Goal: Task Accomplishment & Management: Use online tool/utility

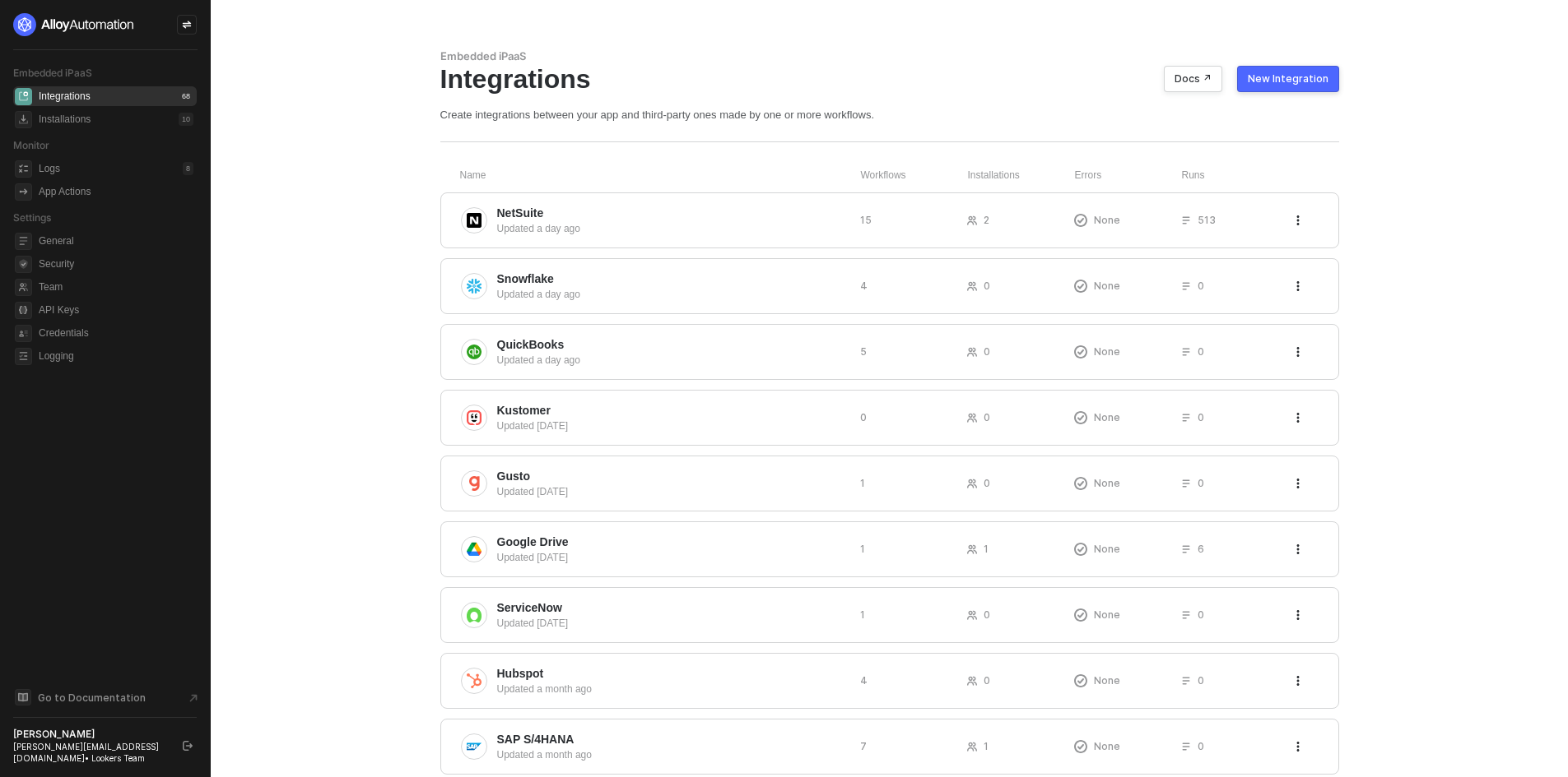
click at [1269, 83] on div "New Integration" at bounding box center [1288, 78] width 81 height 13
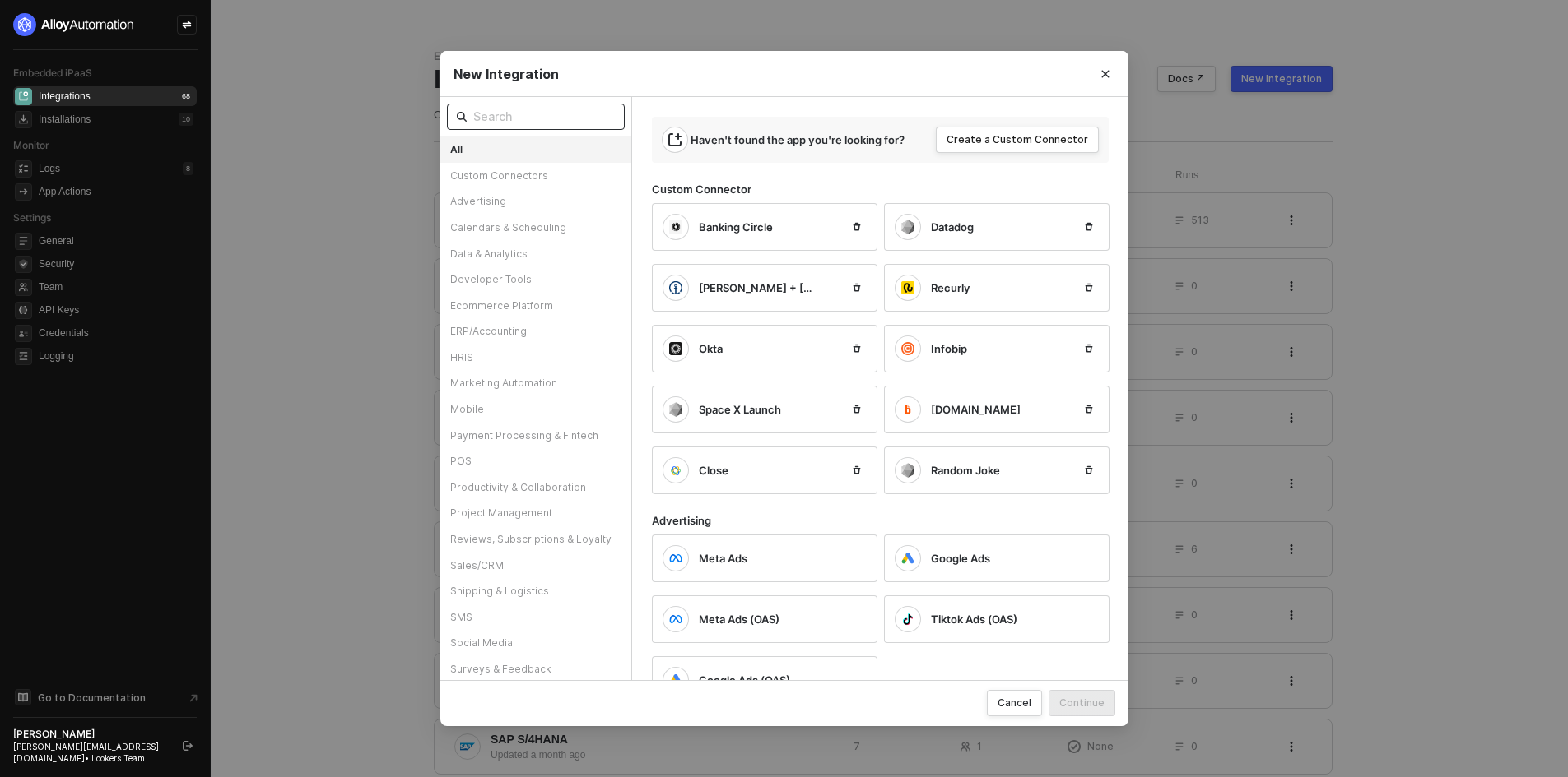
click at [580, 121] on input "text" at bounding box center [543, 116] width 141 height 18
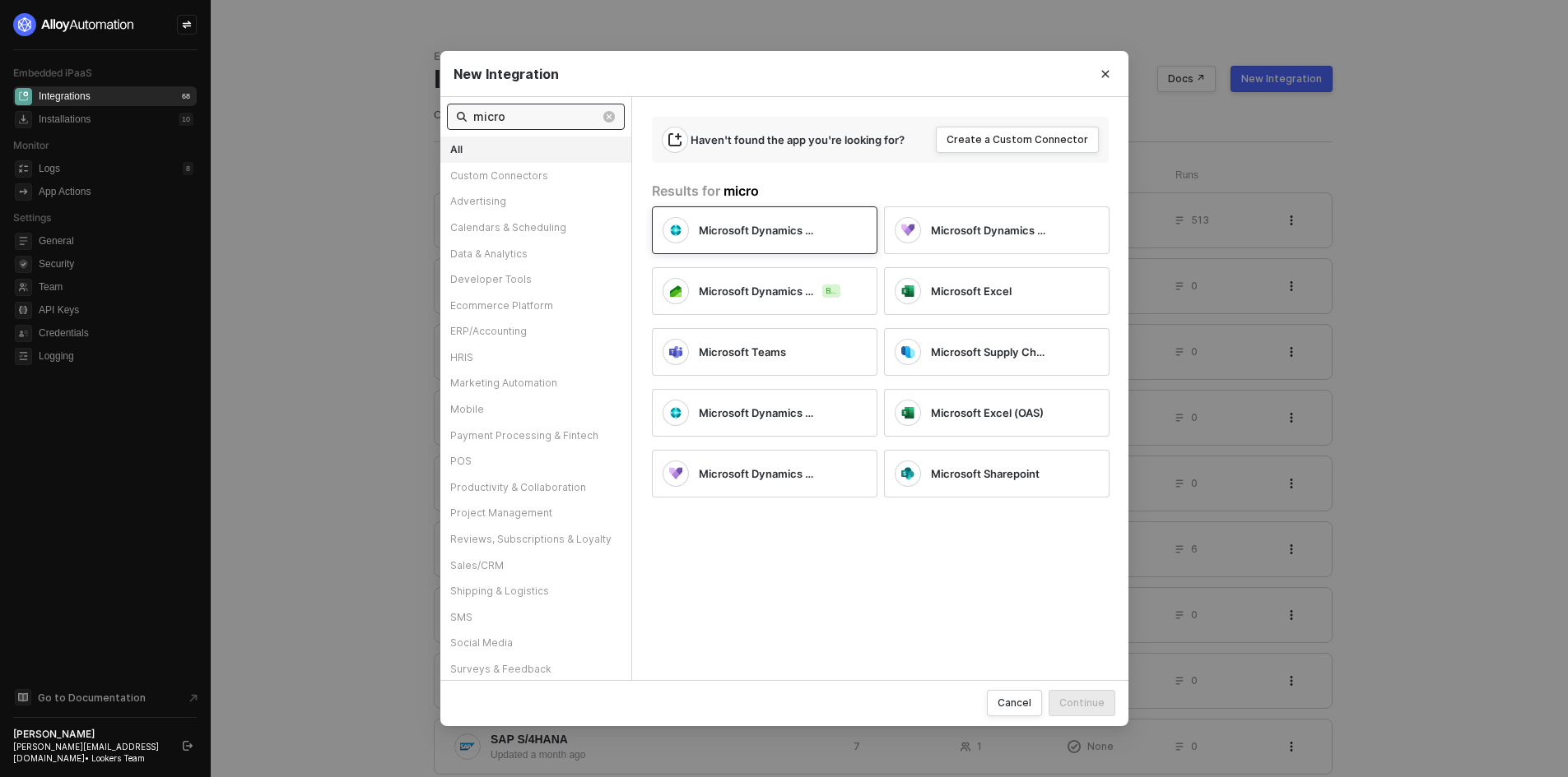
click at [797, 242] on div "Microsoft Dynamics Business Central" at bounding box center [751, 230] width 178 height 26
click at [770, 233] on span "Microsoft Dynamics Business Central" at bounding box center [757, 230] width 117 height 15
click at [520, 120] on input "micro" at bounding box center [536, 116] width 127 height 18
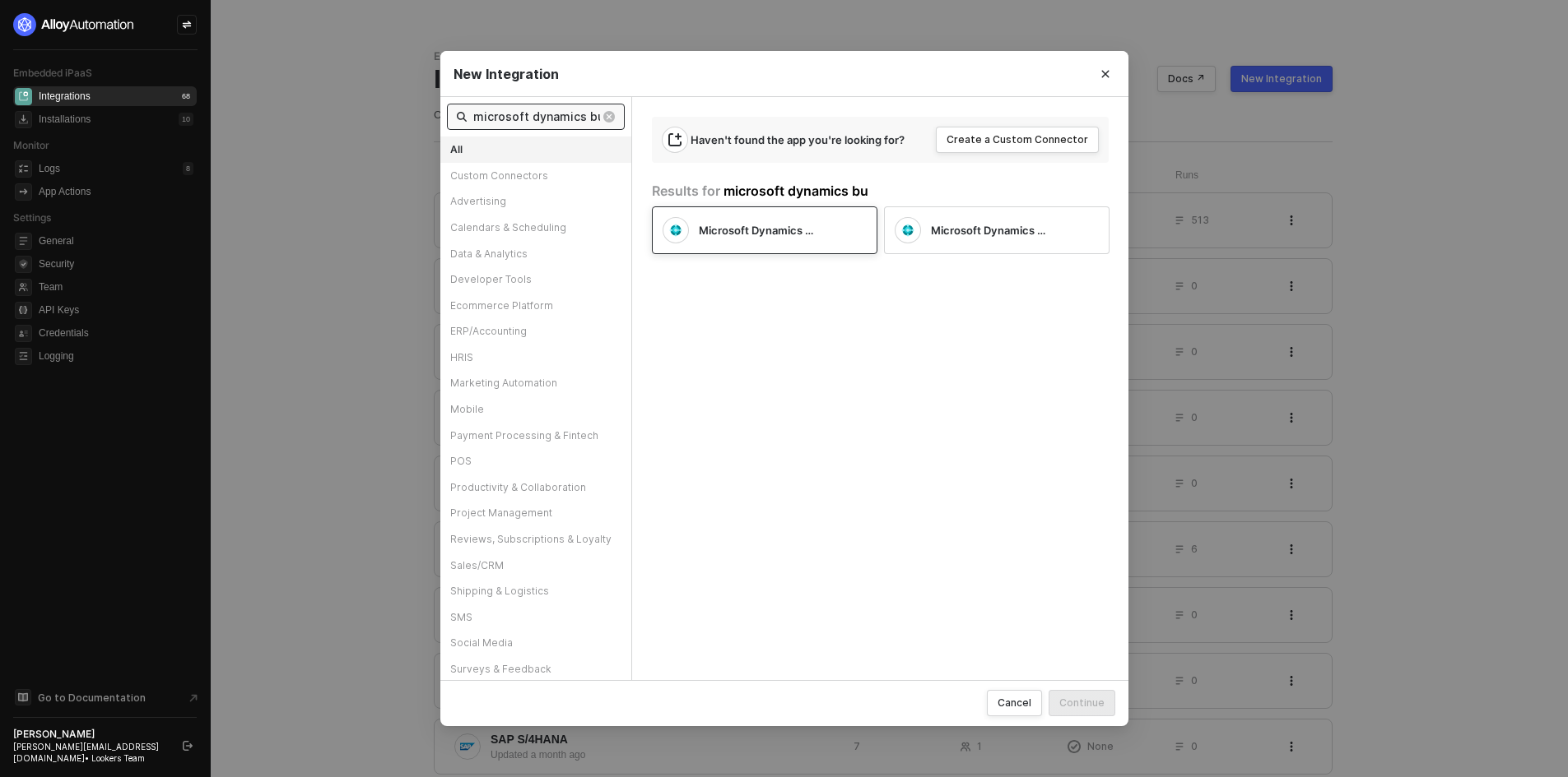
type input "microsoft dynamics bu"
click at [753, 247] on div "Microsoft Dynamics Business Central" at bounding box center [764, 230] width 226 height 48
click at [1086, 714] on button "Continue" at bounding box center [1081, 703] width 67 height 26
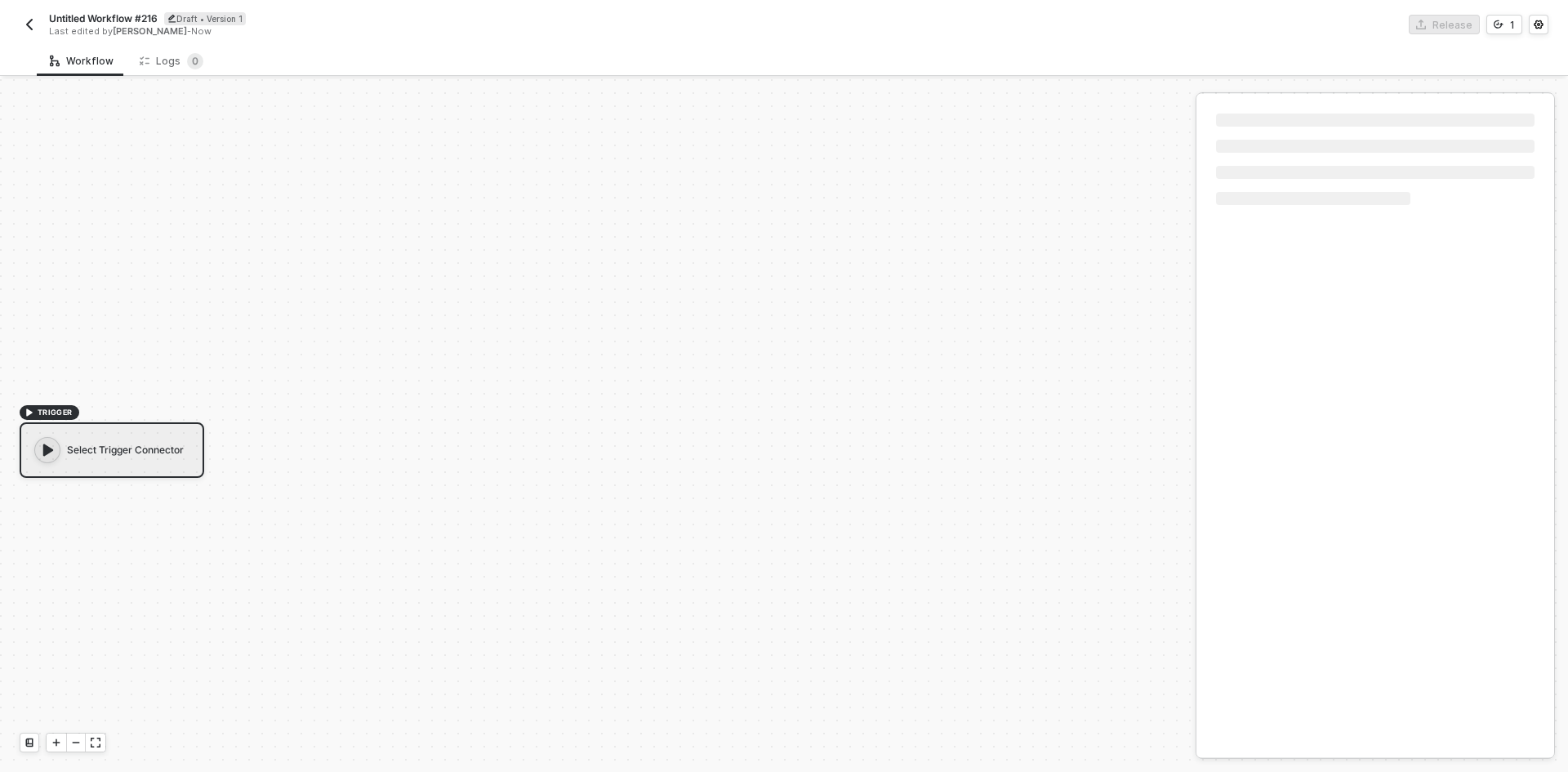
scroll to position [30, 0]
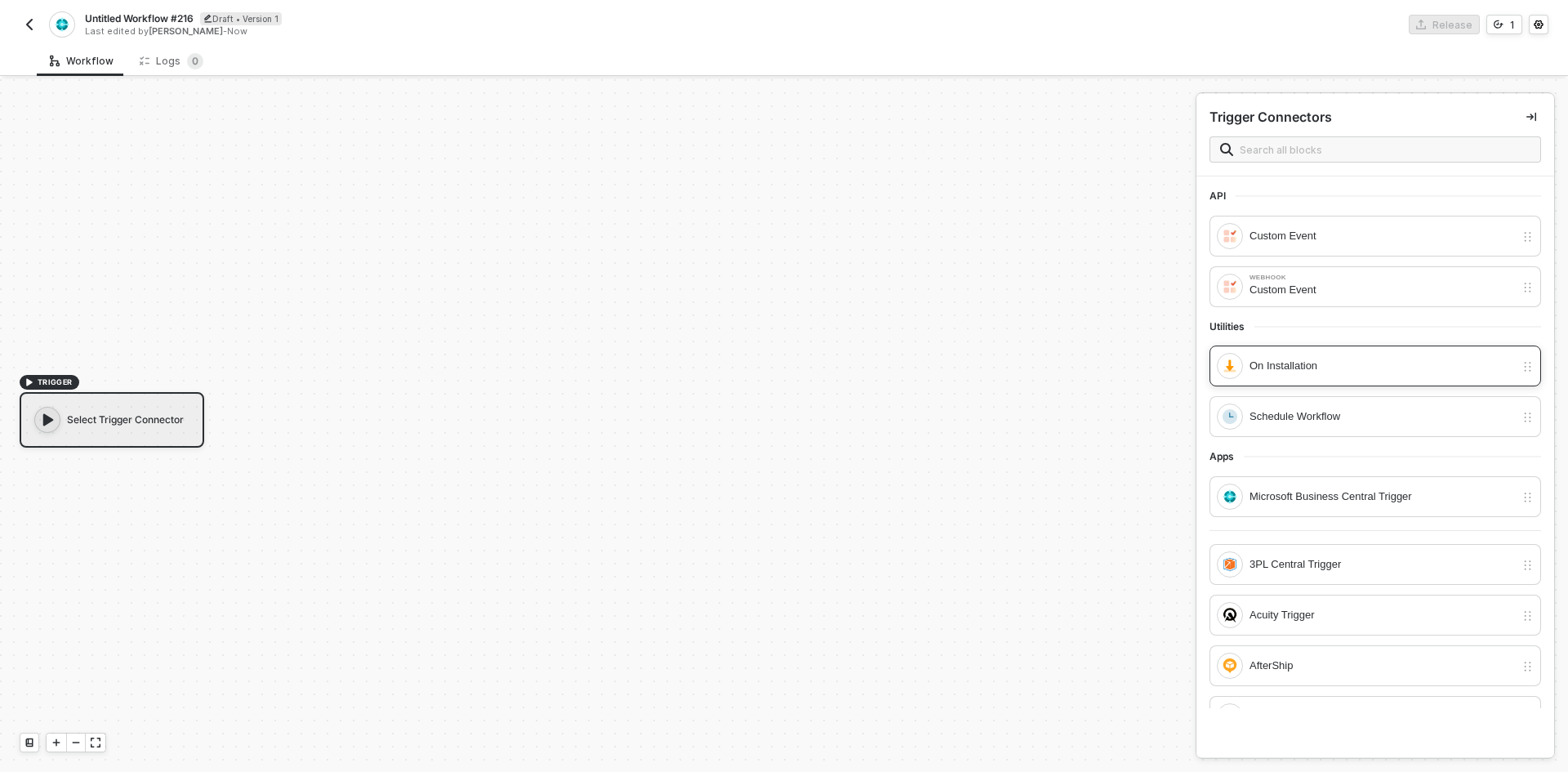
click at [1274, 357] on div "On Installation" at bounding box center [1382, 365] width 265 height 18
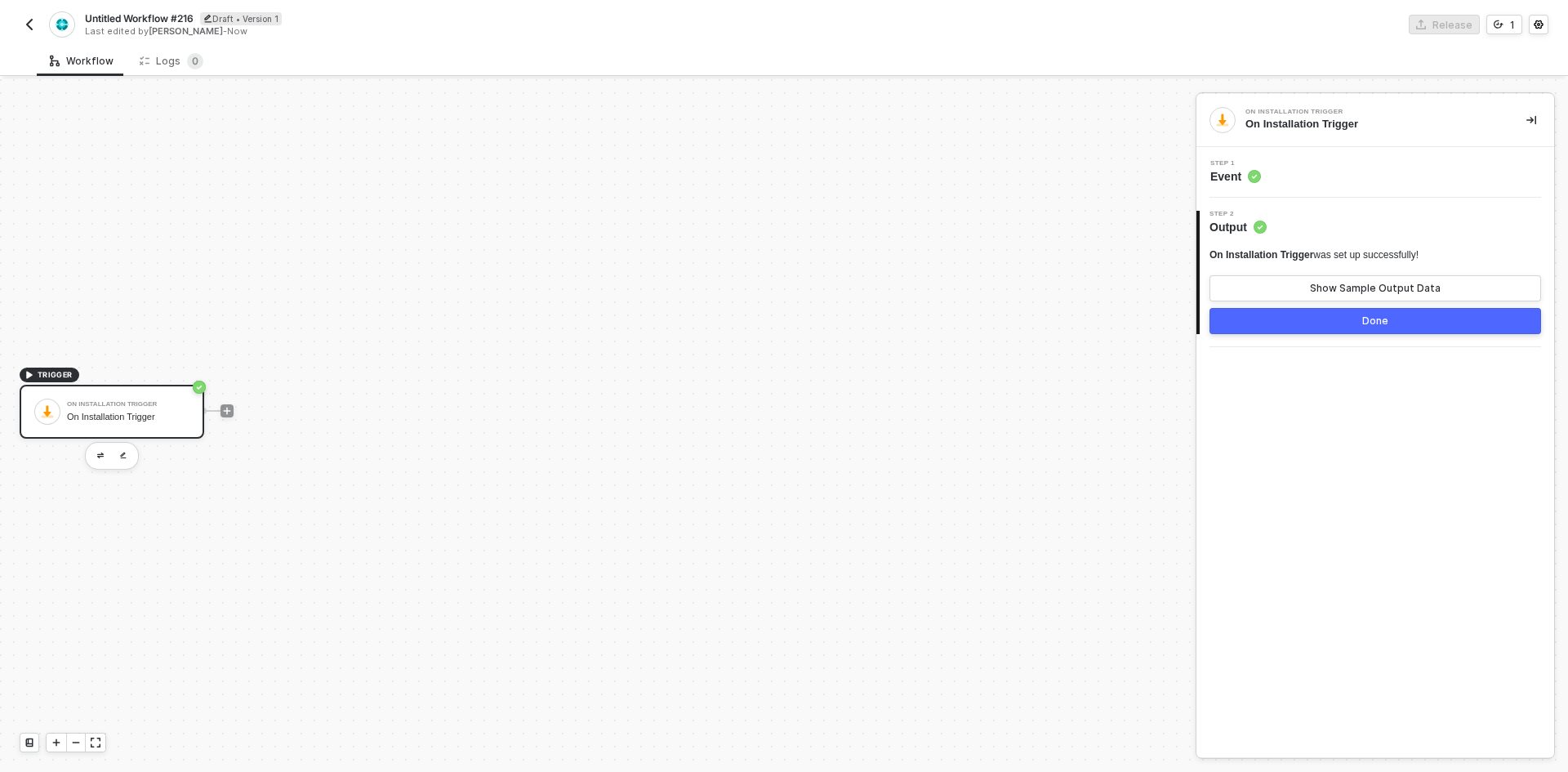
click at [1292, 317] on button "Done" at bounding box center [1375, 321] width 332 height 26
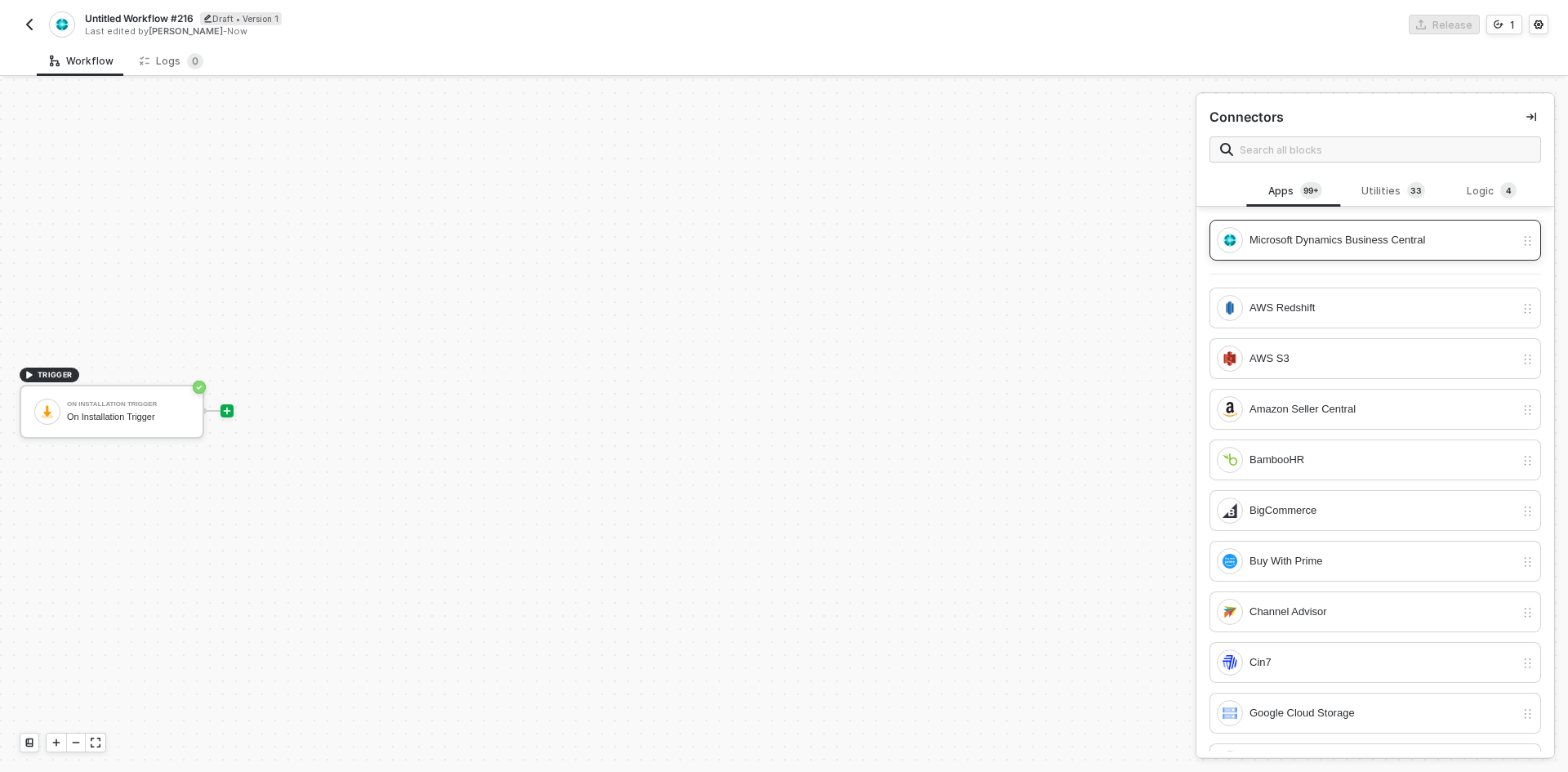
click at [1306, 239] on div "Microsoft Dynamics Business Central" at bounding box center [1382, 240] width 265 height 18
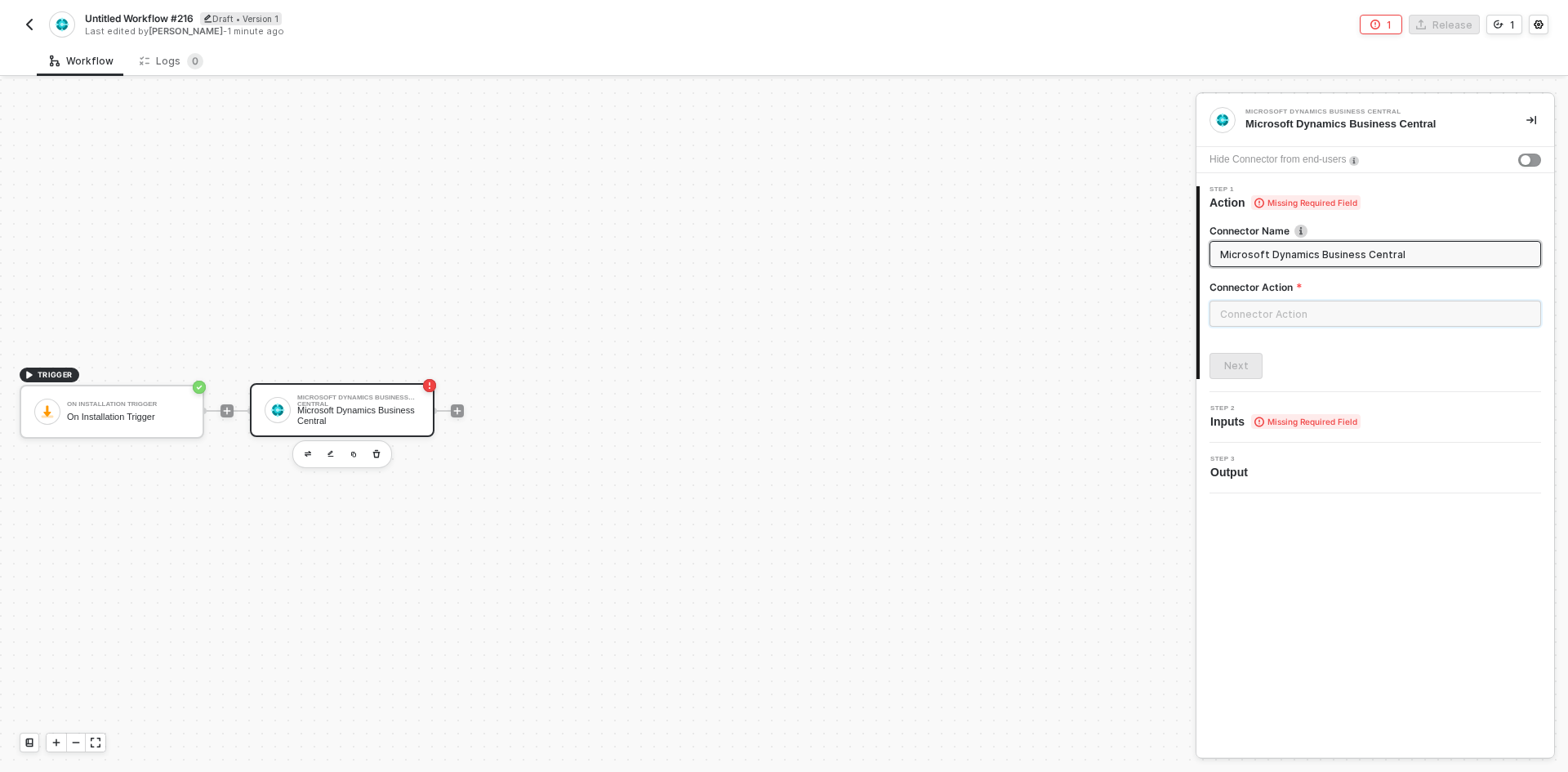
click at [1273, 302] on input "text" at bounding box center [1375, 314] width 332 height 26
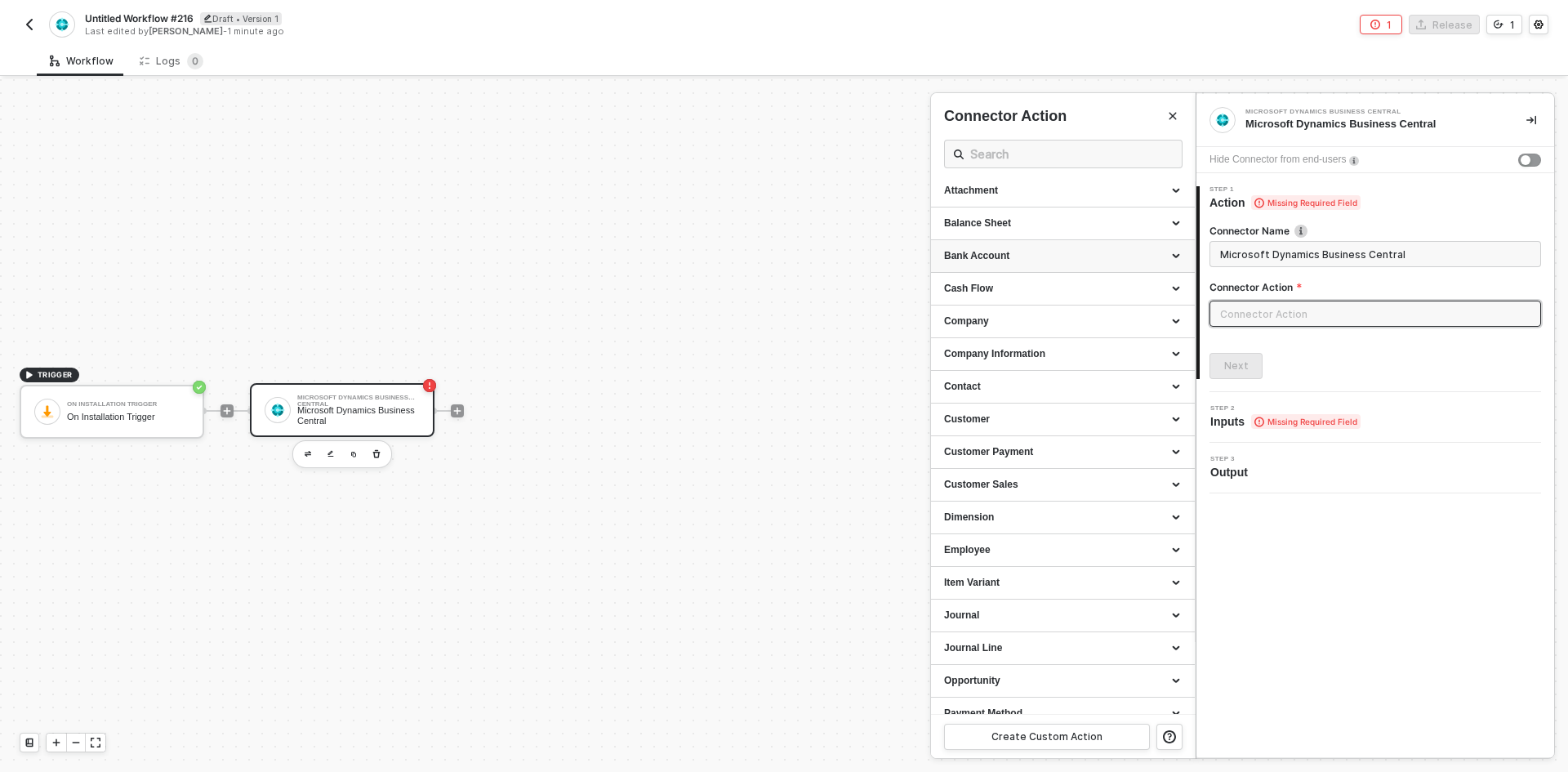
scroll to position [0, 0]
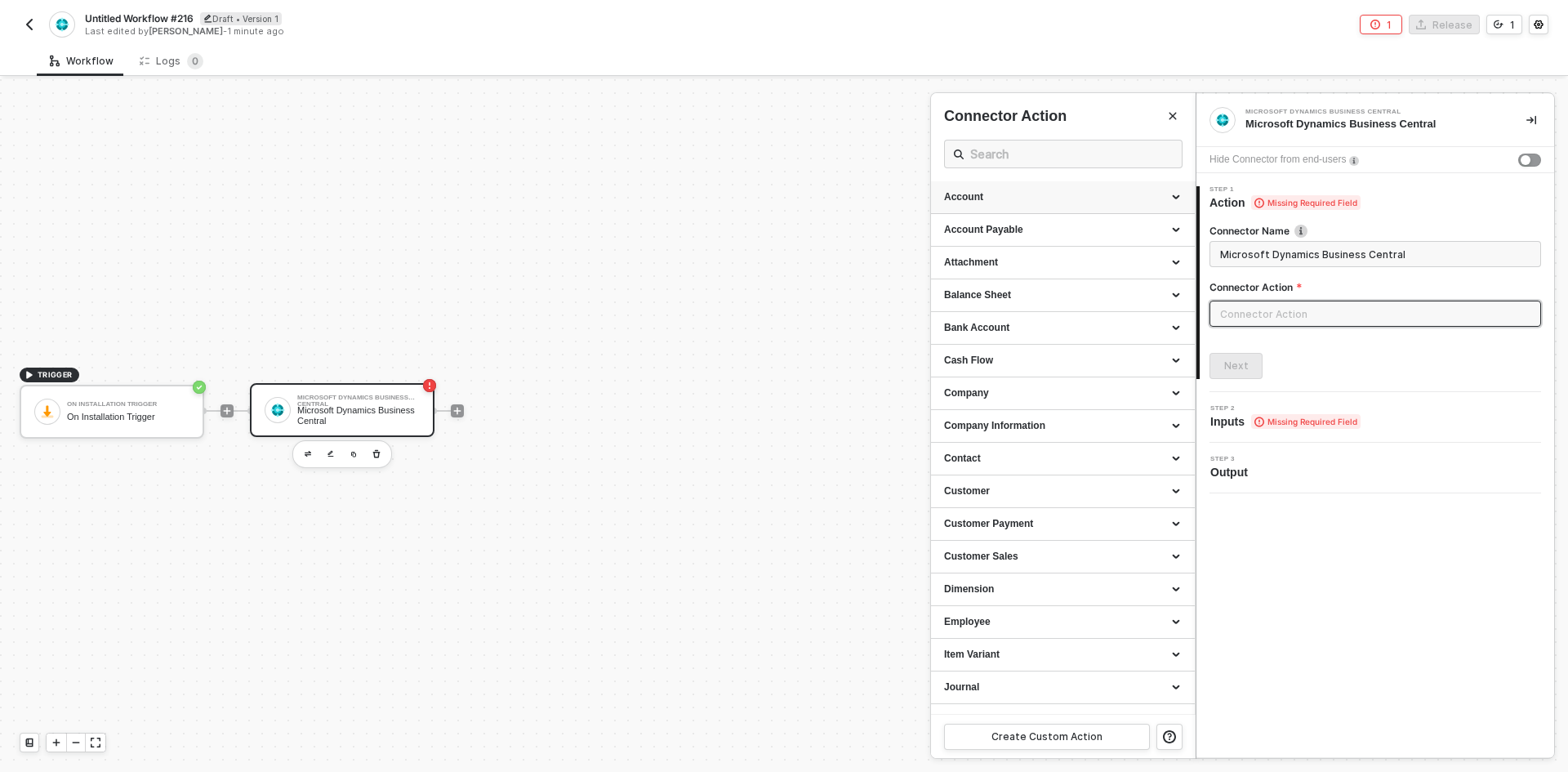
click at [1063, 203] on div "Account" at bounding box center [1063, 197] width 238 height 14
click at [1080, 275] on div "Get an Account Details" at bounding box center [1063, 269] width 238 height 14
type input "Retrieves an account details"
type input "Account - Get an Account Details"
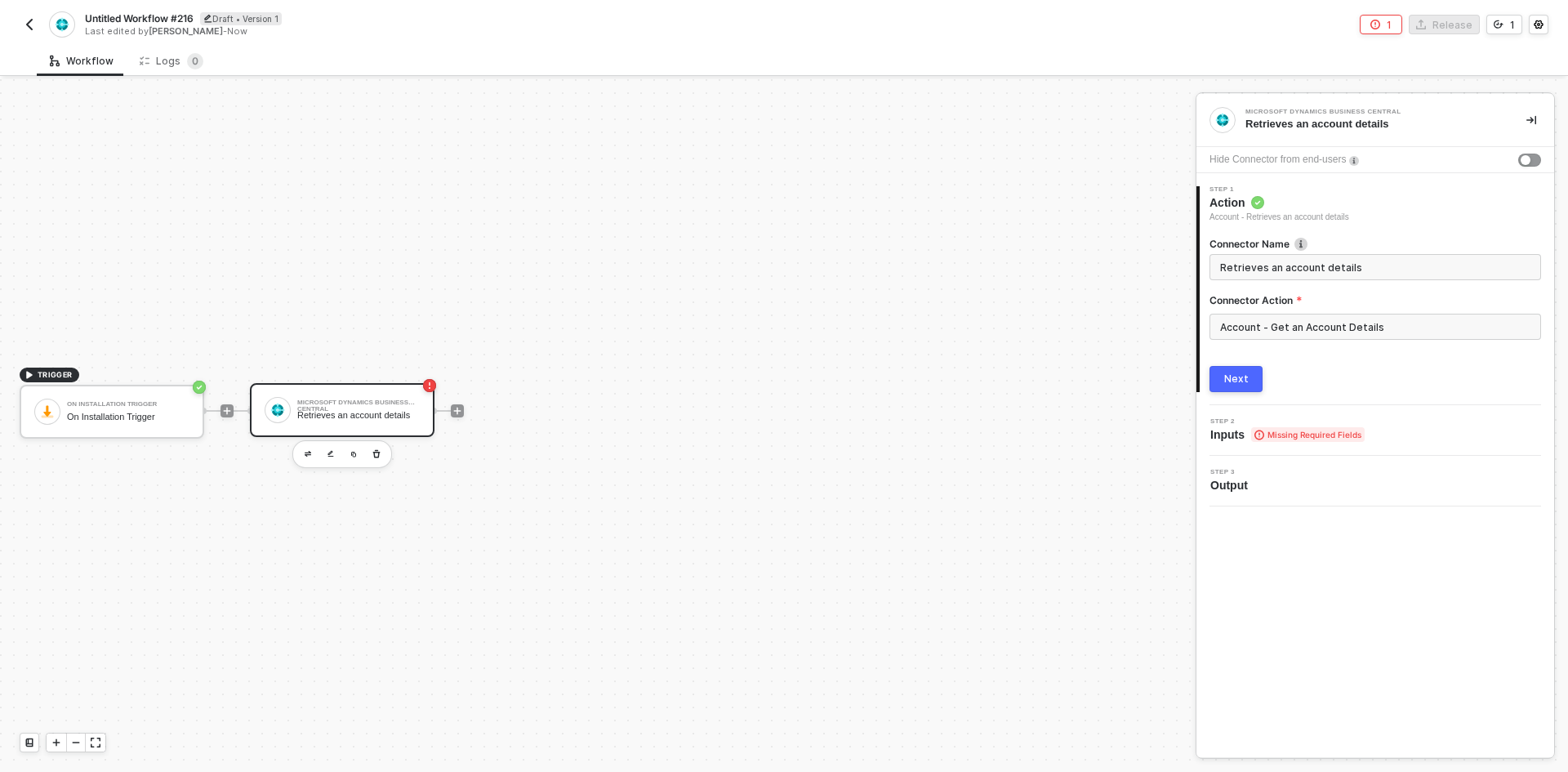
click at [1232, 375] on div "Next" at bounding box center [1236, 379] width 24 height 13
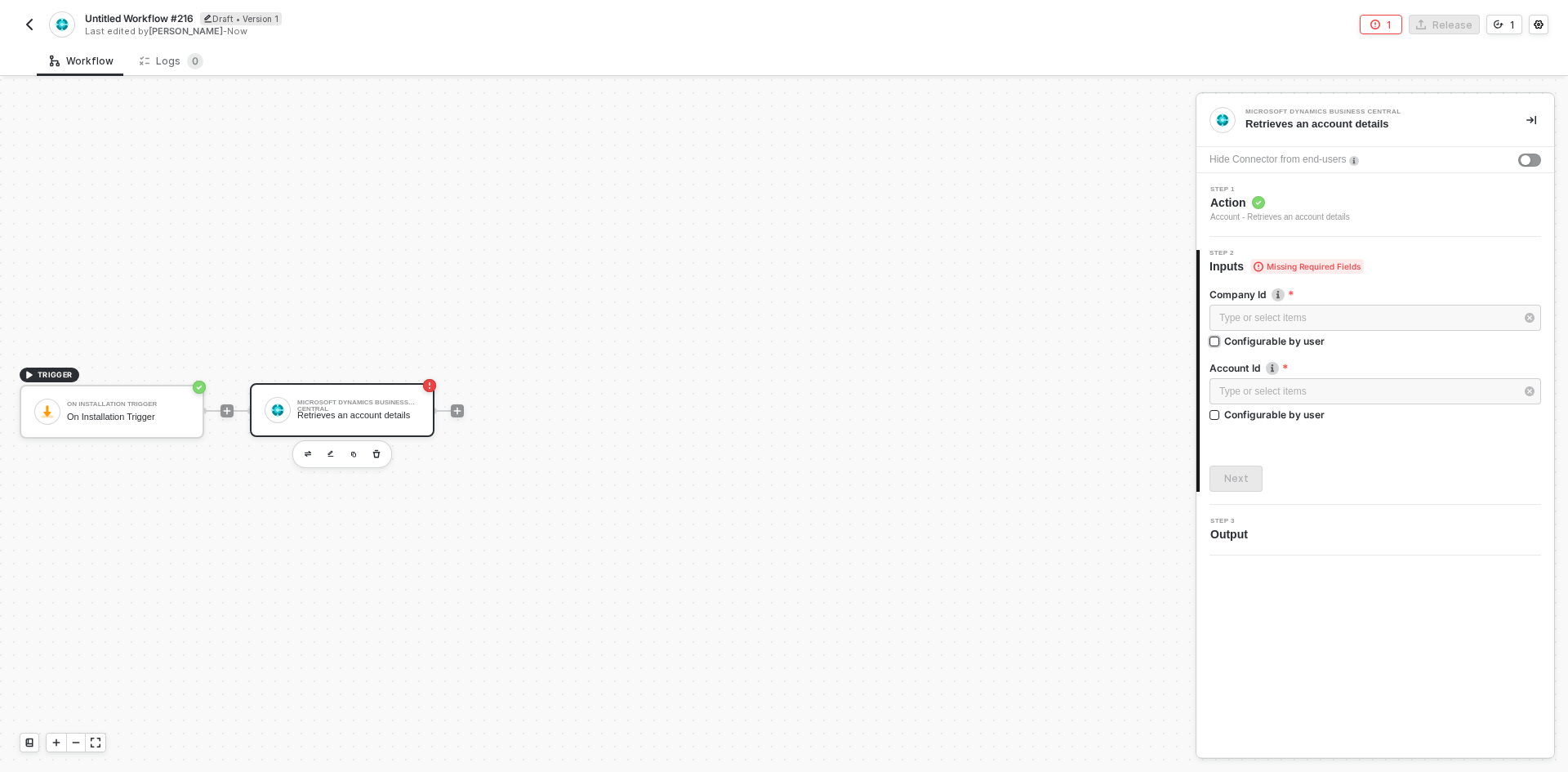
click at [1248, 341] on div "Configurable by user" at bounding box center [1274, 341] width 101 height 14
click at [1221, 341] on input "Configurable by user" at bounding box center [1215, 342] width 11 height 11
checkbox input "true"
click at [1255, 350] on div "Configurable by user" at bounding box center [1274, 343] width 101 height 14
click at [1221, 420] on input "Configurable by user" at bounding box center [1215, 417] width 11 height 11
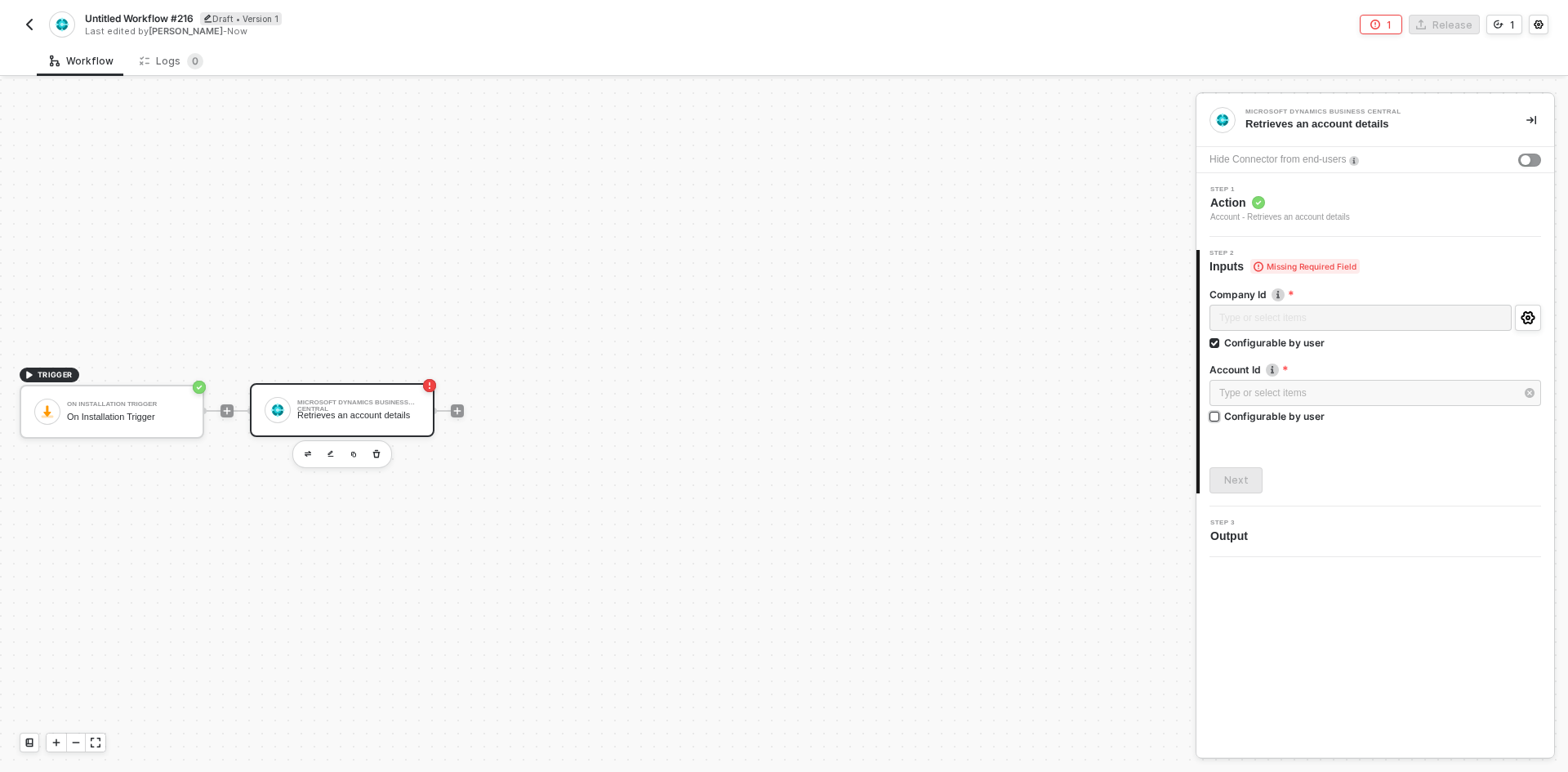
checkbox input "true"
click at [1222, 478] on button "Next" at bounding box center [1236, 482] width 53 height 26
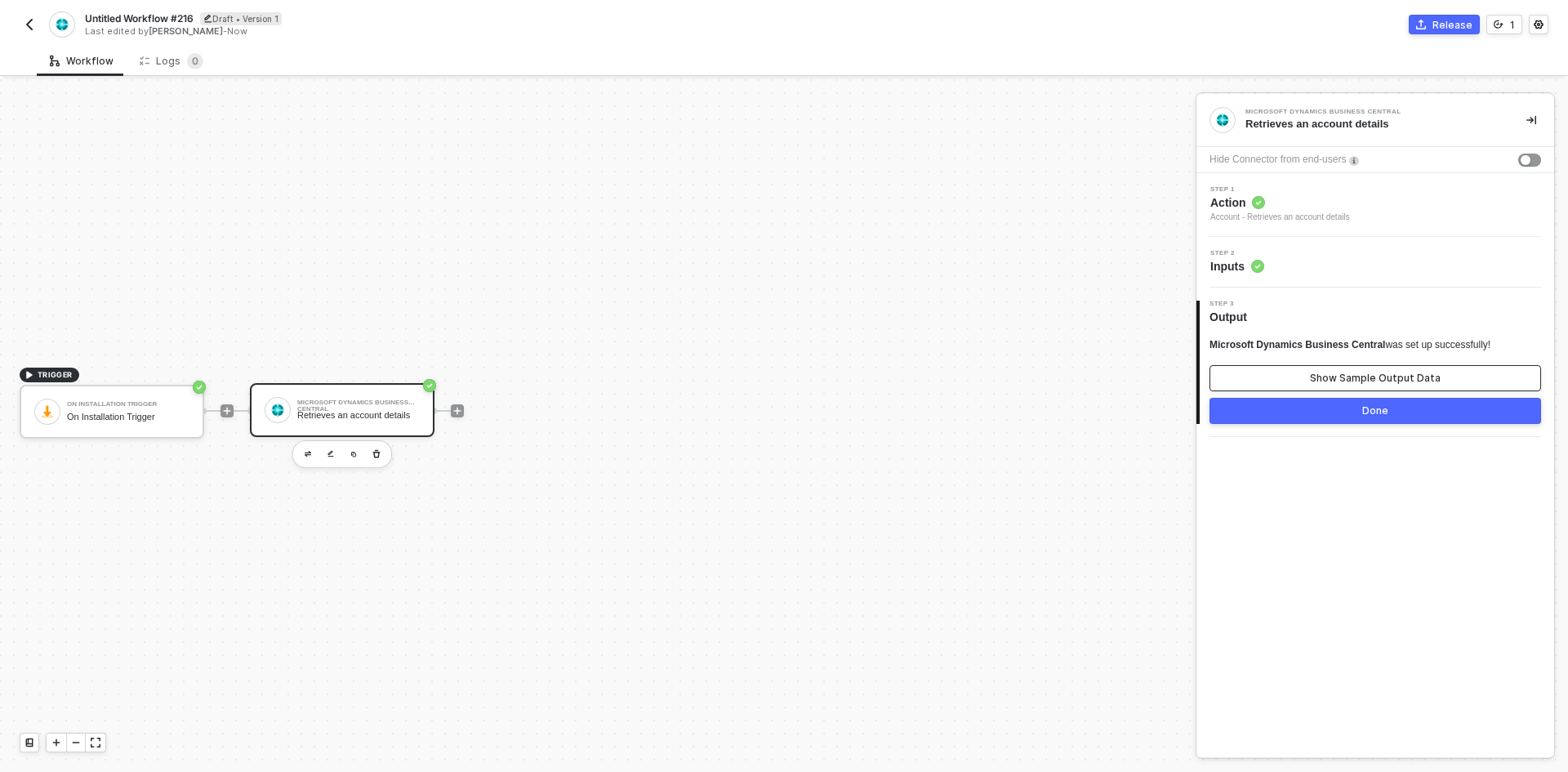
click at [1274, 385] on button "Show Sample Output Data" at bounding box center [1375, 378] width 332 height 26
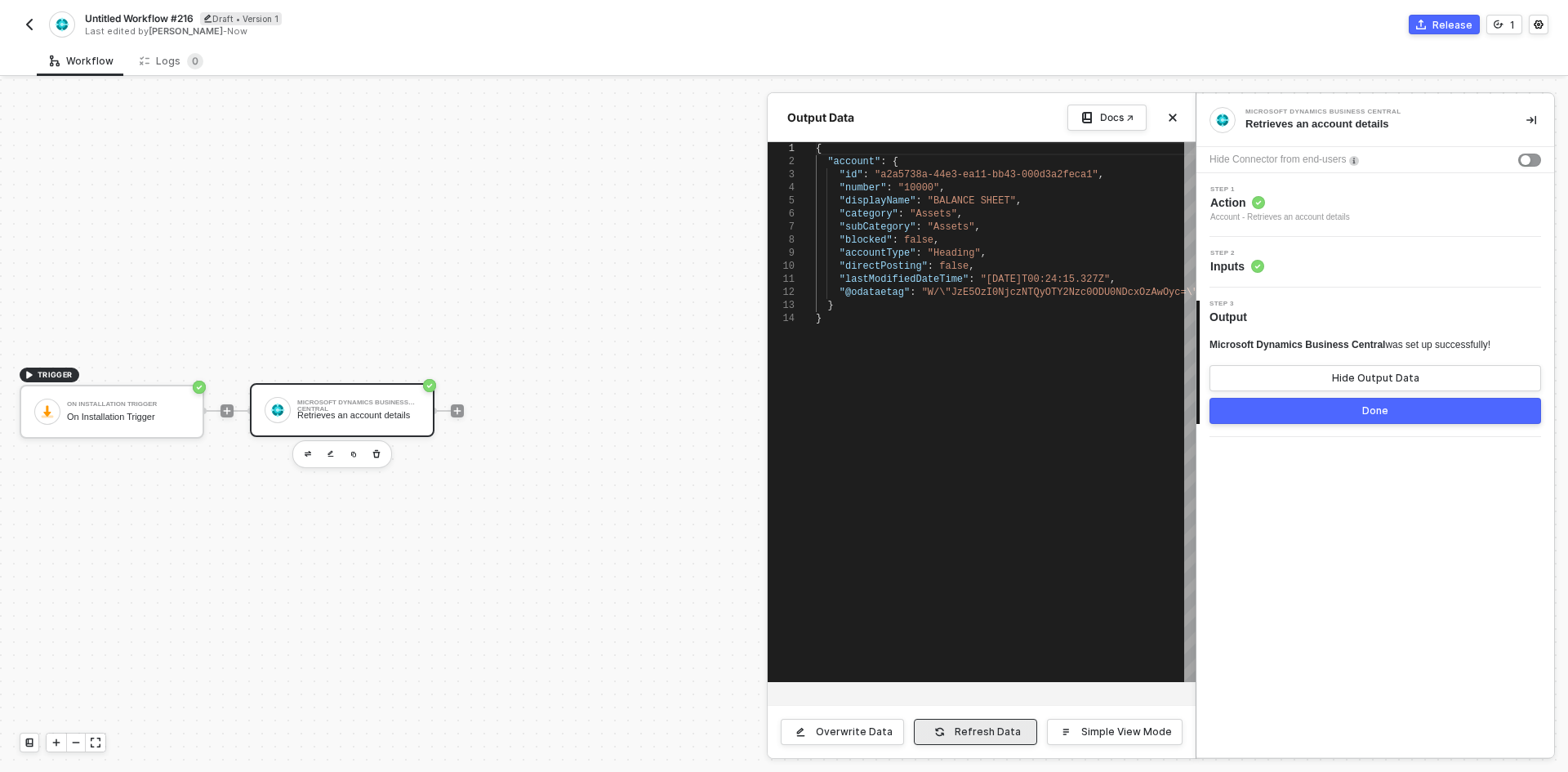
click at [1000, 728] on div "Refresh Data" at bounding box center [988, 732] width 66 height 13
click at [458, 412] on div at bounding box center [784, 426] width 1568 height 693
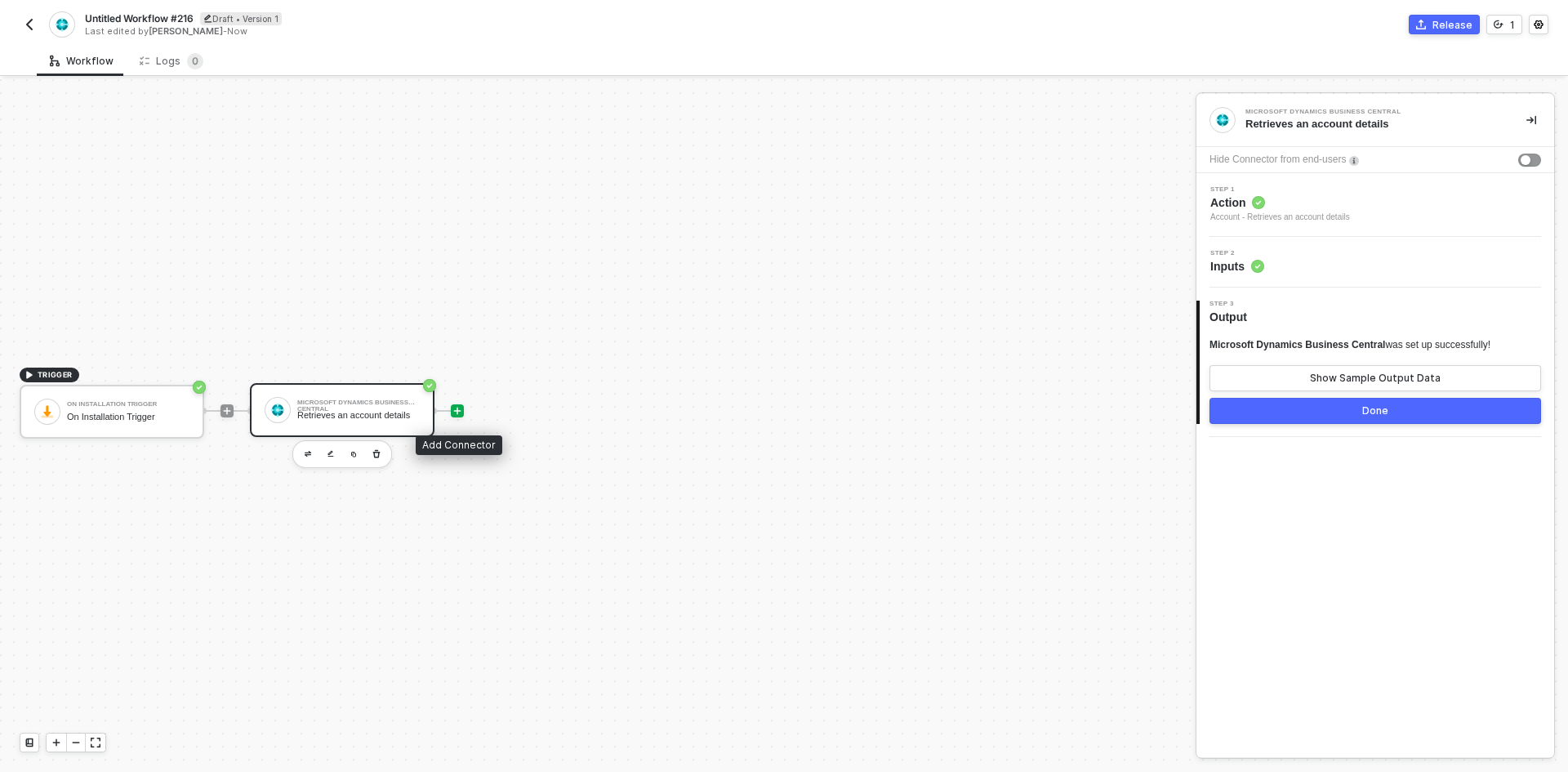
click at [458, 414] on icon "icon-play" at bounding box center [456, 410] width 9 height 9
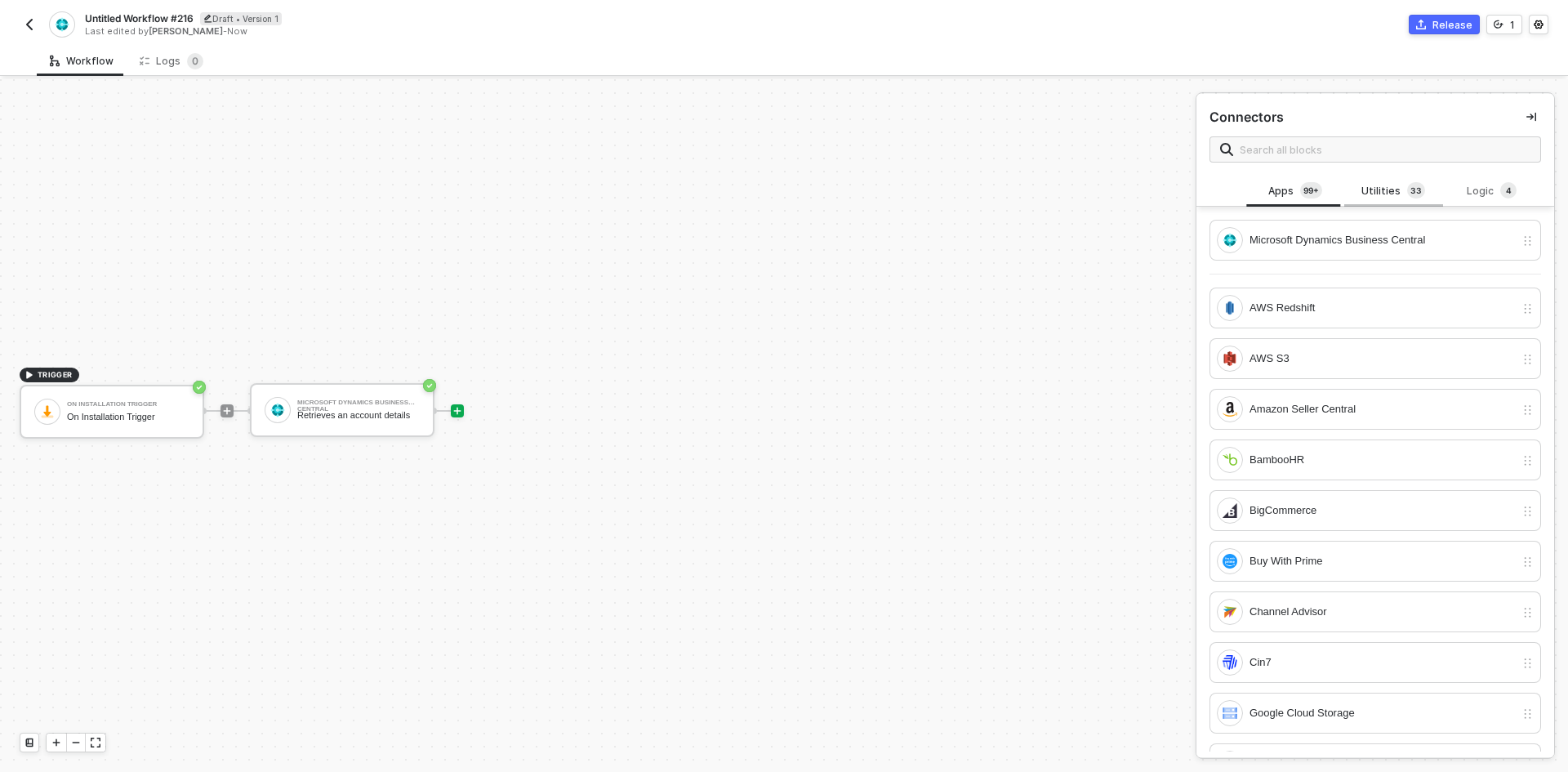
click at [1367, 202] on div "Utilities 3 3" at bounding box center [1393, 191] width 98 height 31
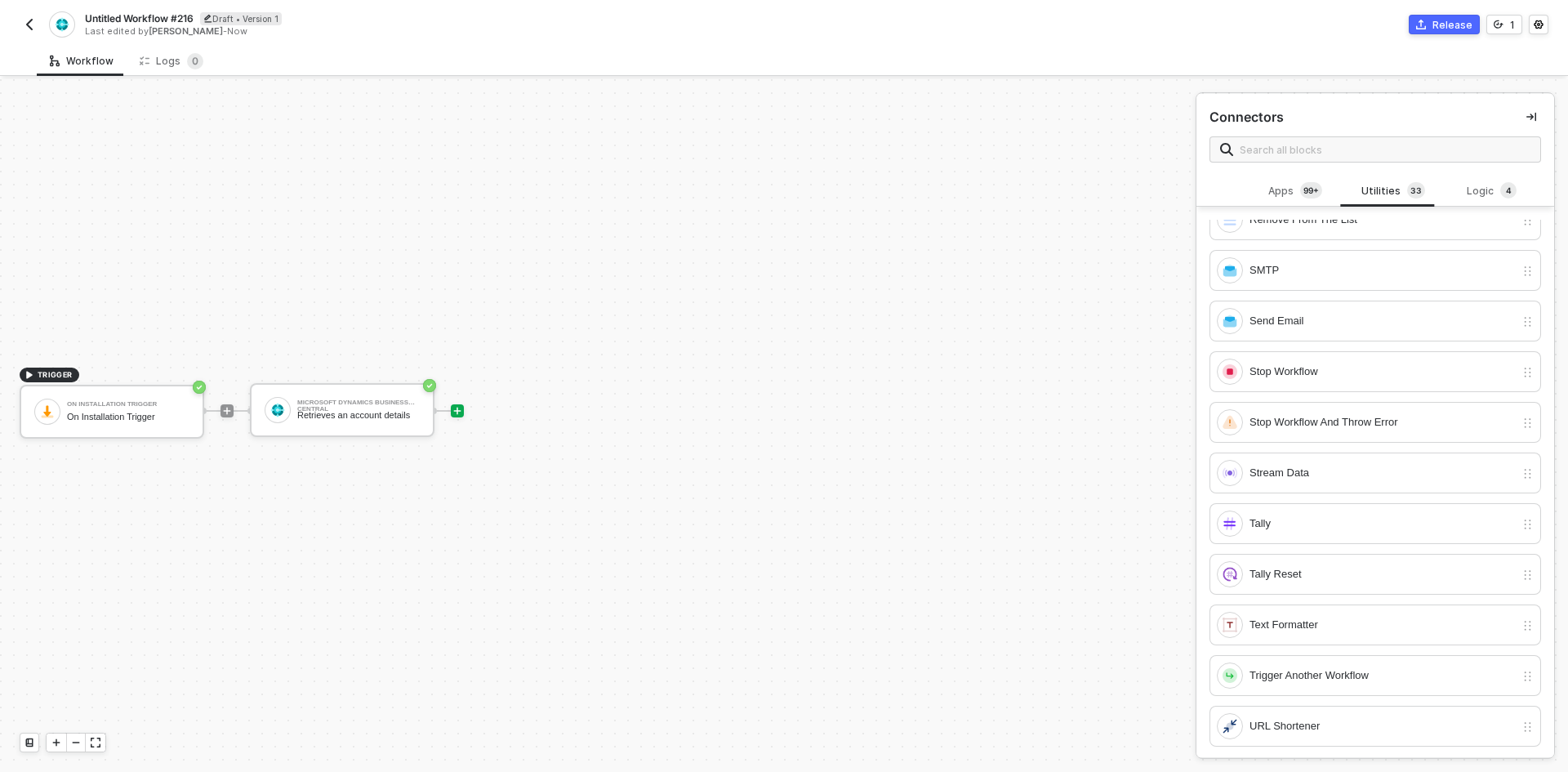
scroll to position [1062, 0]
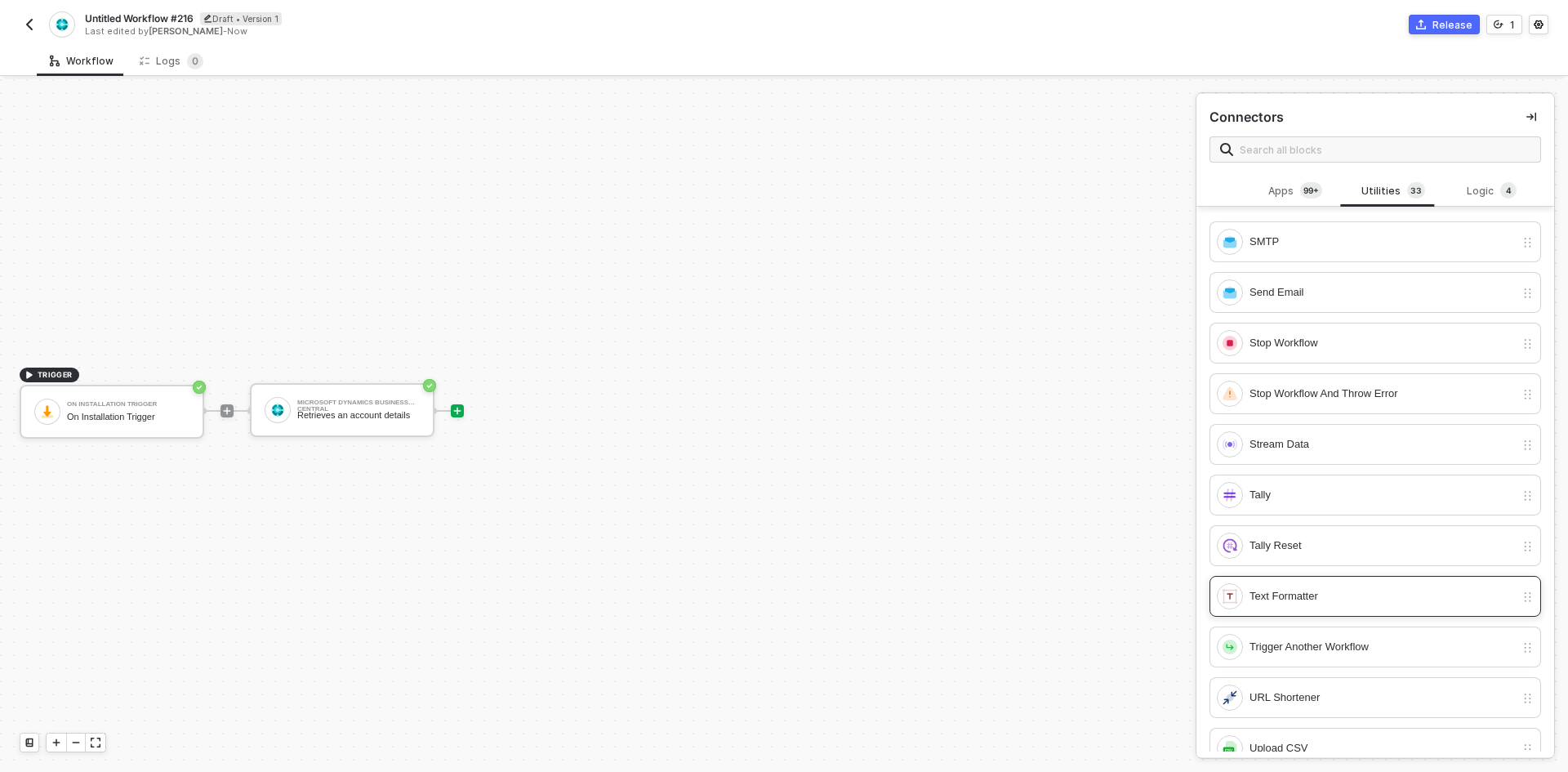
click at [1282, 585] on div "Text Formatter" at bounding box center [1366, 596] width 298 height 26
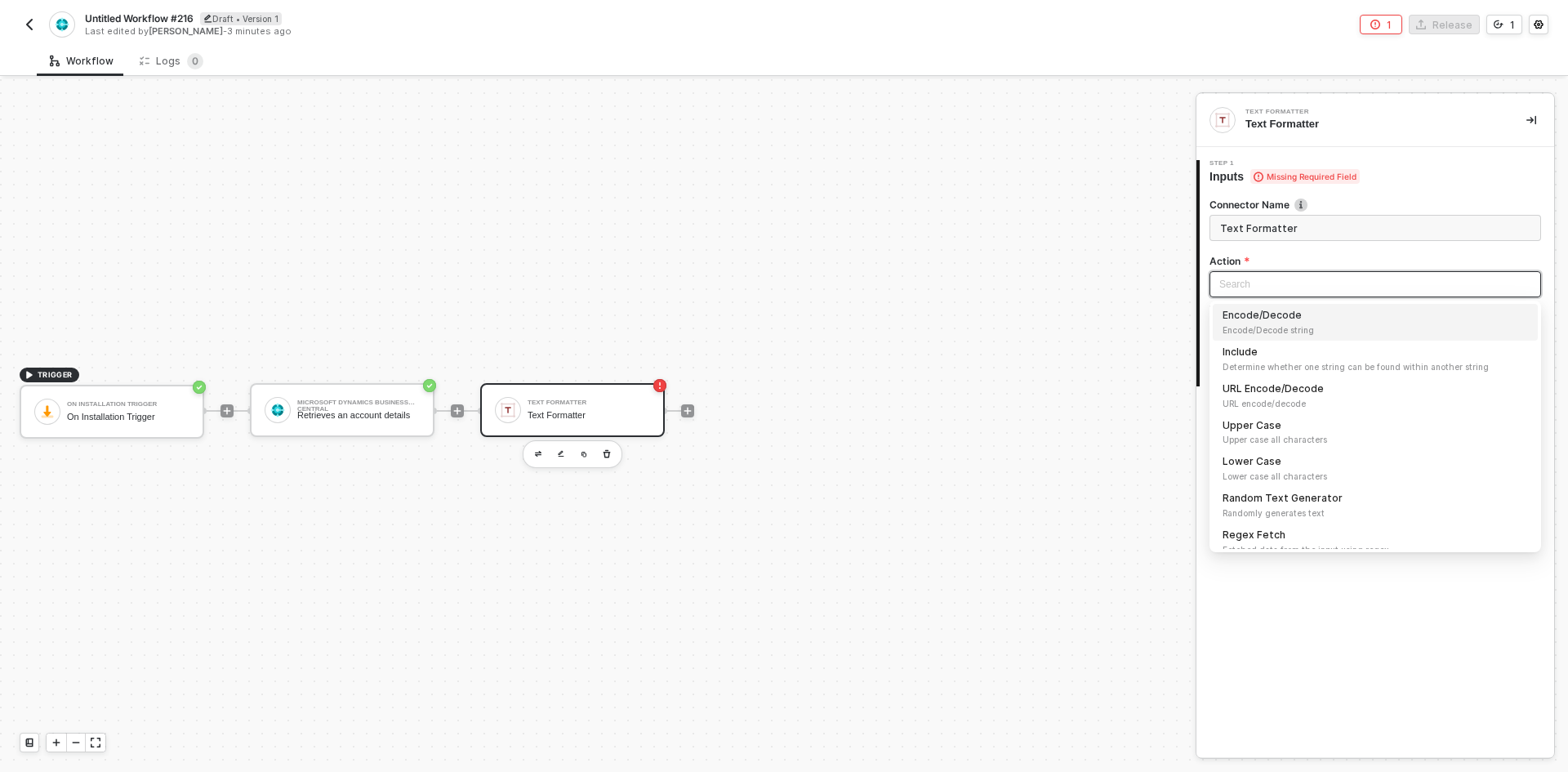
click at [1252, 292] on input "search" at bounding box center [1375, 284] width 312 height 24
click at [1249, 536] on div "Regex Fetch Fetched data from the input using regex" at bounding box center [1375, 542] width 306 height 28
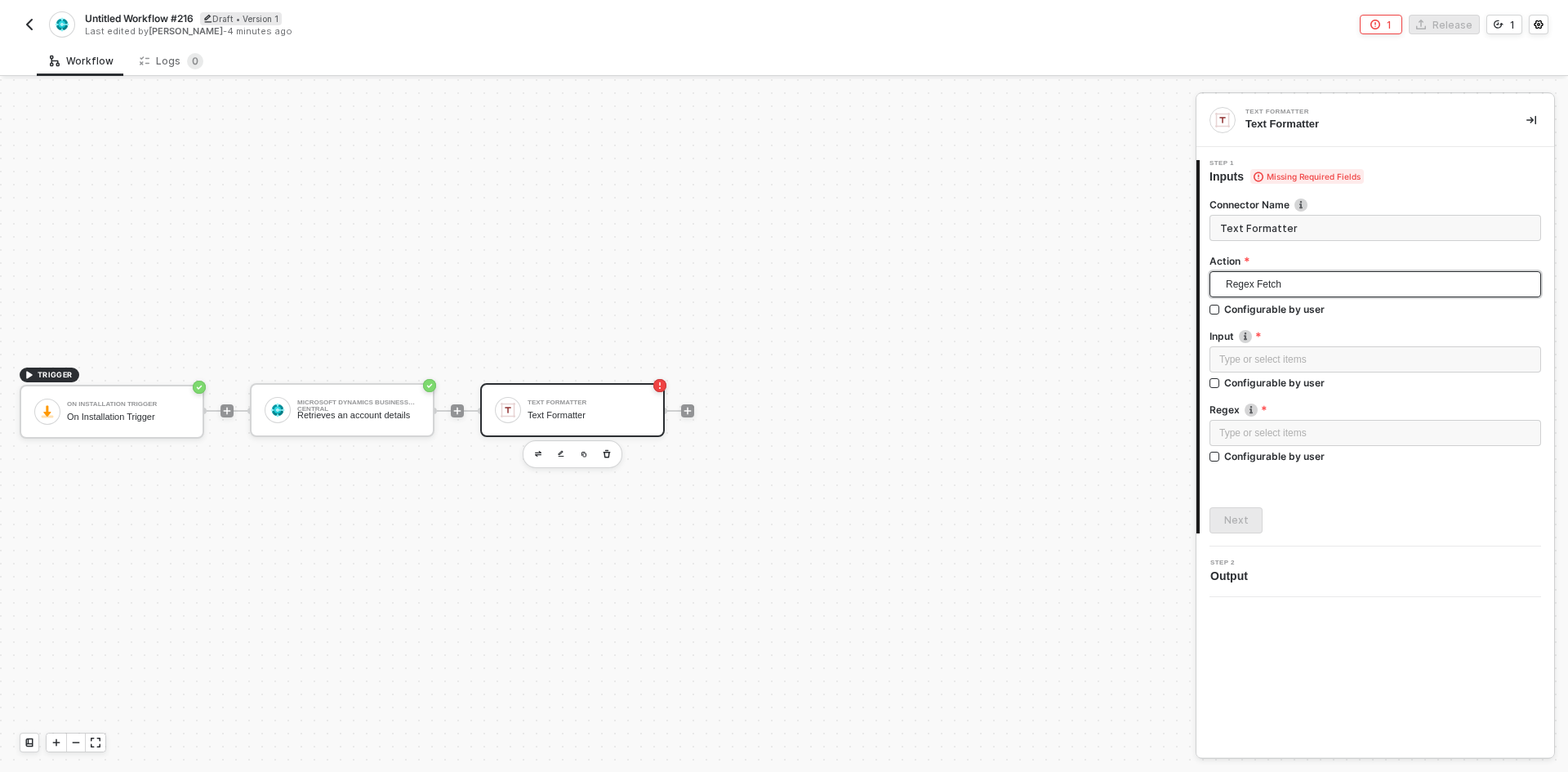
click at [1291, 293] on span "Regex Fetch" at bounding box center [1379, 284] width 306 height 24
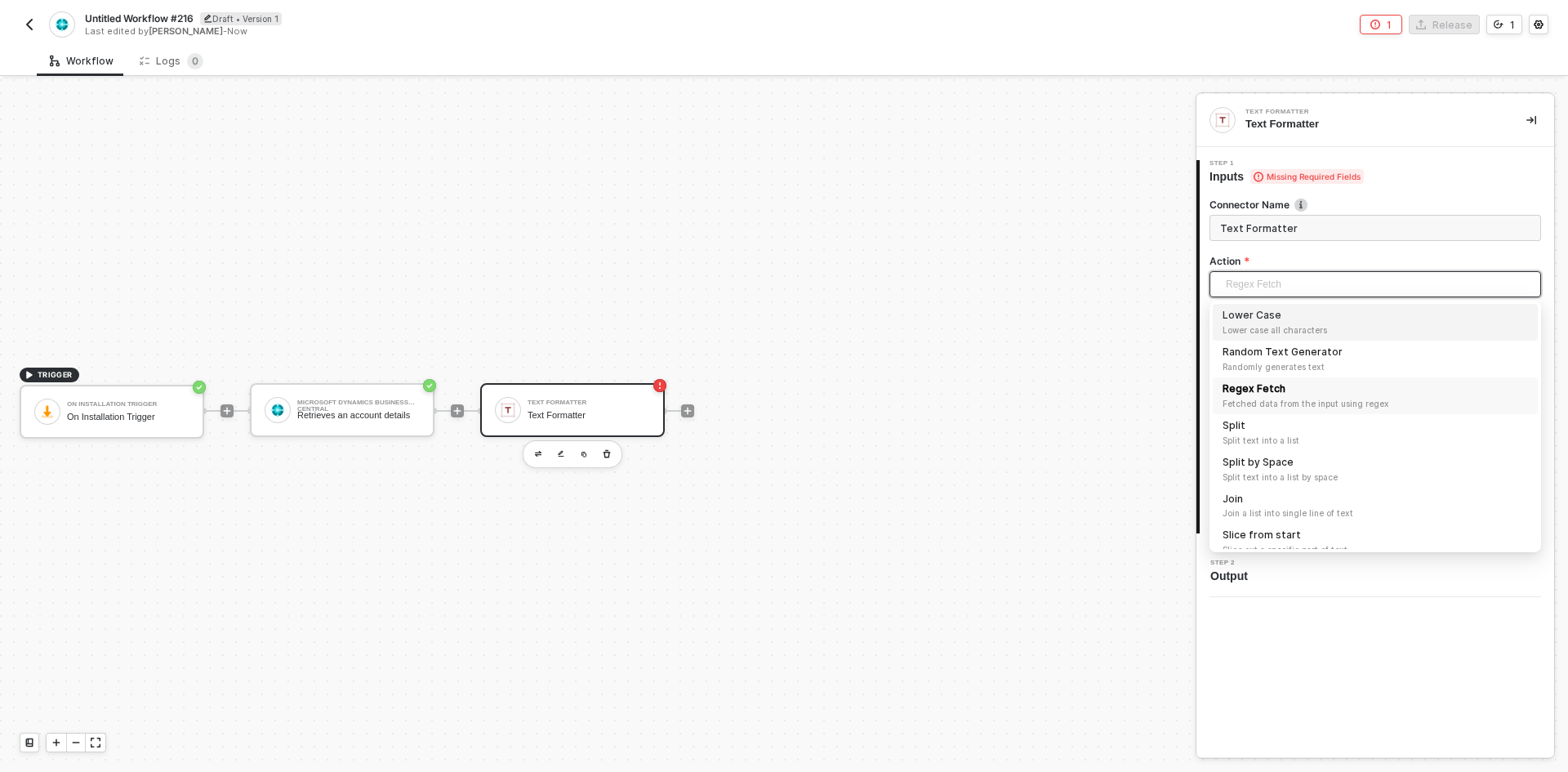
scroll to position [176, 0]
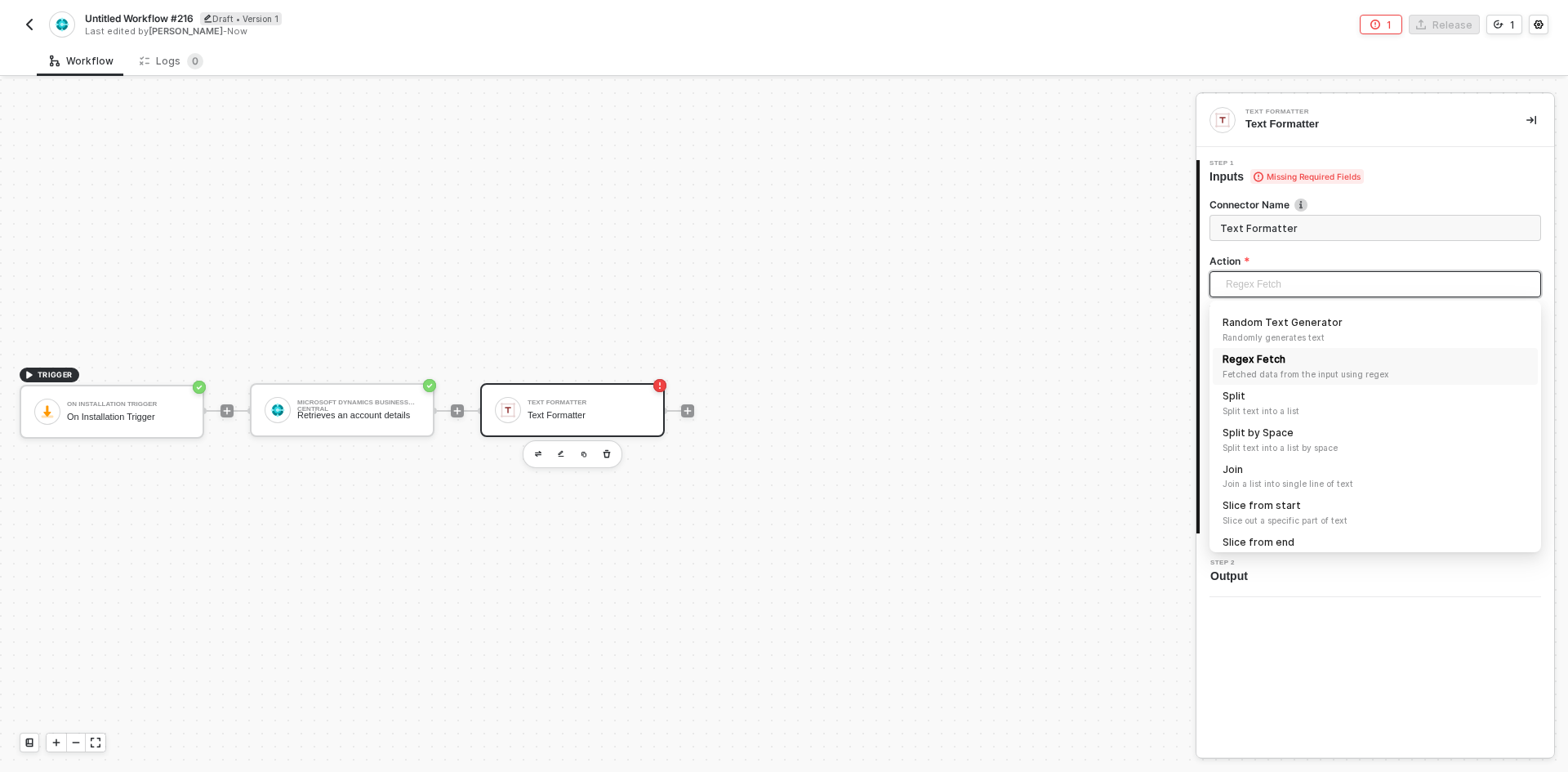
click at [1293, 366] on div "Regex Fetch Fetched data from the input using regex" at bounding box center [1375, 366] width 306 height 28
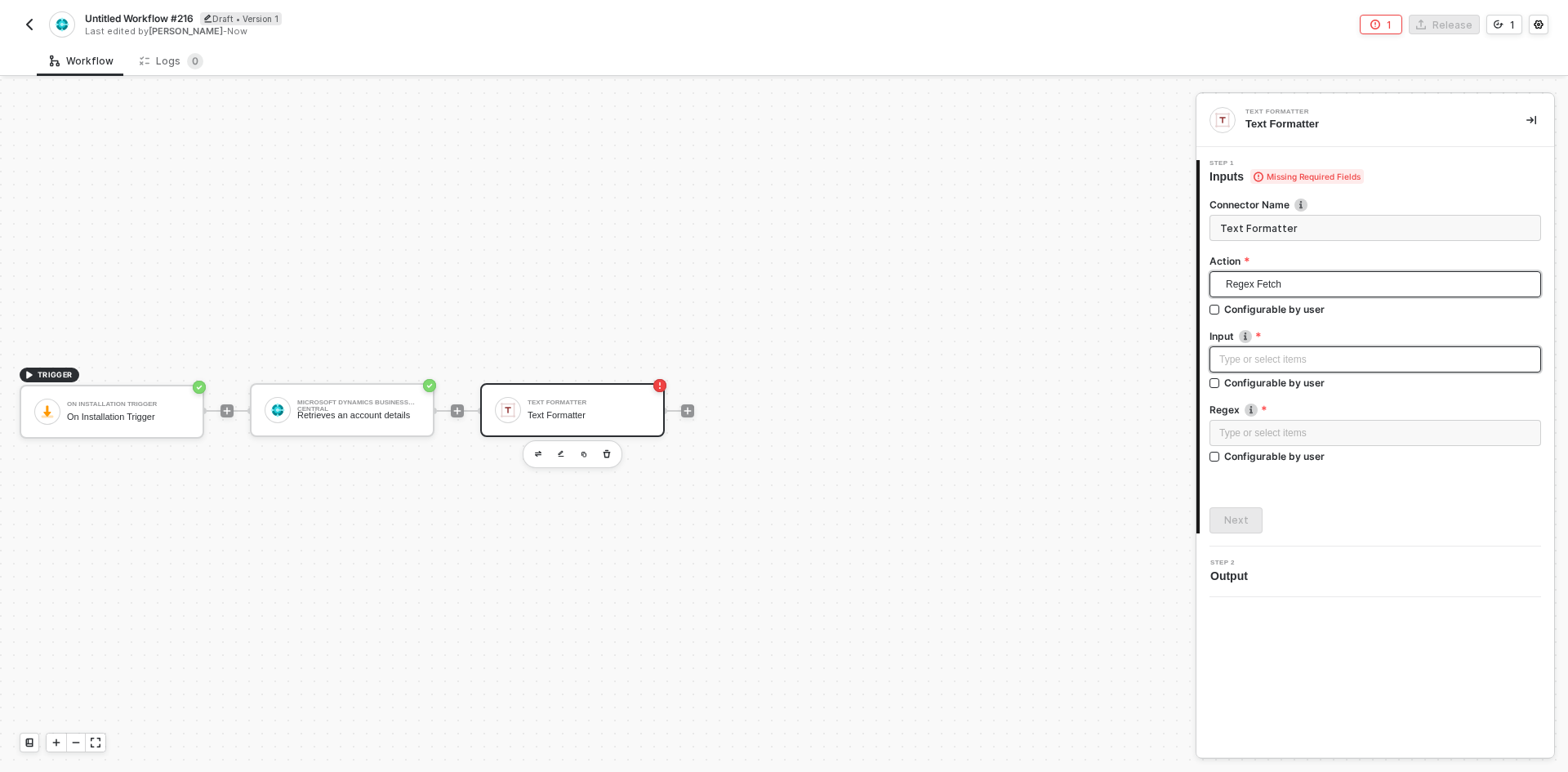
click at [1292, 359] on div "Type or select items ﻿" at bounding box center [1375, 360] width 312 height 16
click at [1255, 370] on div "Type or select items ﻿" at bounding box center [1375, 359] width 332 height 26
click at [1001, 289] on div "MICROSOFT DYNAMICS BUSINESS CENTRAL Retrieves an account details" at bounding box center [1063, 267] width 264 height 53
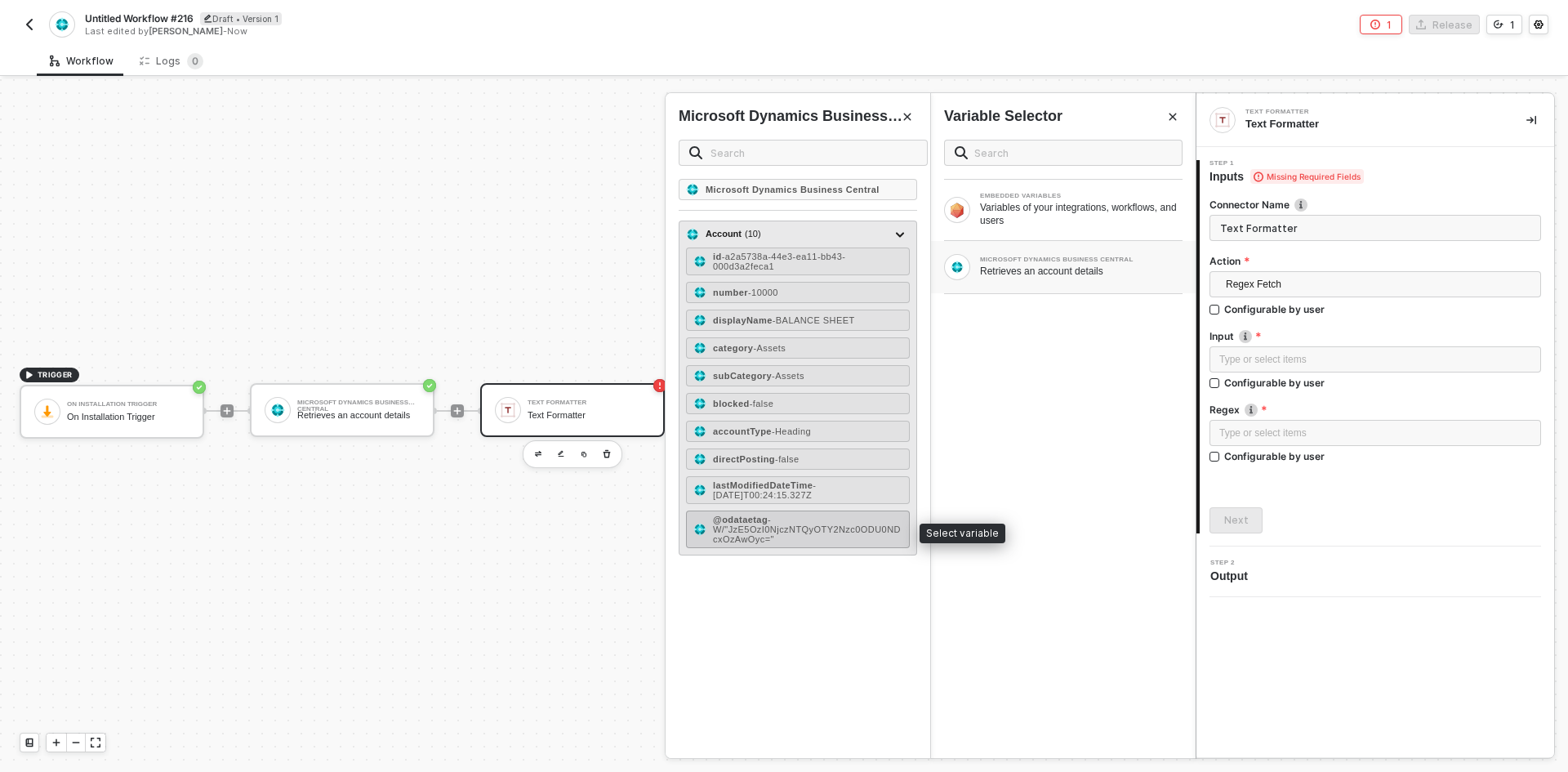
click at [762, 535] on span "- W/"JzE5OzI0NjczNTQyOTY2Nzc0ODU0NDcxOzAwOyc="" at bounding box center [807, 530] width 188 height 29
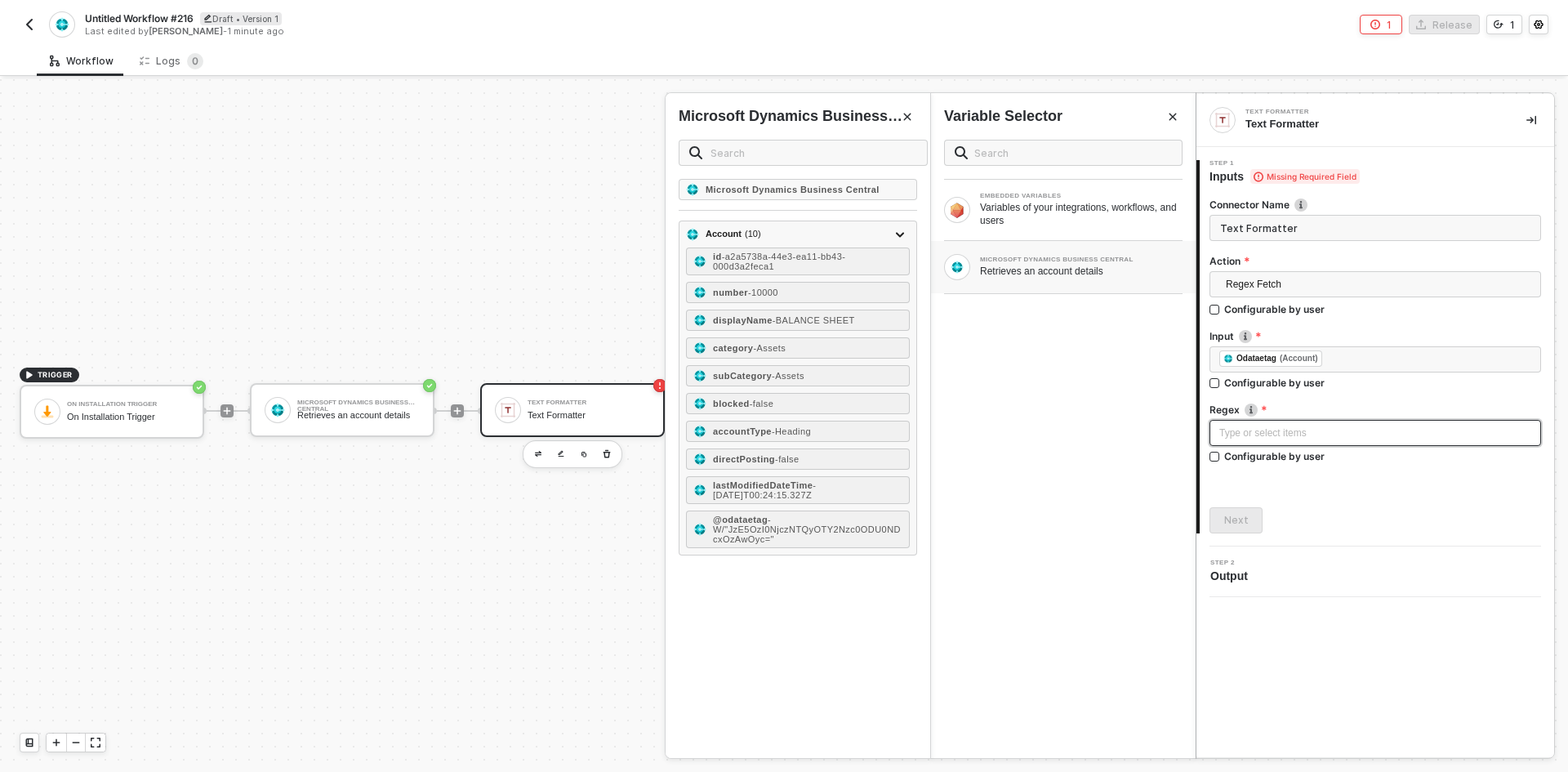
click at [1249, 436] on div "Type or select items ﻿" at bounding box center [1375, 433] width 312 height 16
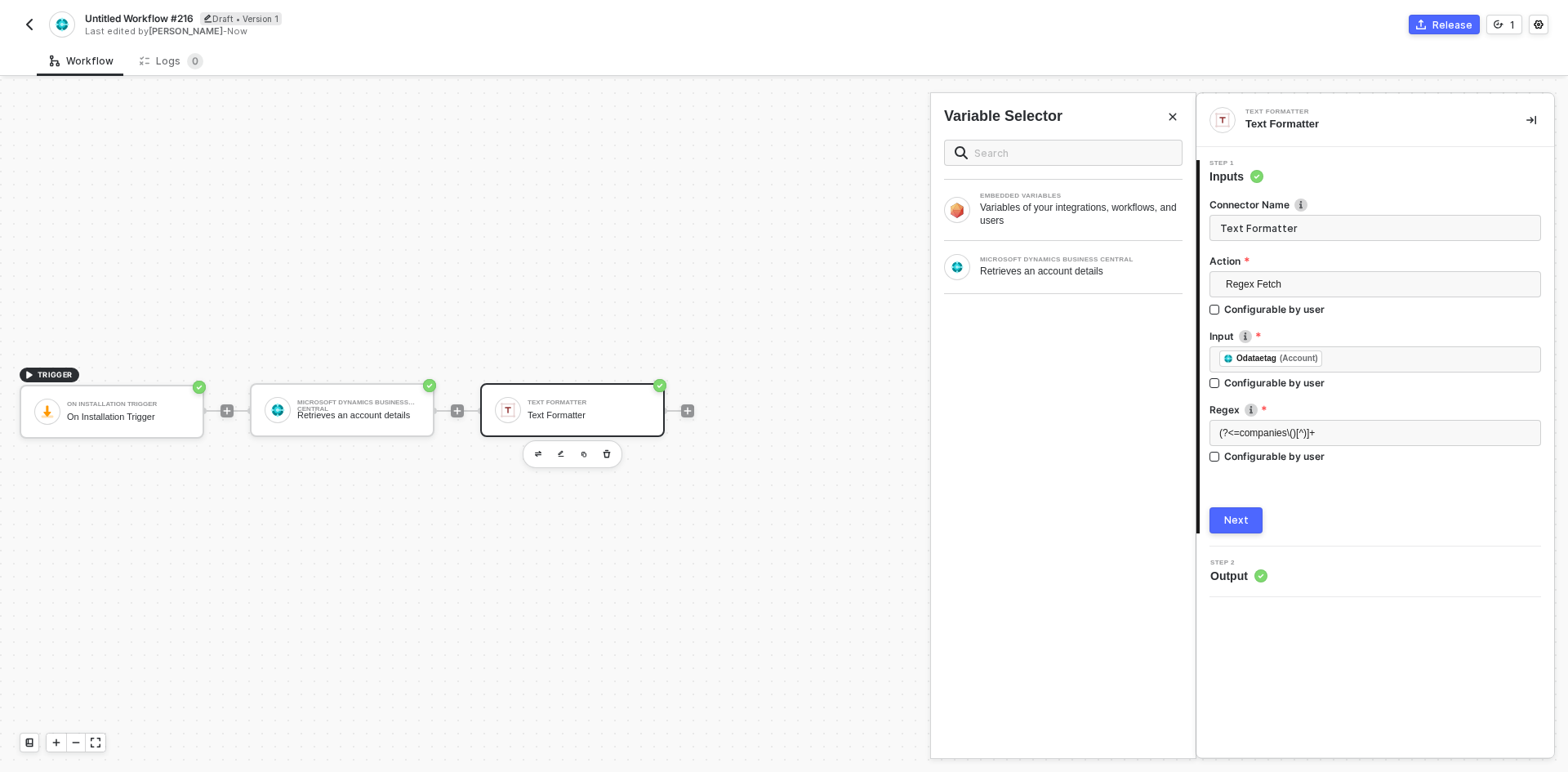
click at [1253, 515] on button "Next" at bounding box center [1236, 520] width 53 height 26
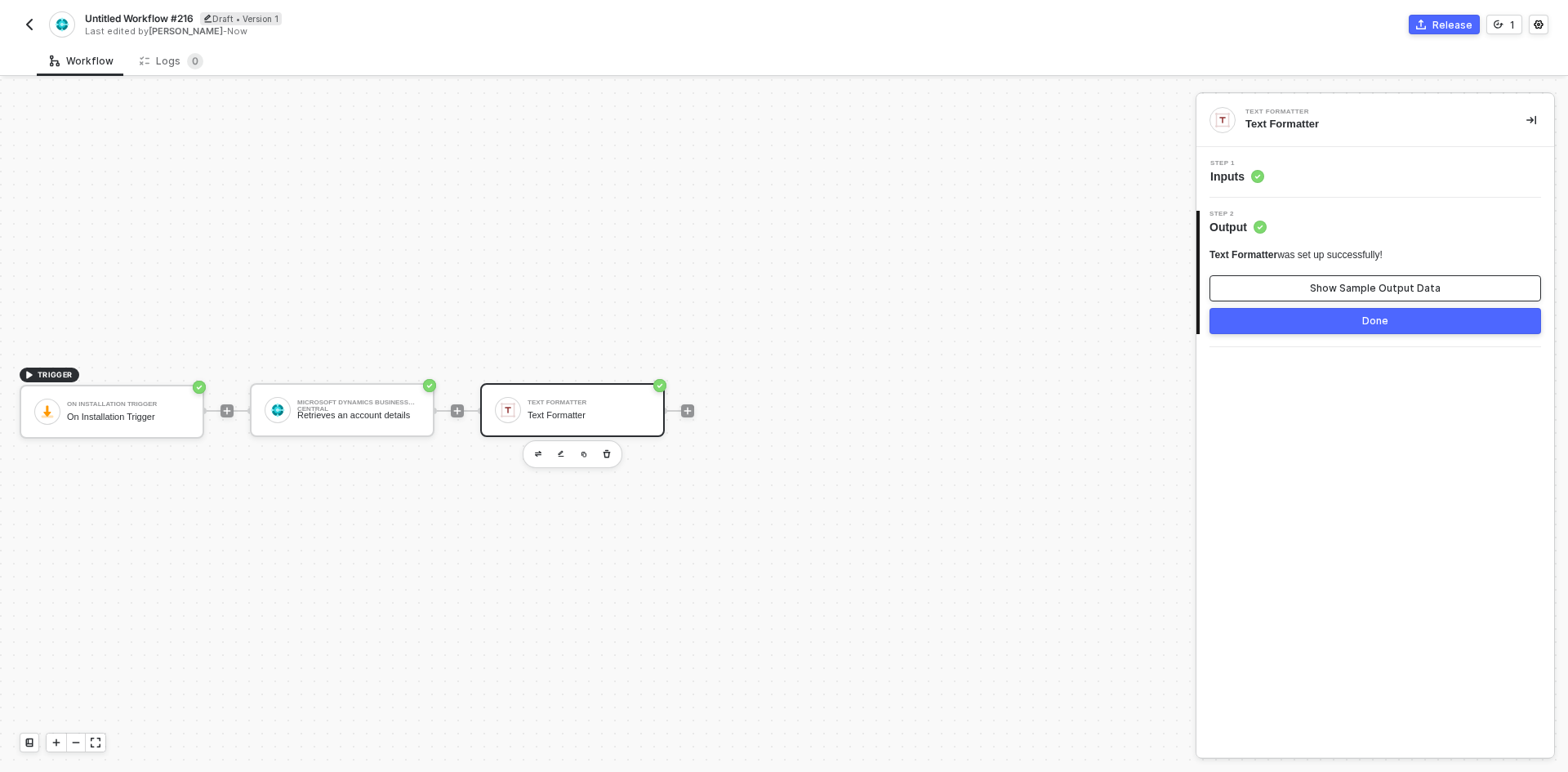
click at [1339, 285] on div "Show Sample Output Data" at bounding box center [1375, 288] width 131 height 13
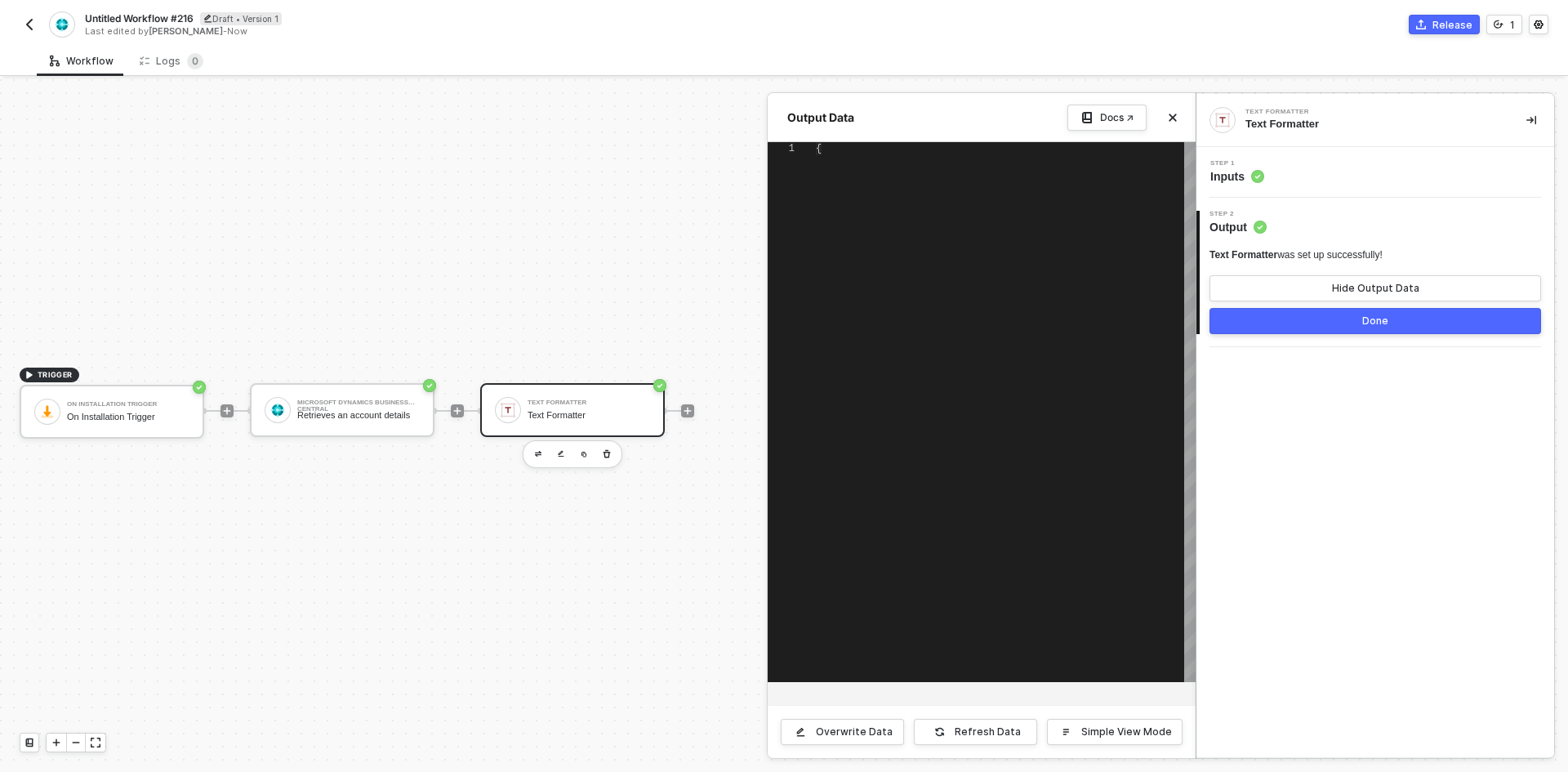
type textarea "{ "value": "" }"
click at [1302, 321] on button "Done" at bounding box center [1375, 321] width 332 height 26
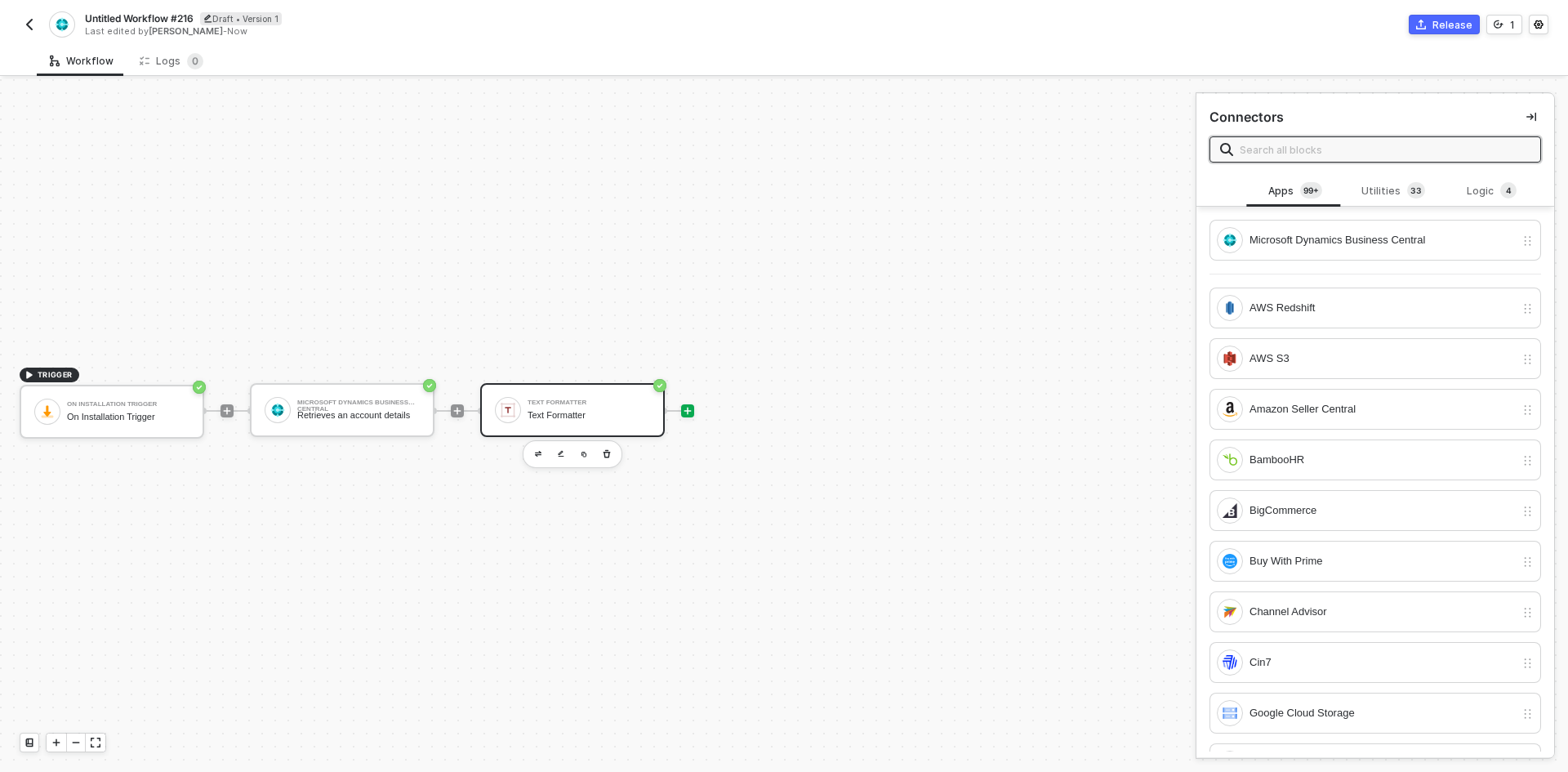
click at [569, 393] on div "Text Formatter Text Formatter" at bounding box center [573, 410] width 184 height 54
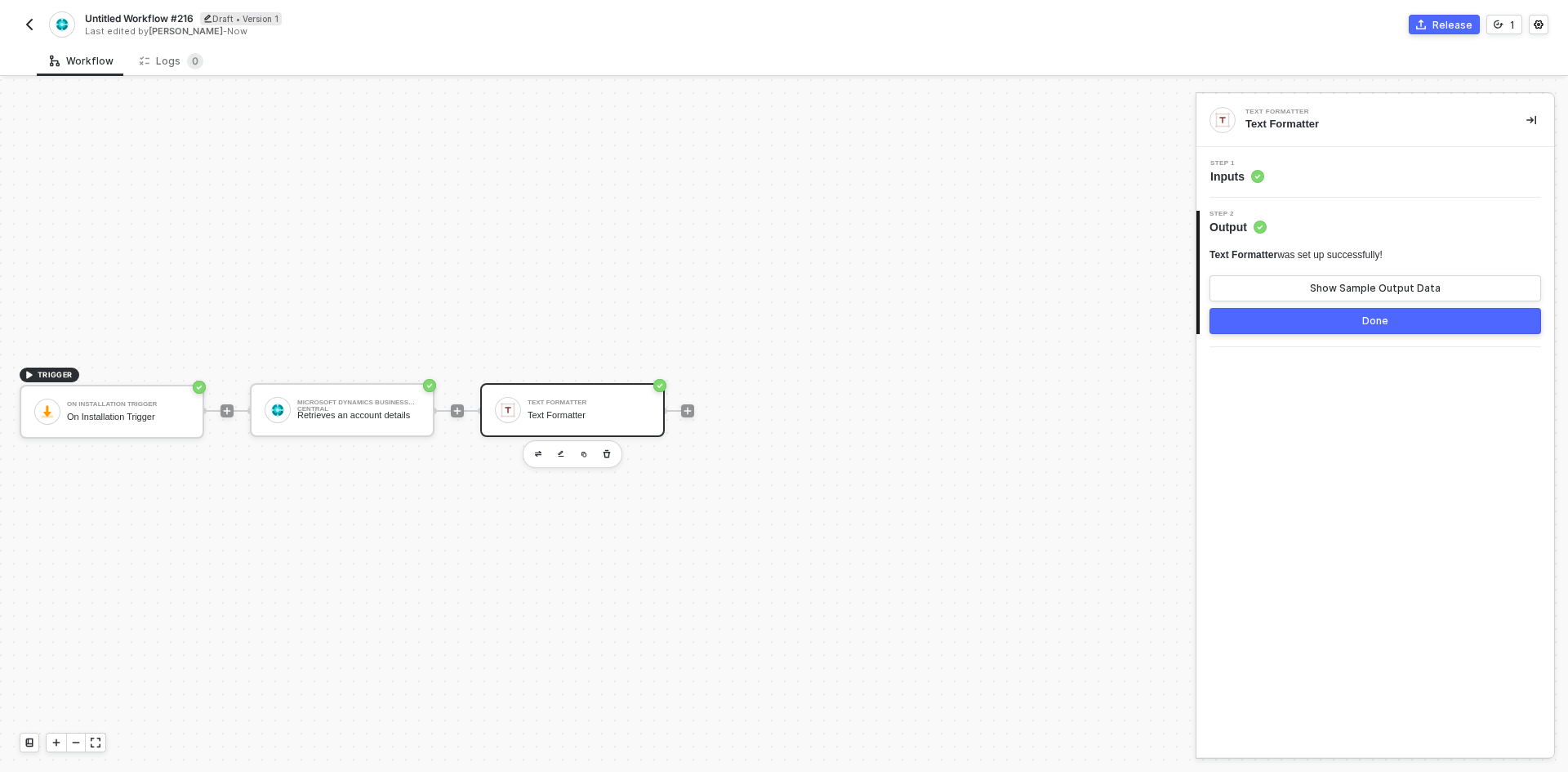
click at [1327, 185] on div "Step 1 Inputs" at bounding box center [1375, 172] width 357 height 51
click at [1324, 177] on div "Step 1 Inputs" at bounding box center [1377, 172] width 354 height 24
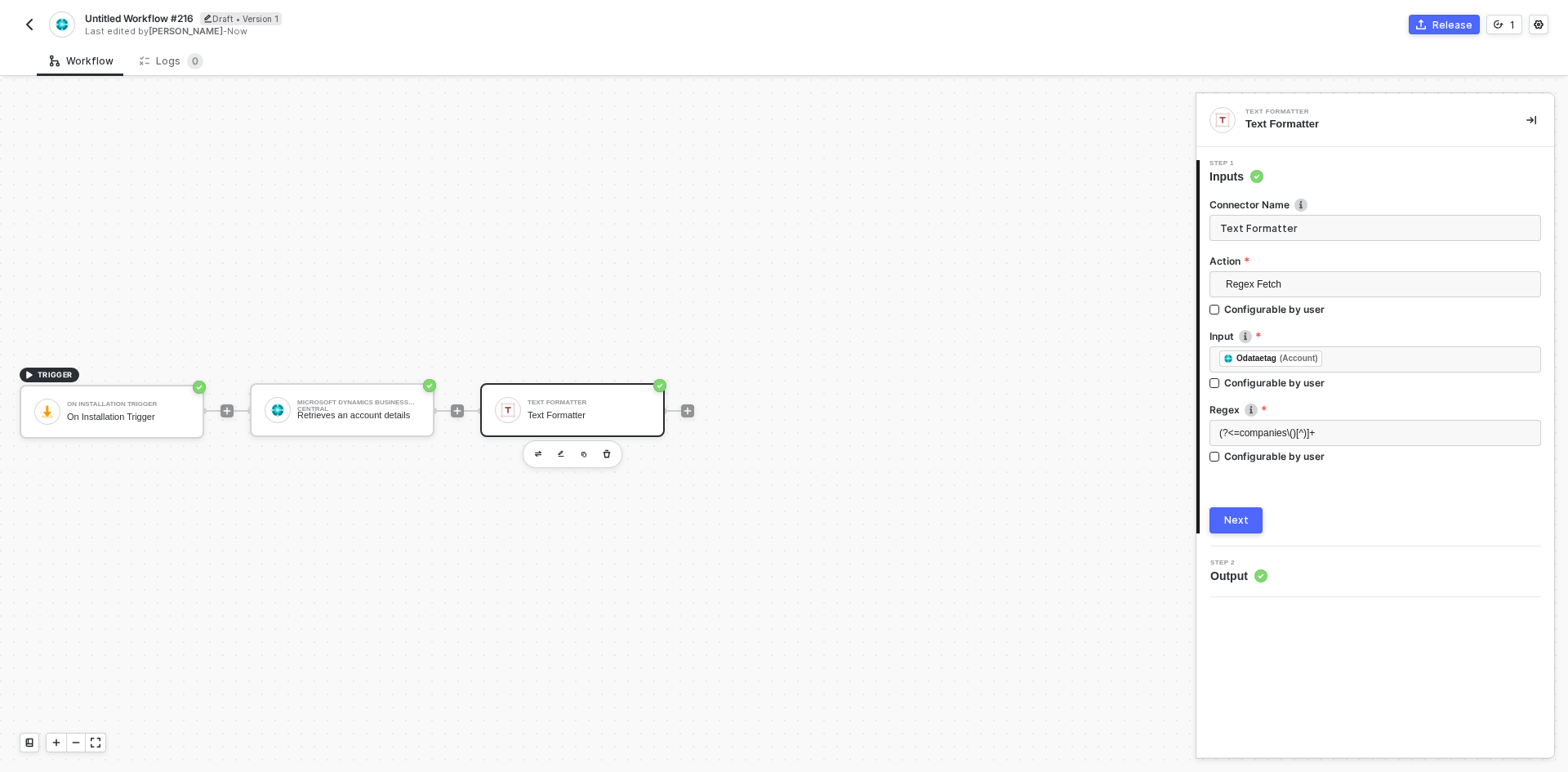
click at [1311, 225] on input "Text Formatter" at bounding box center [1375, 227] width 332 height 26
click at [1308, 225] on input "Text Formatter" at bounding box center [1375, 227] width 332 height 26
click at [1307, 225] on input "Text Formatter" at bounding box center [1375, 227] width 332 height 26
click at [1309, 225] on input "Text Formatter" at bounding box center [1375, 227] width 332 height 26
type input "Extract Company ID"
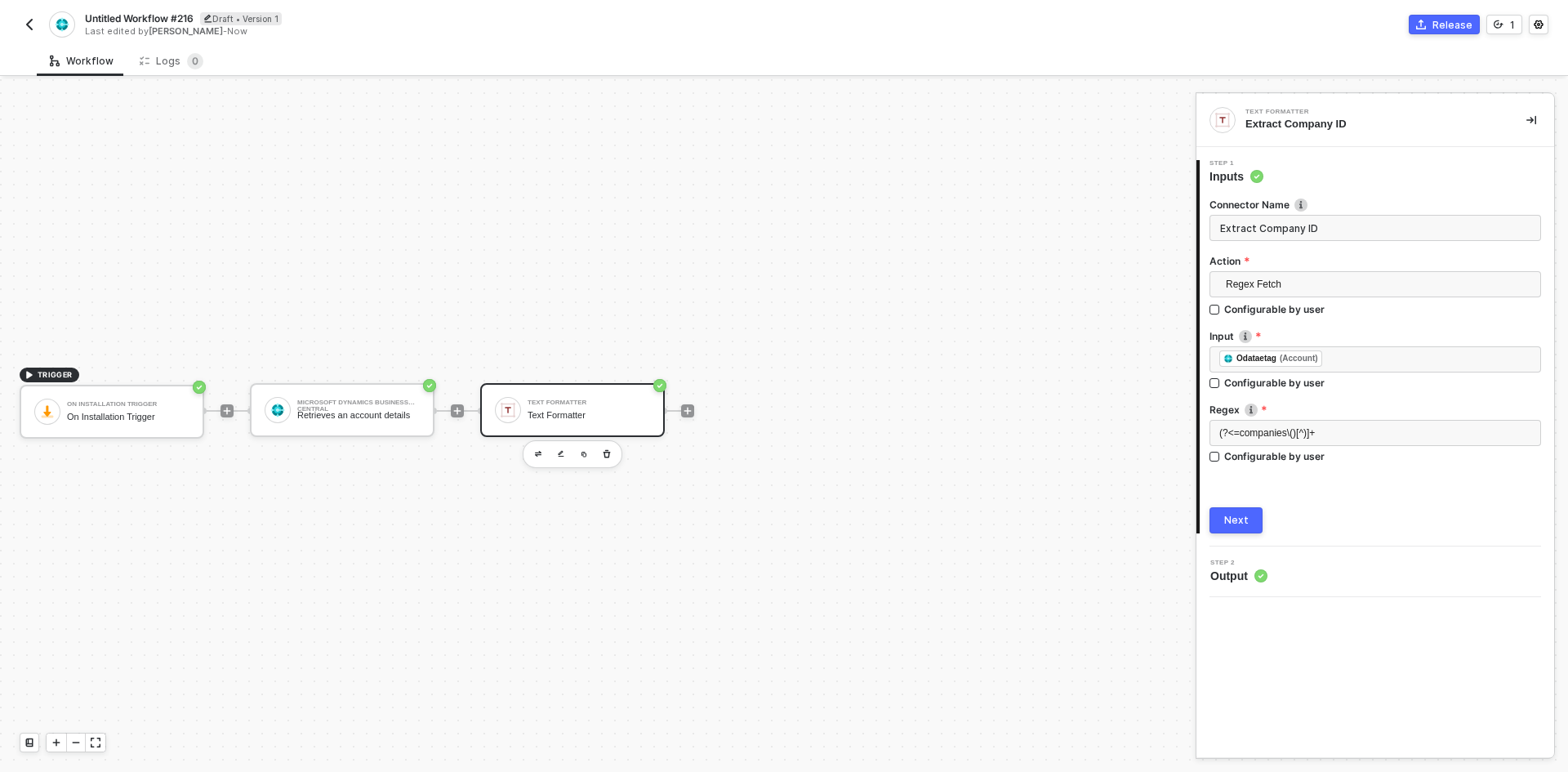
click at [1249, 511] on button "Next" at bounding box center [1236, 520] width 53 height 26
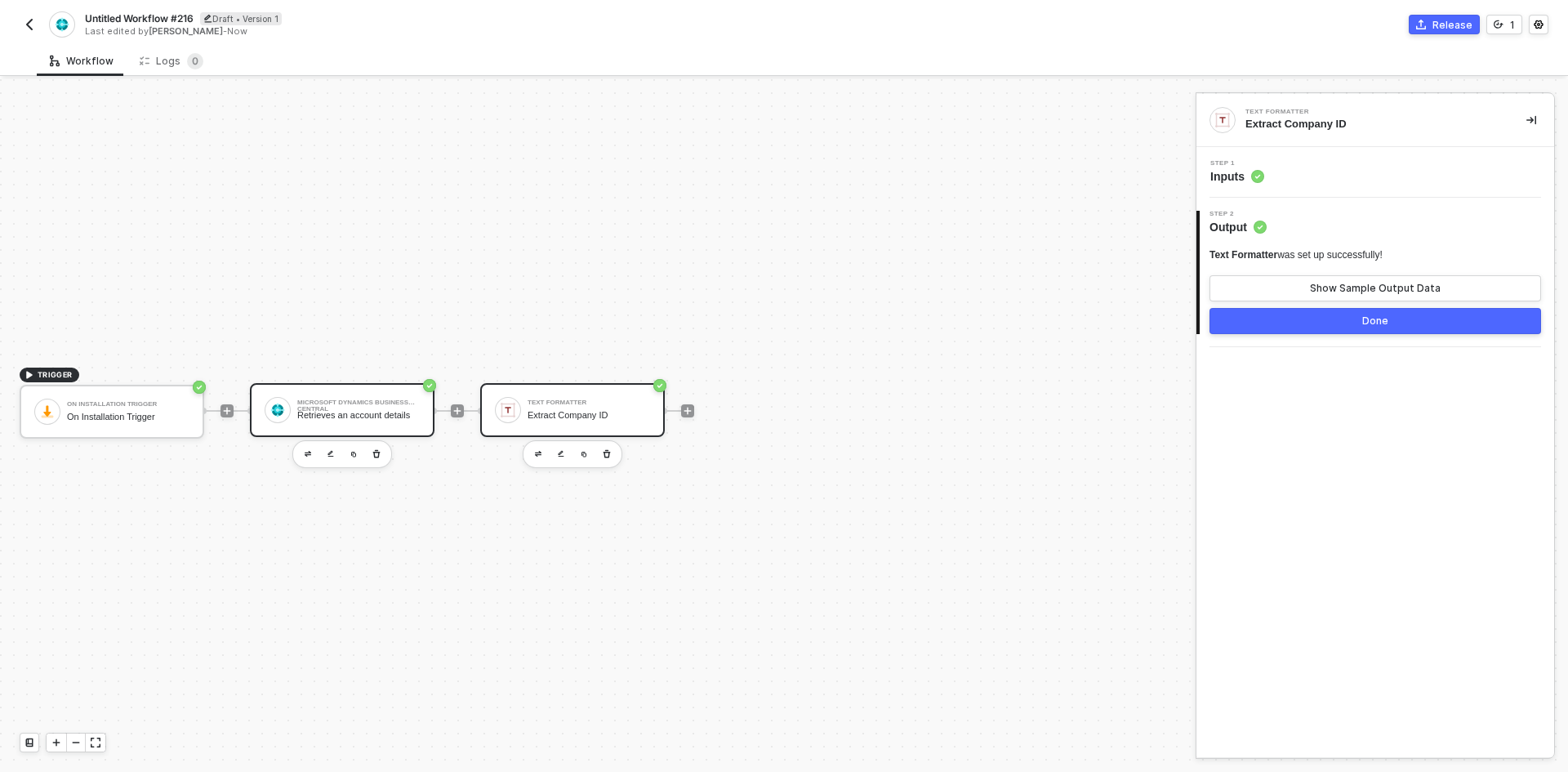
click at [351, 422] on div "Microsoft Dynamics Business Central Retrieves an account details" at bounding box center [358, 410] width 122 height 31
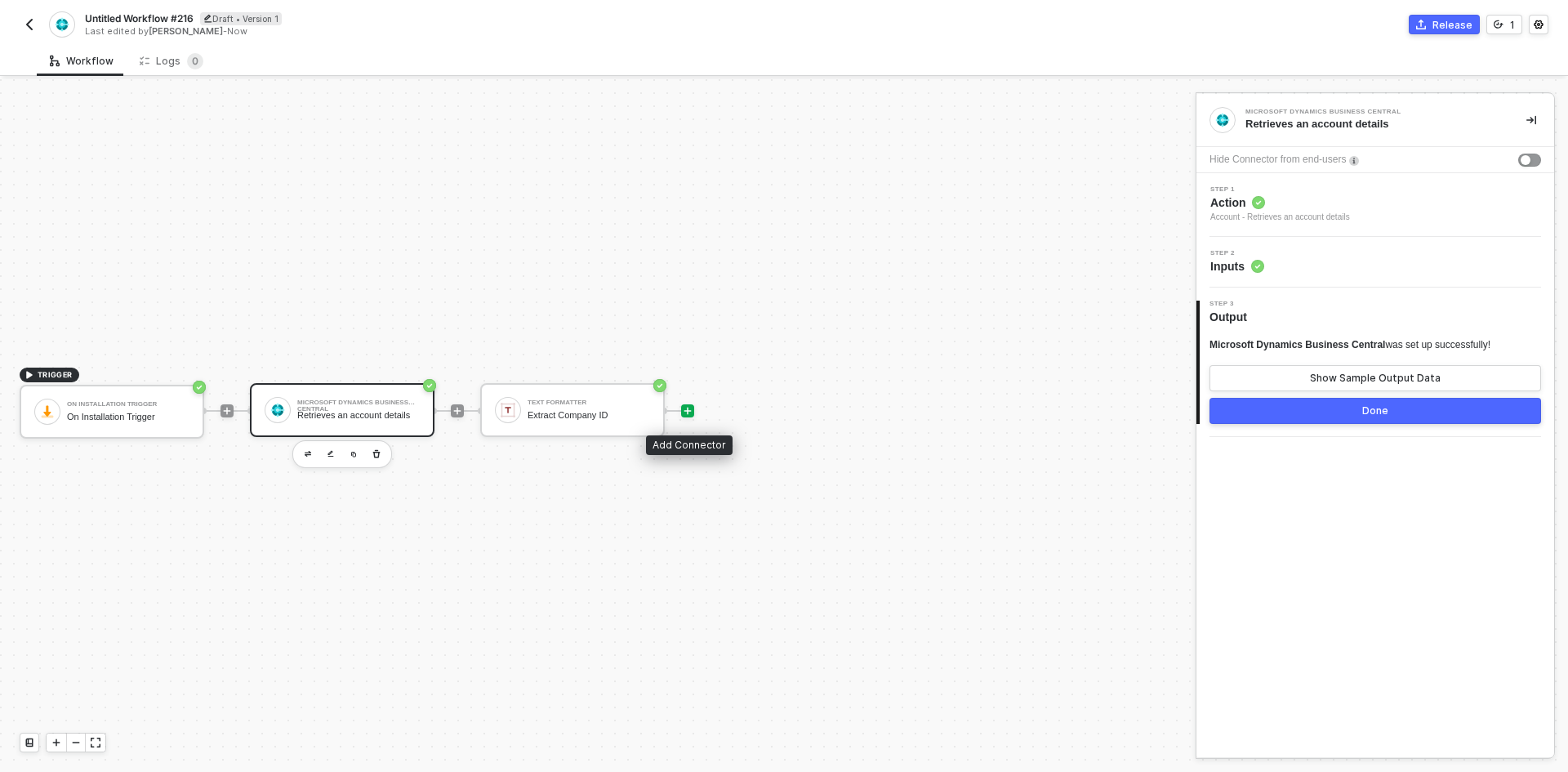
click at [685, 415] on icon "icon-play" at bounding box center [687, 410] width 9 height 9
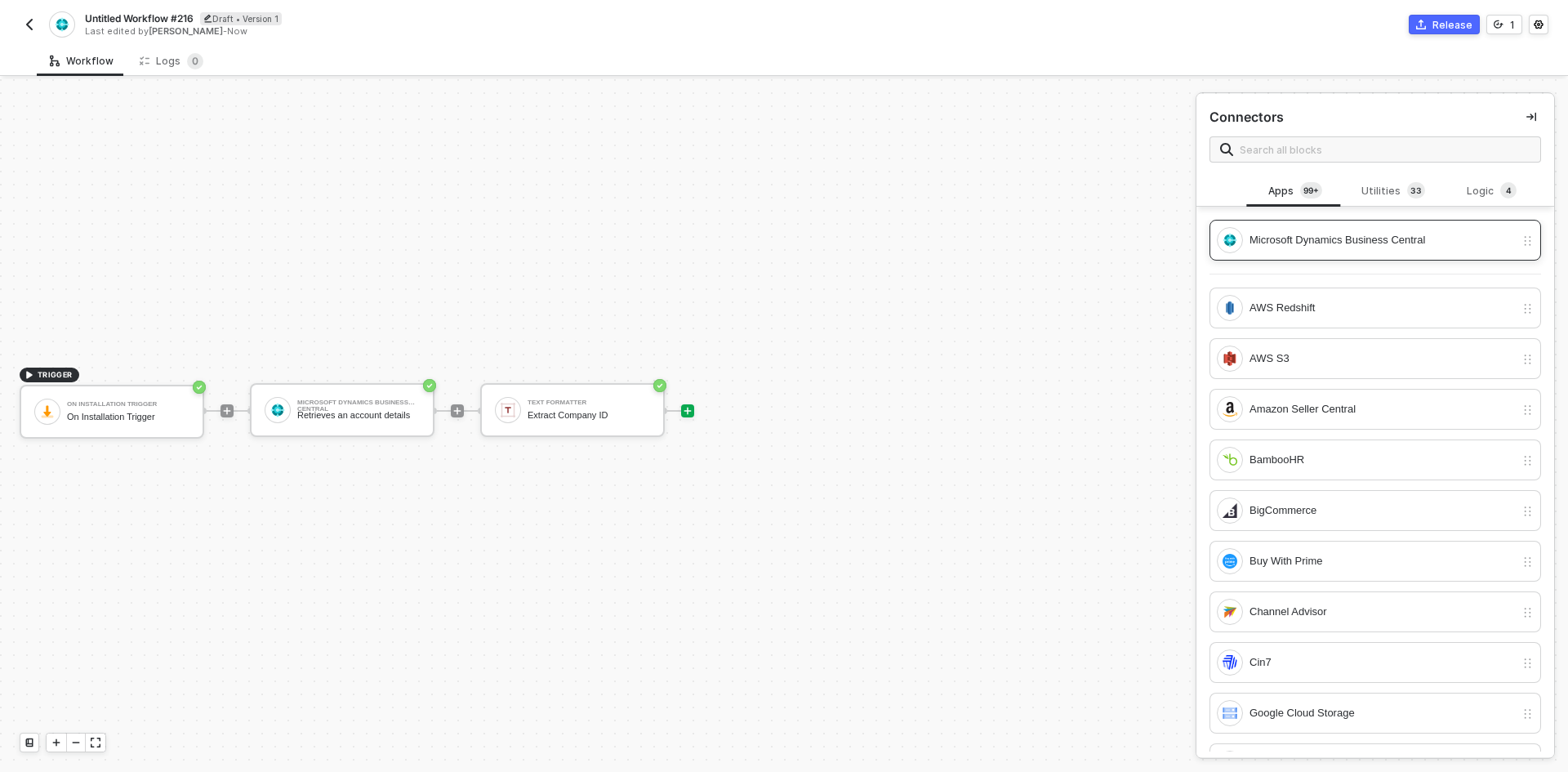
click at [1280, 233] on div "Microsoft Dynamics Business Central" at bounding box center [1382, 240] width 265 height 18
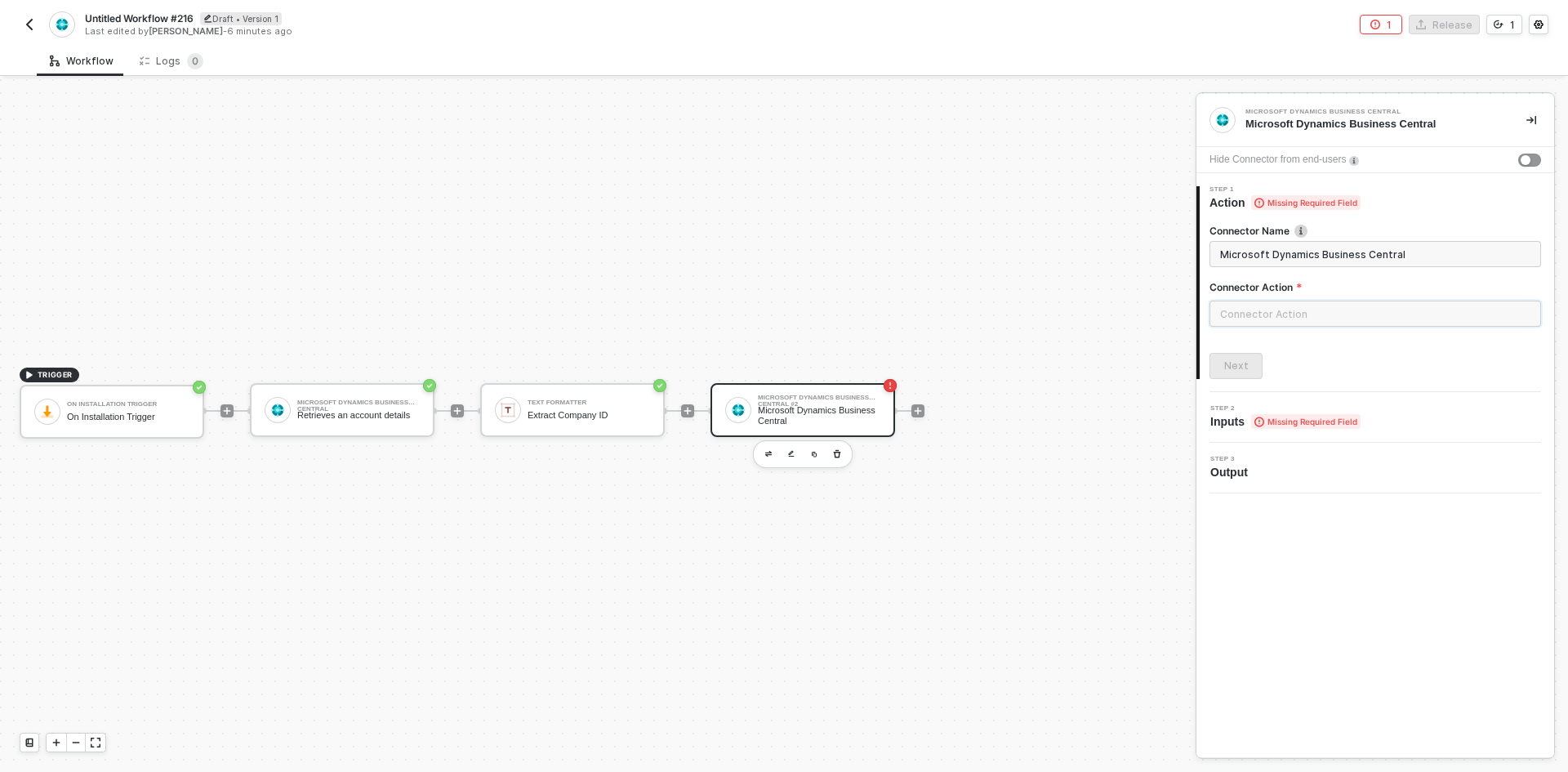
click at [1278, 322] on input "text" at bounding box center [1375, 314] width 332 height 26
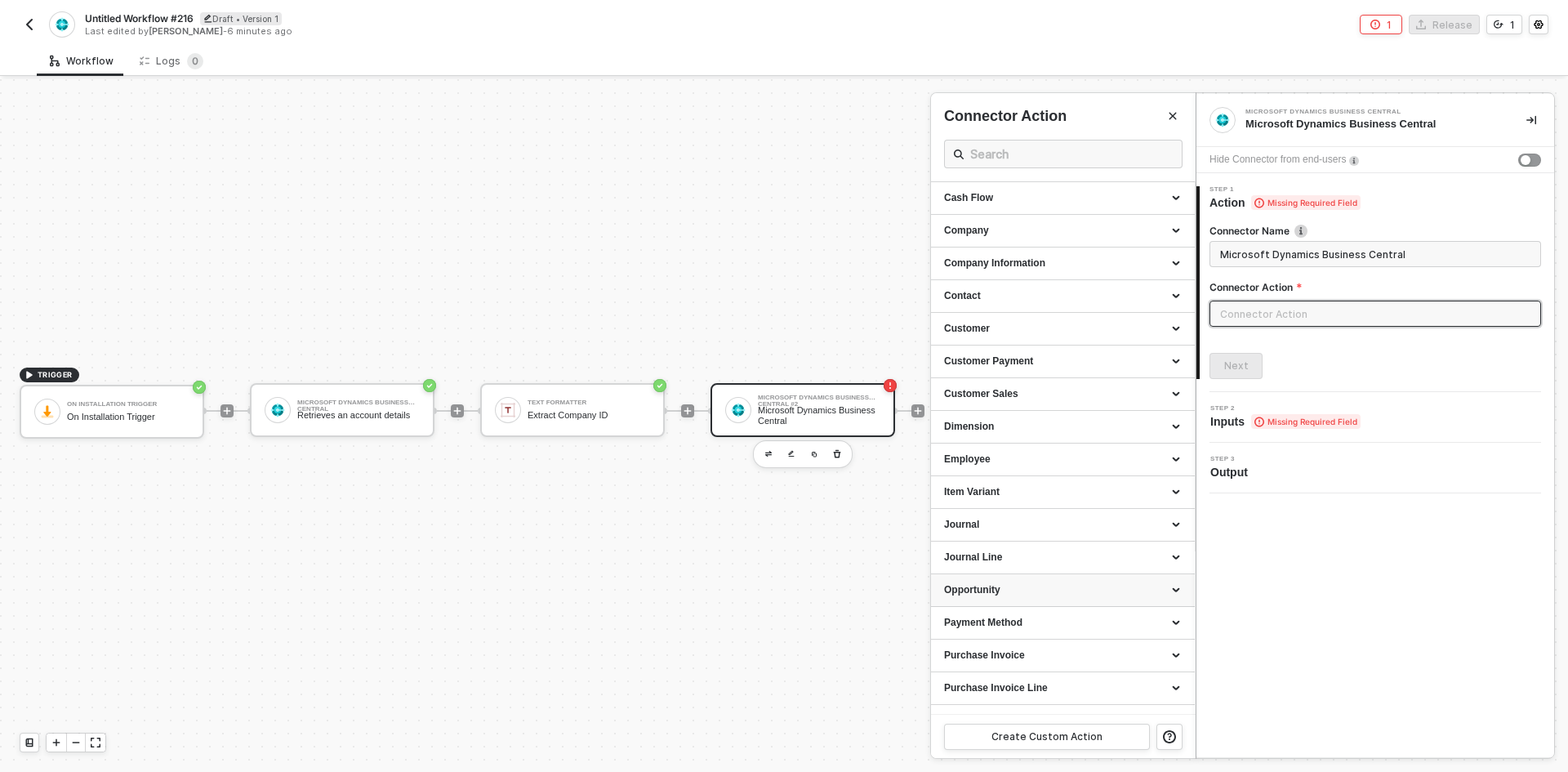
scroll to position [164, 0]
click at [1007, 532] on div "Journal" at bounding box center [1063, 525] width 263 height 33
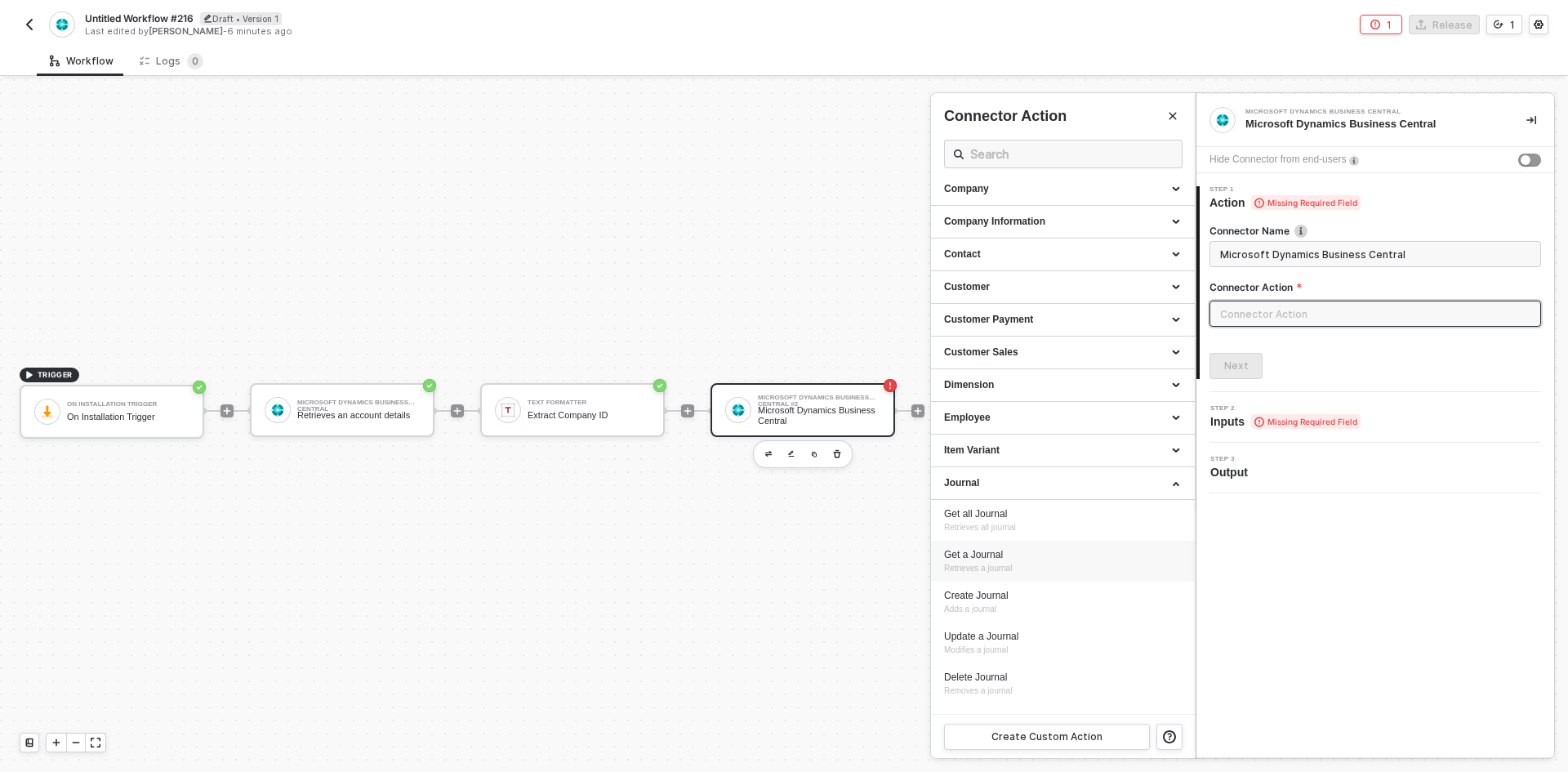
scroll to position [246, 0]
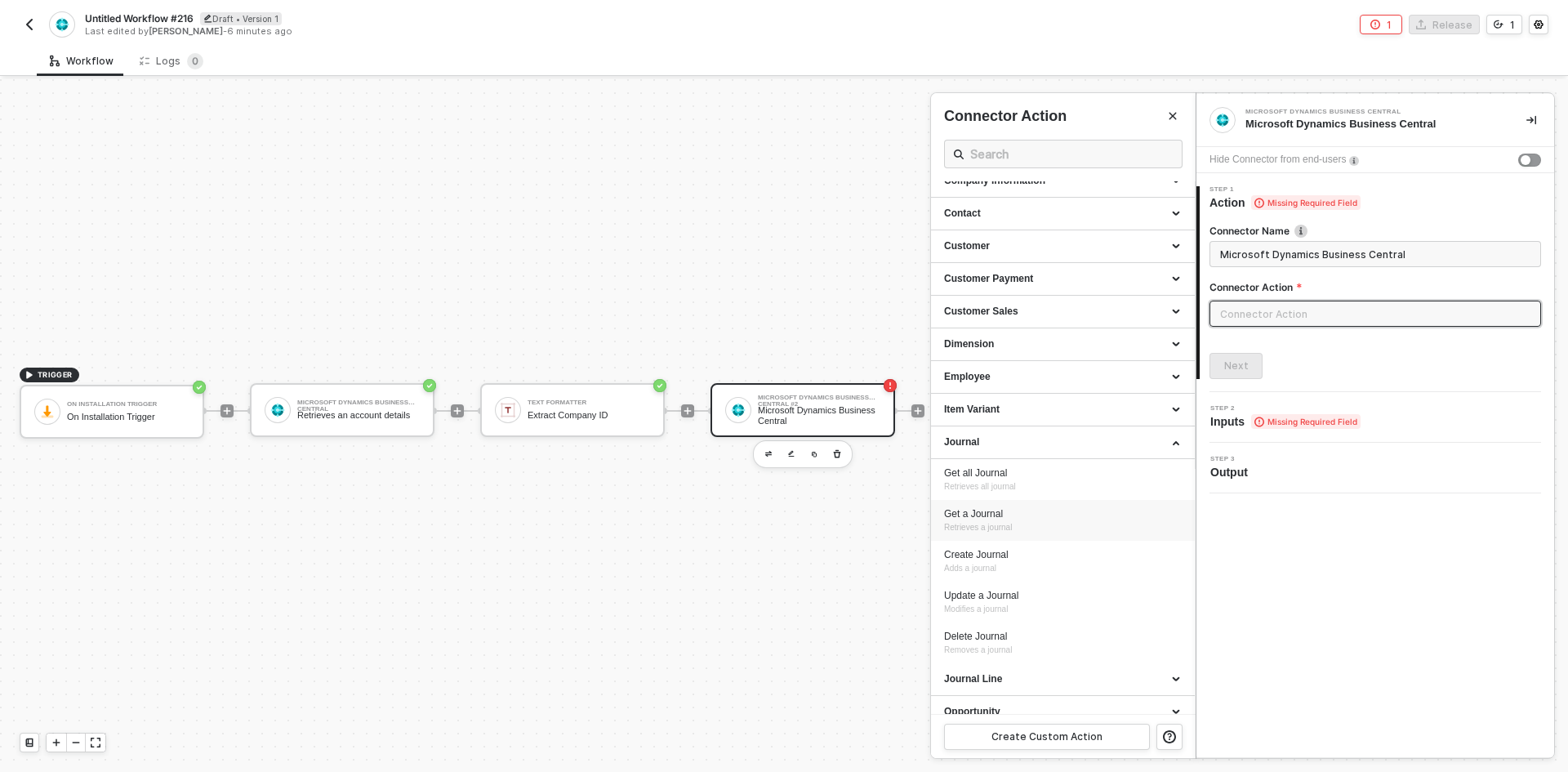
click at [1022, 512] on div "Get a Journal" at bounding box center [1063, 514] width 238 height 14
type input "Retrieves a journal"
type input "Journal - Get a Journal"
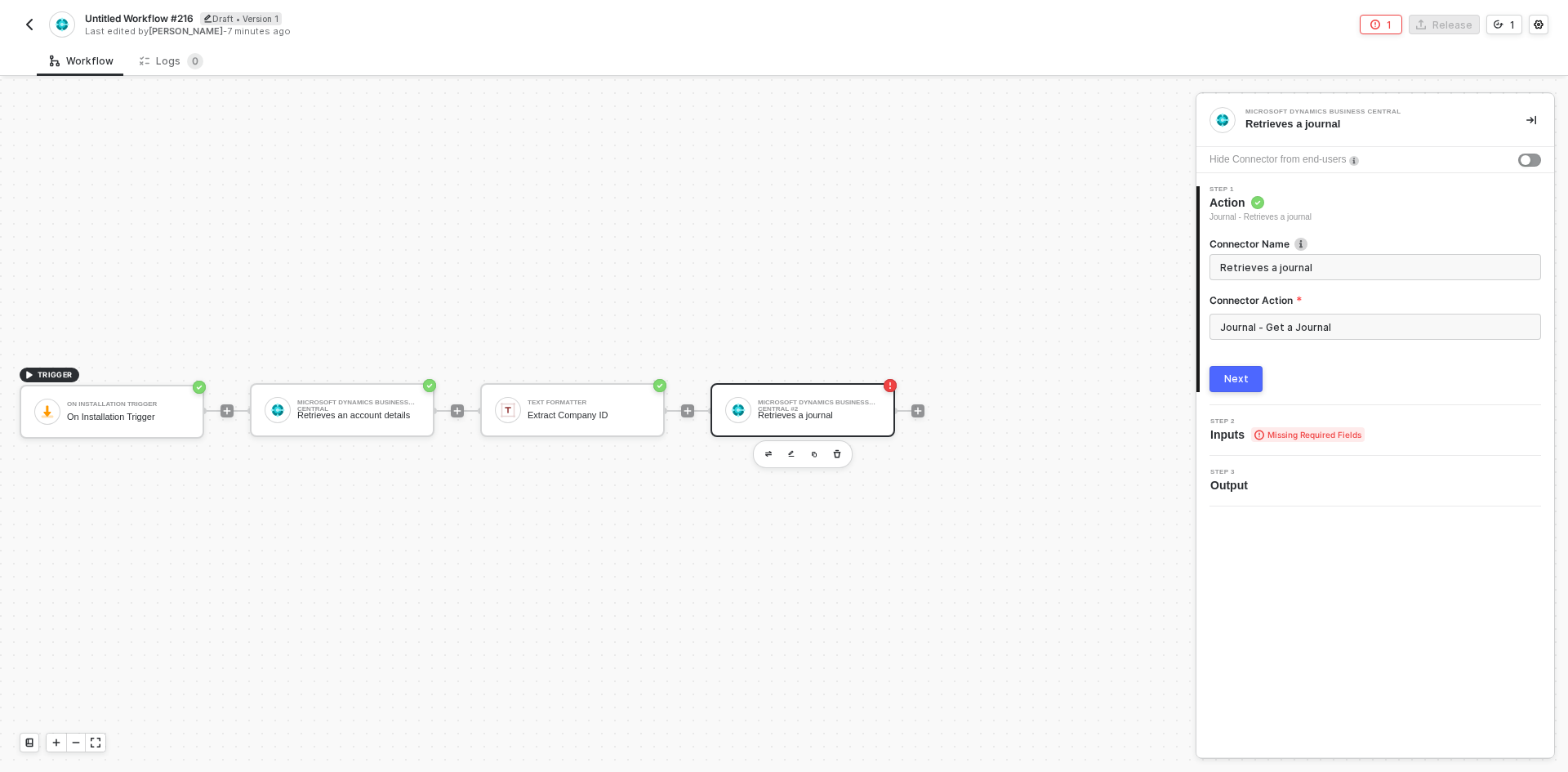
click at [1230, 373] on div "Next" at bounding box center [1236, 379] width 24 height 13
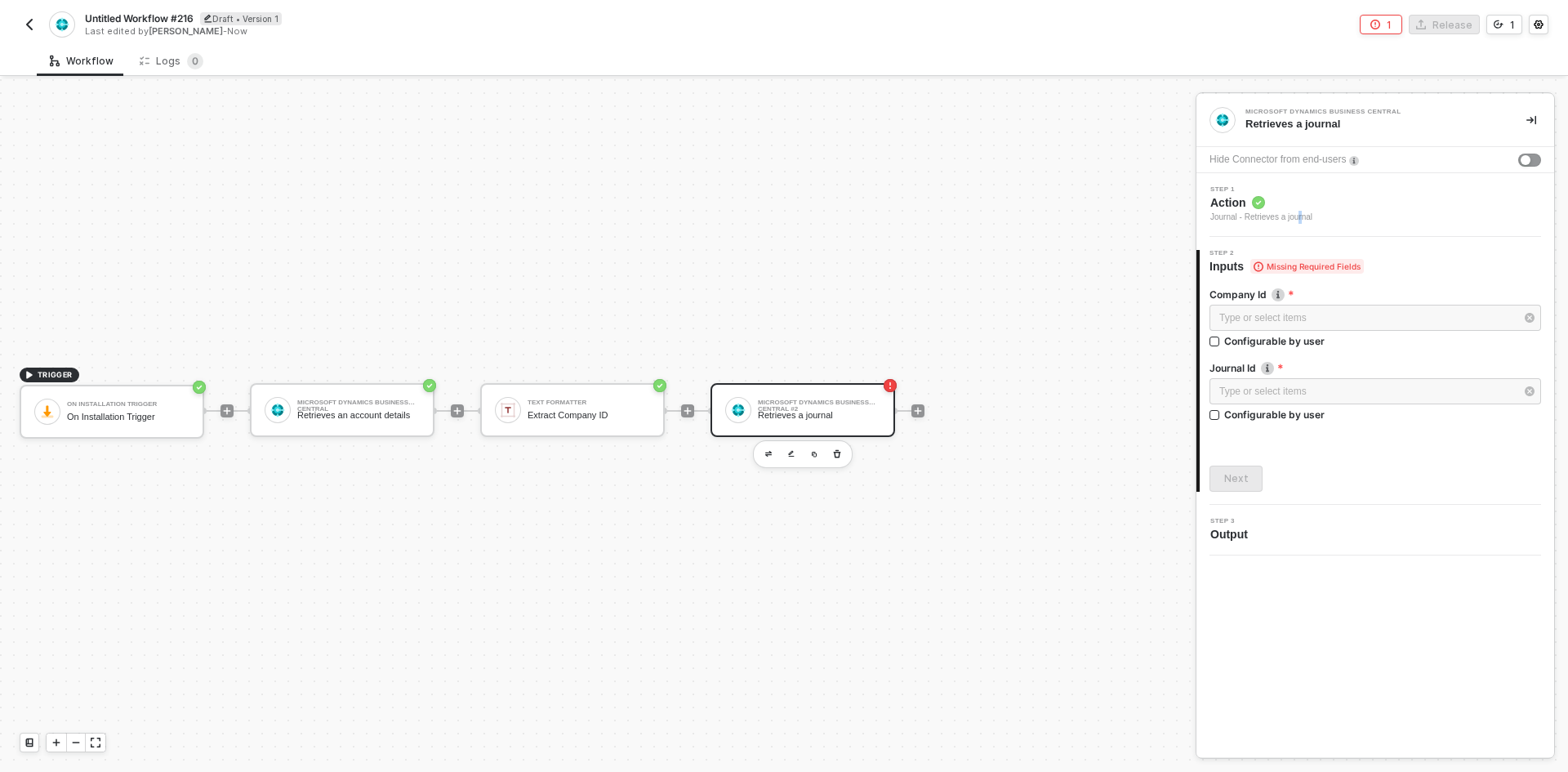
click at [1301, 214] on div "Journal - Retrieves a journal" at bounding box center [1261, 217] width 102 height 13
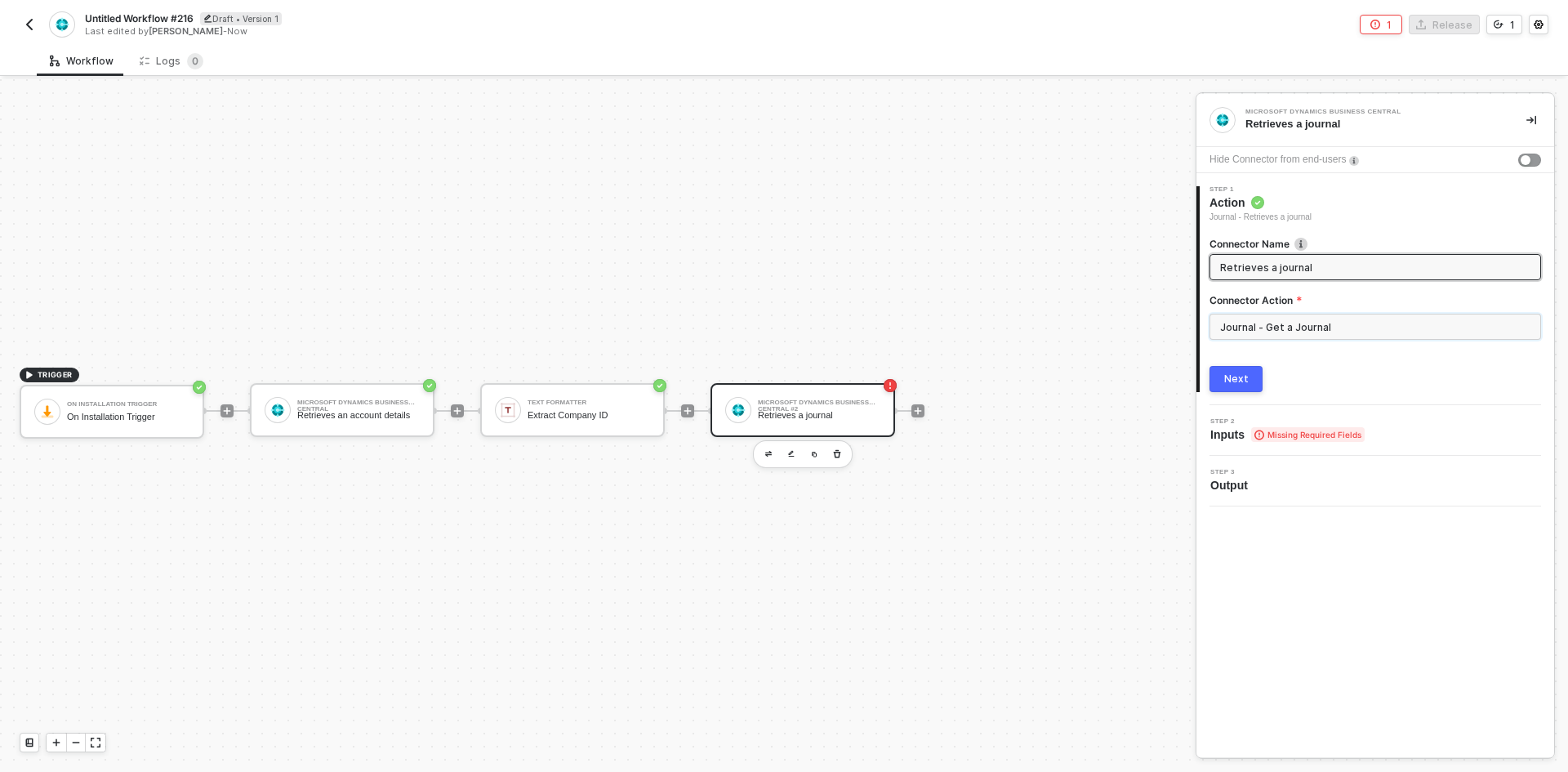
click at [1283, 322] on input "Journal - Get a Journal" at bounding box center [1375, 327] width 332 height 26
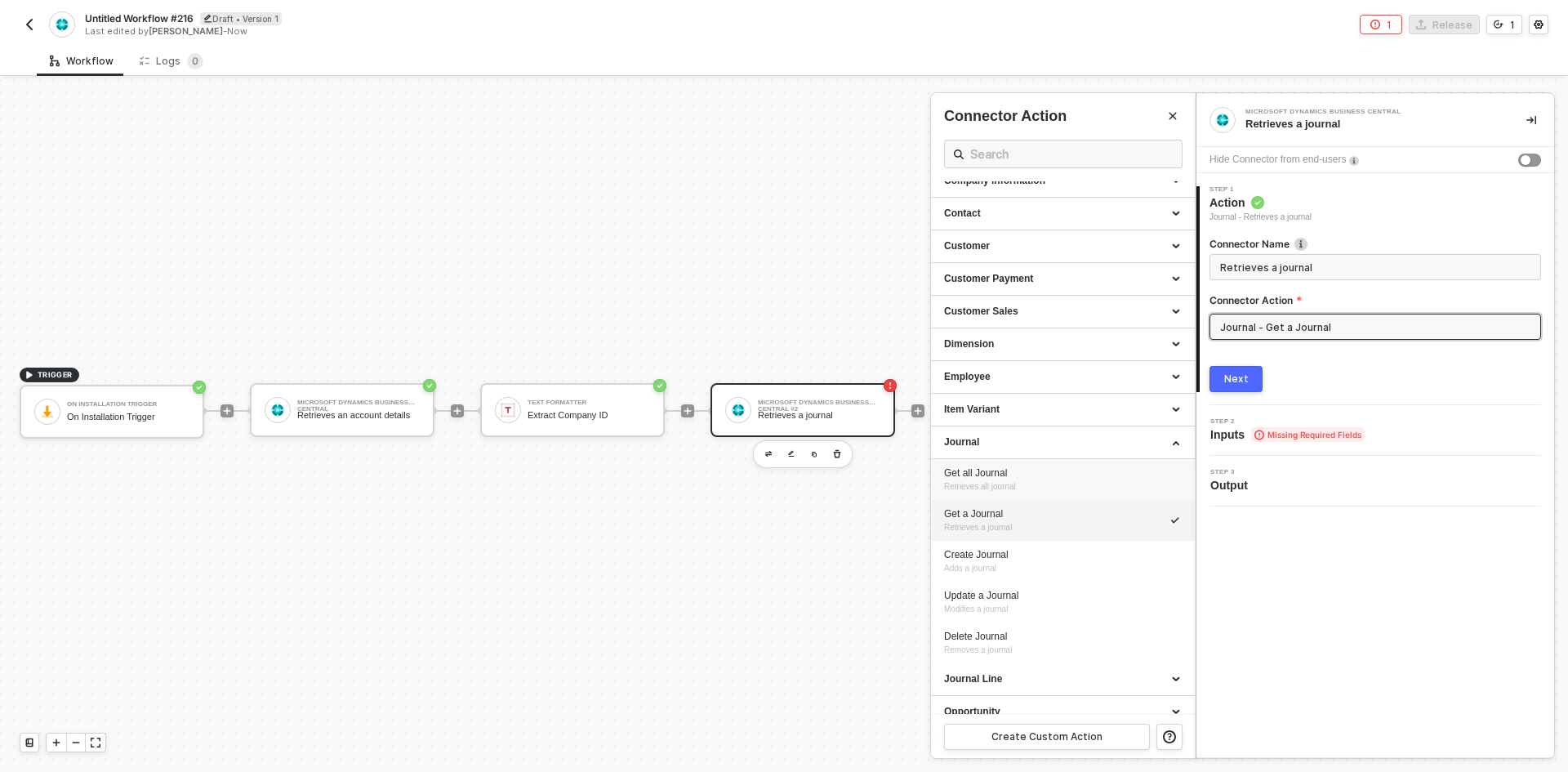
click at [1031, 477] on div "Get all Journal" at bounding box center [1063, 474] width 238 height 14
type input "Retrieves all journal"
type input "Journal - Get all Journal"
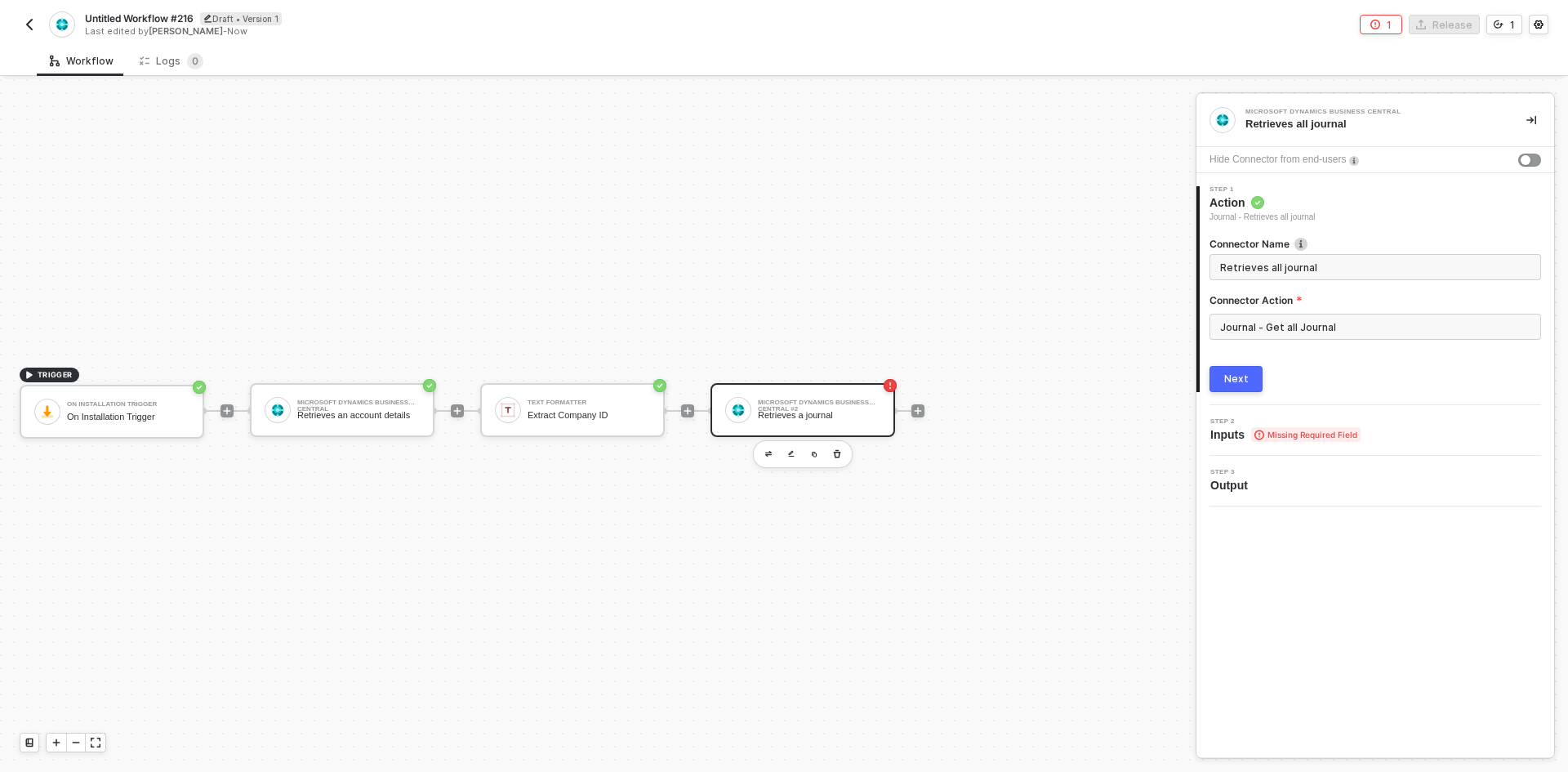
click at [1226, 379] on button "Next" at bounding box center [1236, 379] width 53 height 26
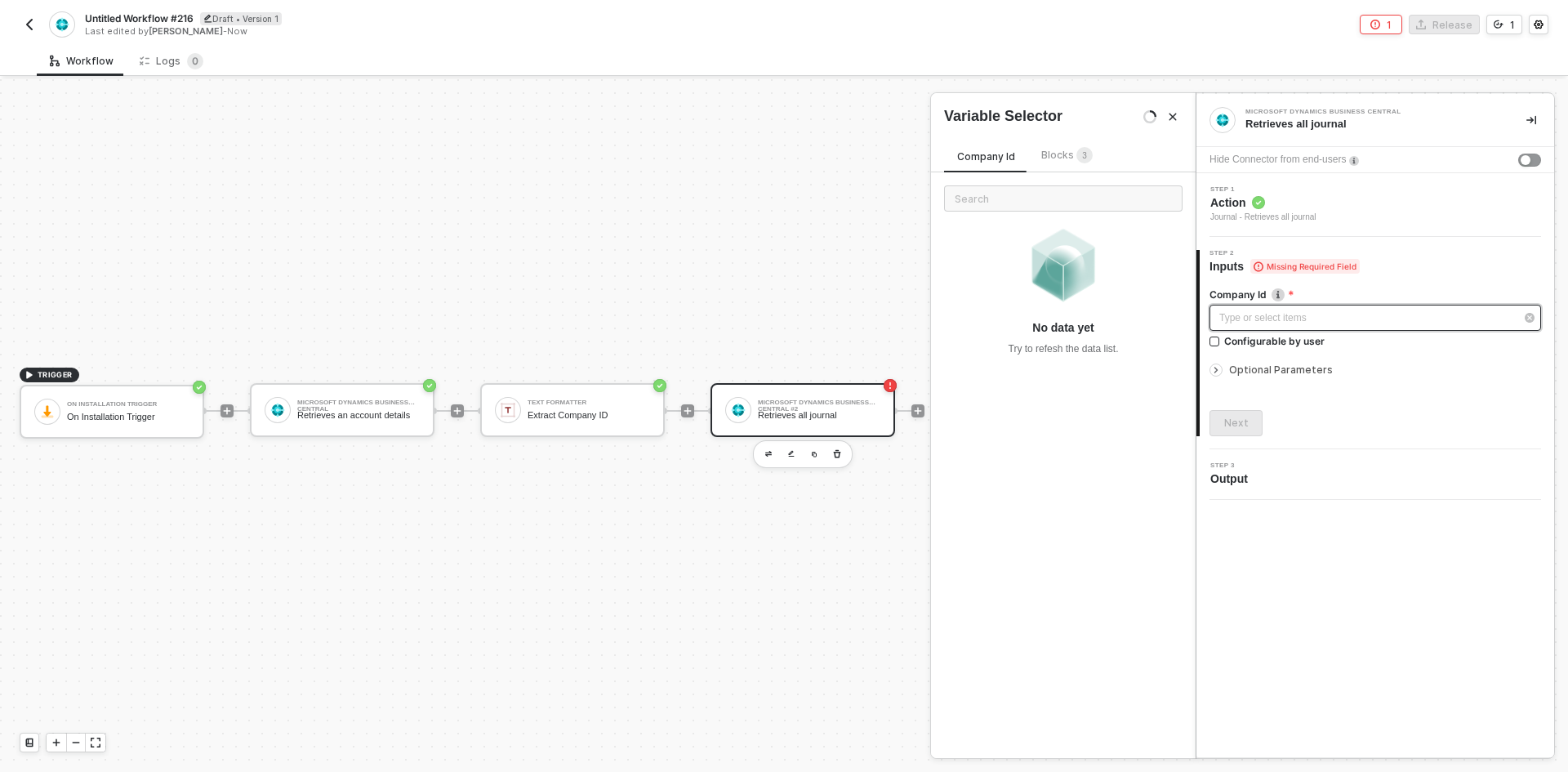
click at [1256, 325] on div "Type or select items ﻿" at bounding box center [1367, 318] width 295 height 16
click at [1066, 160] on div "Blocks 3" at bounding box center [1067, 156] width 52 height 18
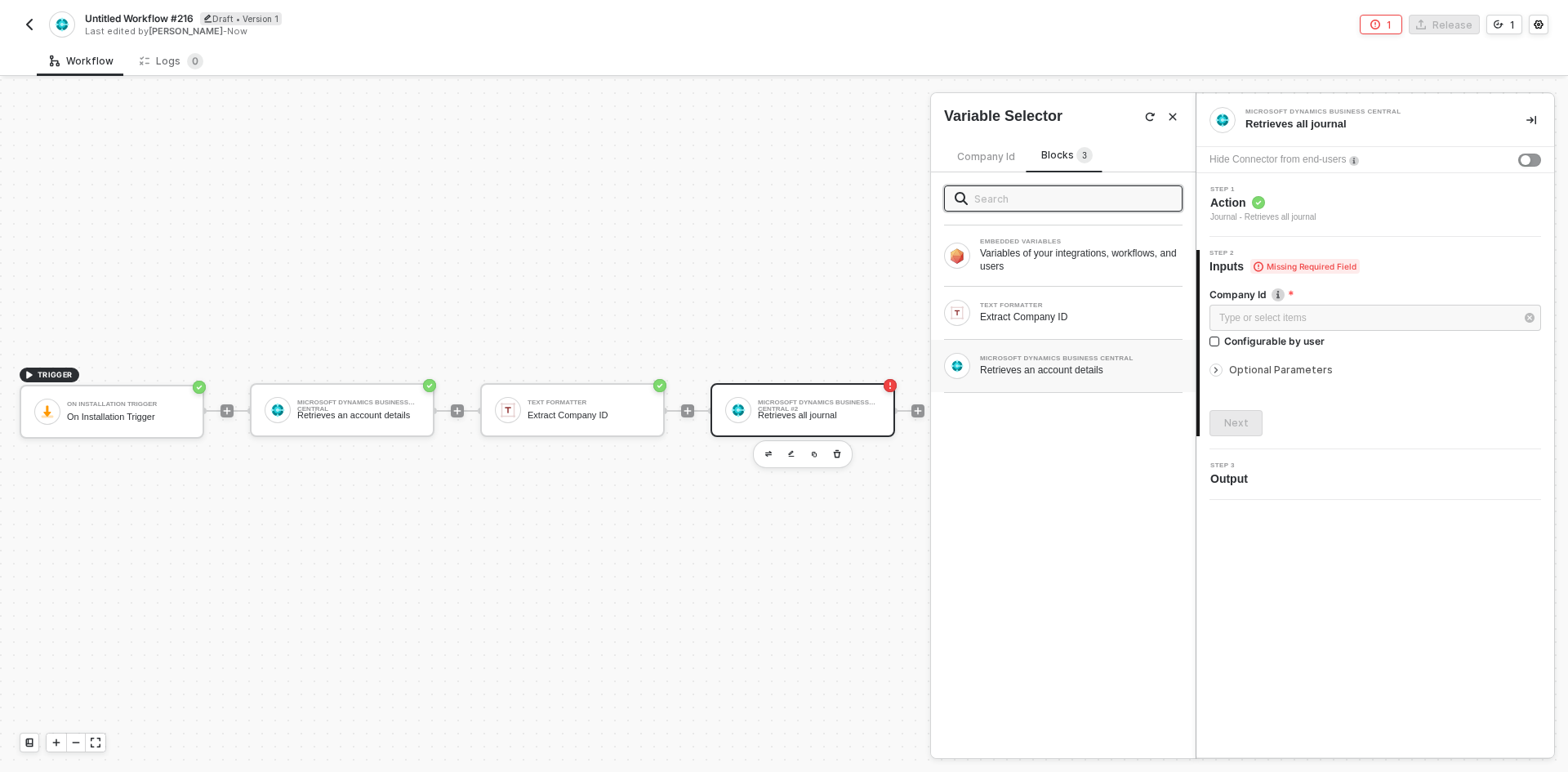
click at [1053, 341] on div "MICROSOFT DYNAMICS BUSINESS CENTRAL Retrieves an account details" at bounding box center [1063, 366] width 264 height 53
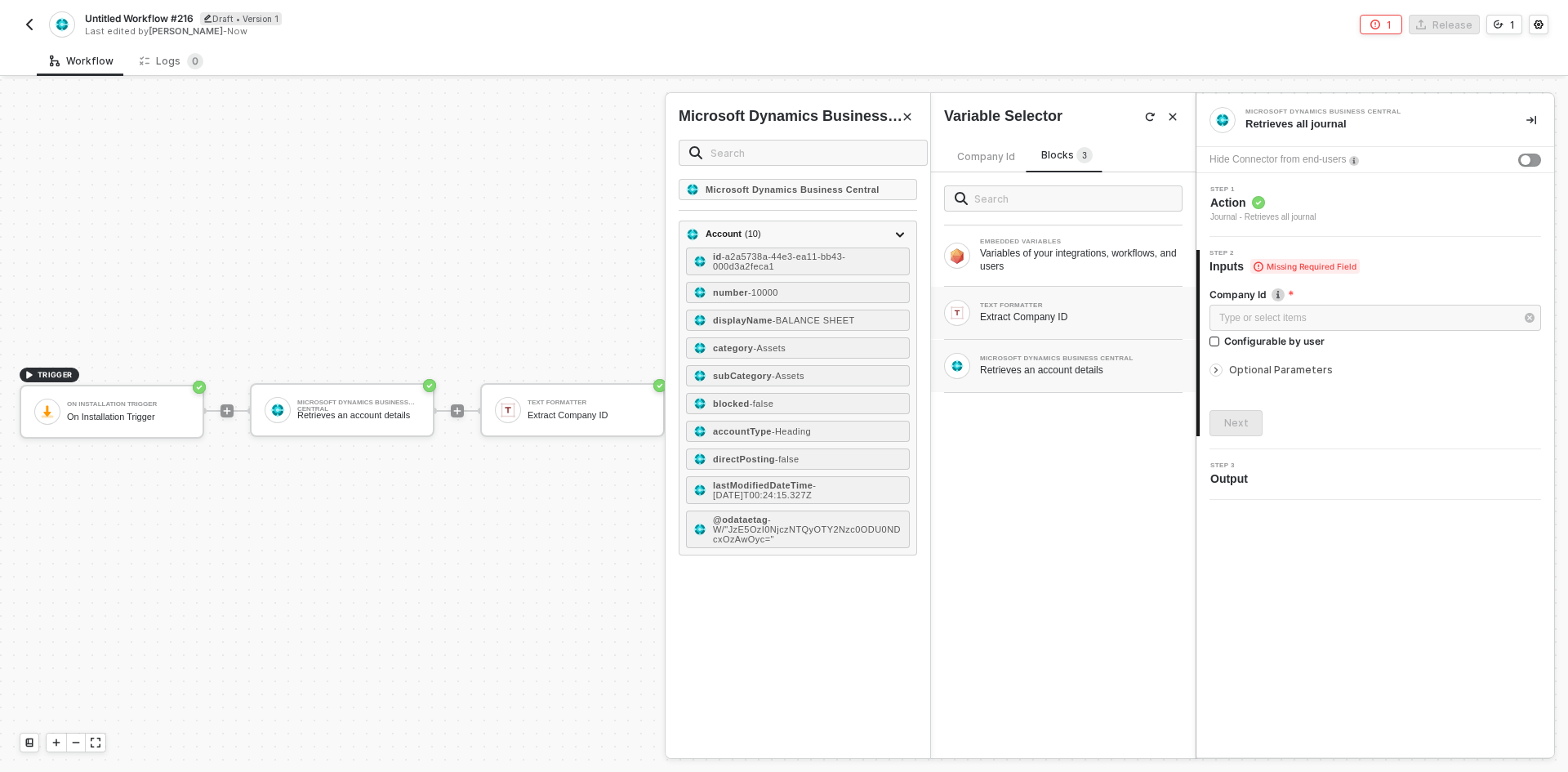
click at [1054, 328] on div "TEXT FORMATTER Extract Company ID" at bounding box center [1063, 313] width 264 height 53
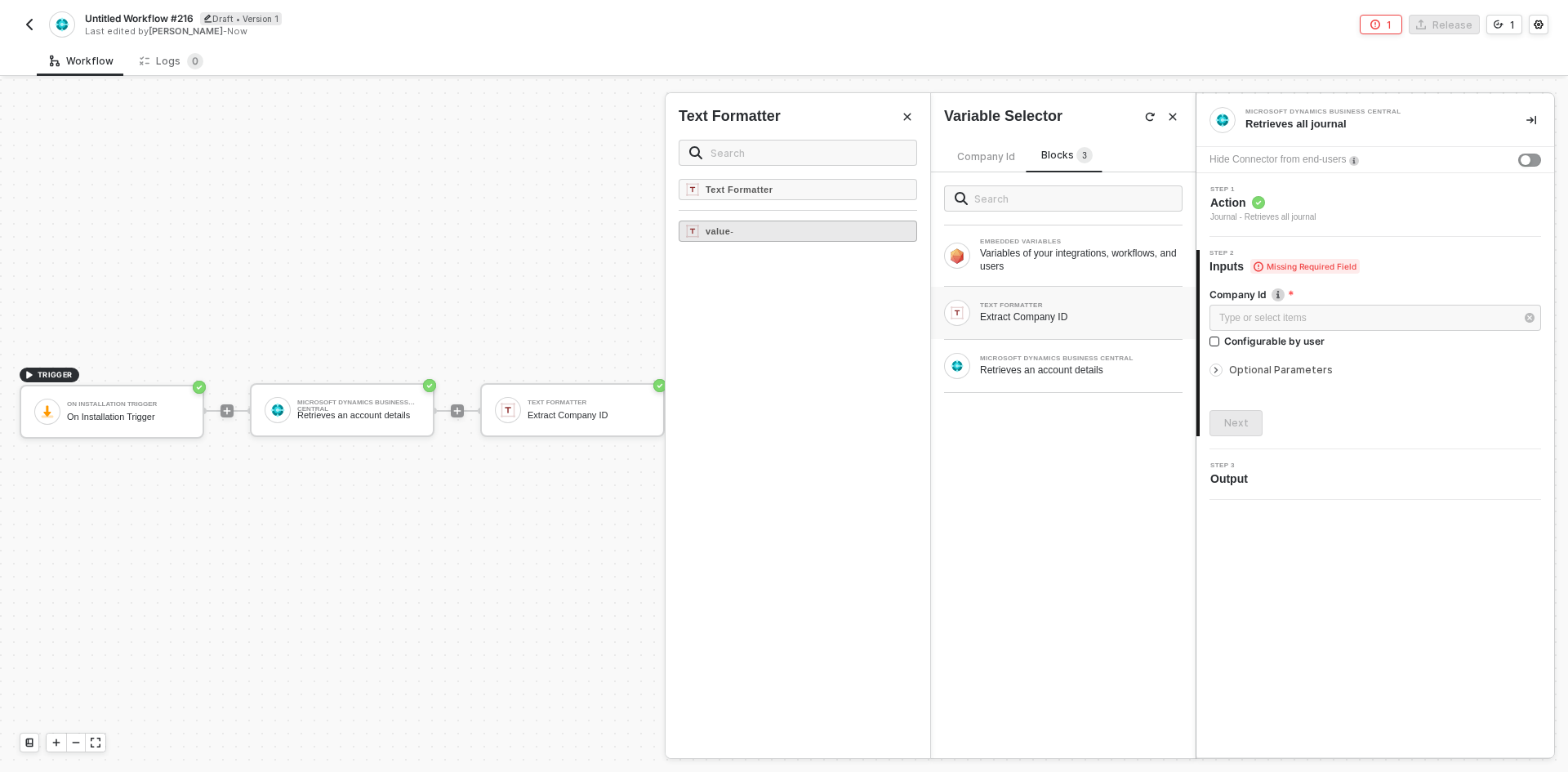
click at [852, 227] on div "value -" at bounding box center [797, 231] width 239 height 22
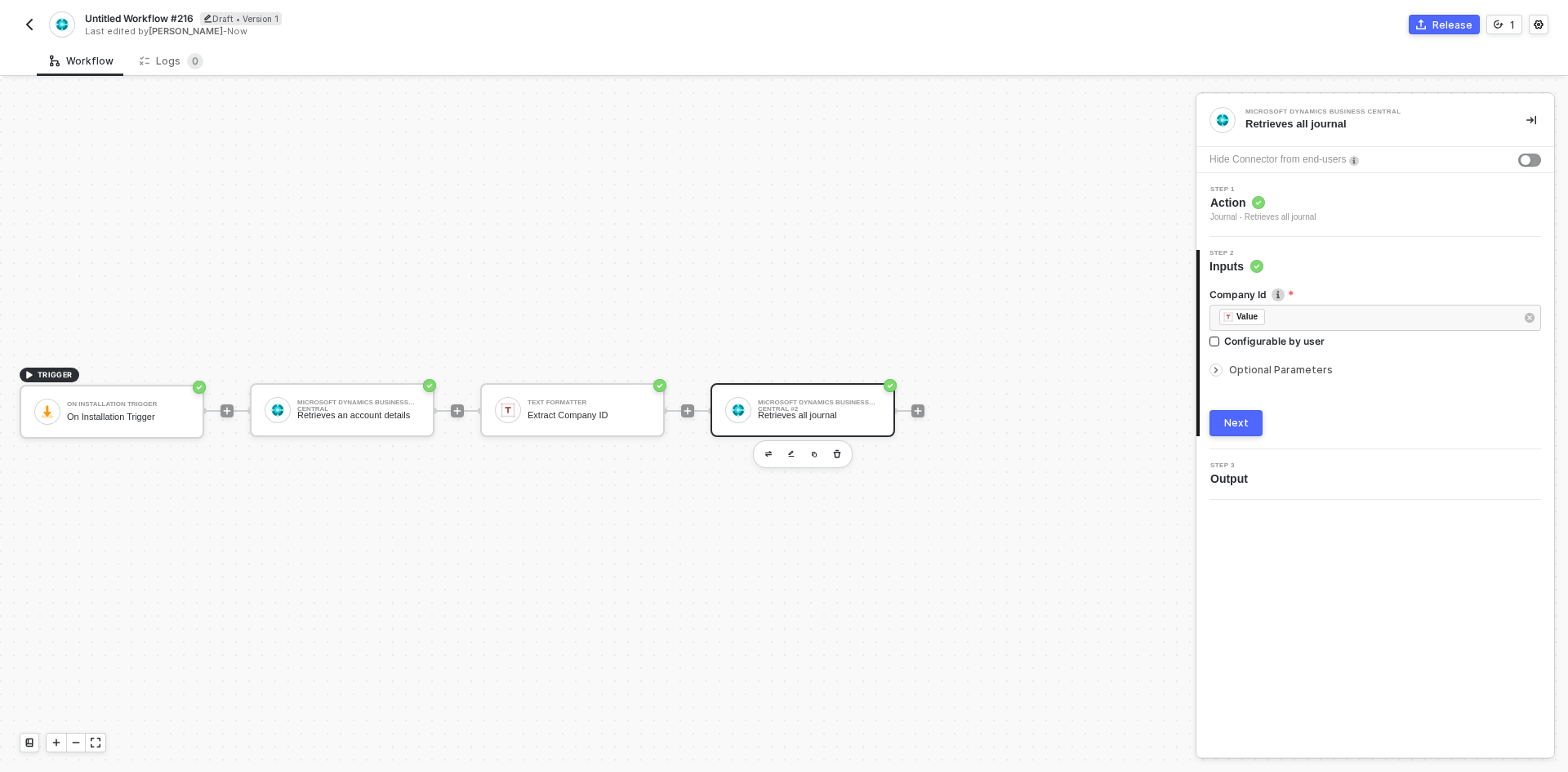
click at [1250, 364] on span "Optional Parameters" at bounding box center [1280, 370] width 103 height 12
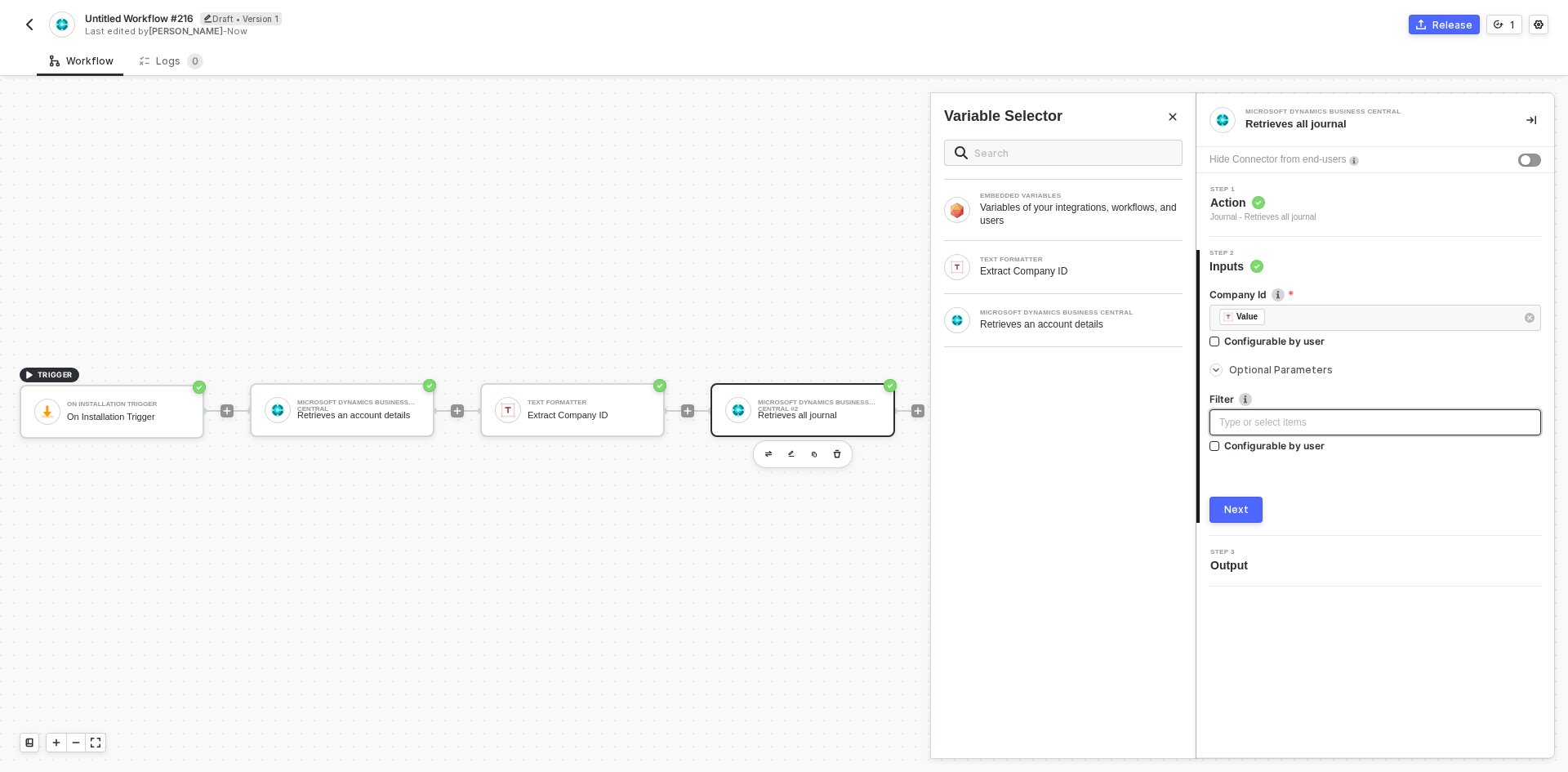
click at [1249, 423] on div "Type or select items ﻿" at bounding box center [1375, 423] width 312 height 16
click at [1245, 501] on button "Next" at bounding box center [1236, 510] width 53 height 26
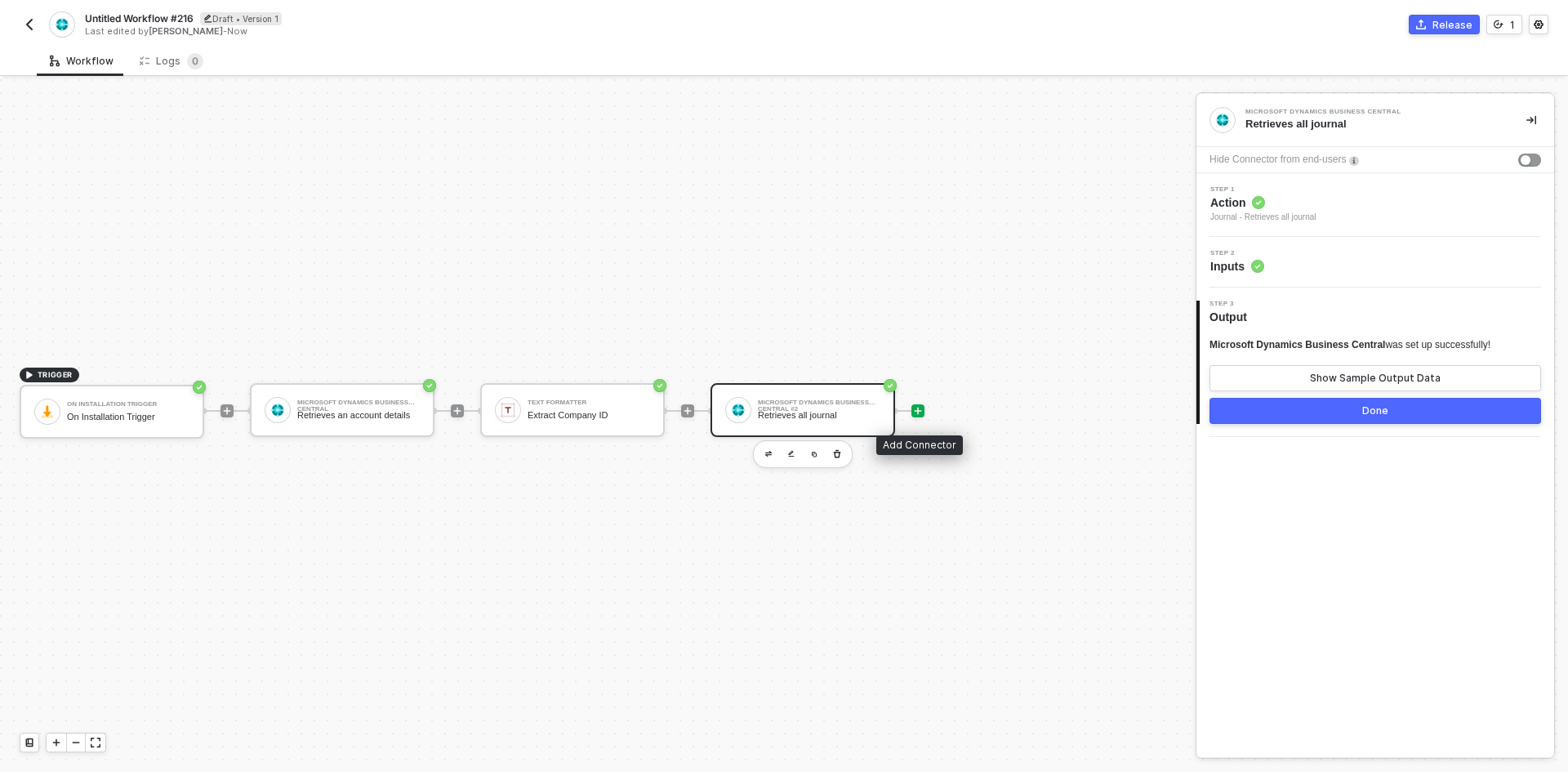
click at [914, 406] on icon "icon-play" at bounding box center [917, 410] width 9 height 9
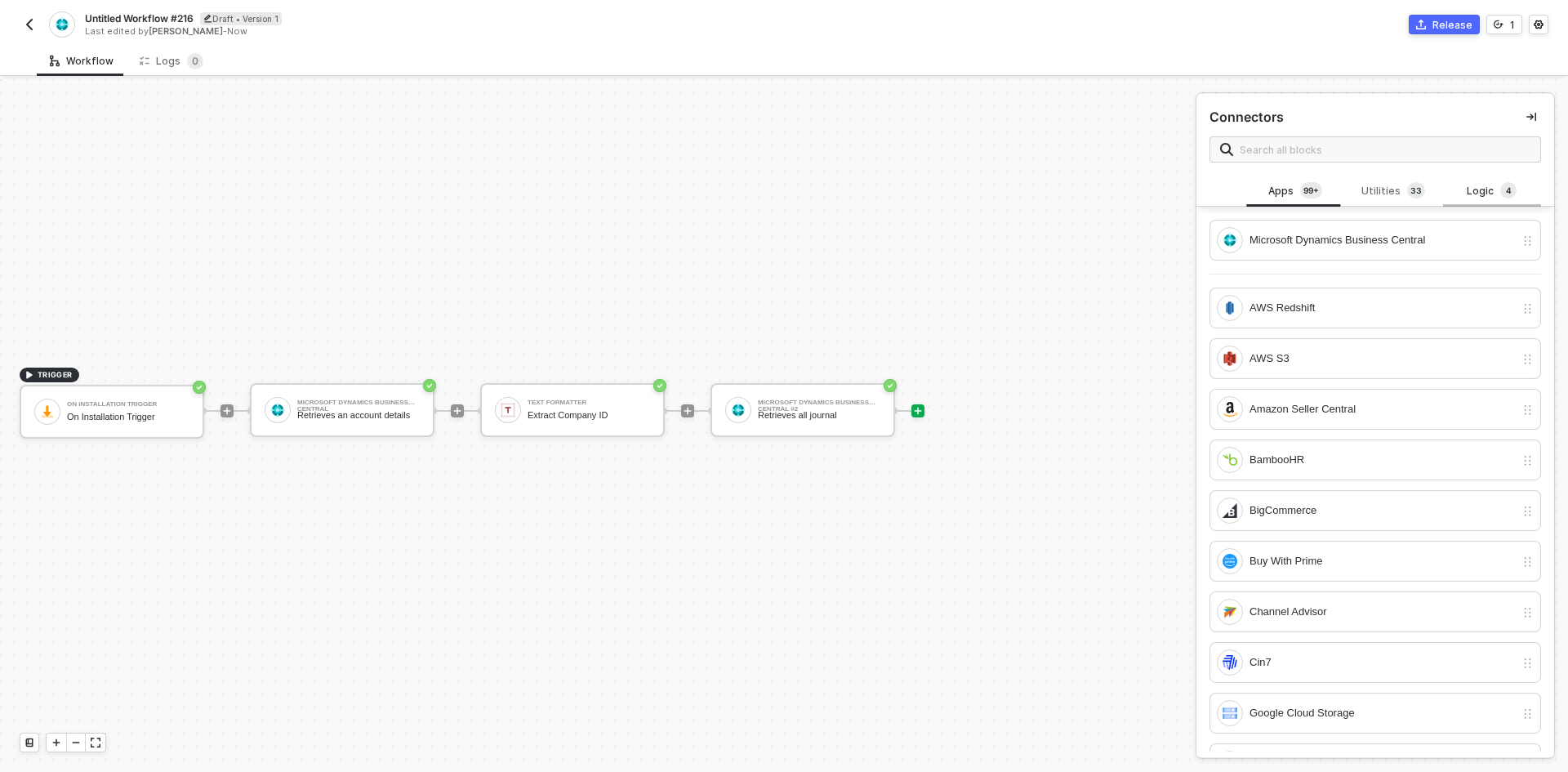
click at [1497, 181] on div "Logic 4" at bounding box center [1492, 191] width 98 height 31
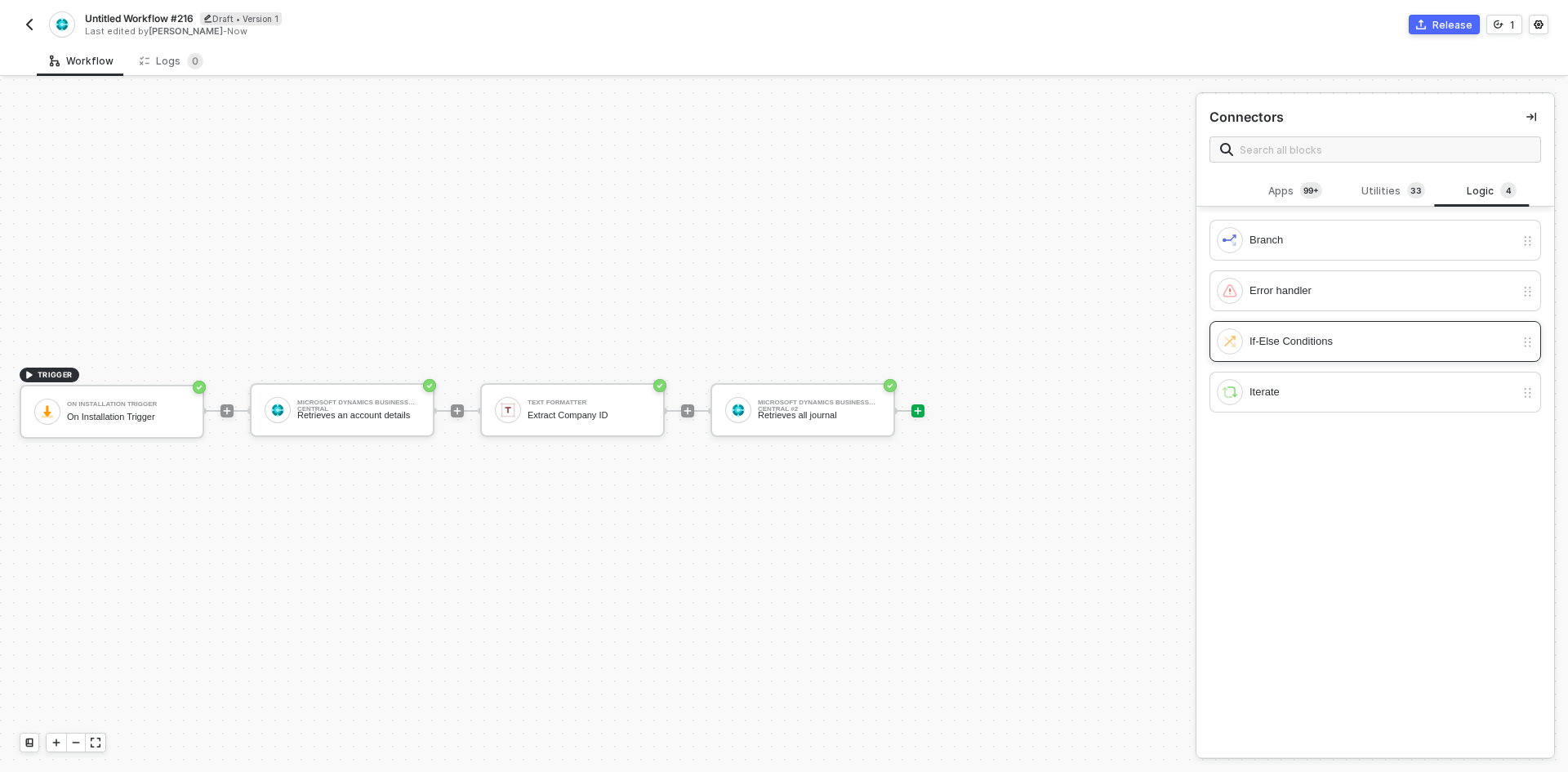
click at [1301, 342] on div "If-Else Conditions" at bounding box center [1382, 341] width 265 height 18
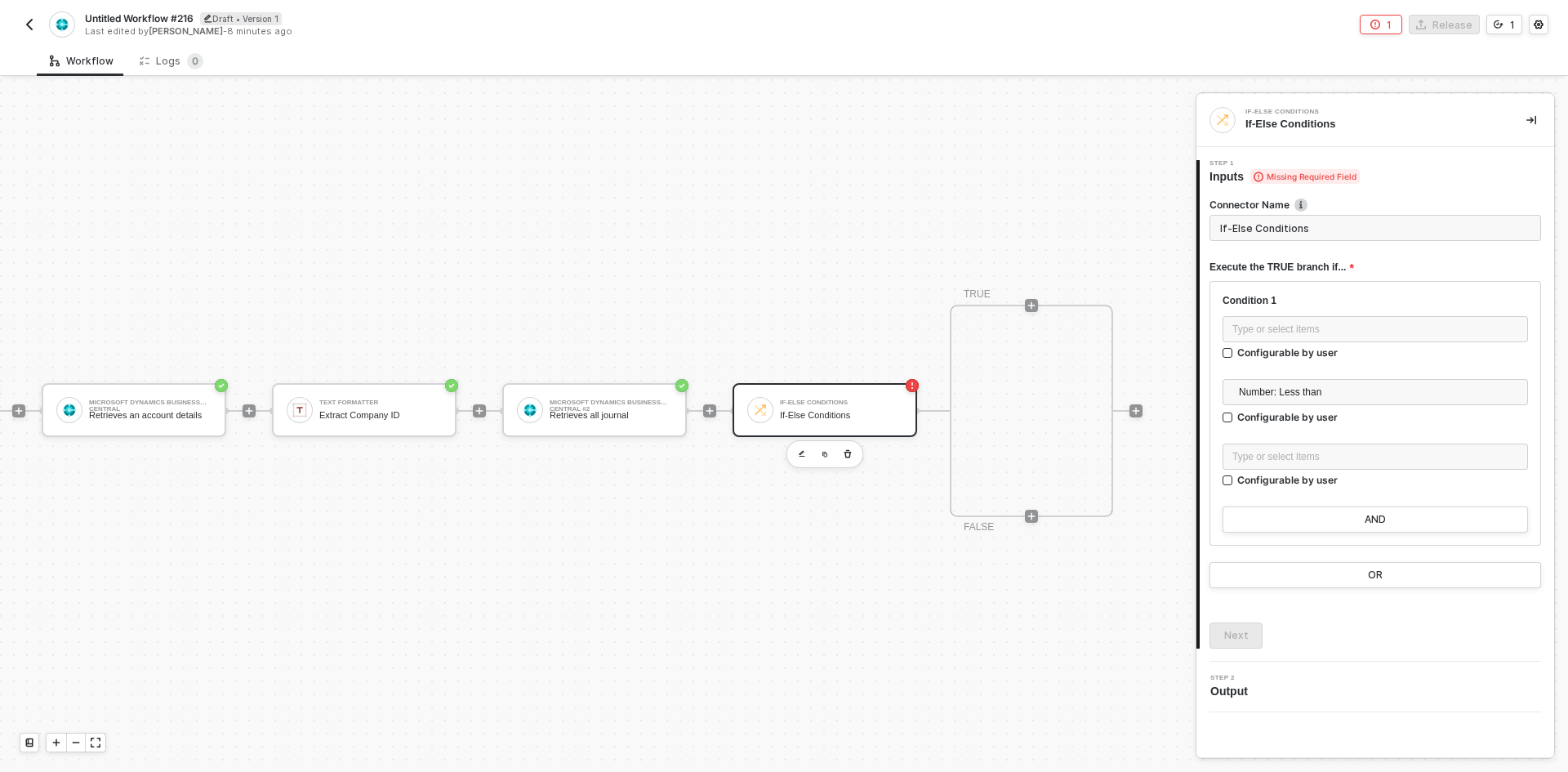
scroll to position [30, 270]
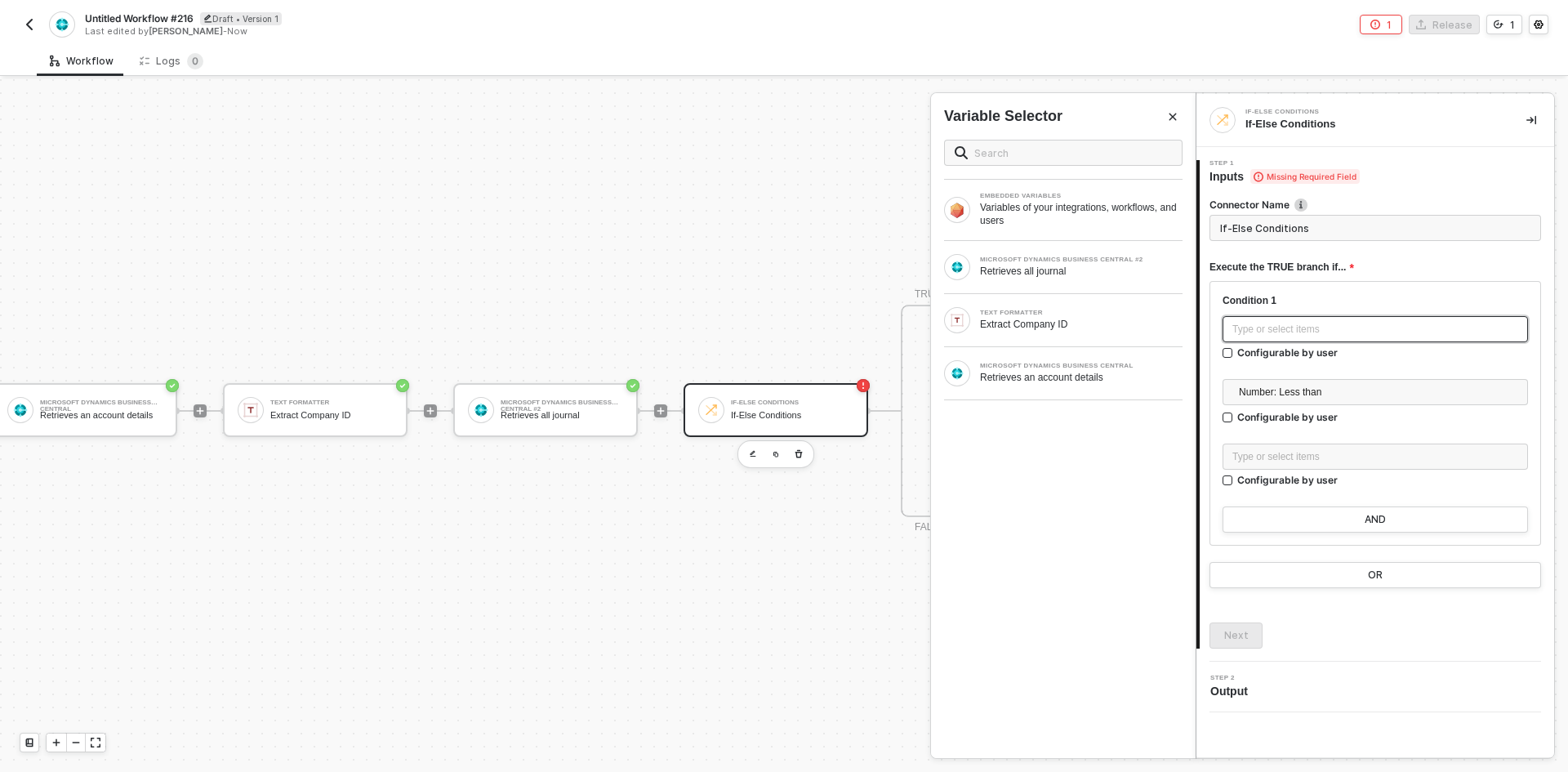
click at [1261, 332] on div "Type or select items ﻿" at bounding box center [1375, 330] width 286 height 16
click at [1092, 277] on div "Retrieves all journal" at bounding box center [1081, 271] width 202 height 13
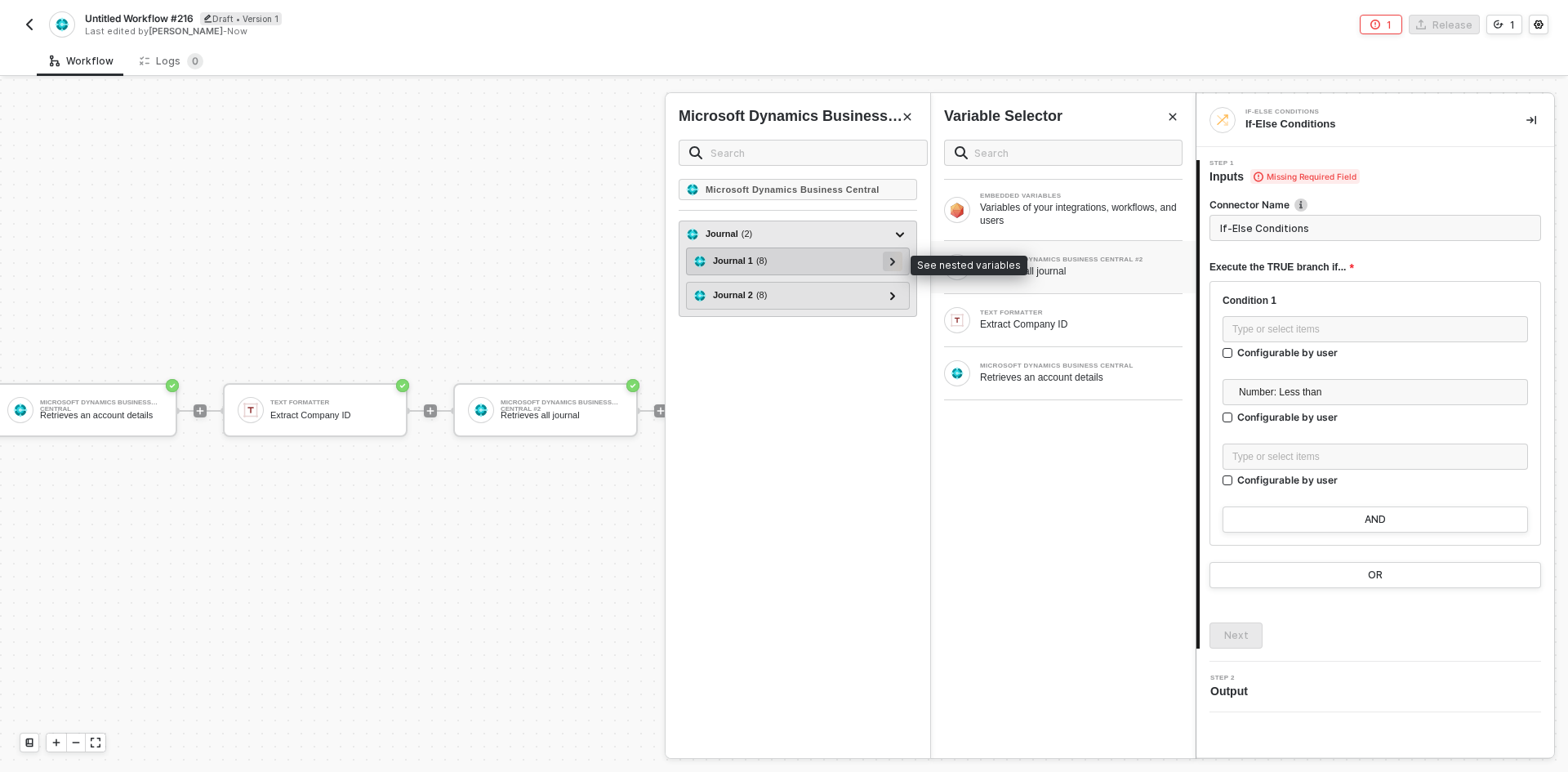
click at [894, 265] on icon at bounding box center [893, 261] width 6 height 8
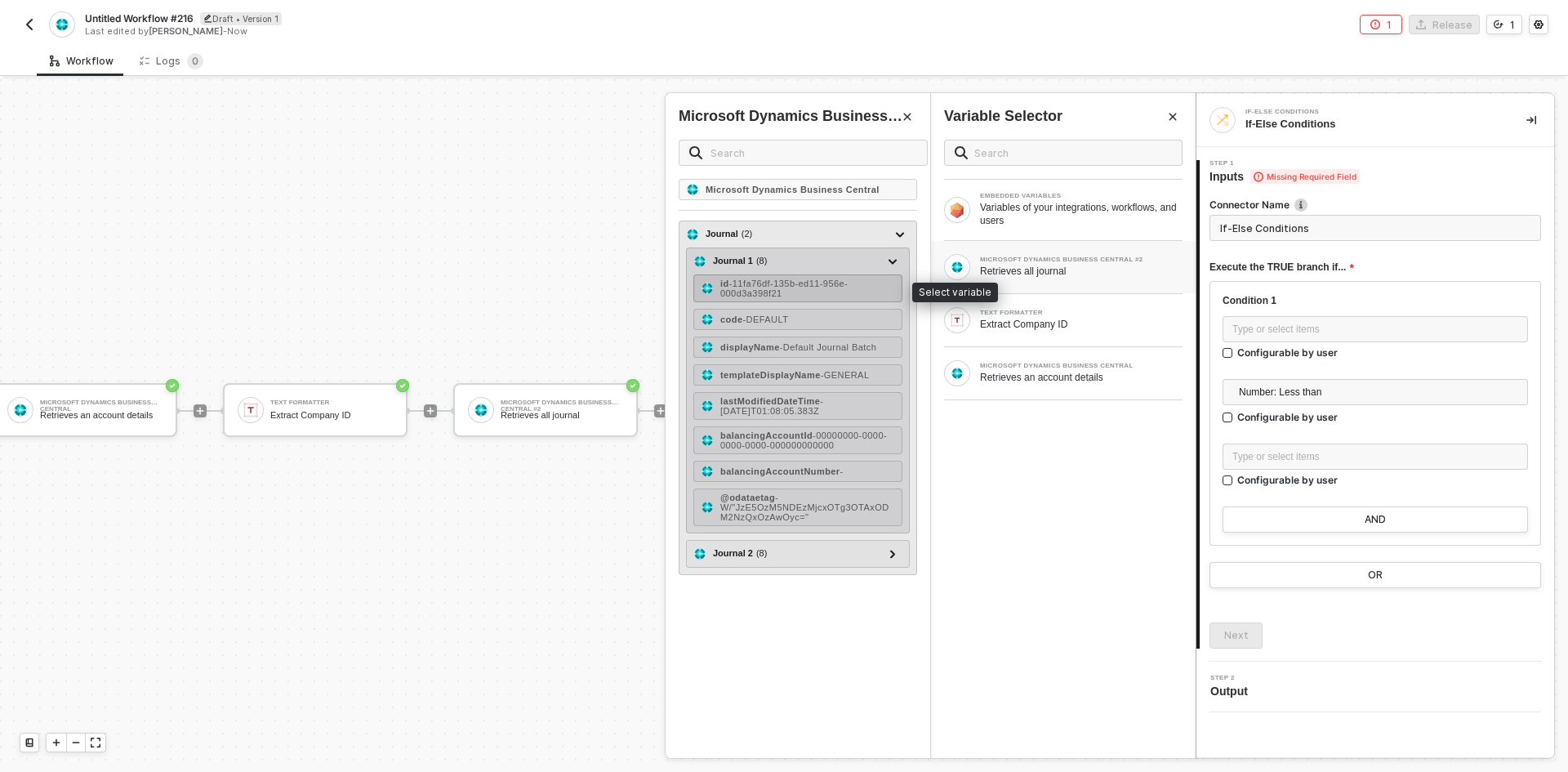
click at [860, 296] on div "id - 11fa76df-135b-ed11-956e-000d3a398f21" at bounding box center [808, 288] width 175 height 20
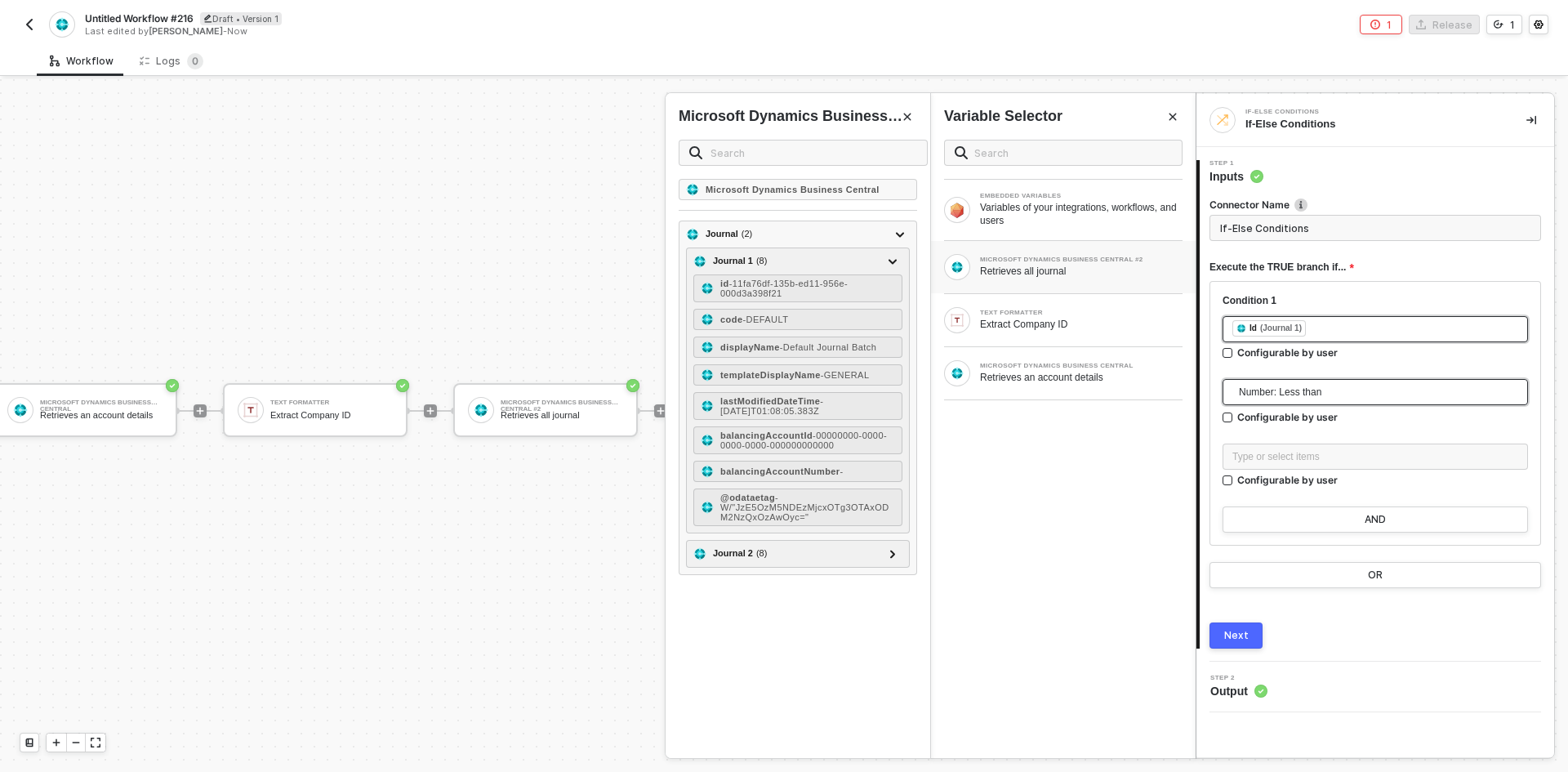
click at [1257, 388] on span "Number: Less than" at bounding box center [1379, 392] width 279 height 24
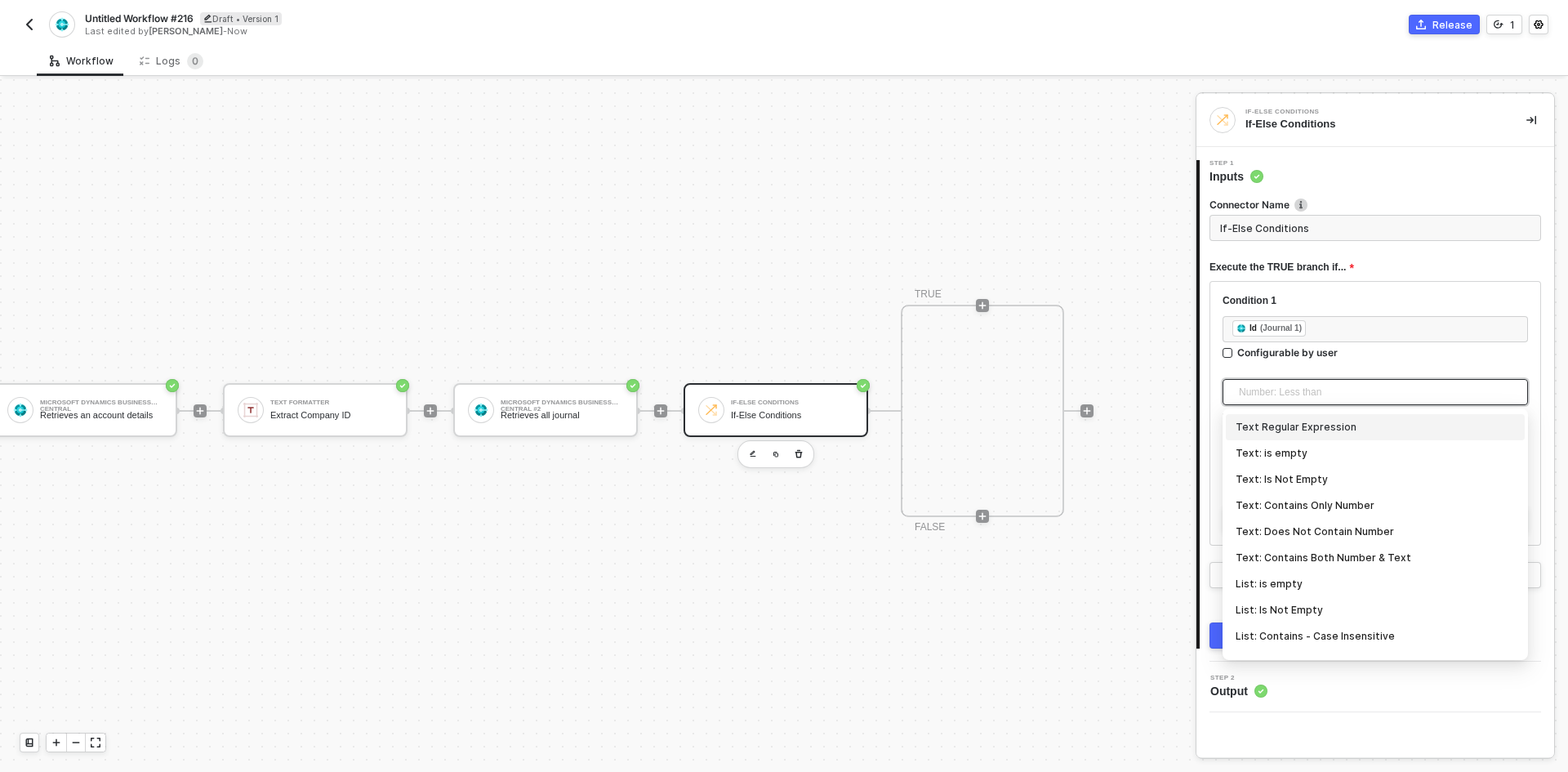
scroll to position [539, 0]
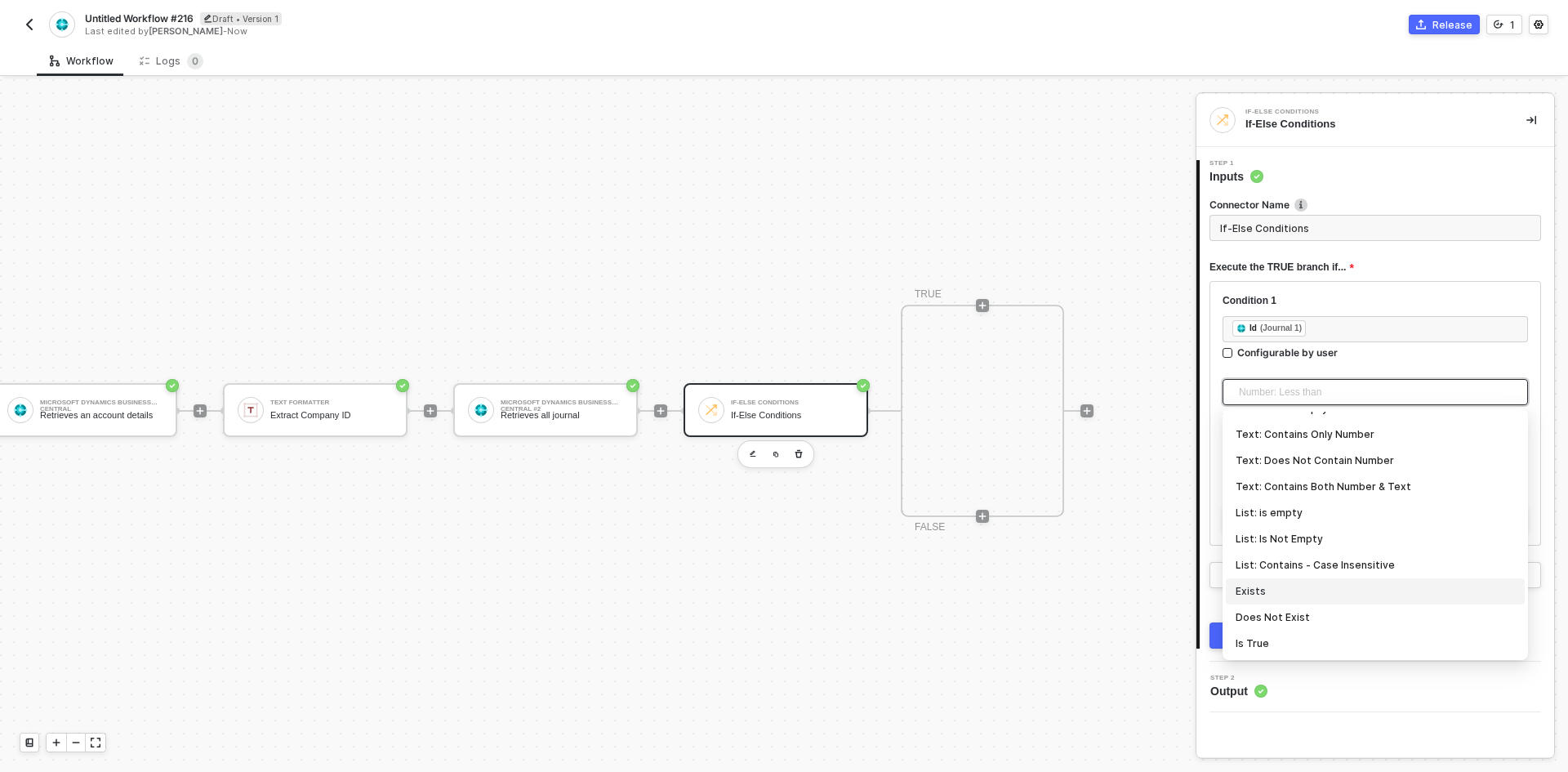
click at [1261, 600] on div "Exists" at bounding box center [1375, 591] width 279 height 18
type input "Only continue if Id Exists"
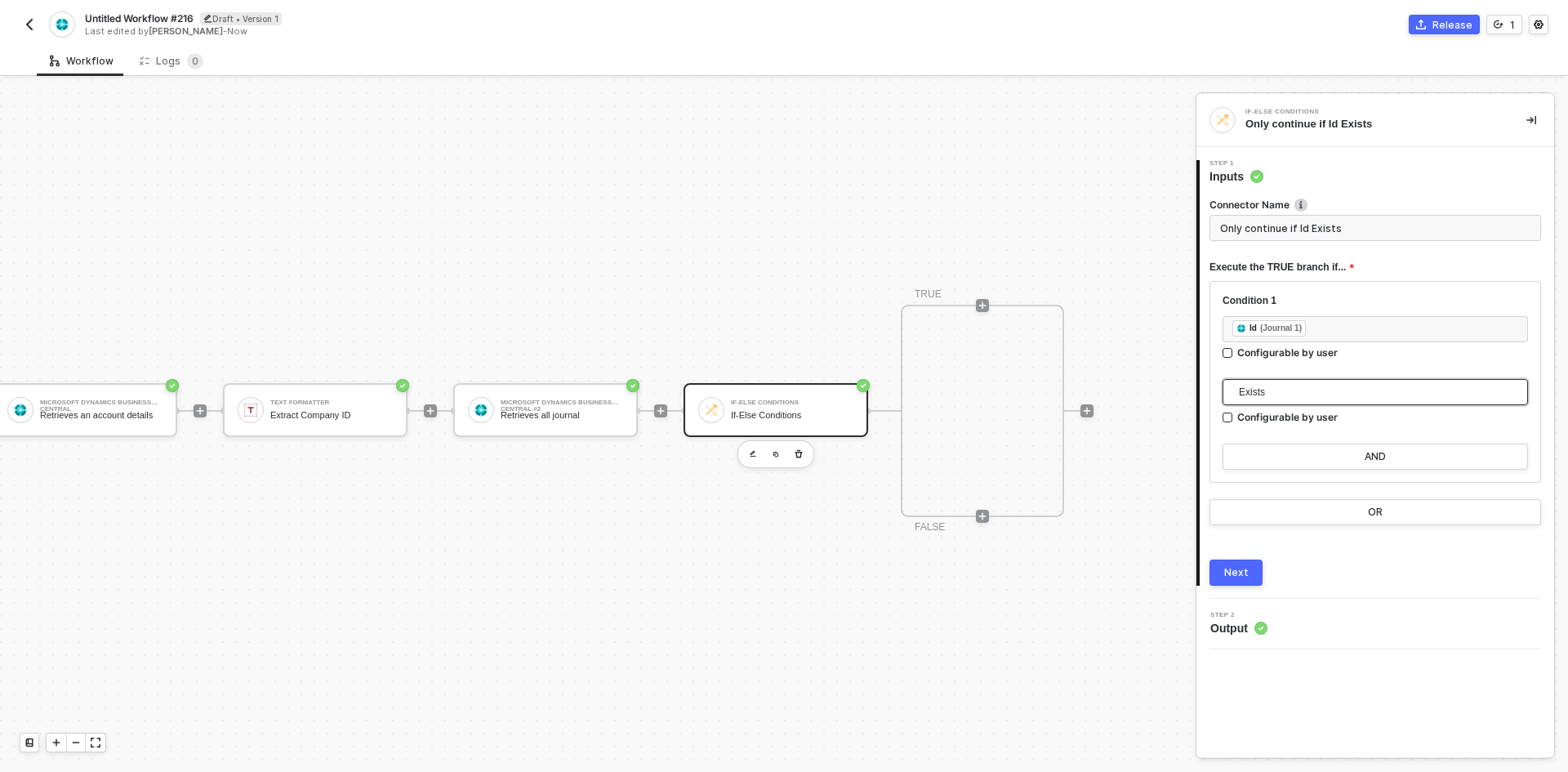
click at [1253, 577] on button "Next" at bounding box center [1236, 573] width 53 height 26
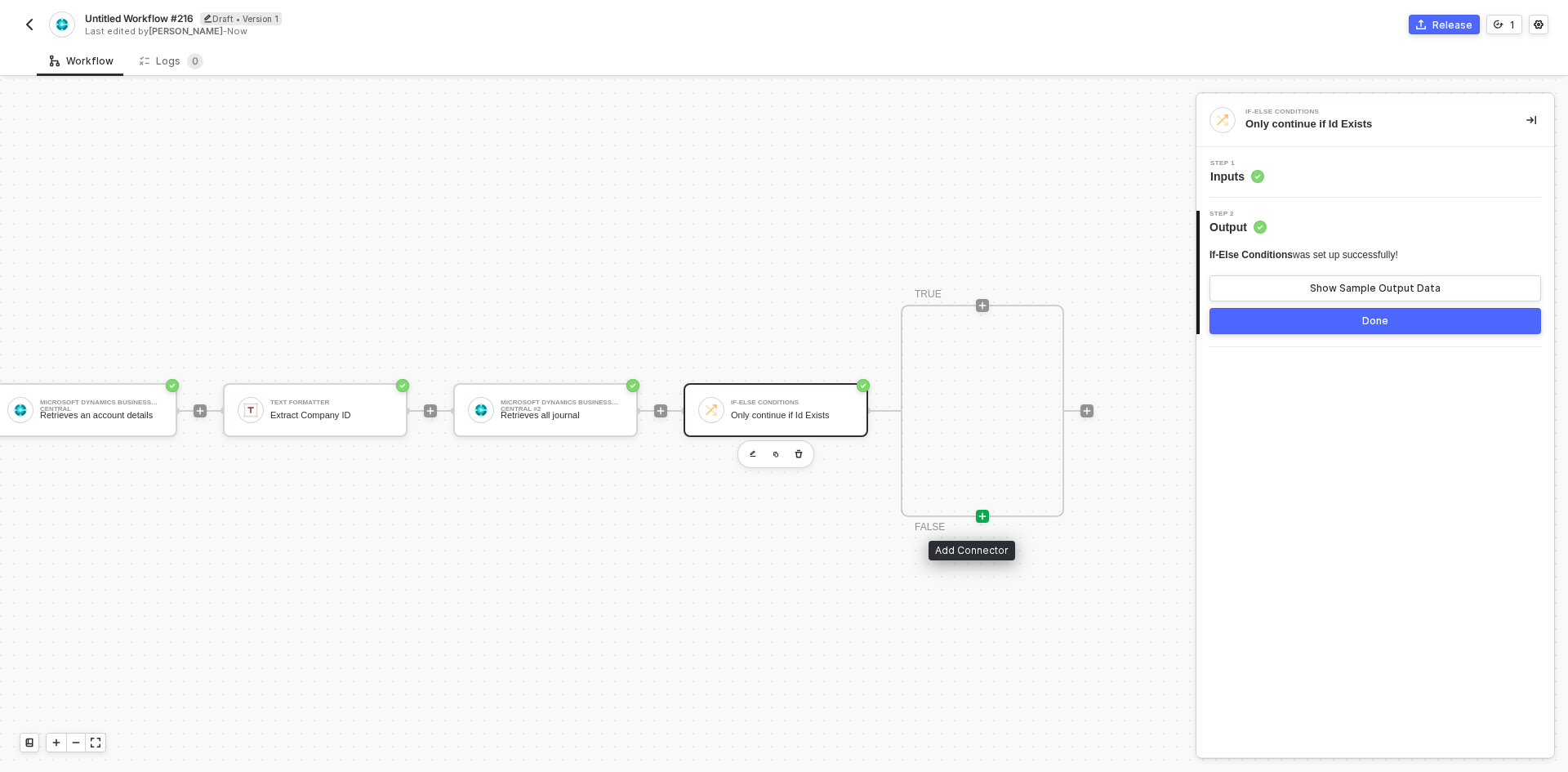
click at [977, 514] on icon "icon-play" at bounding box center [982, 516] width 9 height 9
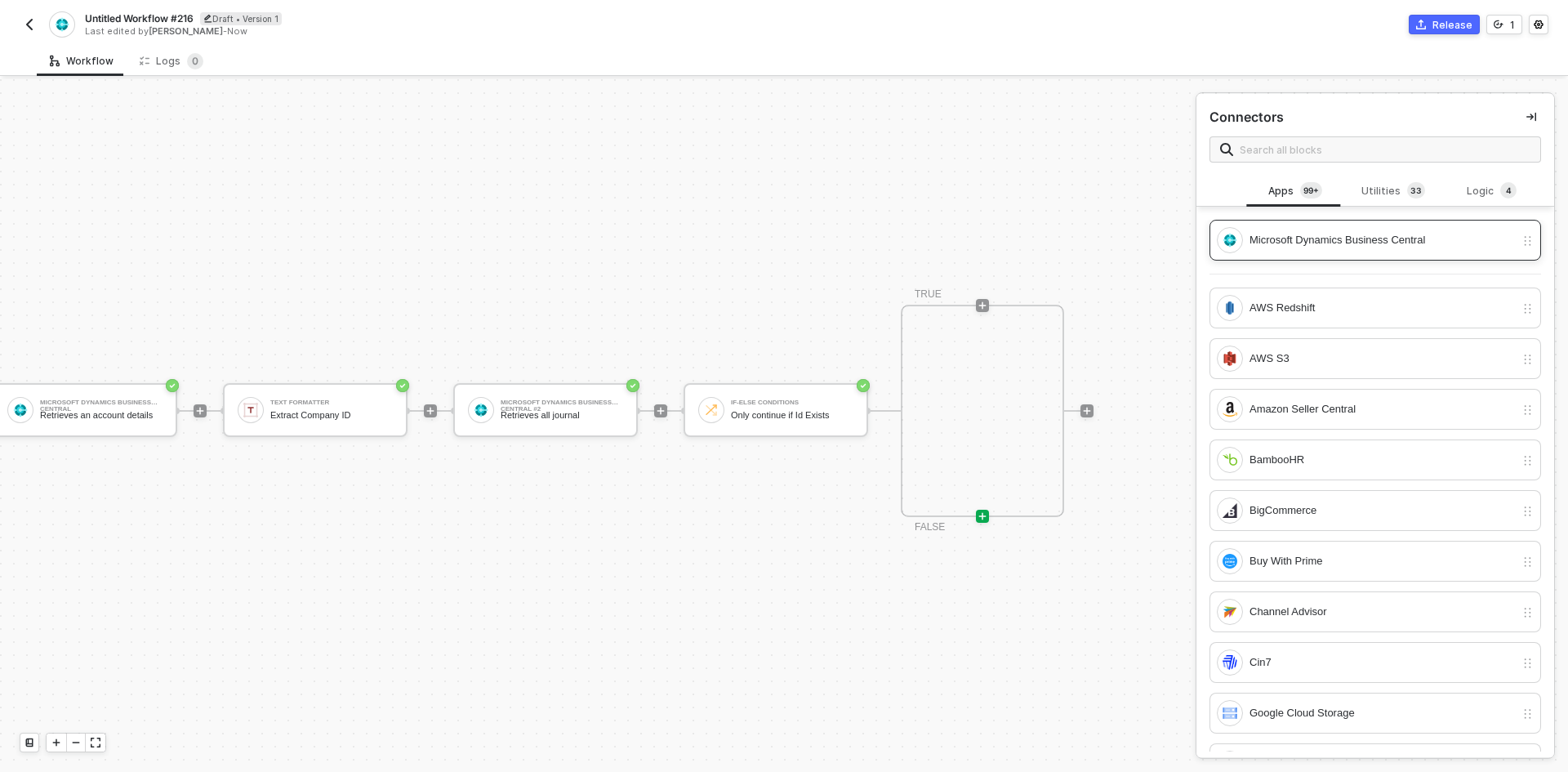
click at [1275, 246] on div "Microsoft Dynamics Business Central" at bounding box center [1382, 240] width 265 height 18
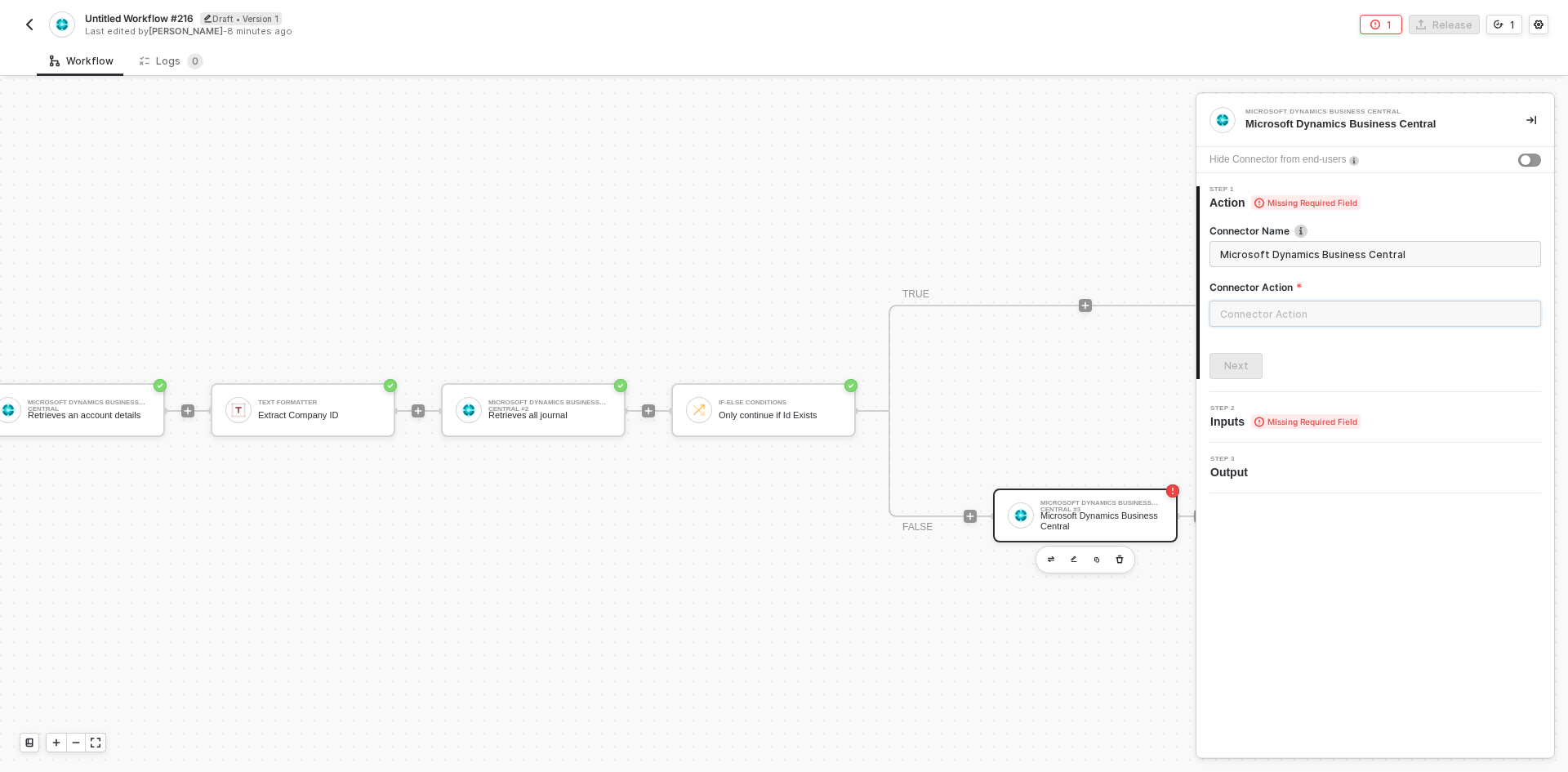
click at [1294, 321] on input "text" at bounding box center [1375, 314] width 332 height 26
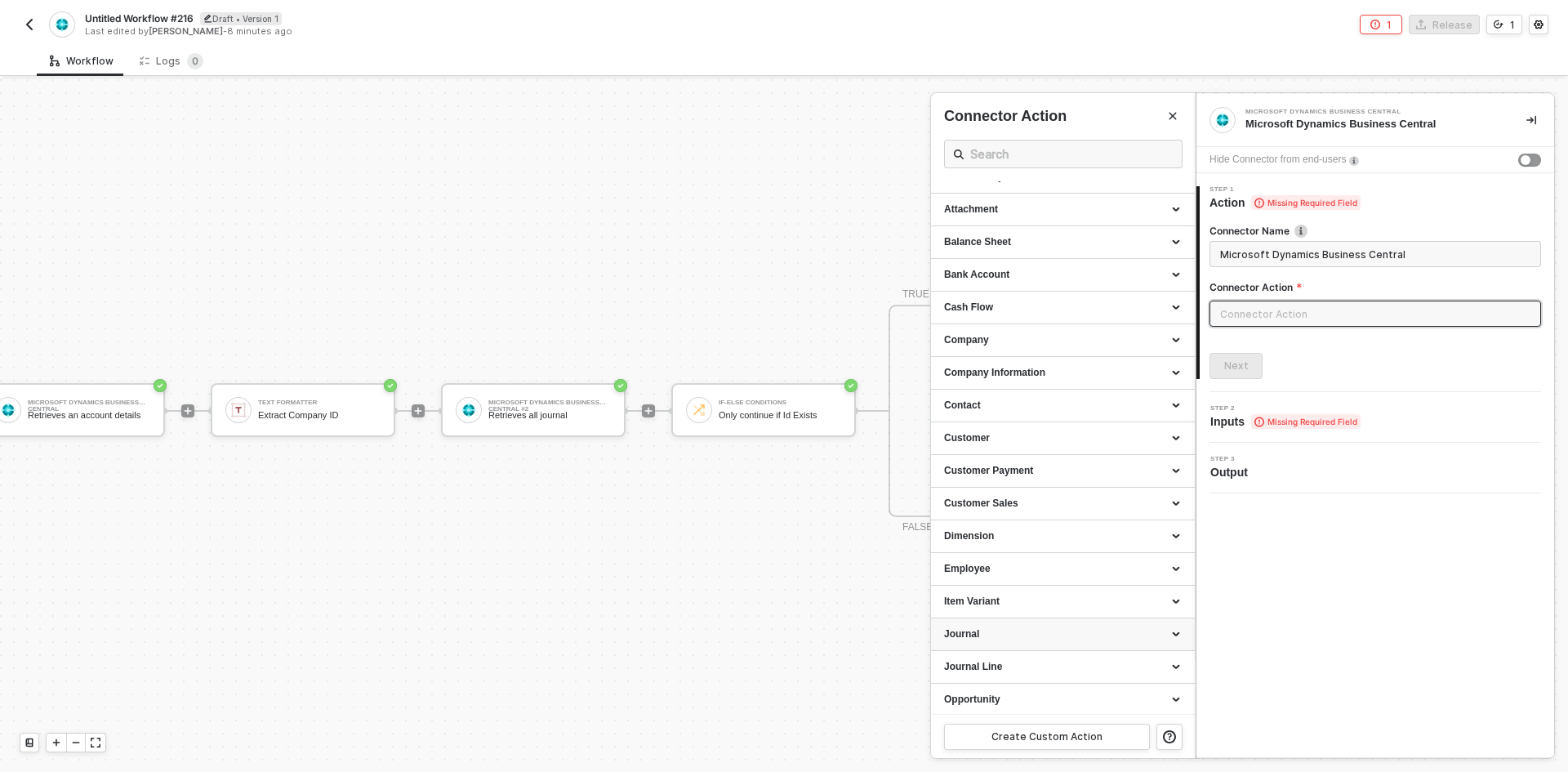
scroll to position [82, 0]
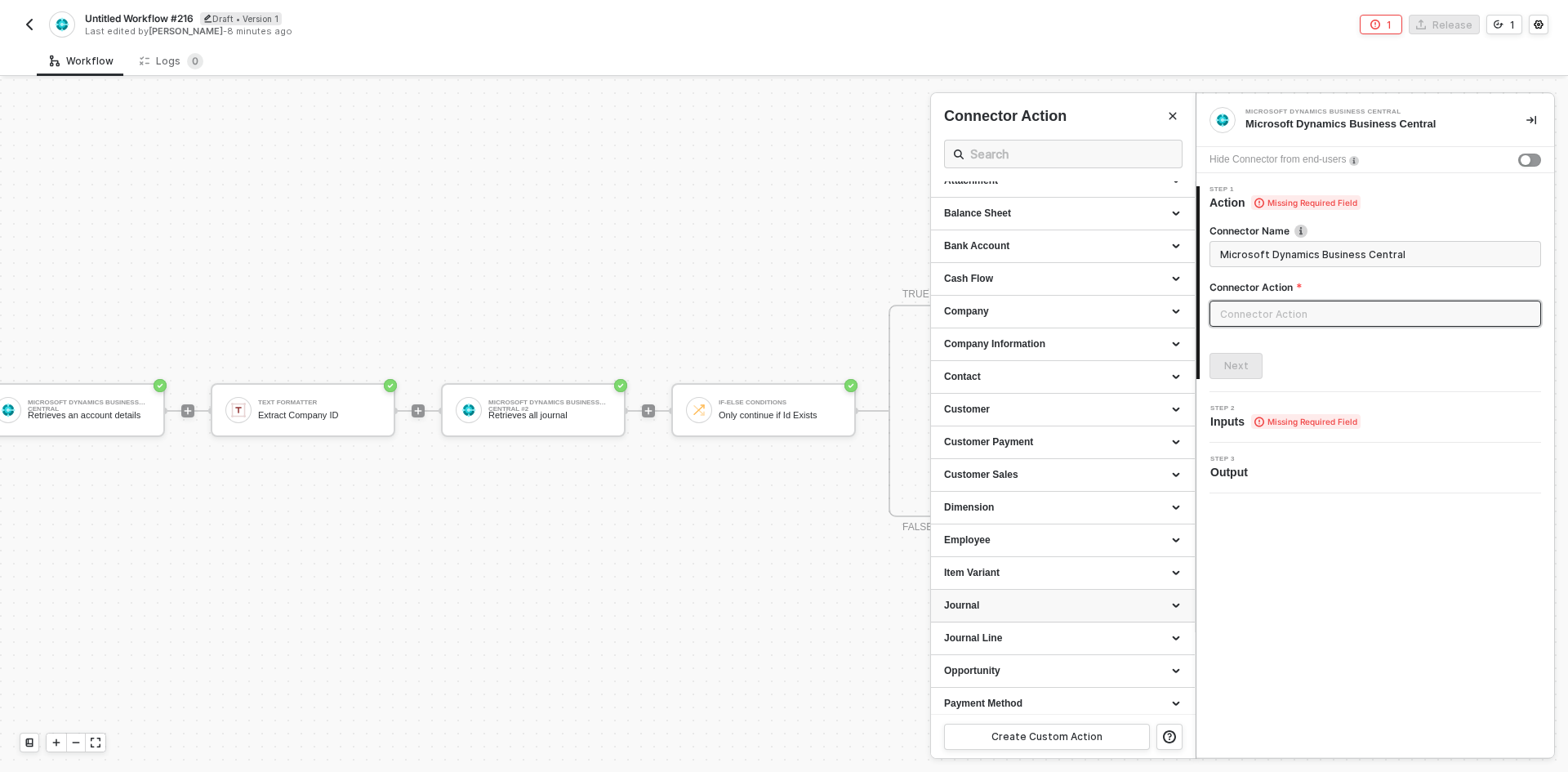
click at [982, 611] on div "Journal" at bounding box center [1063, 606] width 238 height 14
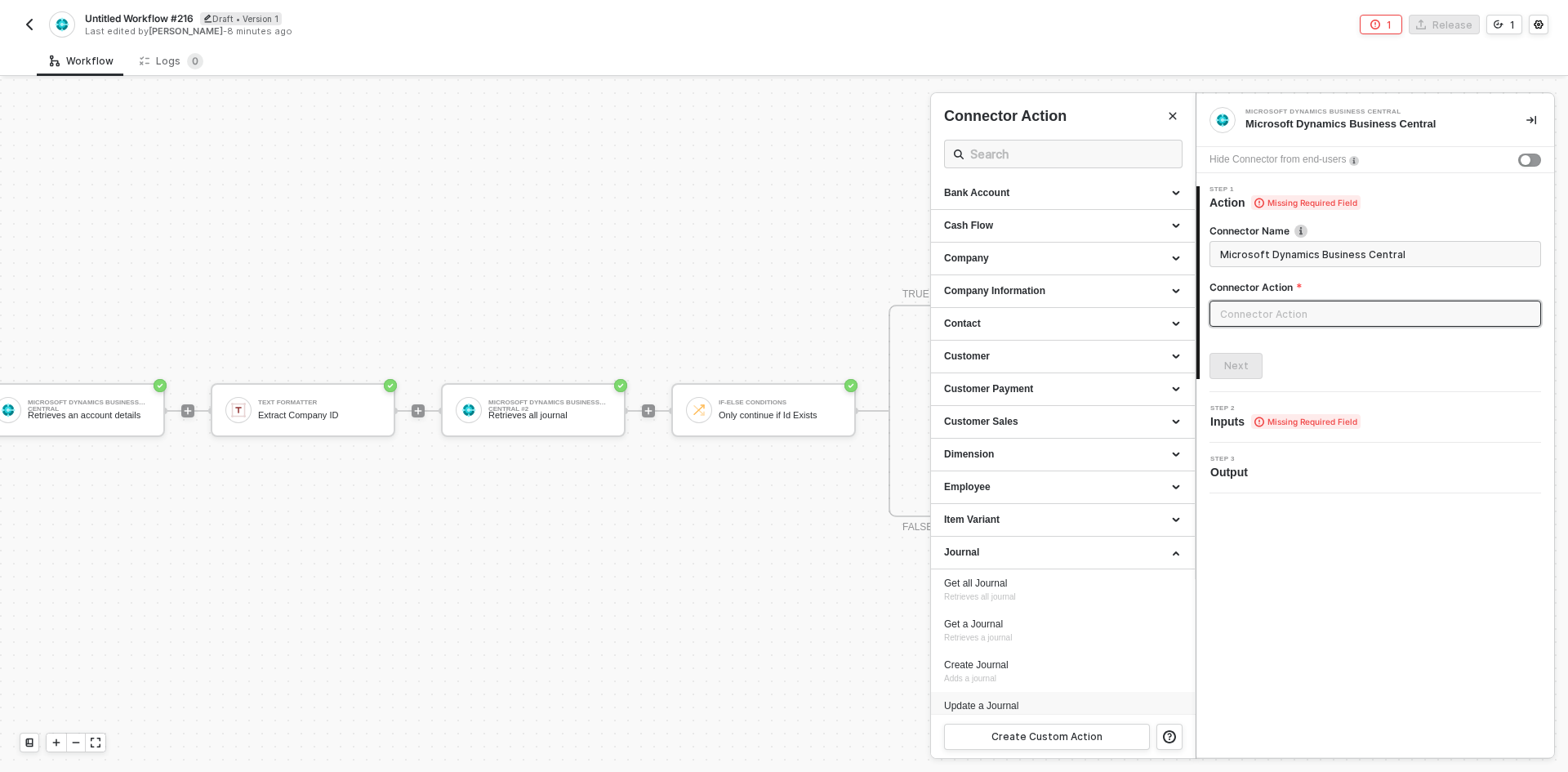
scroll to position [164, 0]
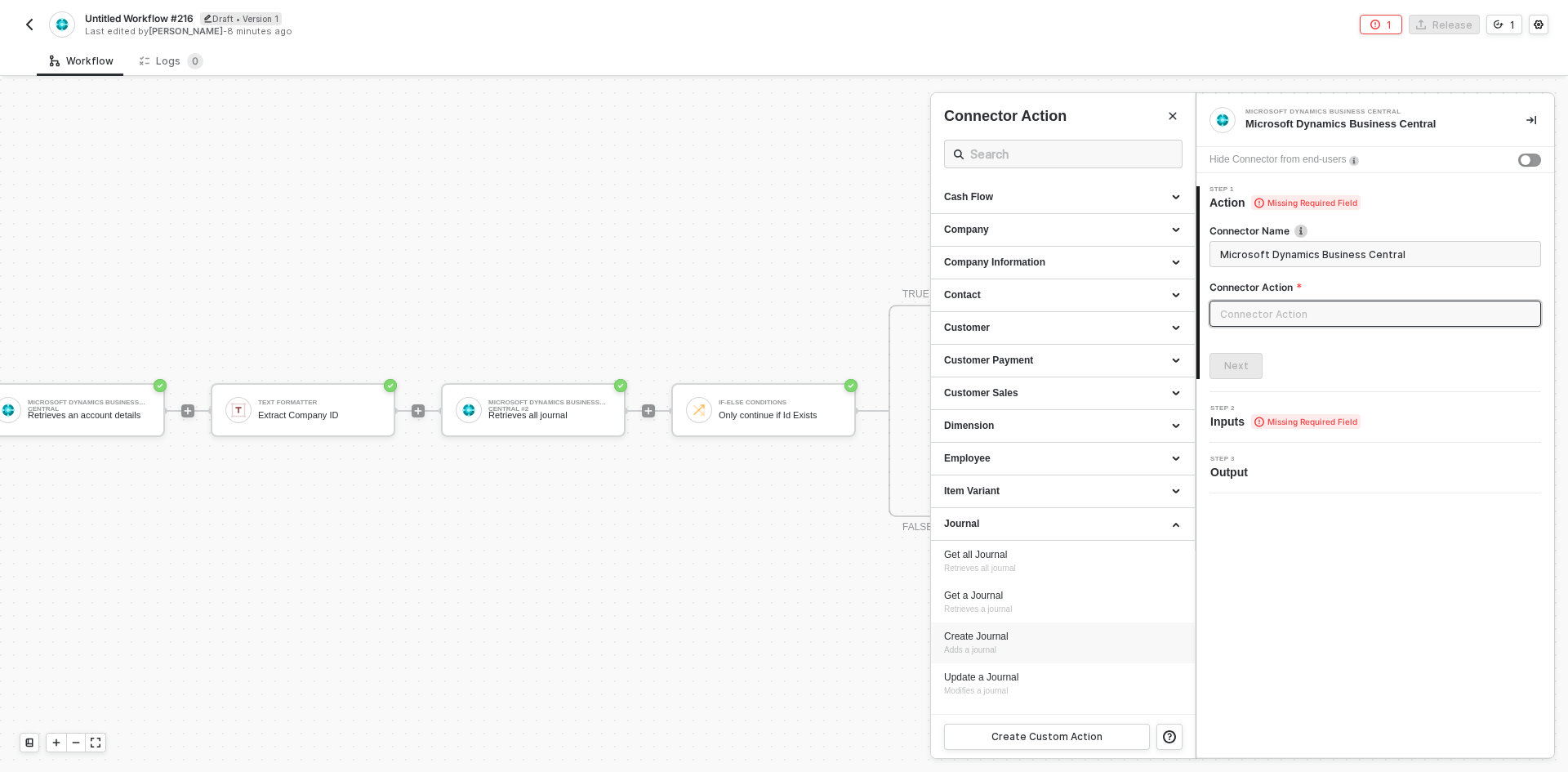
click at [983, 652] on span "Adds a journal" at bounding box center [970, 650] width 53 height 9
type input "Adds a journal"
type input "Journal - Create Journal"
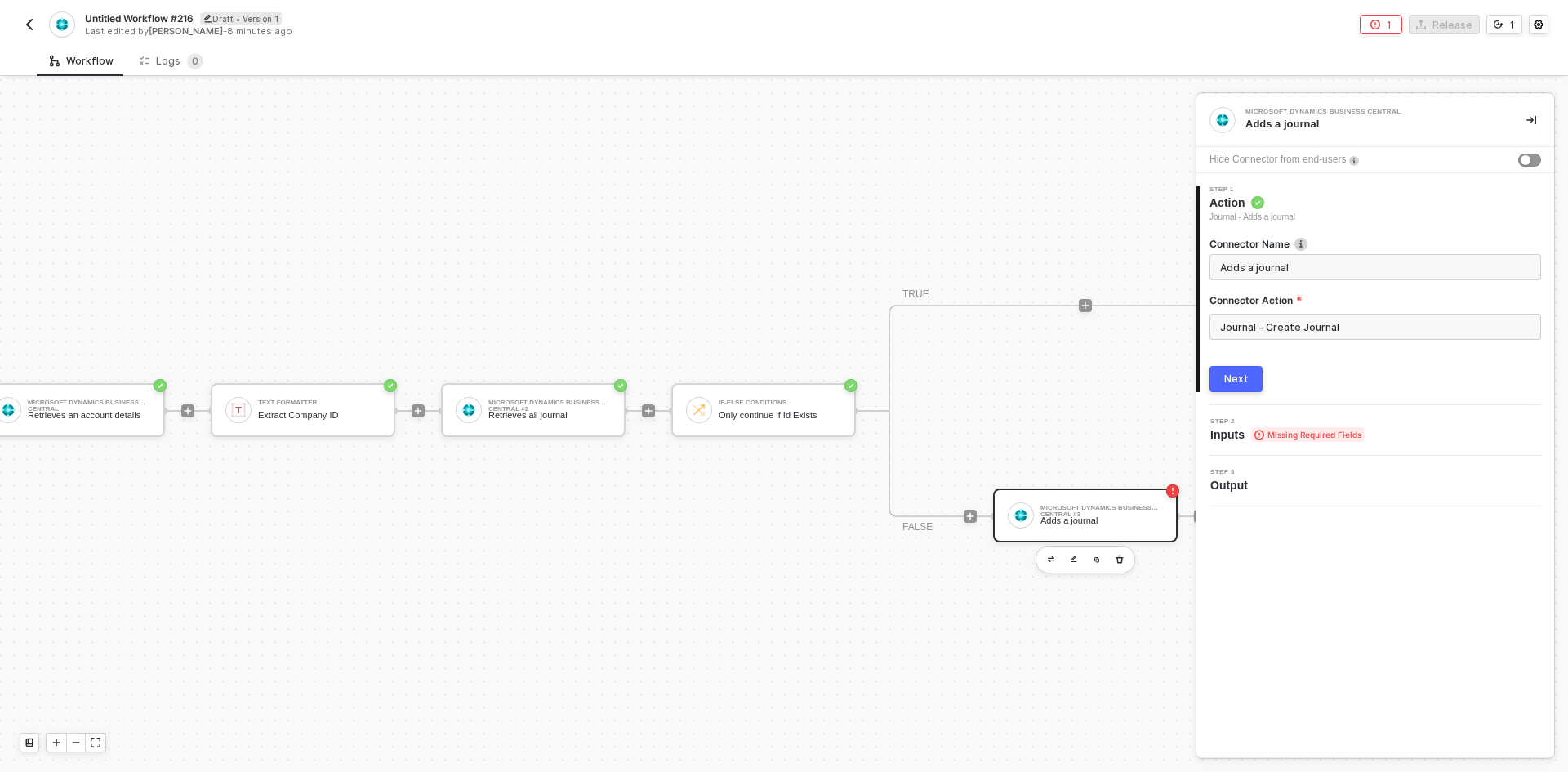
click at [1230, 388] on button "Next" at bounding box center [1236, 379] width 53 height 26
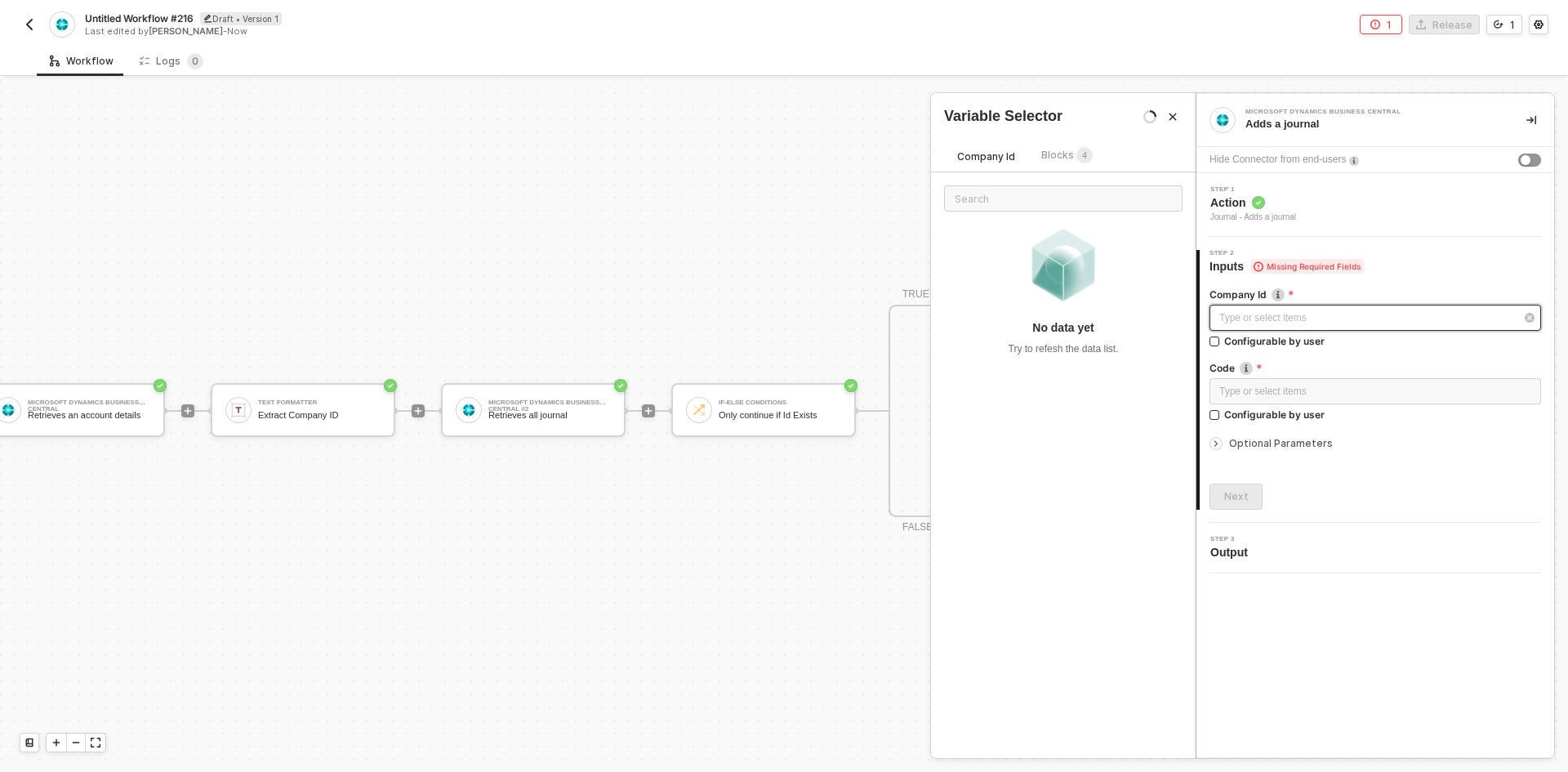
click at [1244, 317] on div "Type or select items ﻿" at bounding box center [1367, 318] width 295 height 16
click at [1062, 158] on span "Blocks 4" at bounding box center [1067, 155] width 52 height 12
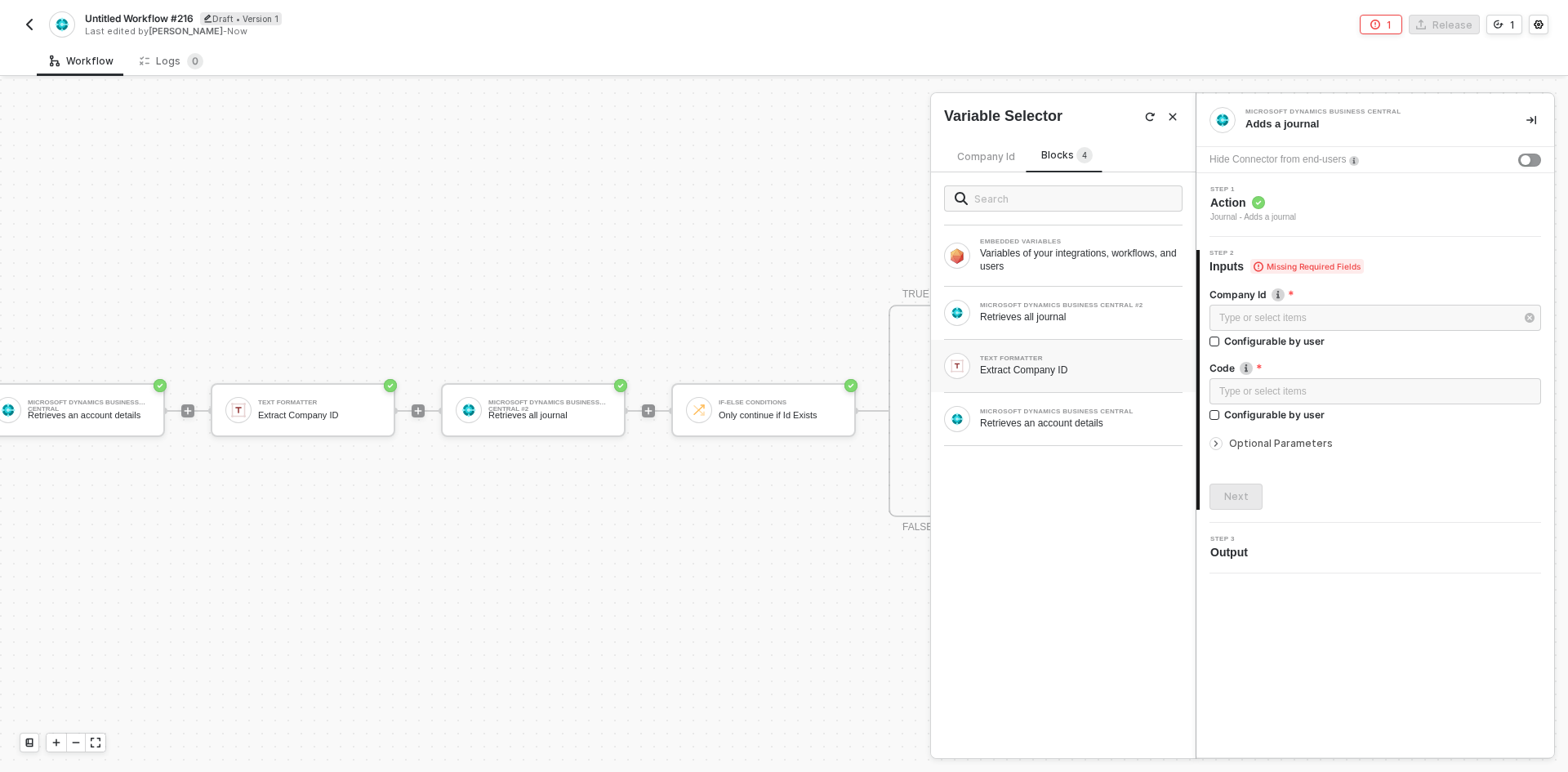
click at [1064, 379] on div "TEXT FORMATTER Extract Company ID" at bounding box center [1063, 366] width 264 height 53
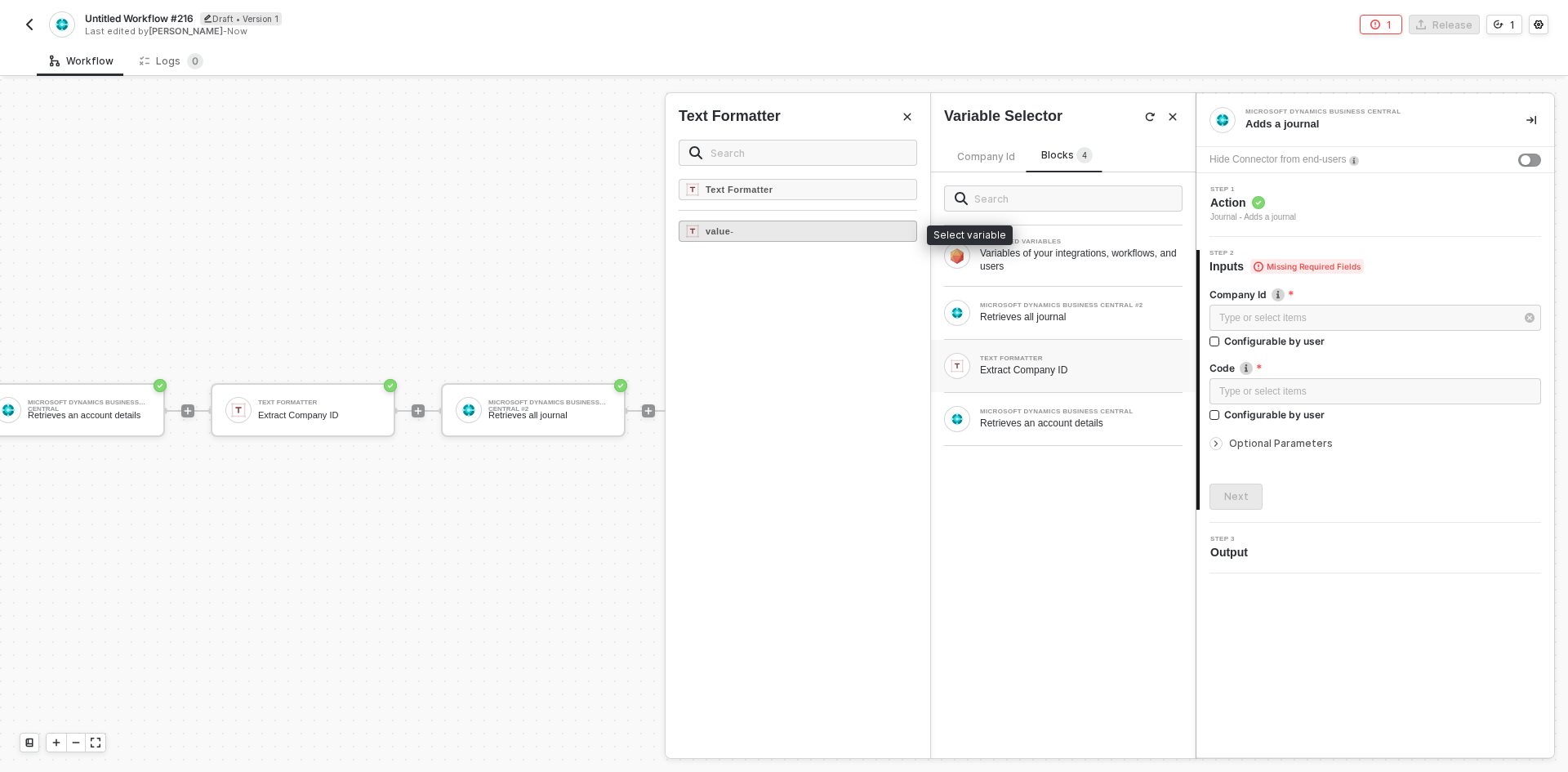
click at [823, 239] on div "value -" at bounding box center [797, 231] width 239 height 22
click at [1251, 388] on div "Type or select items ﻿" at bounding box center [1375, 392] width 312 height 16
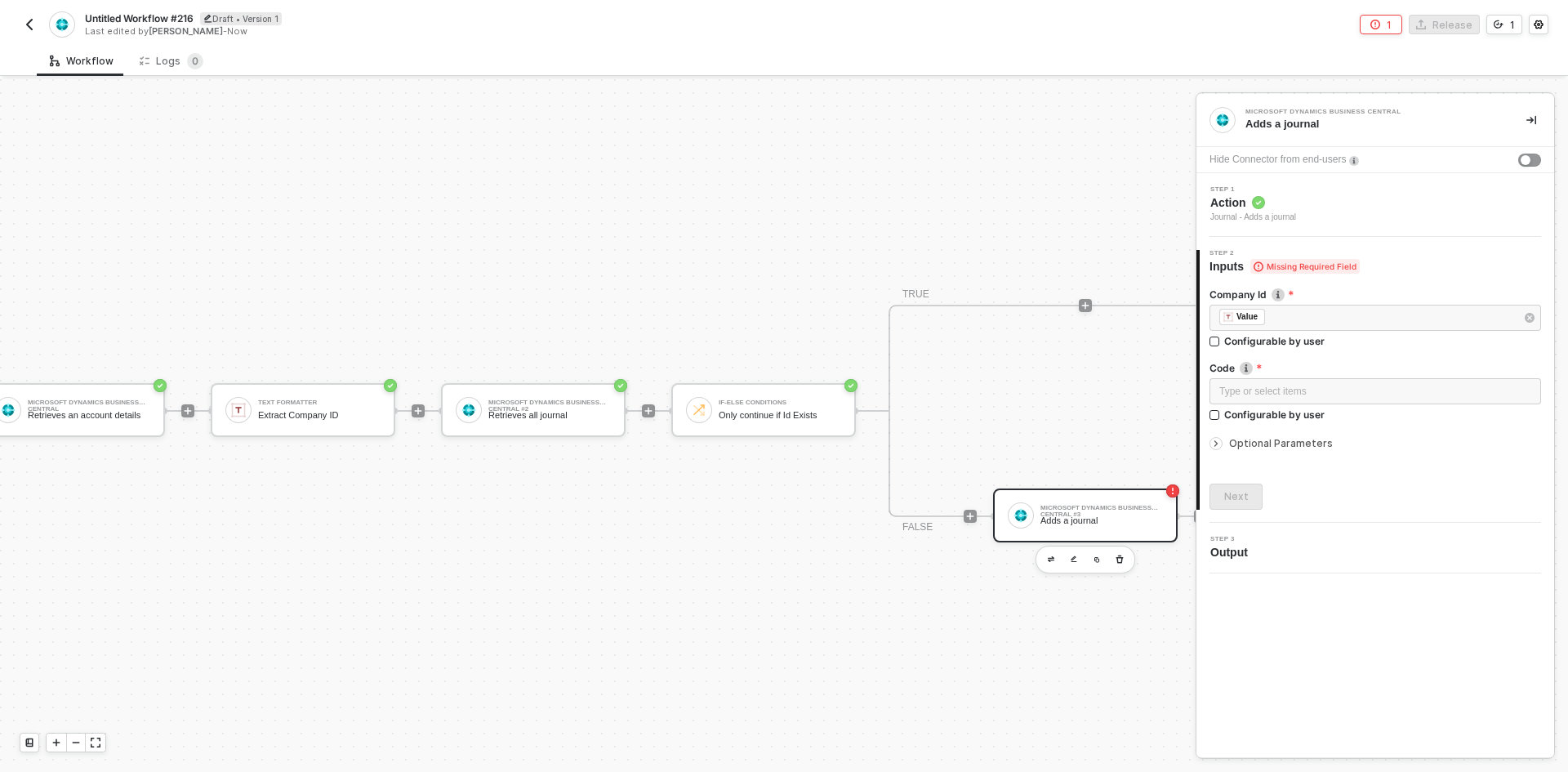
click at [1253, 444] on span "Optional Parameters" at bounding box center [1280, 443] width 103 height 12
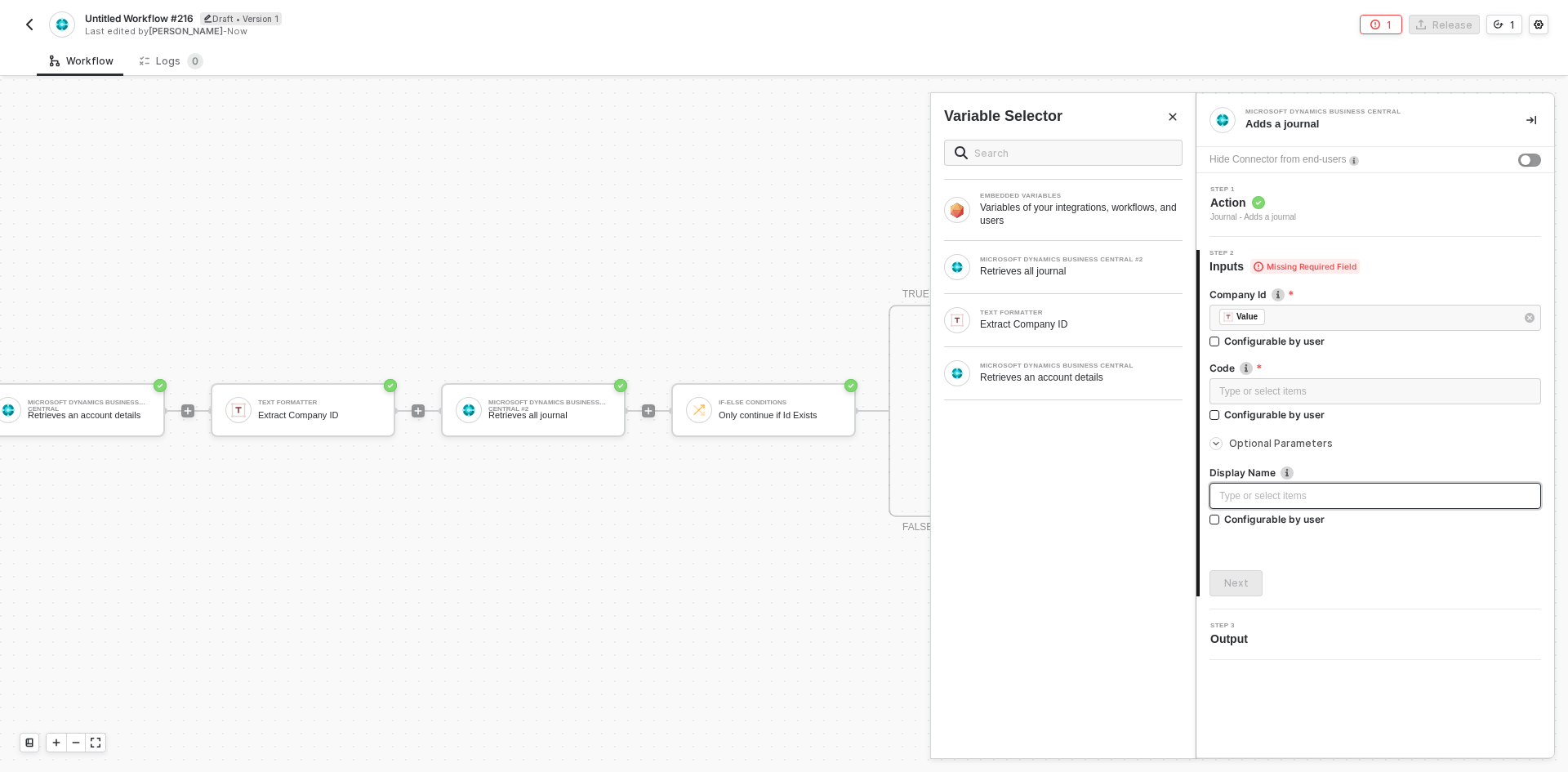
click at [1255, 493] on div "Type or select items ﻿" at bounding box center [1375, 496] width 312 height 16
click at [1275, 389] on div "Type or select items ﻿" at bounding box center [1375, 392] width 312 height 16
click at [1225, 587] on div "Next" at bounding box center [1236, 583] width 24 height 13
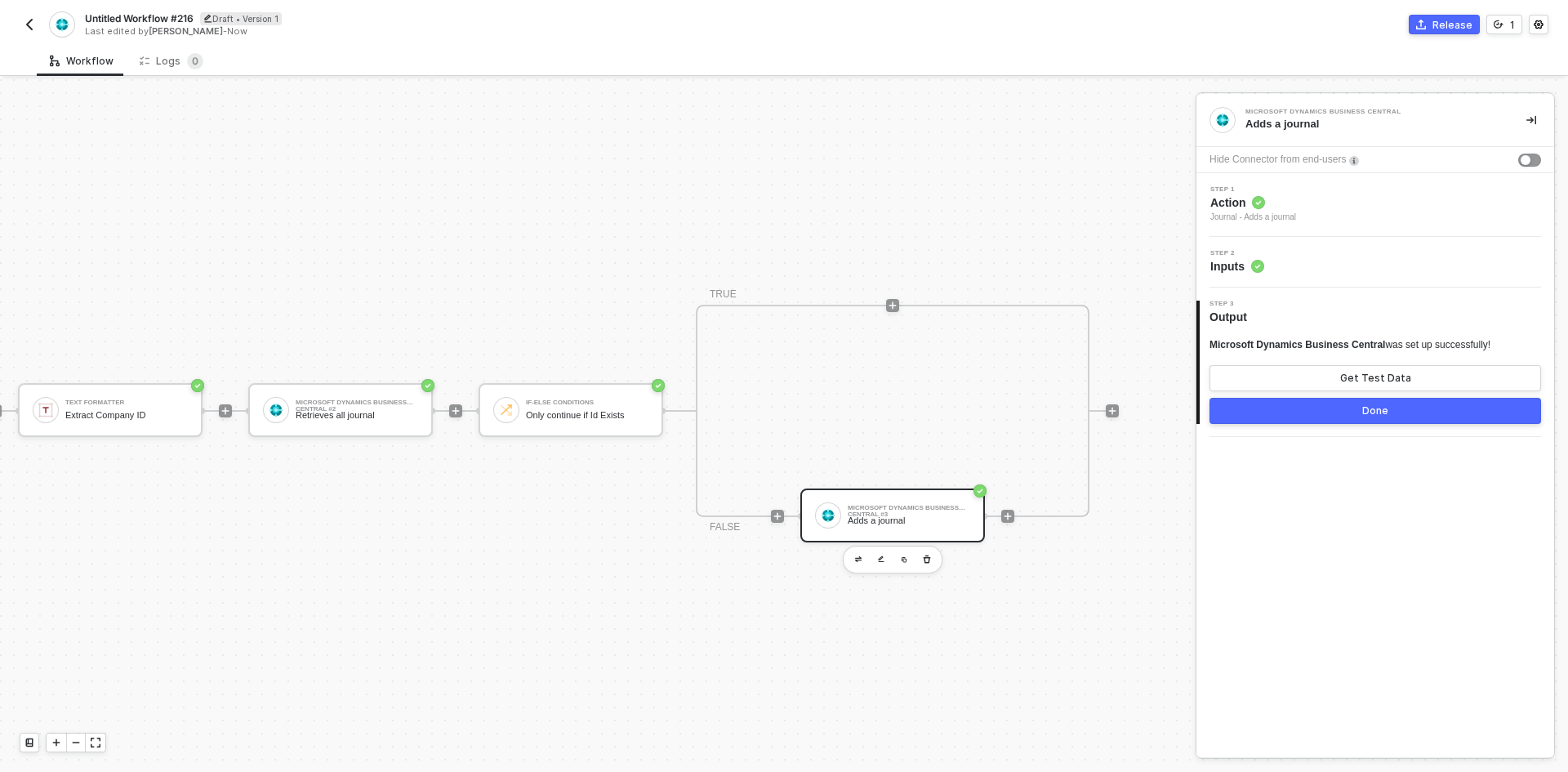
scroll to position [30, 499]
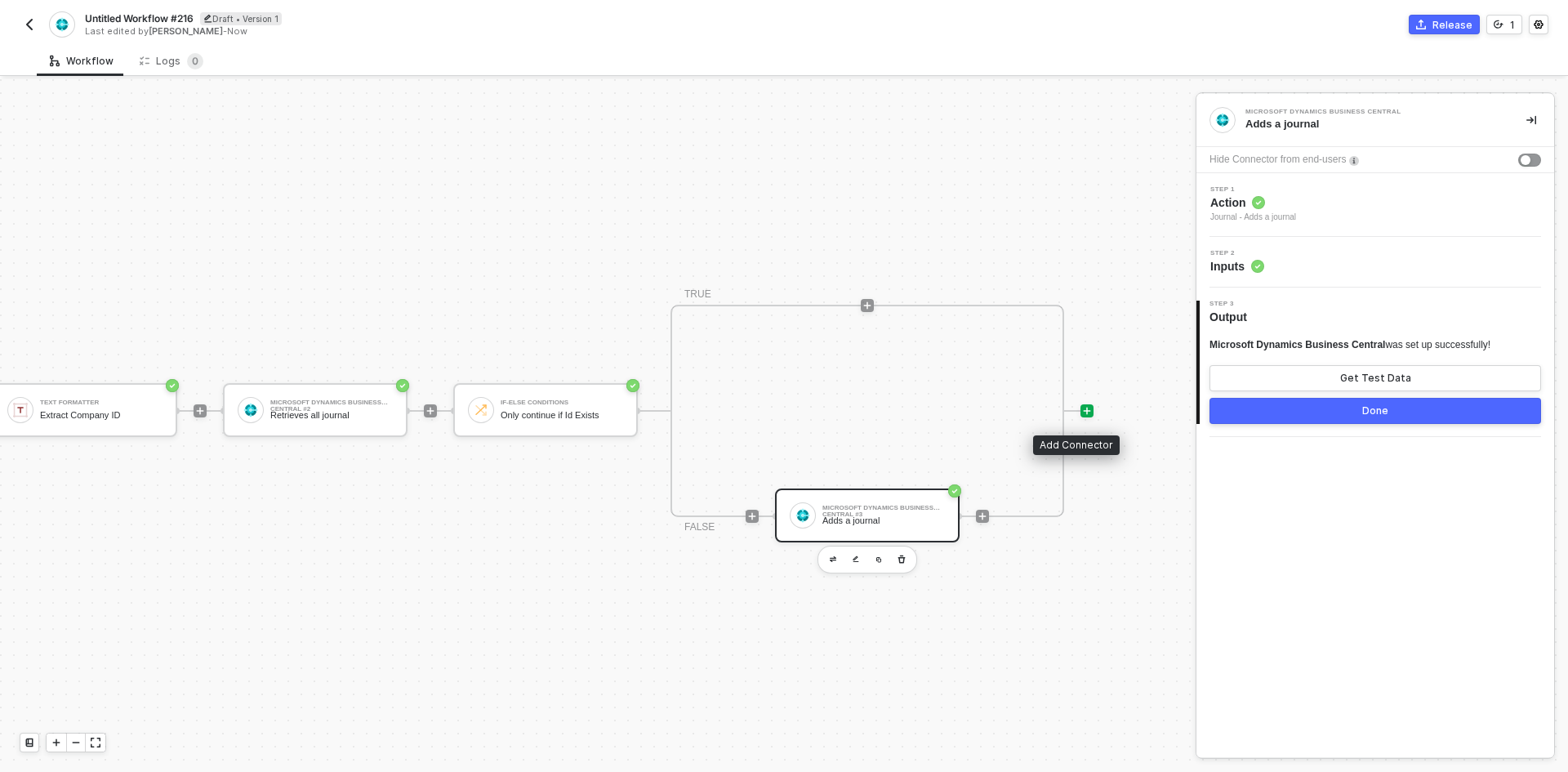
click at [1082, 406] on icon "icon-play" at bounding box center [1087, 410] width 9 height 9
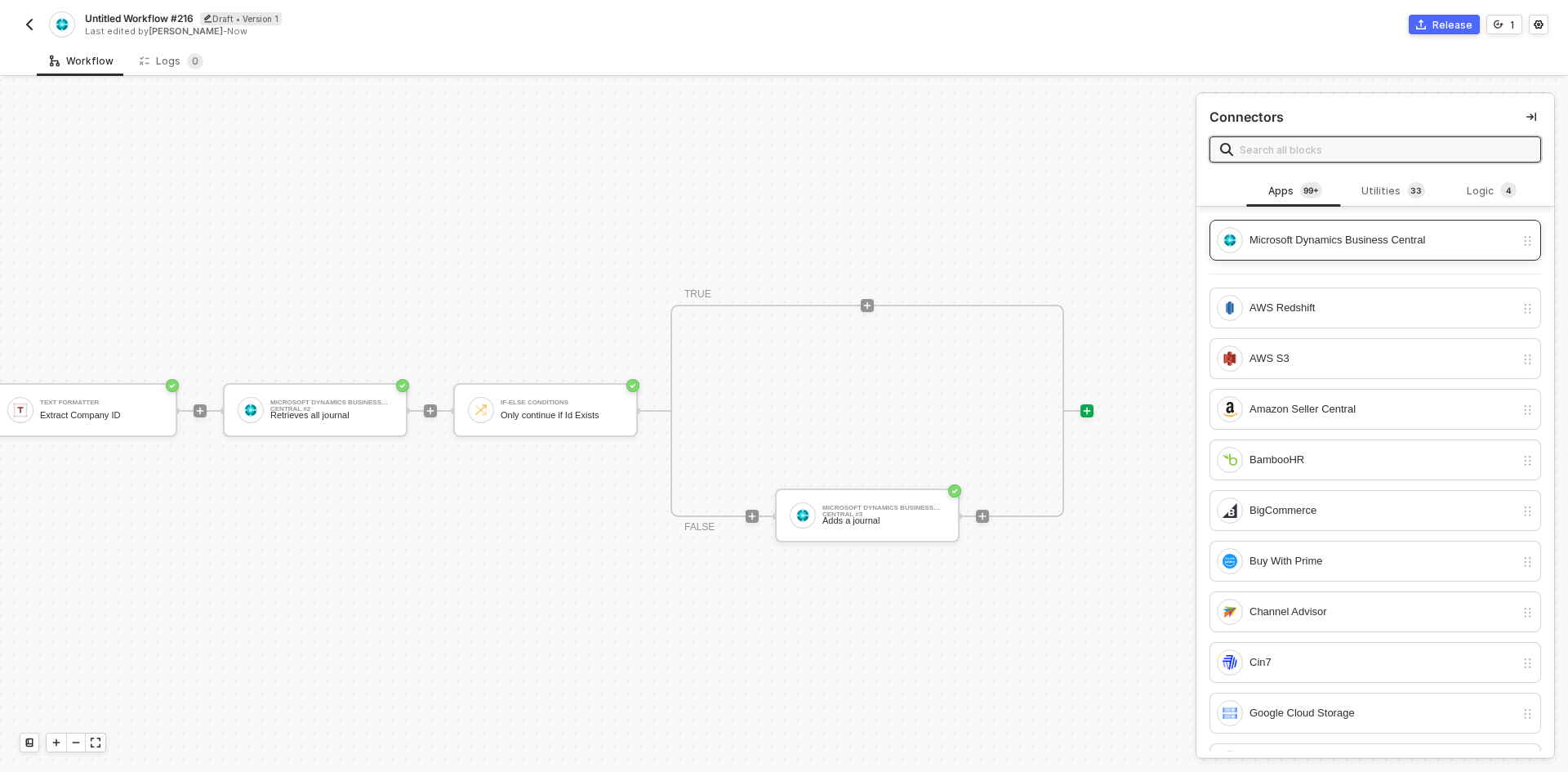
click at [1281, 247] on div "Microsoft Dynamics Business Central" at bounding box center [1382, 240] width 265 height 18
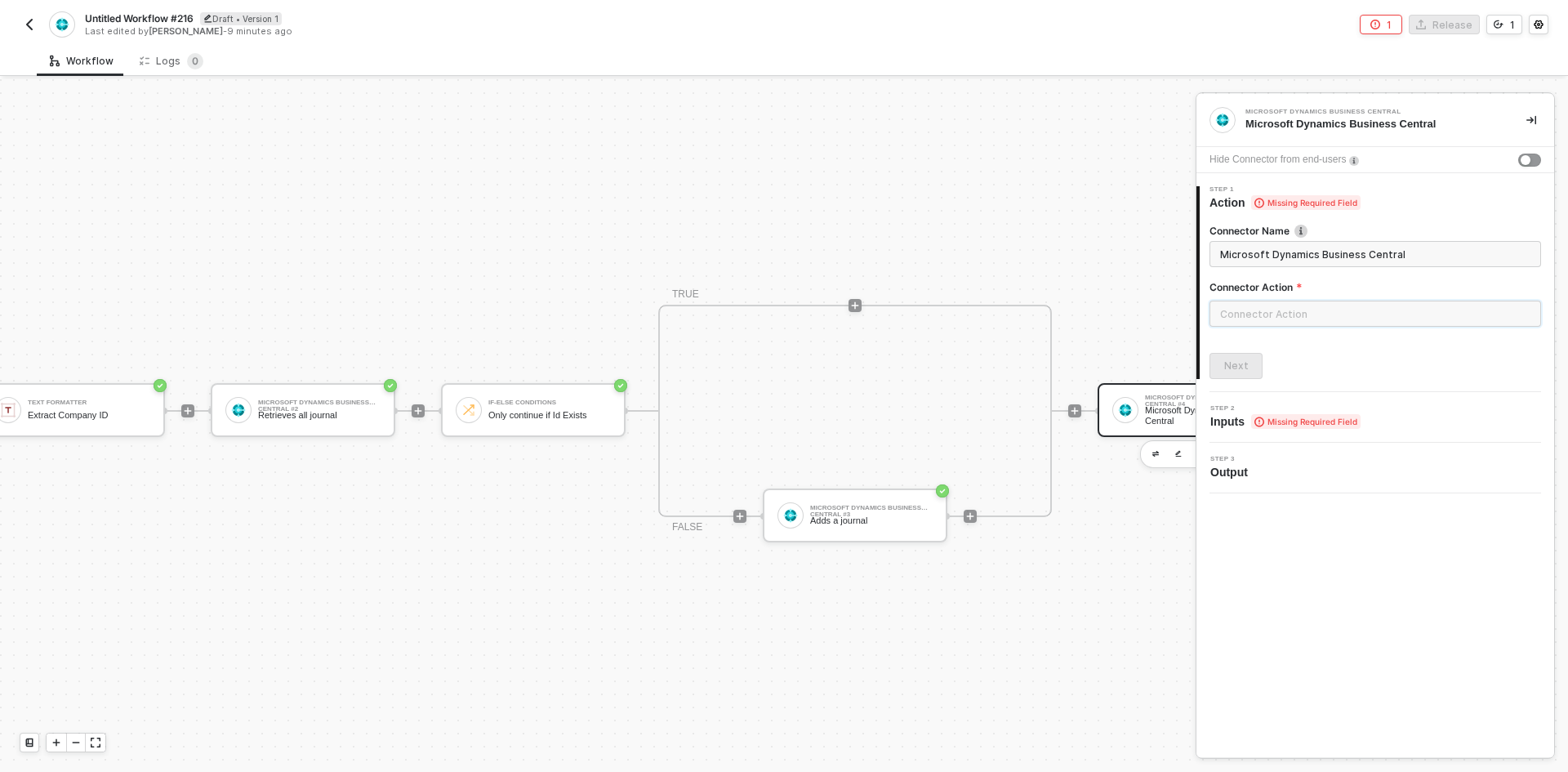
click at [1287, 313] on input "text" at bounding box center [1375, 314] width 332 height 26
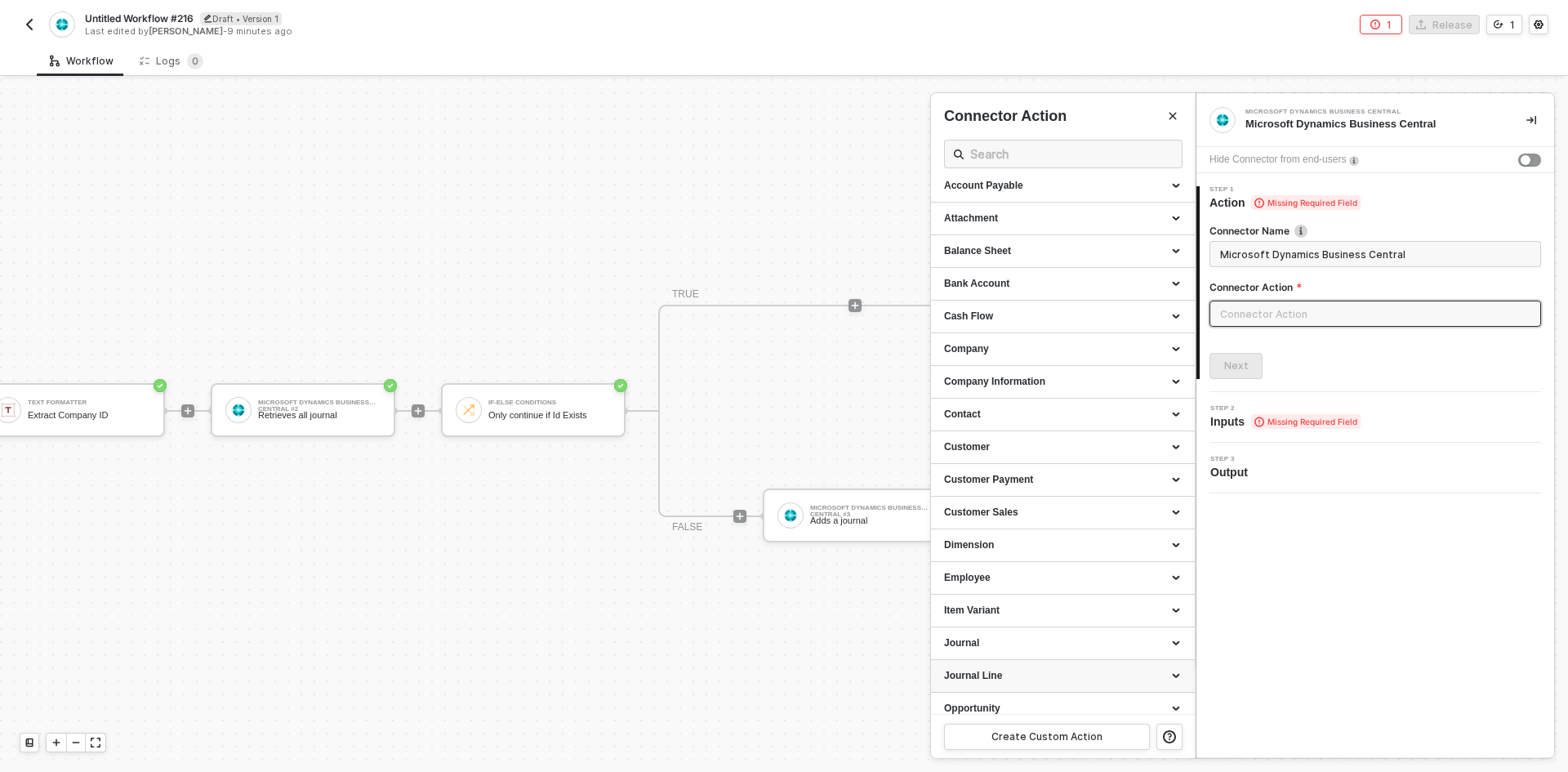
scroll to position [82, 0]
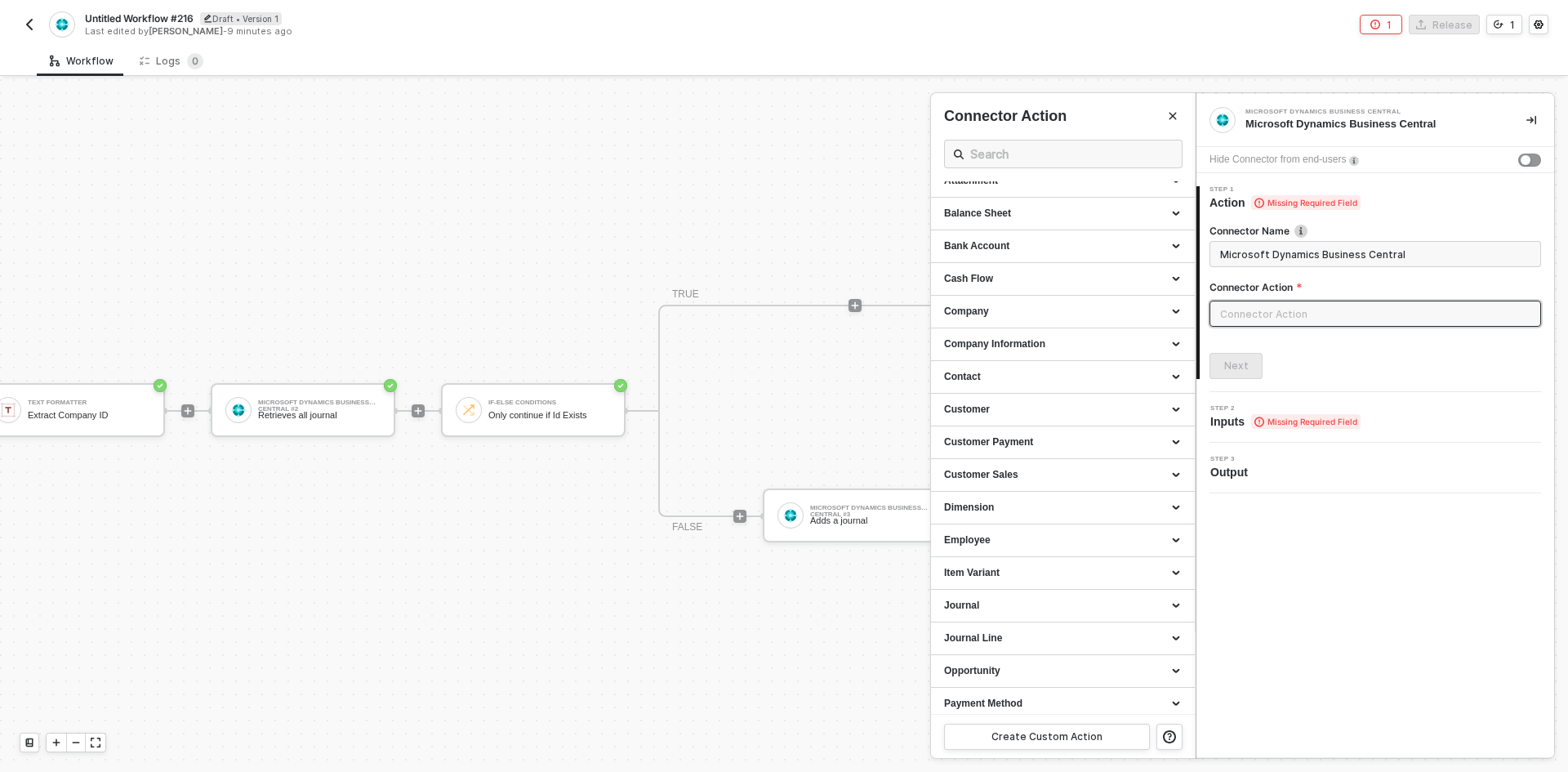
click at [557, 623] on div at bounding box center [784, 426] width 1568 height 693
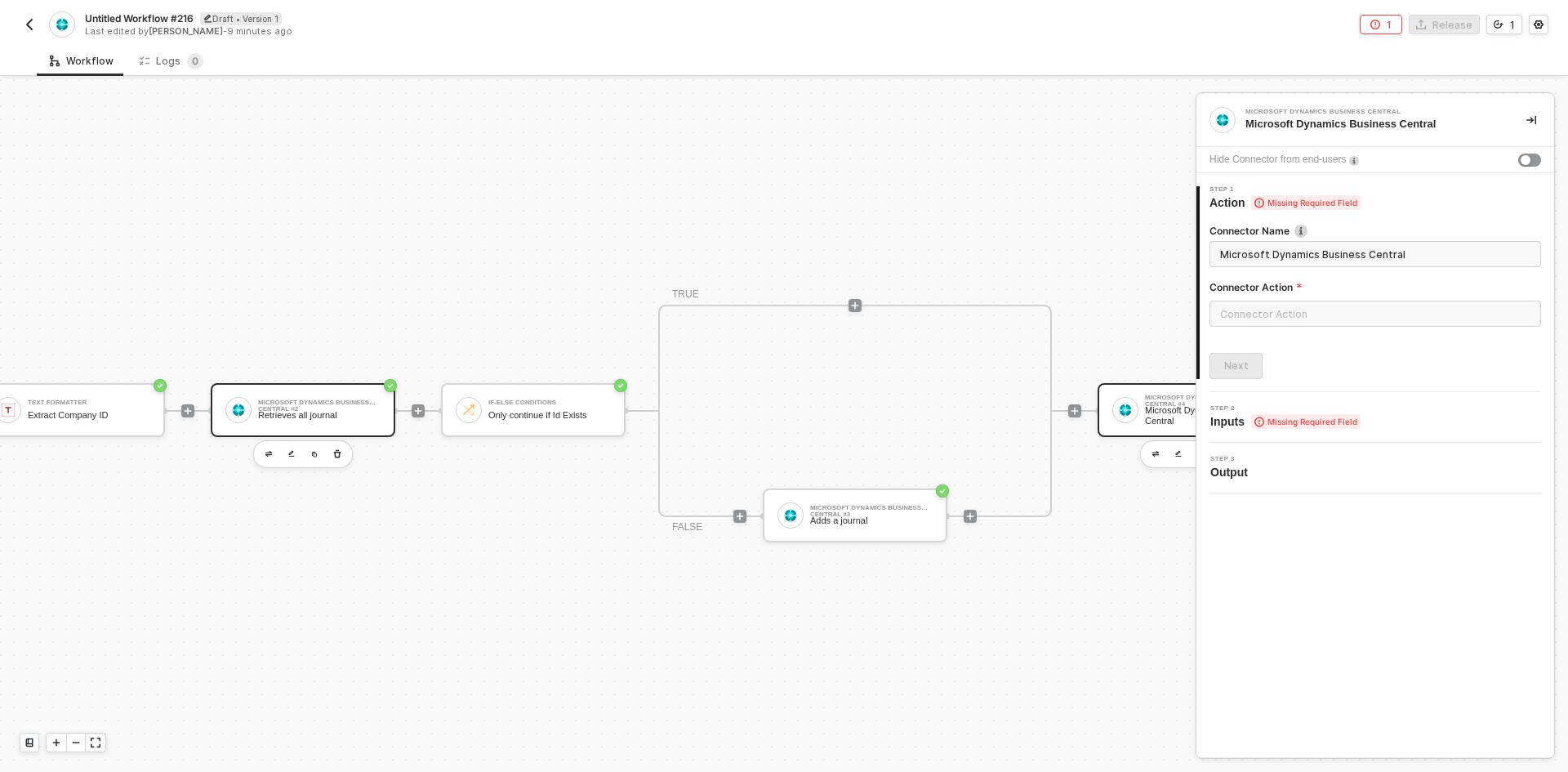
click at [359, 417] on div "Retrieves all journal" at bounding box center [319, 415] width 122 height 10
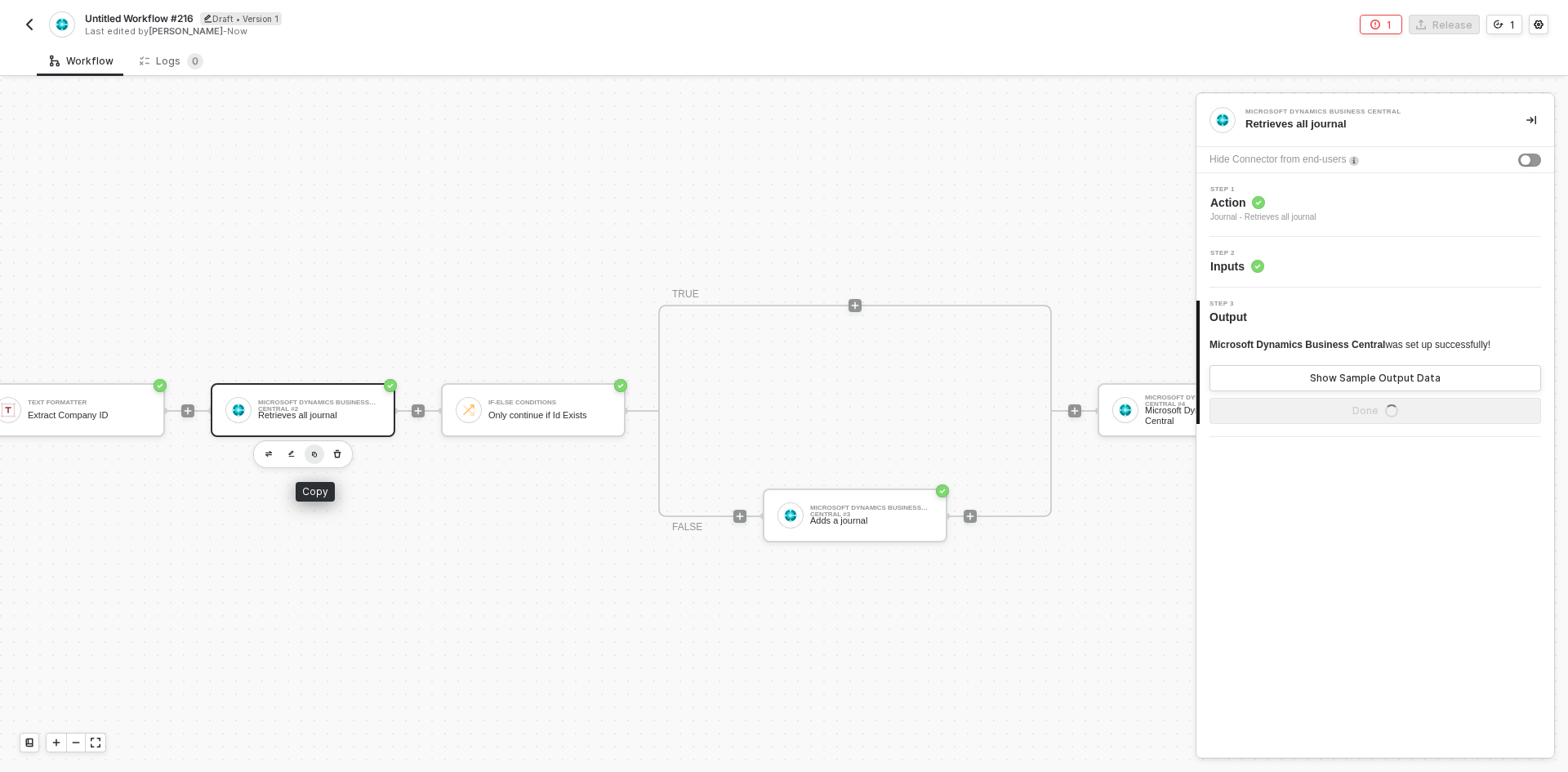
click at [313, 455] on img "button" at bounding box center [314, 455] width 7 height 7
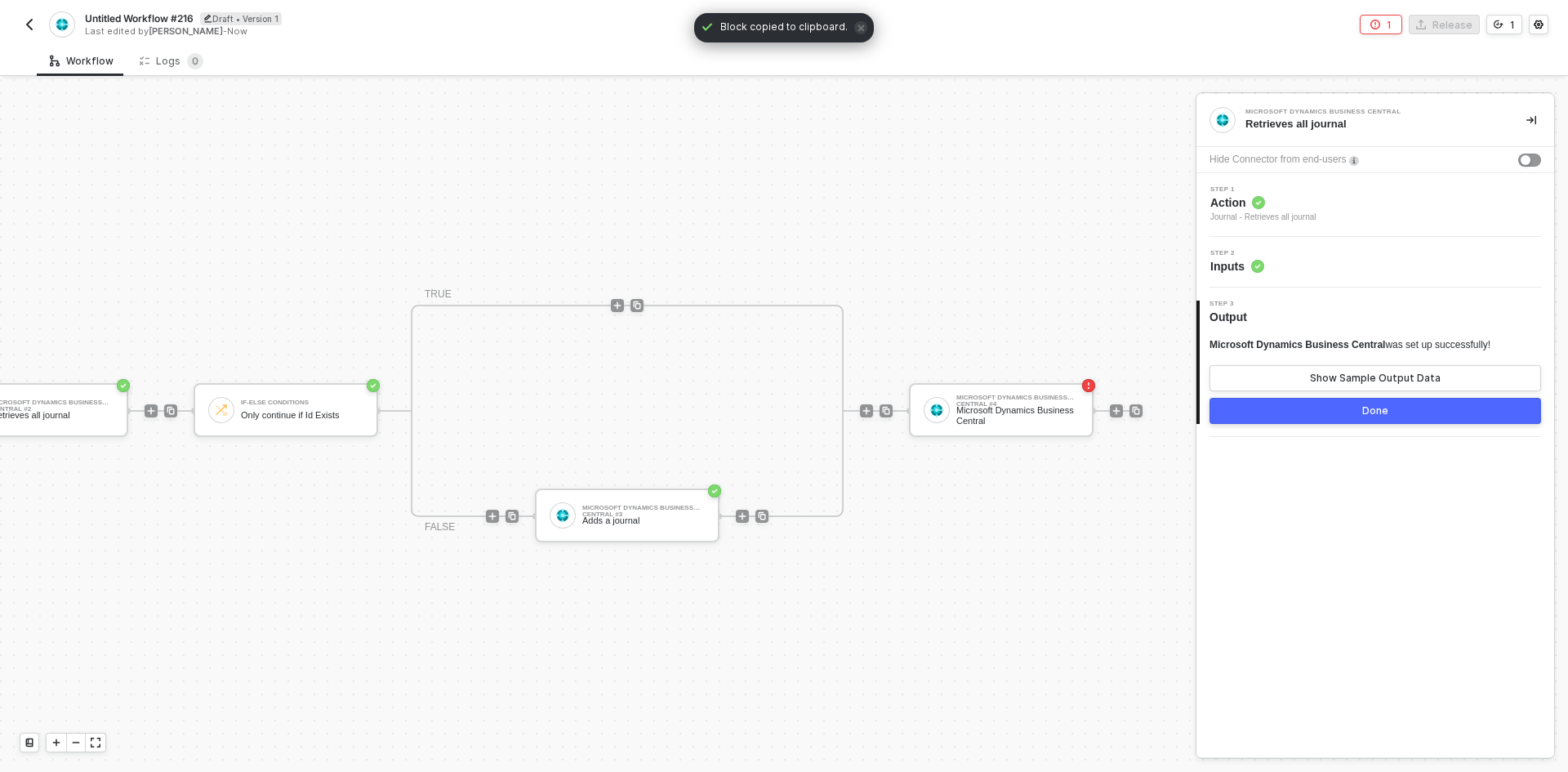
scroll to position [34, 840]
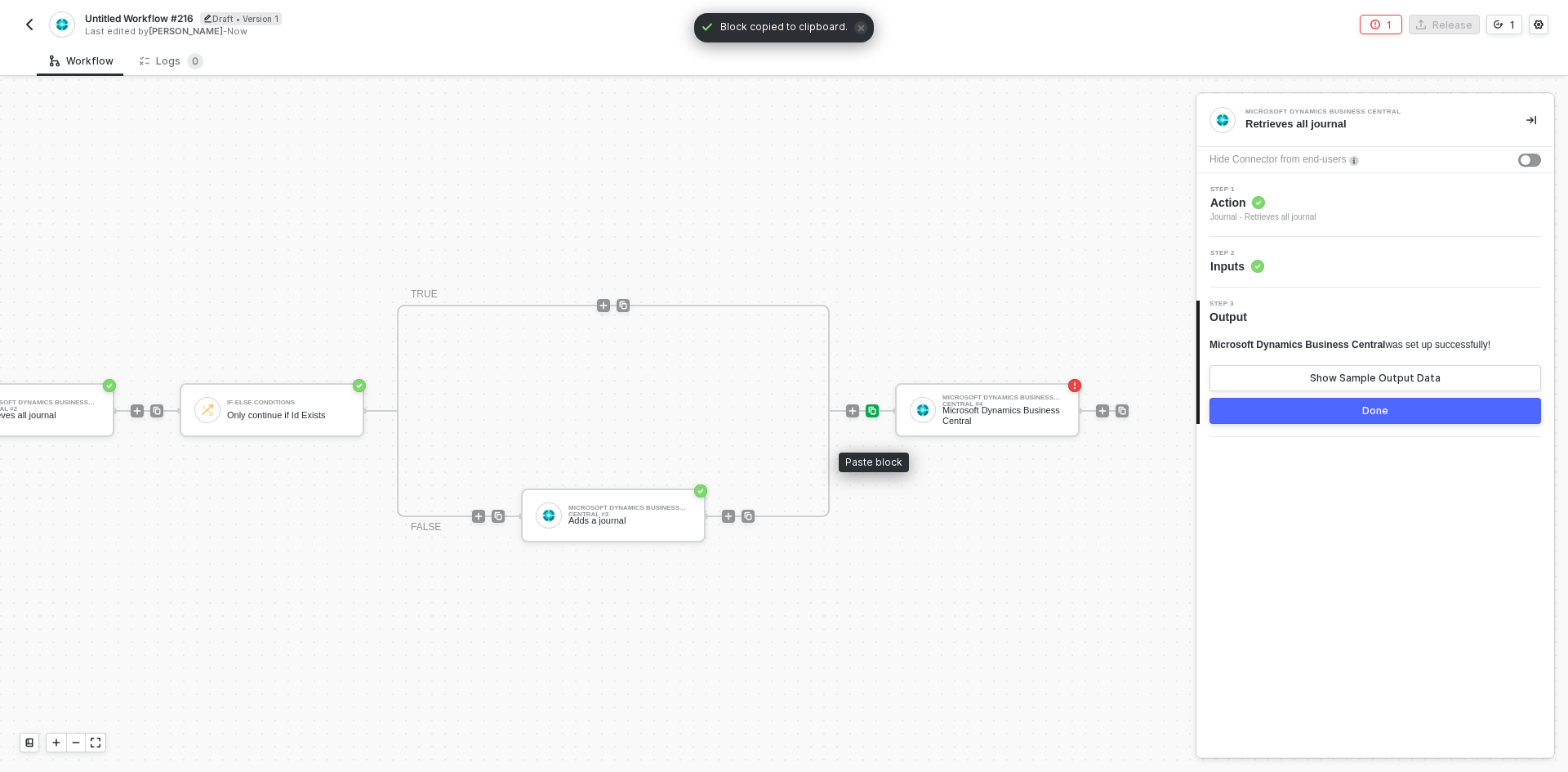
click at [871, 411] on img at bounding box center [871, 410] width 9 height 9
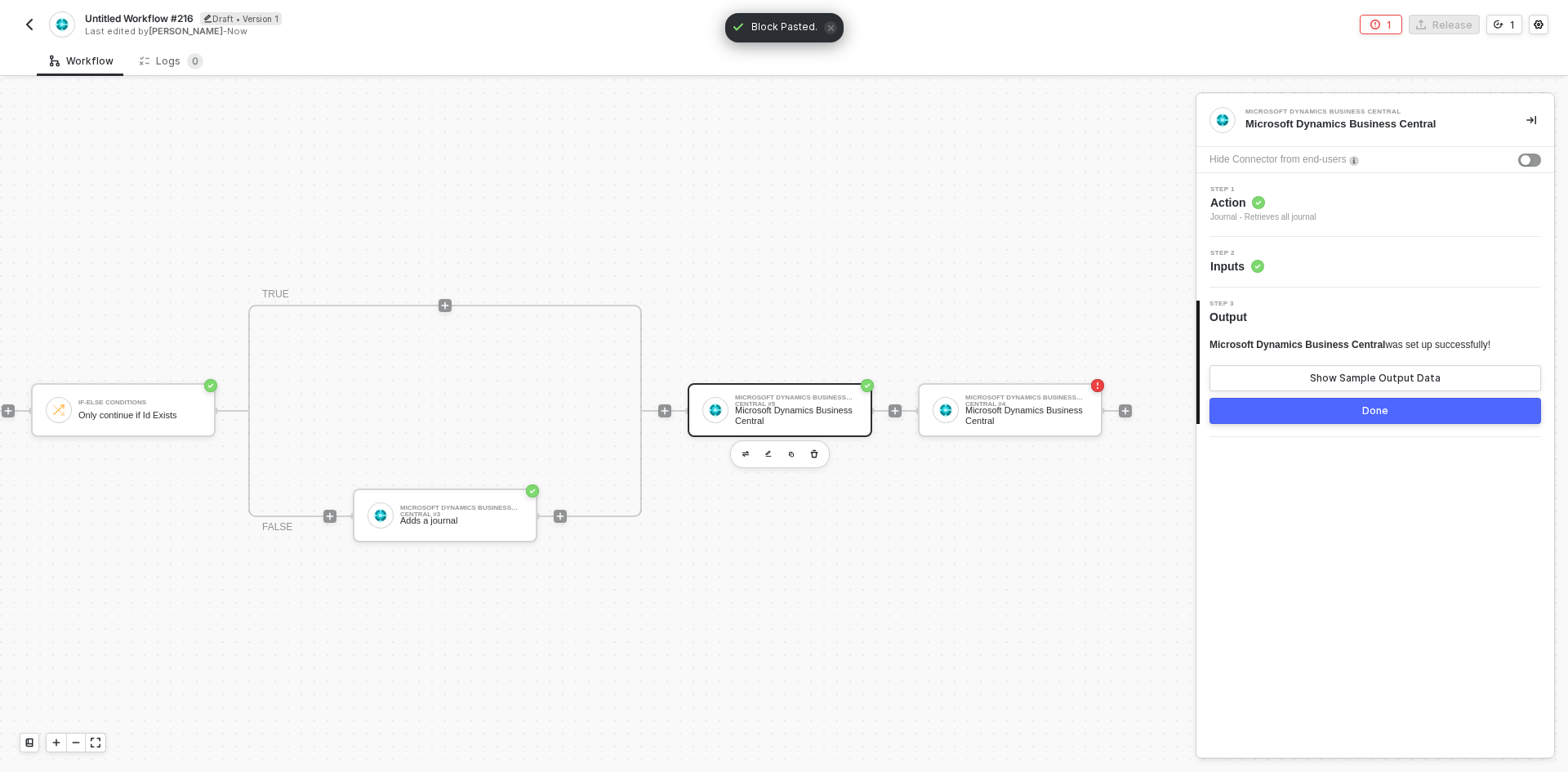
scroll to position [34, 911]
click at [1041, 448] on icon "button" at bounding box center [1043, 454] width 9 height 13
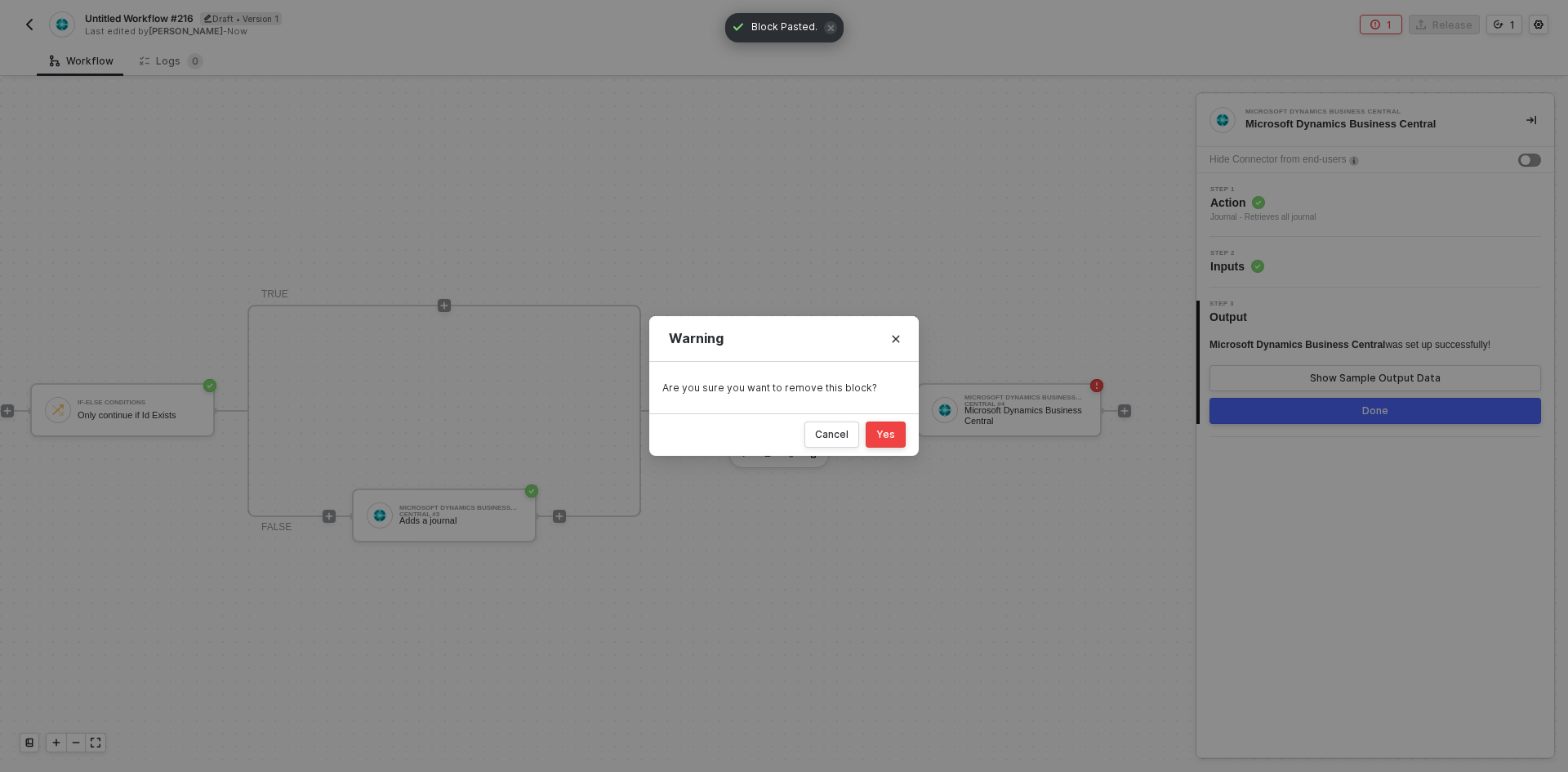
click at [889, 433] on div "Yes" at bounding box center [886, 434] width 19 height 13
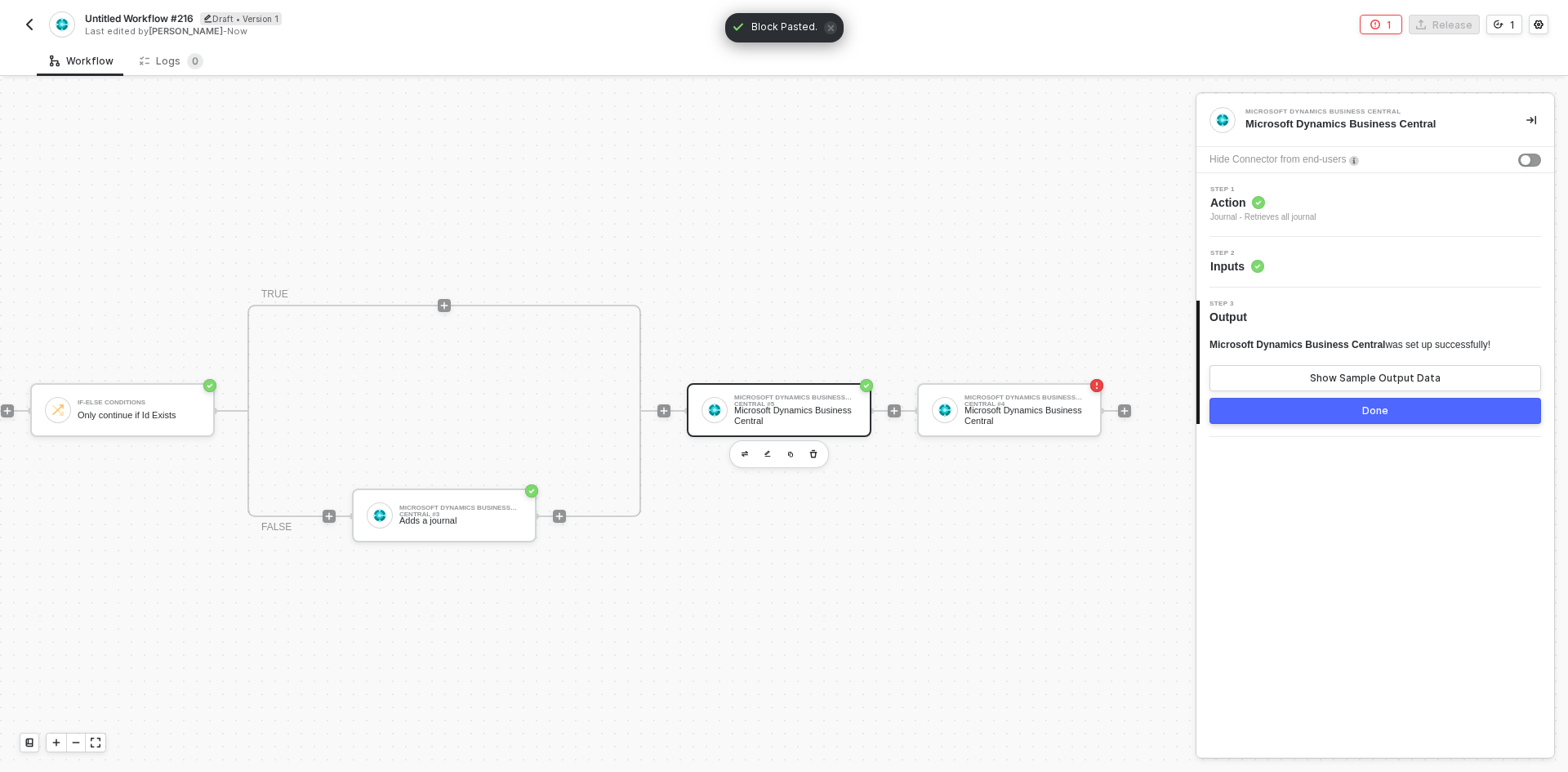
scroll to position [34, 730]
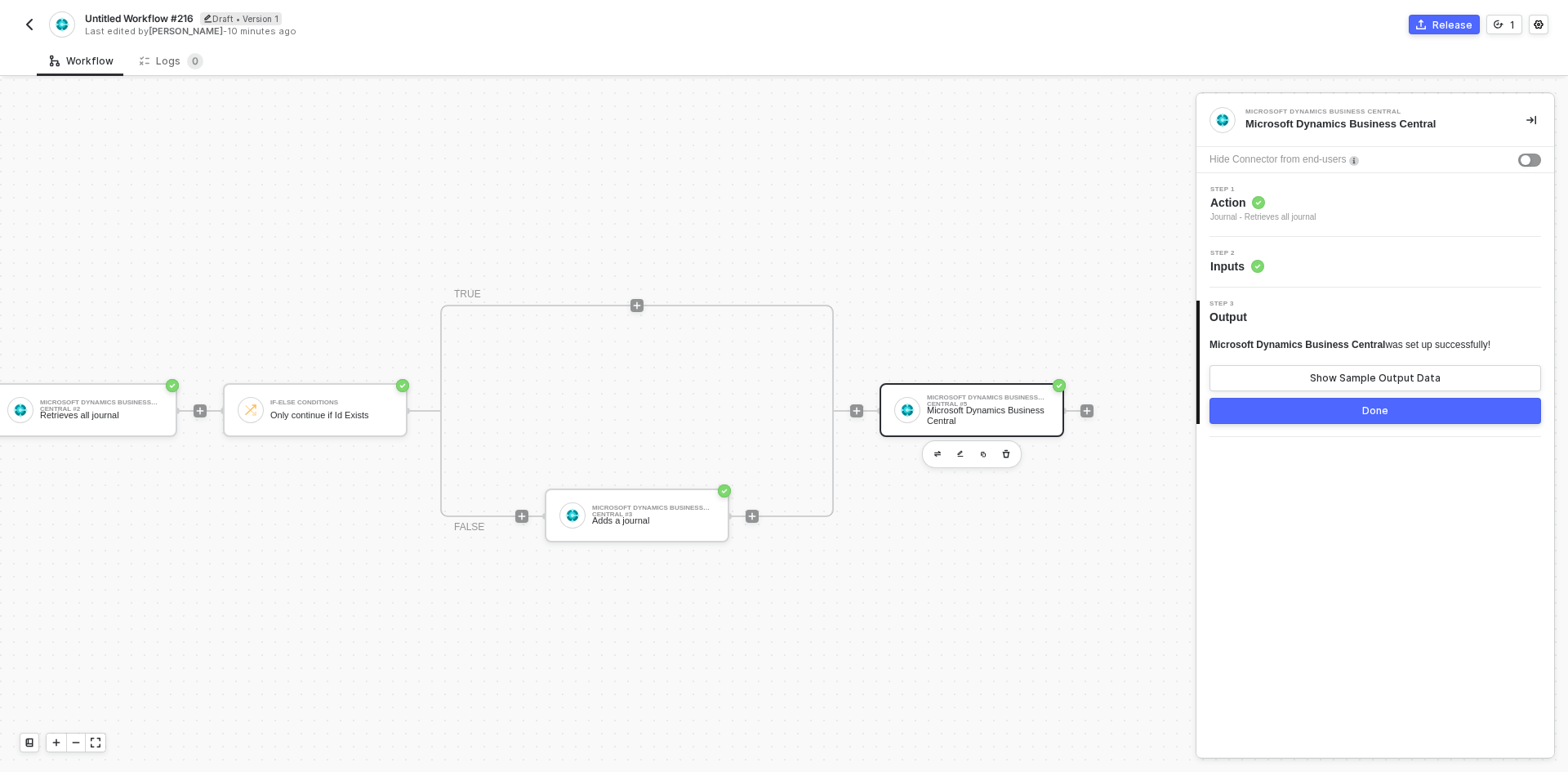
click at [1326, 215] on div "Step 1 Action Journal - Retrieves all journal" at bounding box center [1377, 205] width 354 height 38
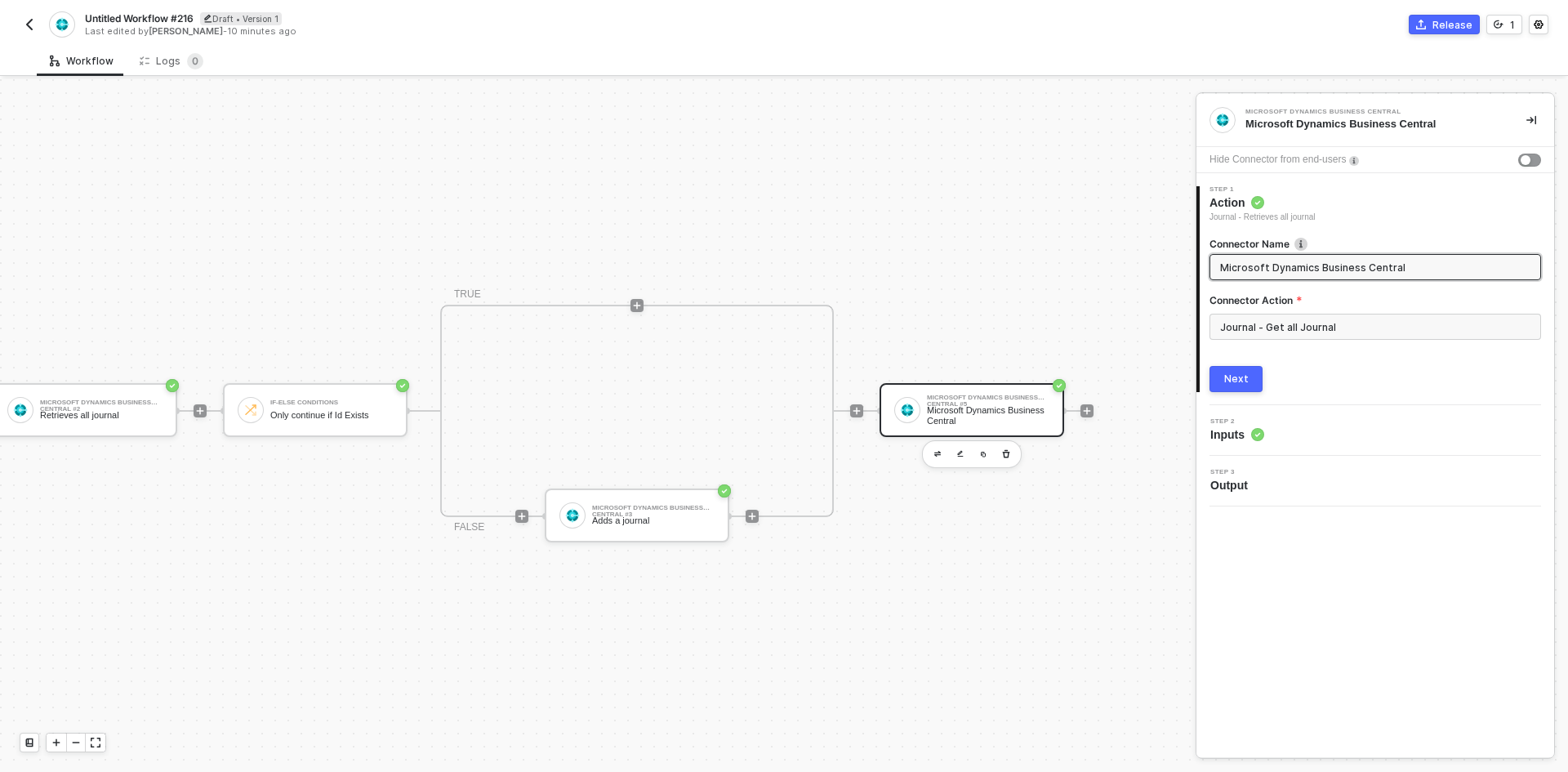
click at [1243, 378] on div "Next" at bounding box center [1236, 379] width 24 height 13
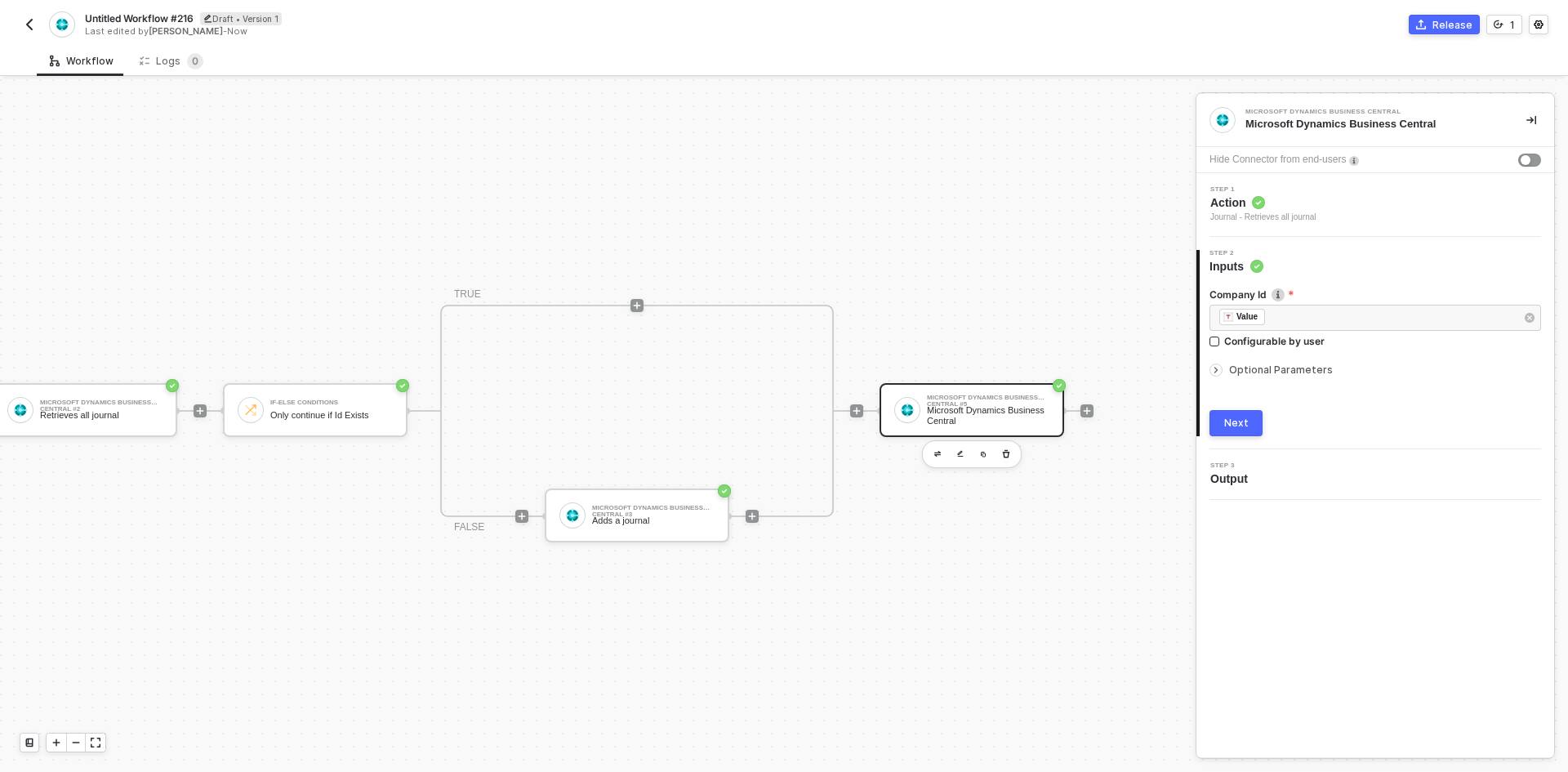
click at [1315, 215] on div "Journal - Retrieves all journal" at bounding box center [1263, 217] width 106 height 13
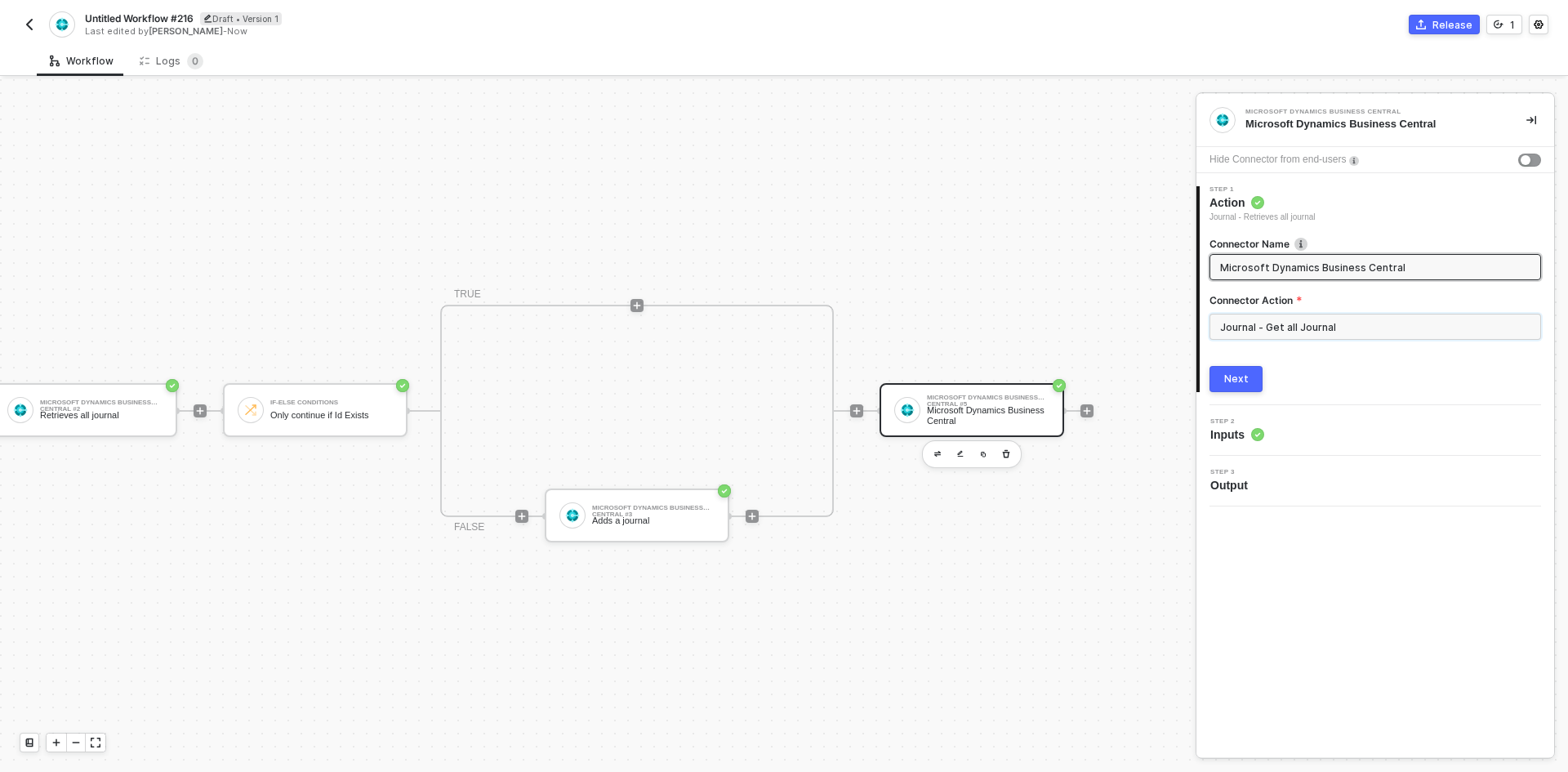
click at [1290, 334] on input "Journal - Get all Journal" at bounding box center [1375, 327] width 332 height 26
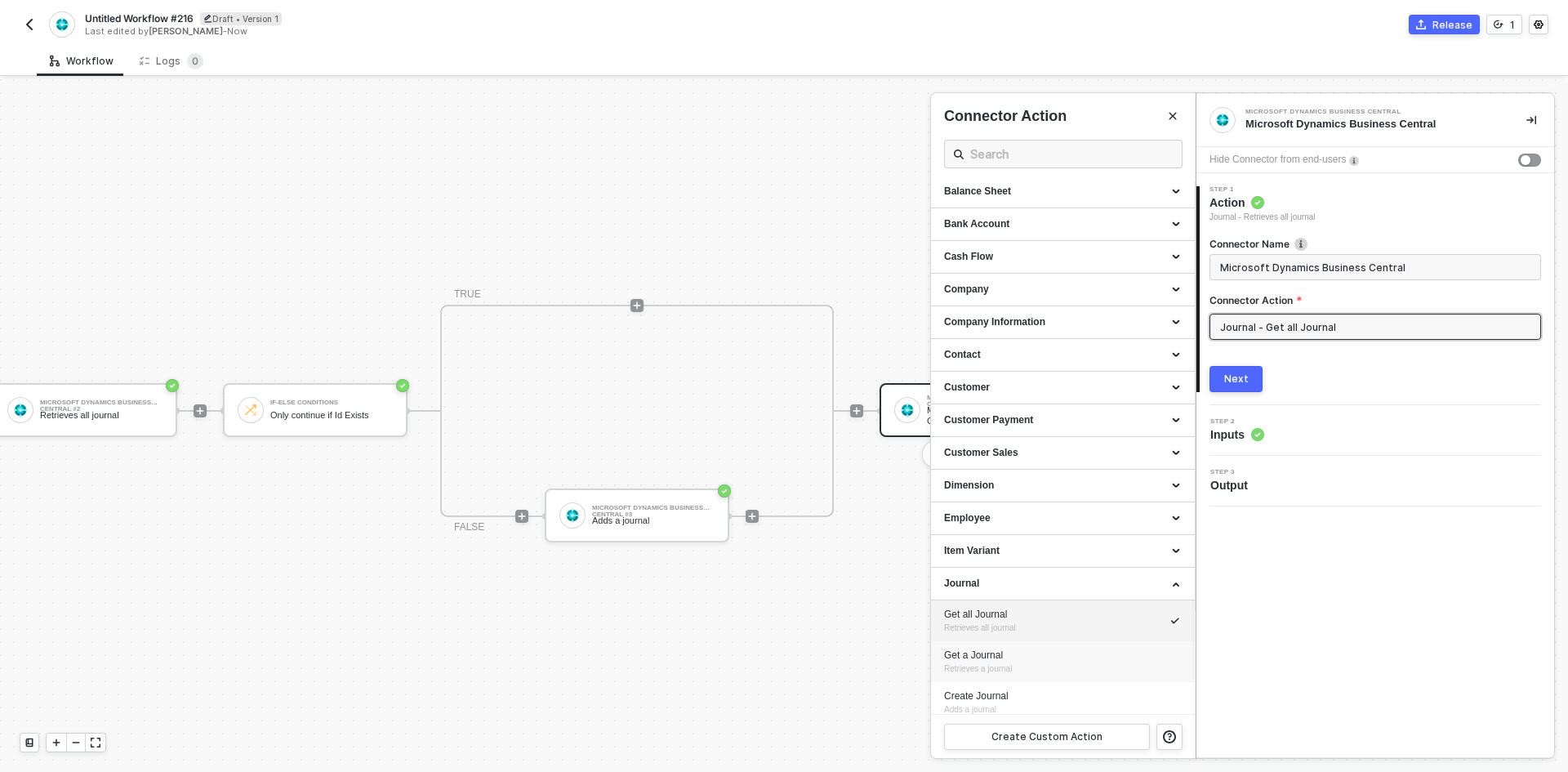
scroll to position [408, 0]
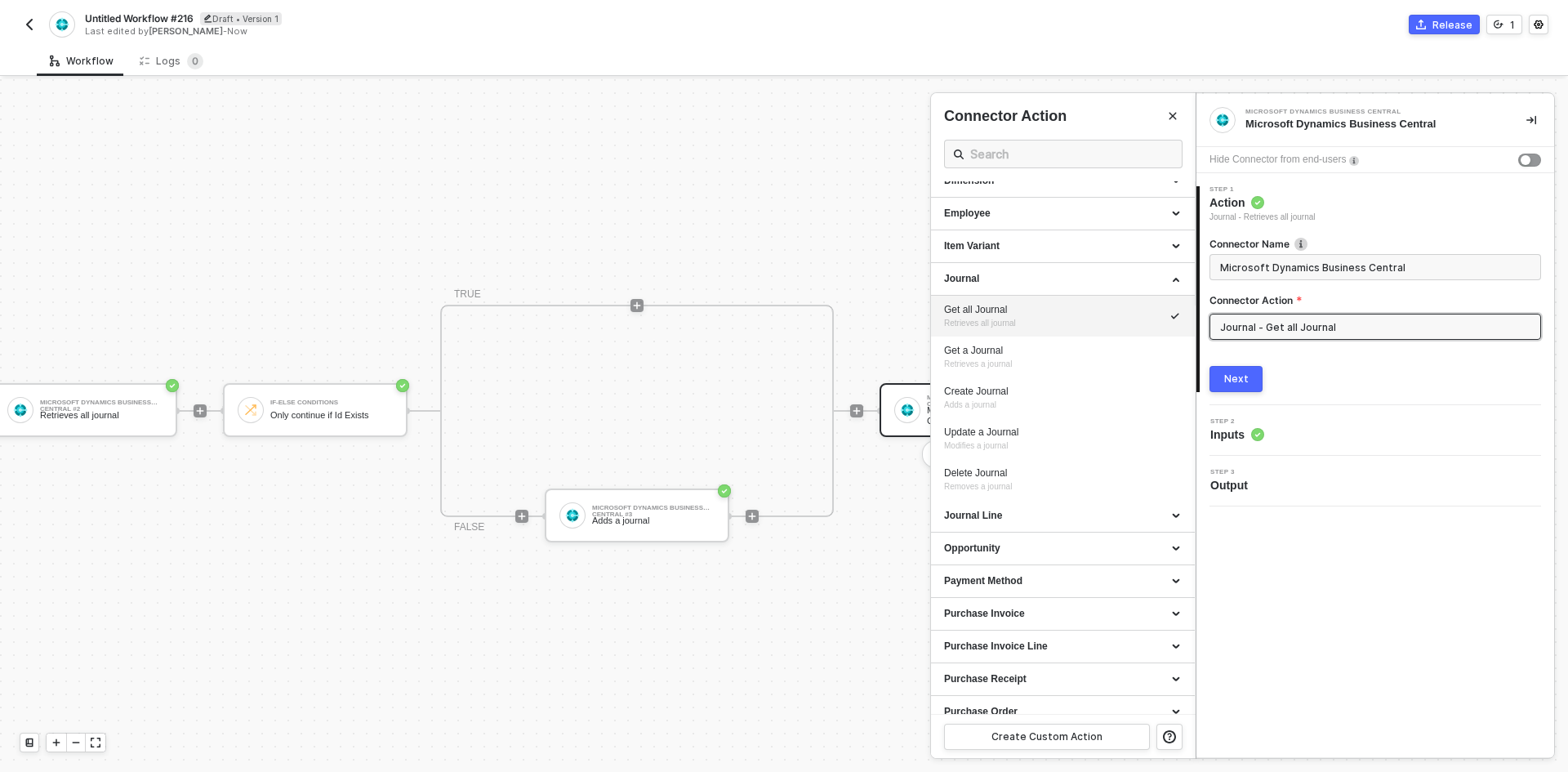
click at [1000, 327] on span "Retrieves all journal" at bounding box center [979, 323] width 71 height 9
click at [1339, 267] on input "Microsoft Dynamics Business Central" at bounding box center [1373, 267] width 307 height 18
type input "Retrieves all journal"
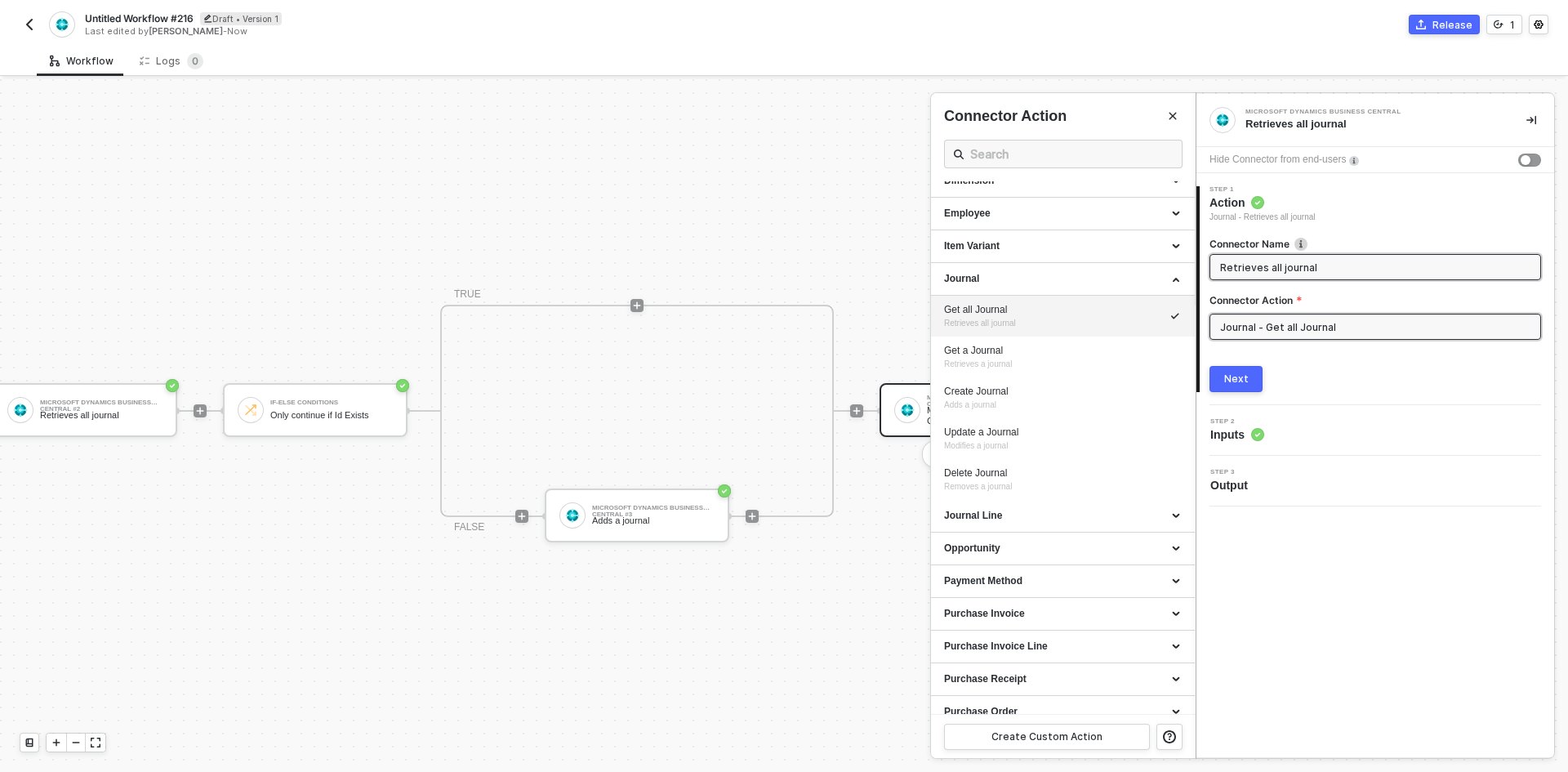
click at [1233, 372] on button "Next" at bounding box center [1236, 379] width 53 height 26
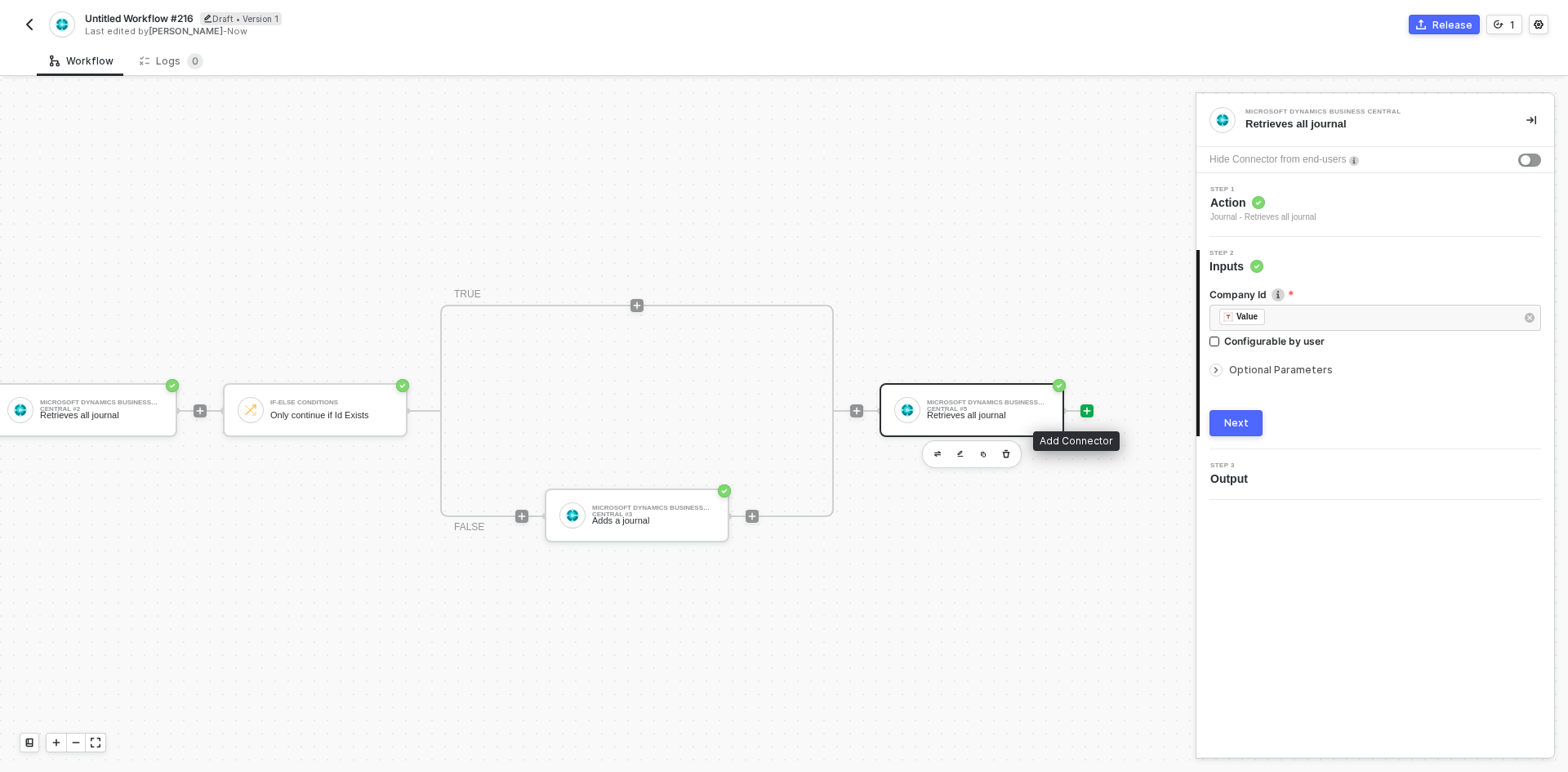
click at [1082, 408] on icon "icon-play" at bounding box center [1087, 410] width 9 height 9
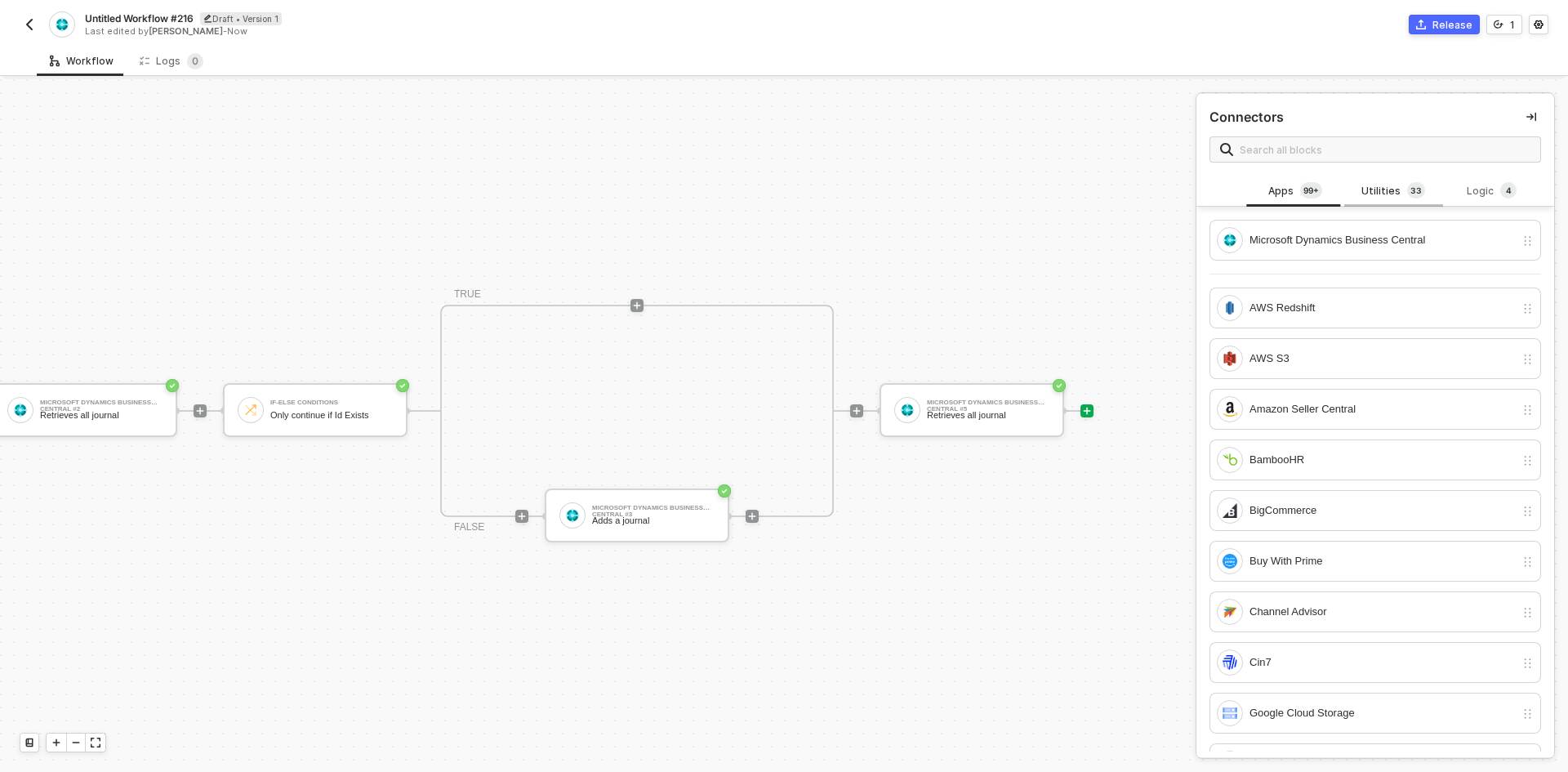
click at [1378, 182] on div "Utilities 3 3" at bounding box center [1393, 191] width 98 height 31
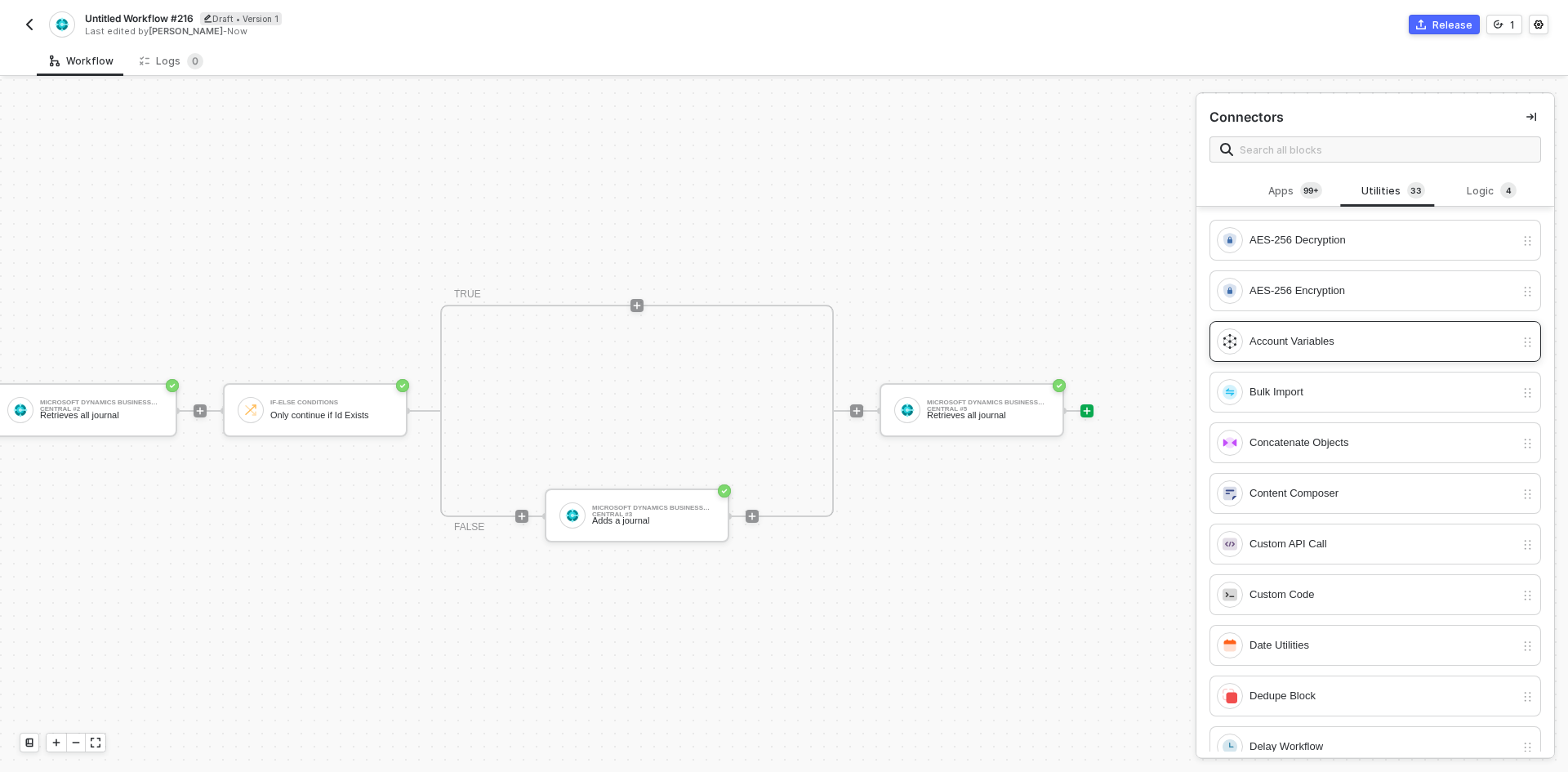
click at [1322, 341] on div "Account Variables" at bounding box center [1382, 341] width 265 height 18
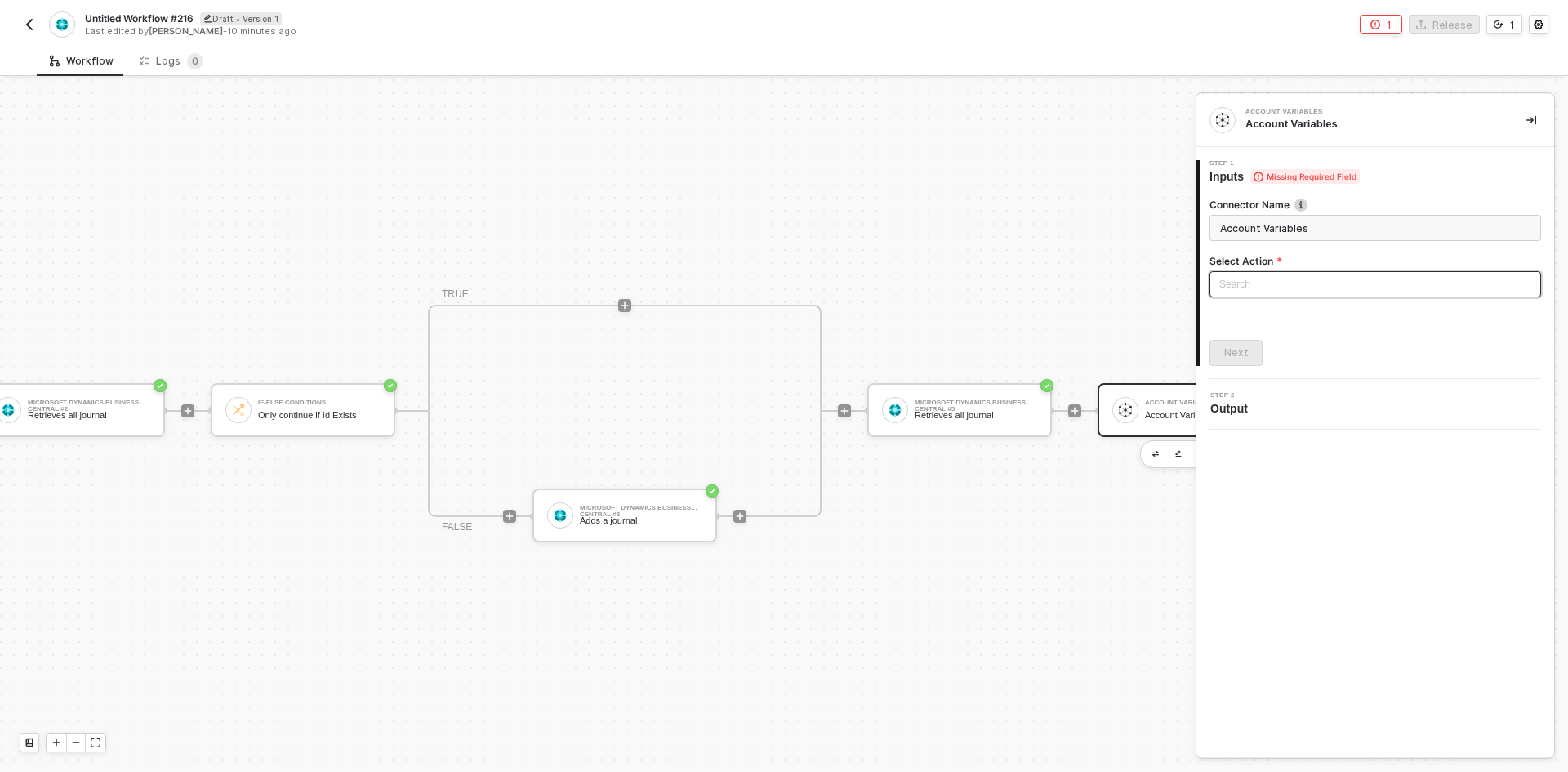
click at [1299, 290] on input "search" at bounding box center [1375, 284] width 312 height 24
click at [1292, 323] on div "Set Account Variables" at bounding box center [1375, 317] width 306 height 18
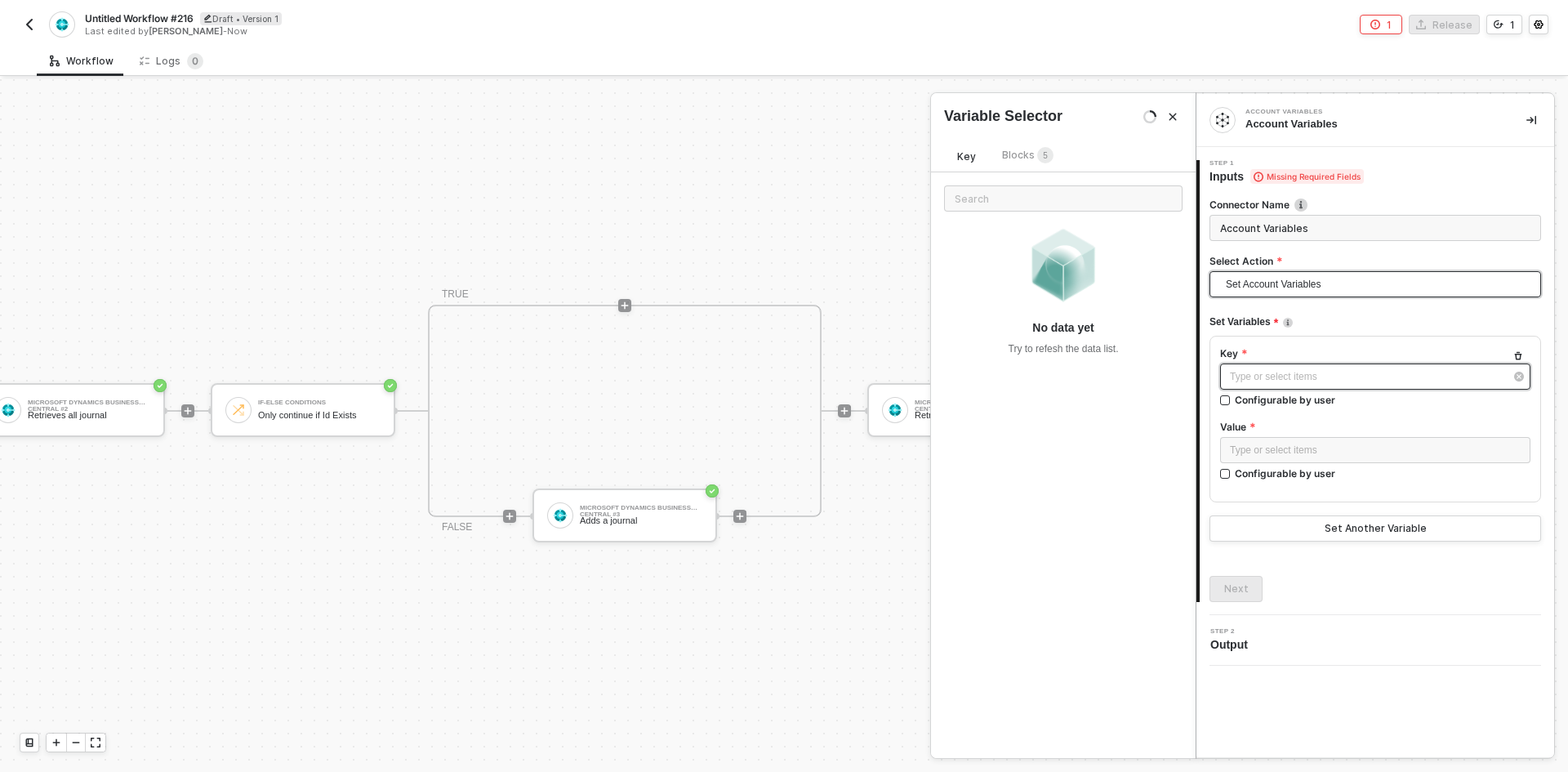
click at [1273, 366] on div "Type or select items ﻿" at bounding box center [1375, 377] width 310 height 26
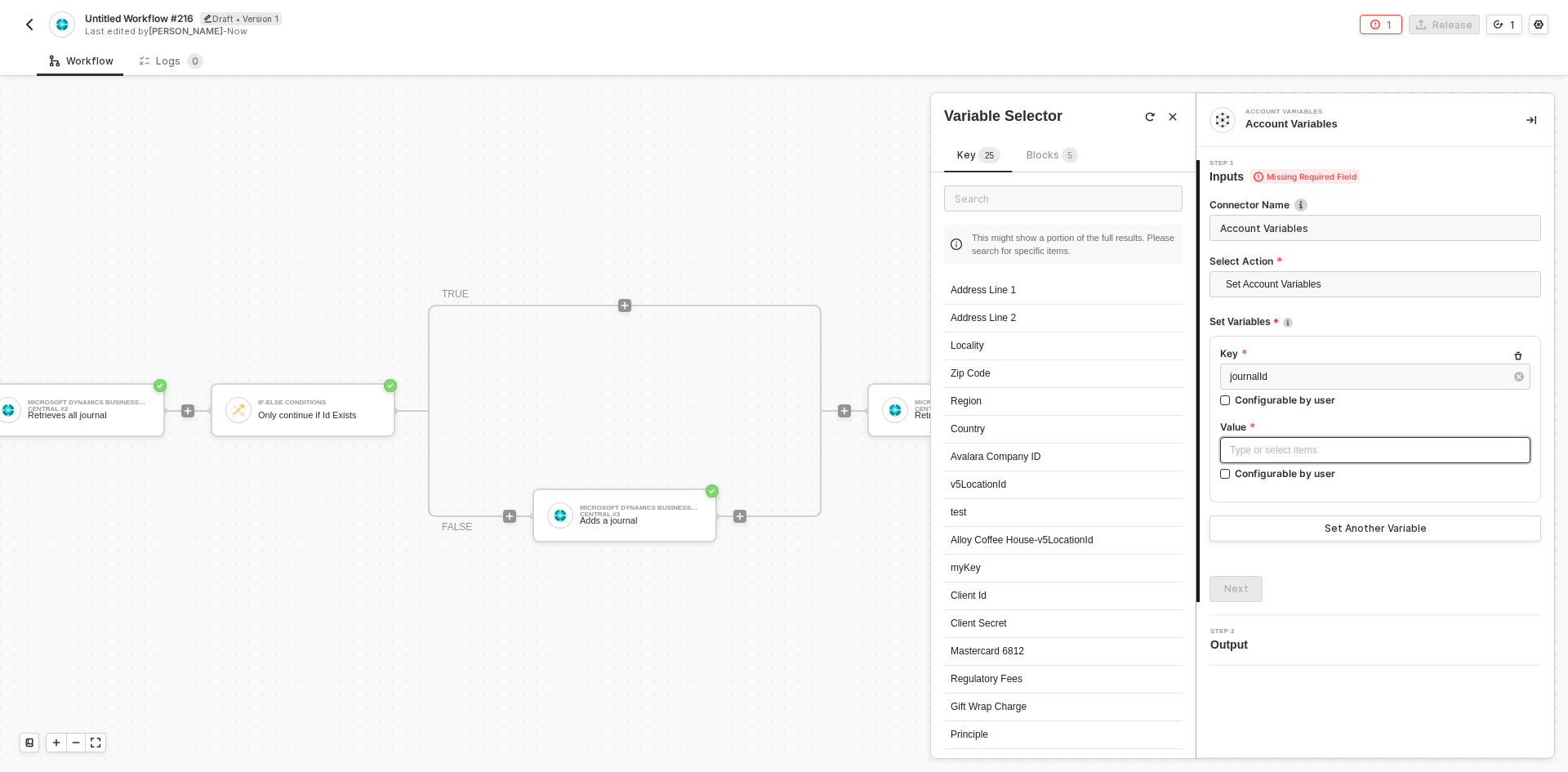
click at [1319, 445] on div "Type or select items ﻿" at bounding box center [1375, 451] width 291 height 16
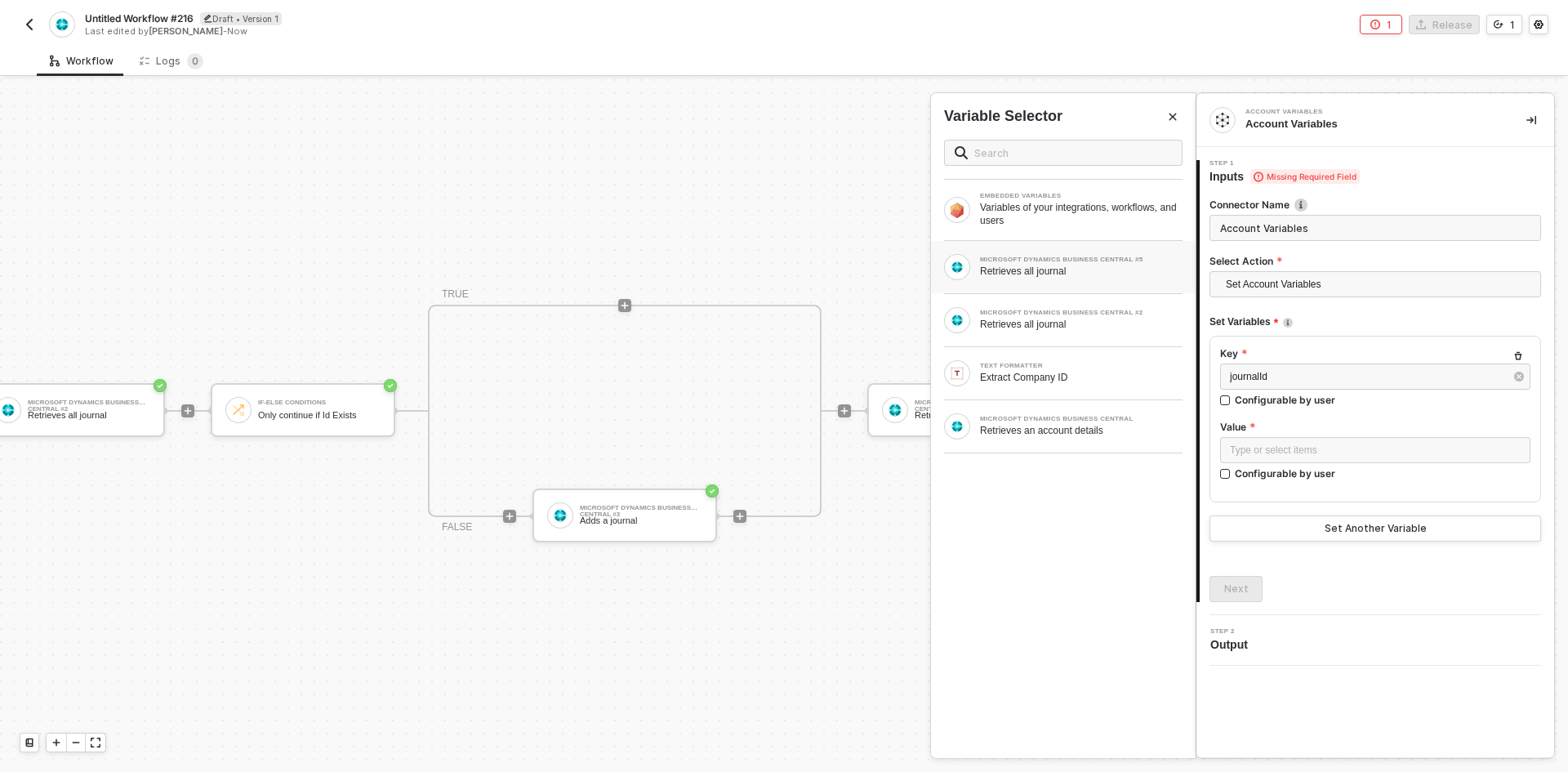
click at [1063, 282] on div "MICROSOFT DYNAMICS BUSINESS CENTRAL #5 Retrieves all journal" at bounding box center [1063, 267] width 264 height 53
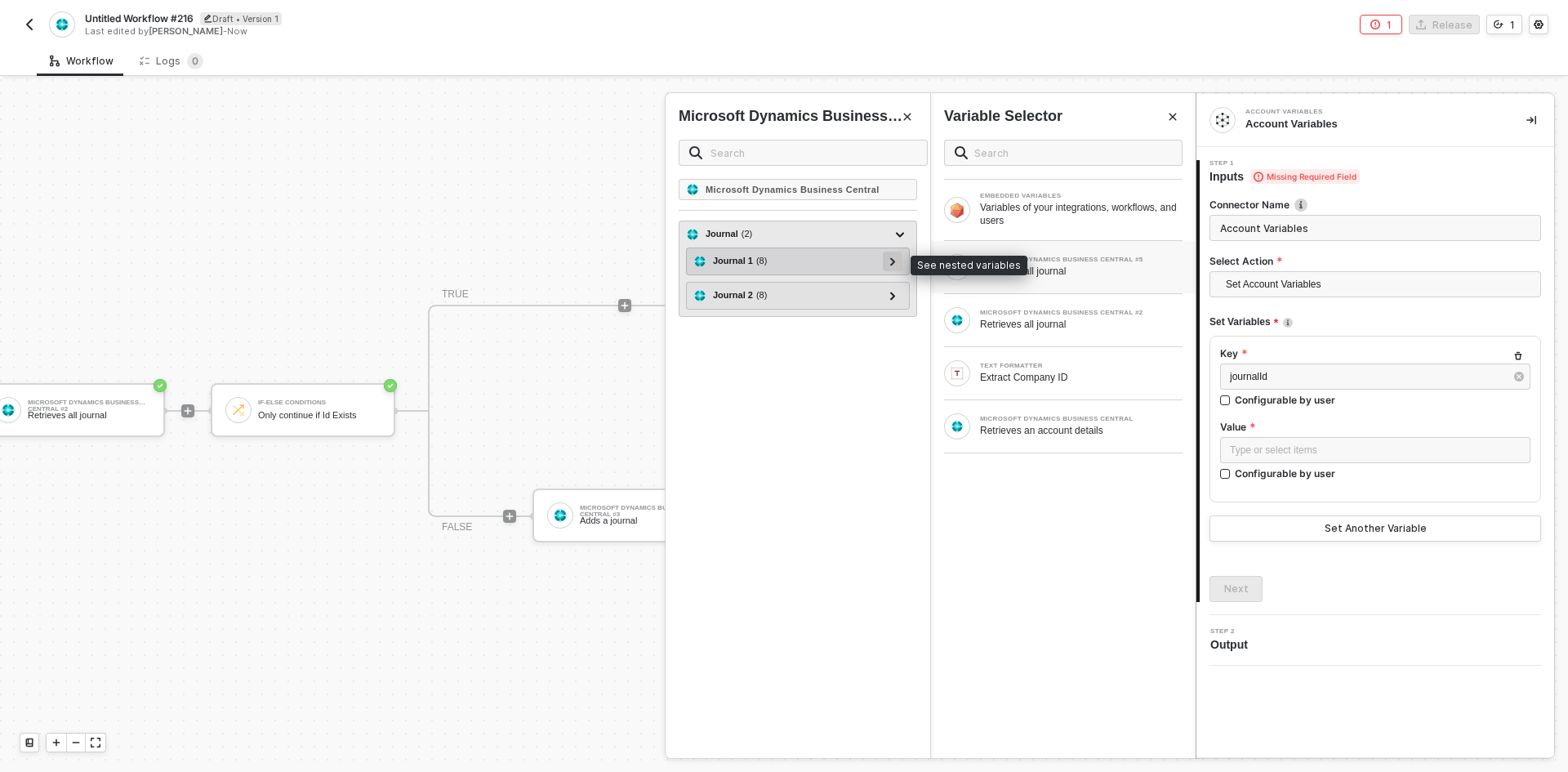
click at [894, 265] on icon at bounding box center [893, 261] width 6 height 8
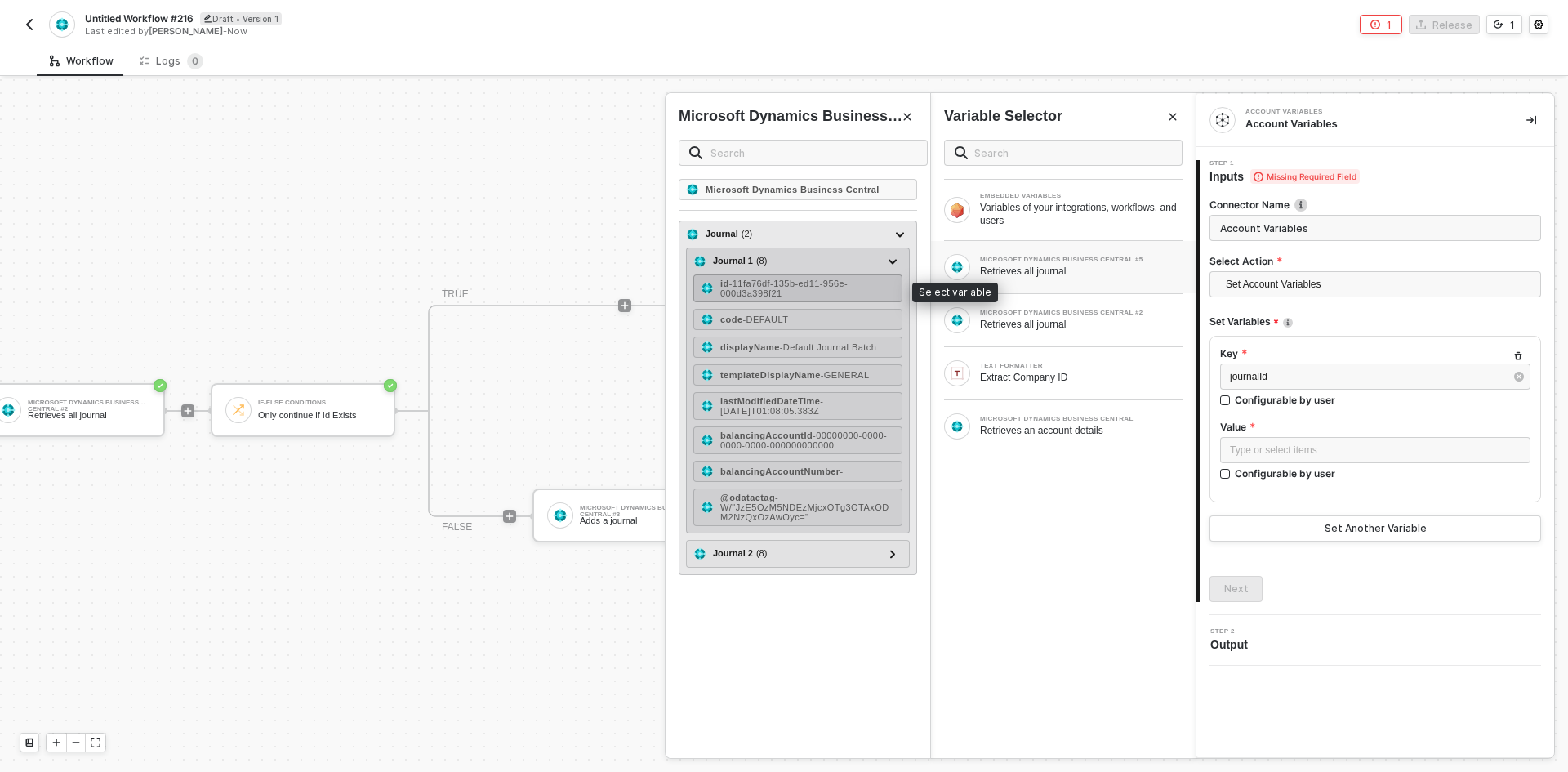
click at [827, 289] on span "- 11fa76df-135b-ed11-956e-000d3a398f21" at bounding box center [784, 288] width 127 height 20
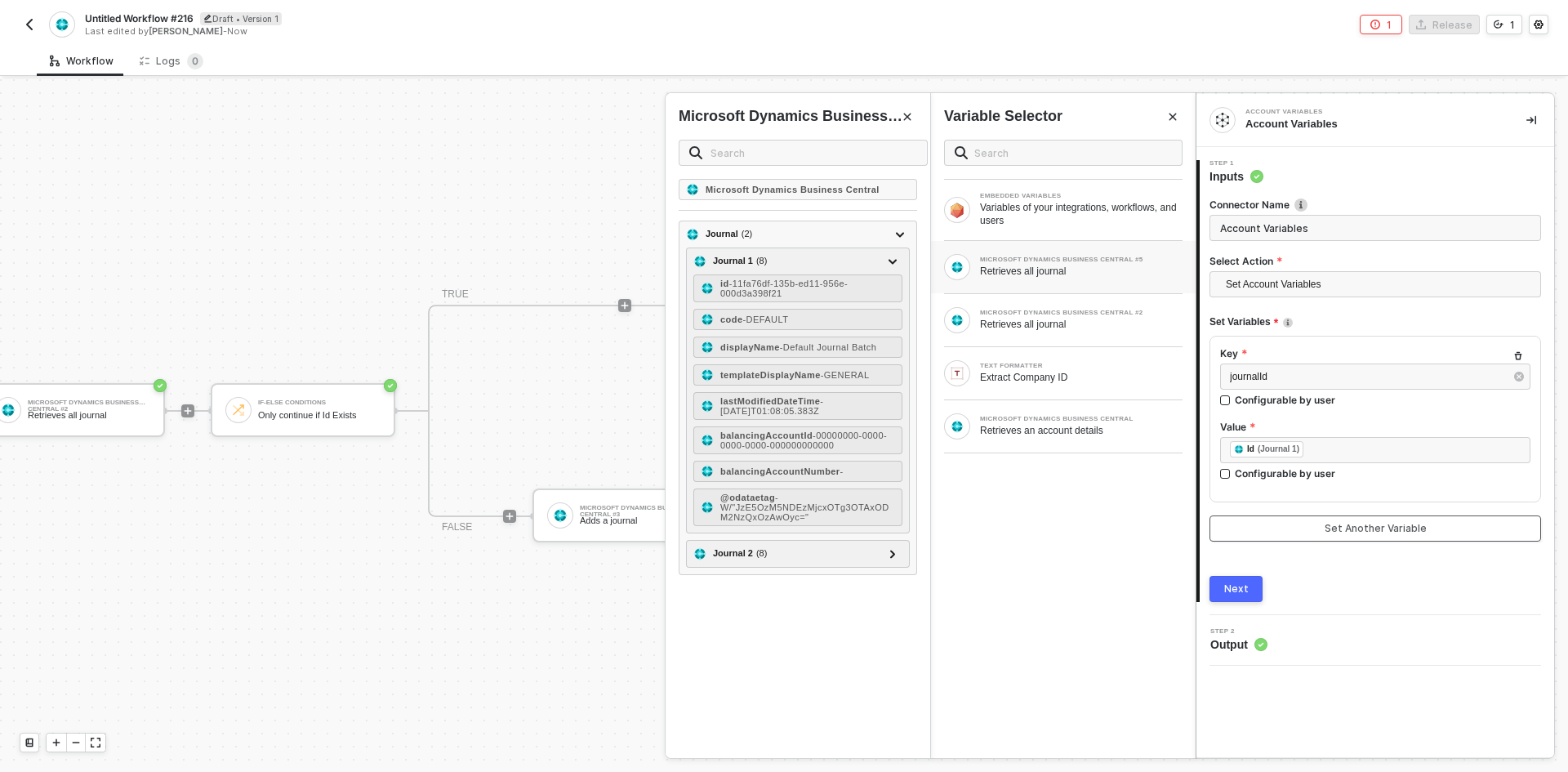
click at [1326, 526] on div "Set Another Variable" at bounding box center [1375, 528] width 102 height 13
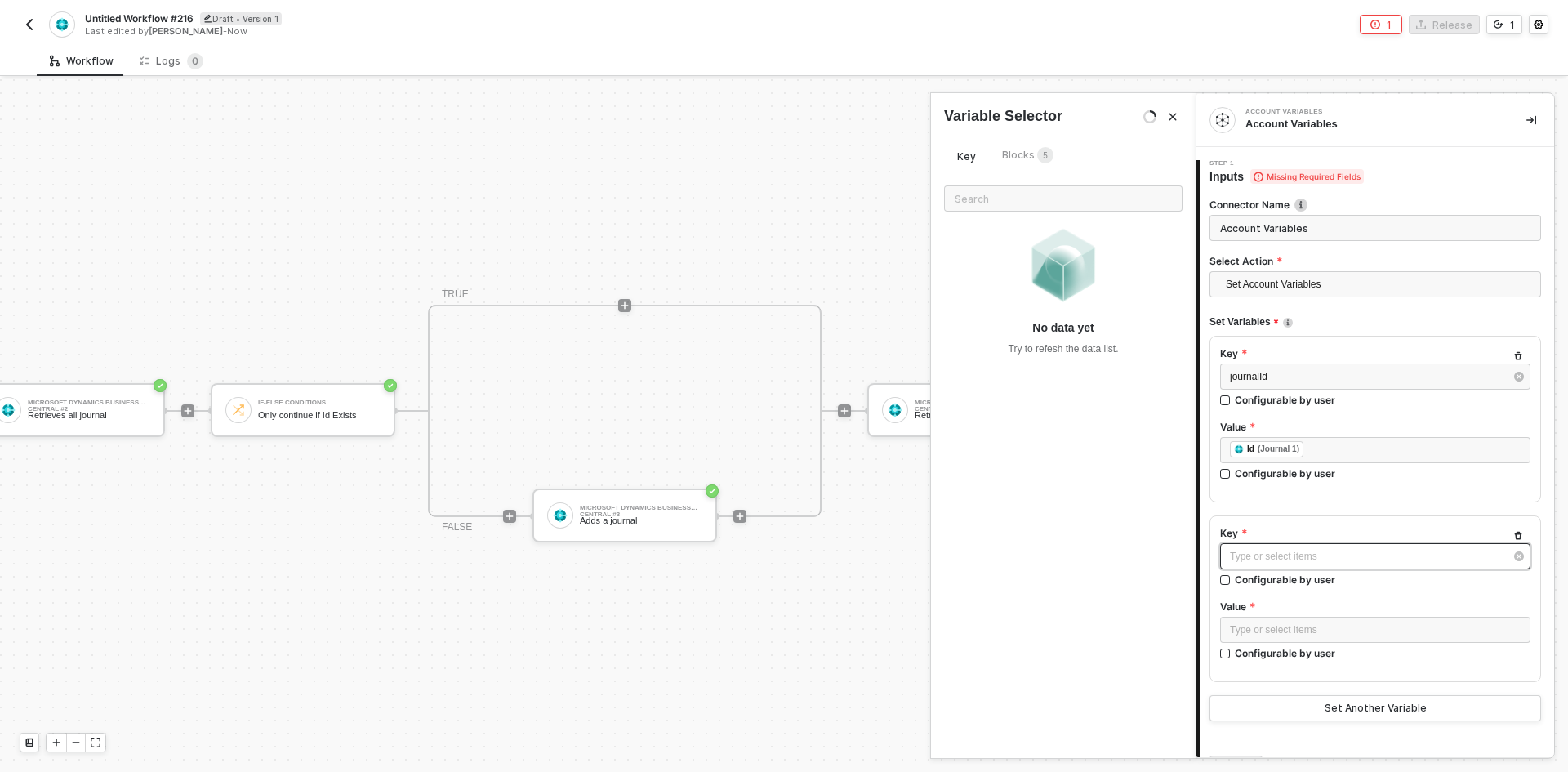
click at [1283, 556] on div "Type or select items ﻿" at bounding box center [1367, 557] width 275 height 16
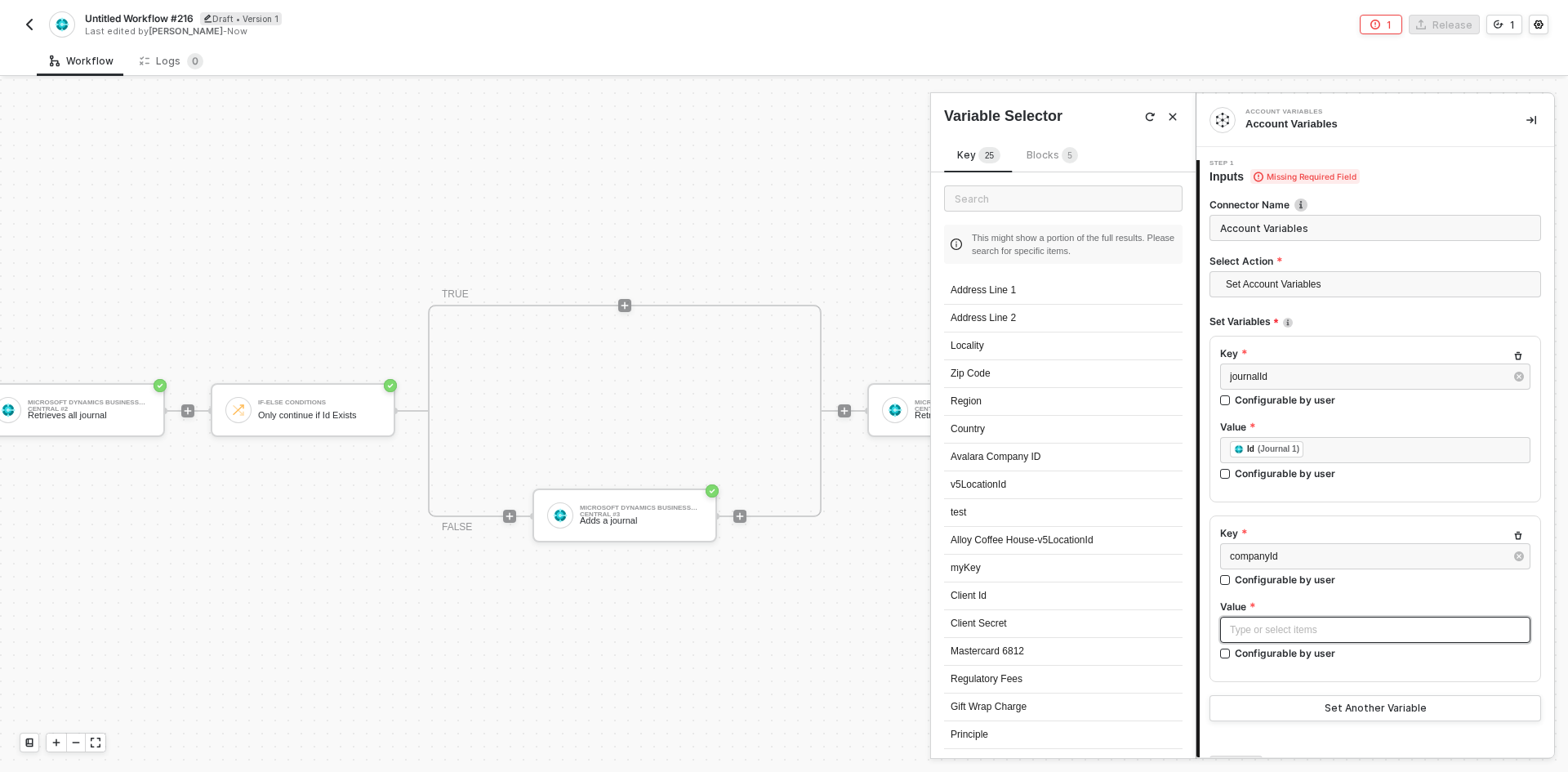
click at [1324, 639] on div "Type or select items ﻿" at bounding box center [1375, 630] width 310 height 26
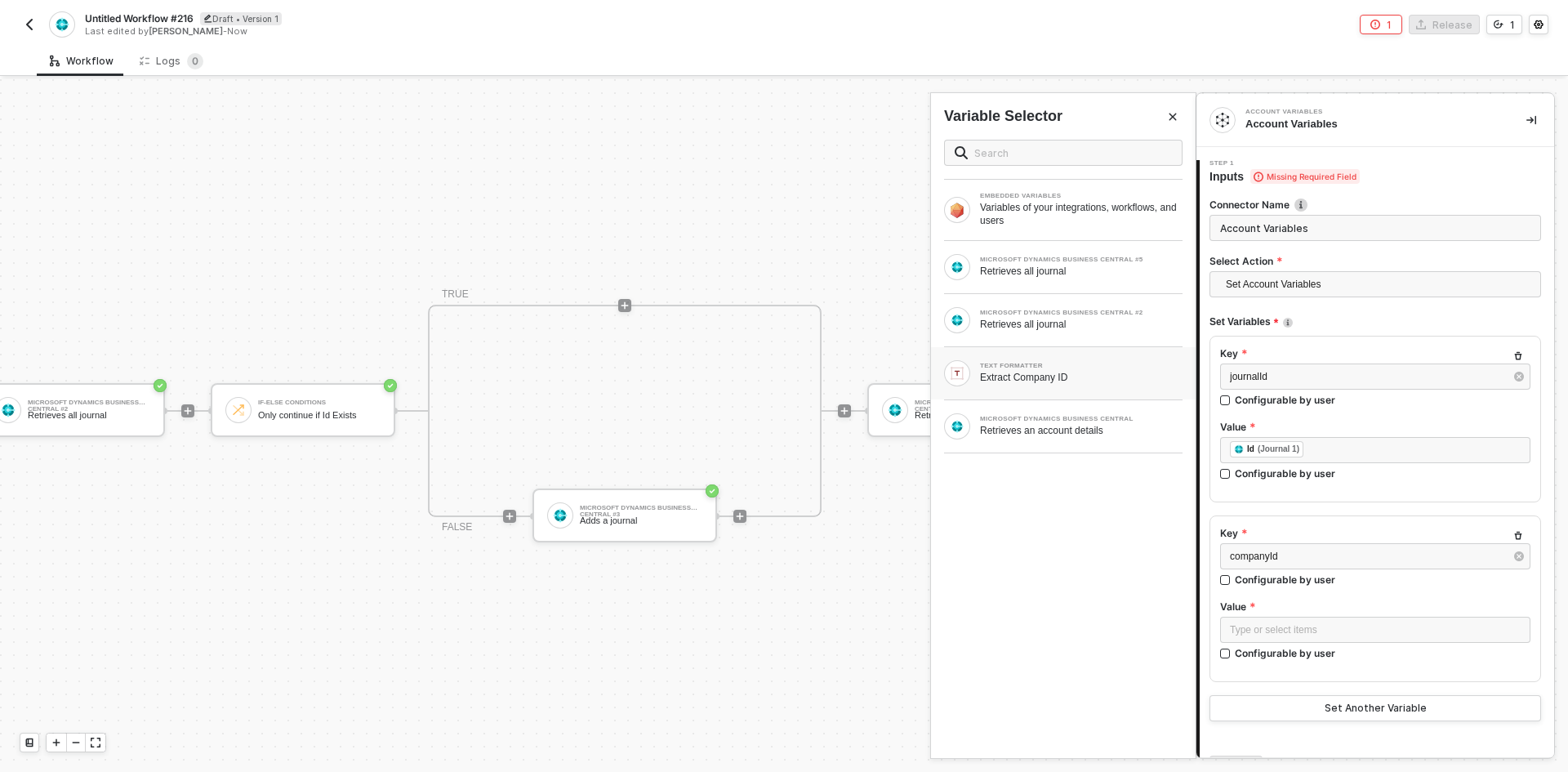
click at [1065, 389] on div "TEXT FORMATTER Extract Company ID" at bounding box center [1063, 373] width 264 height 53
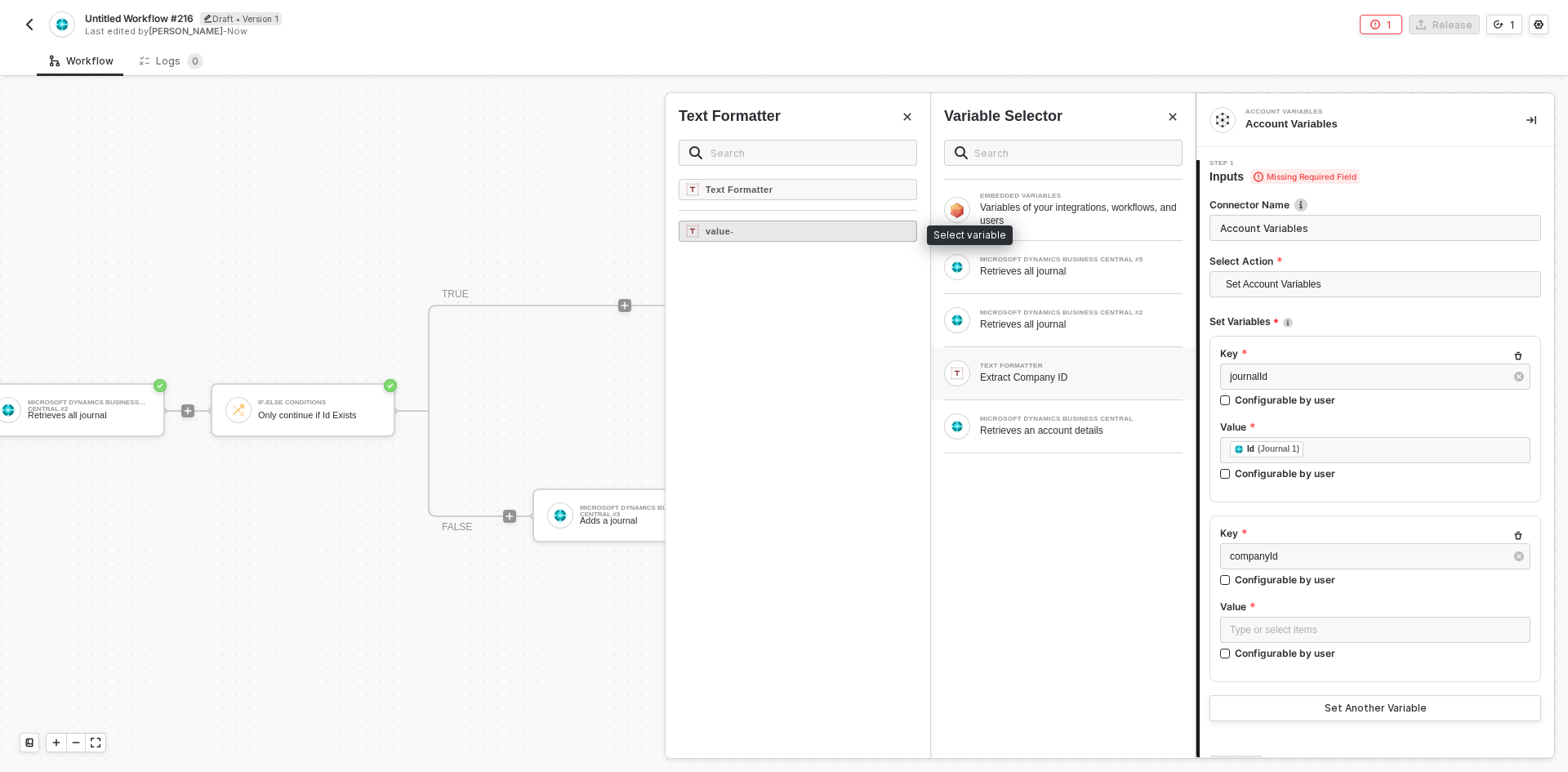
click at [768, 229] on div "value -" at bounding box center [797, 231] width 239 height 22
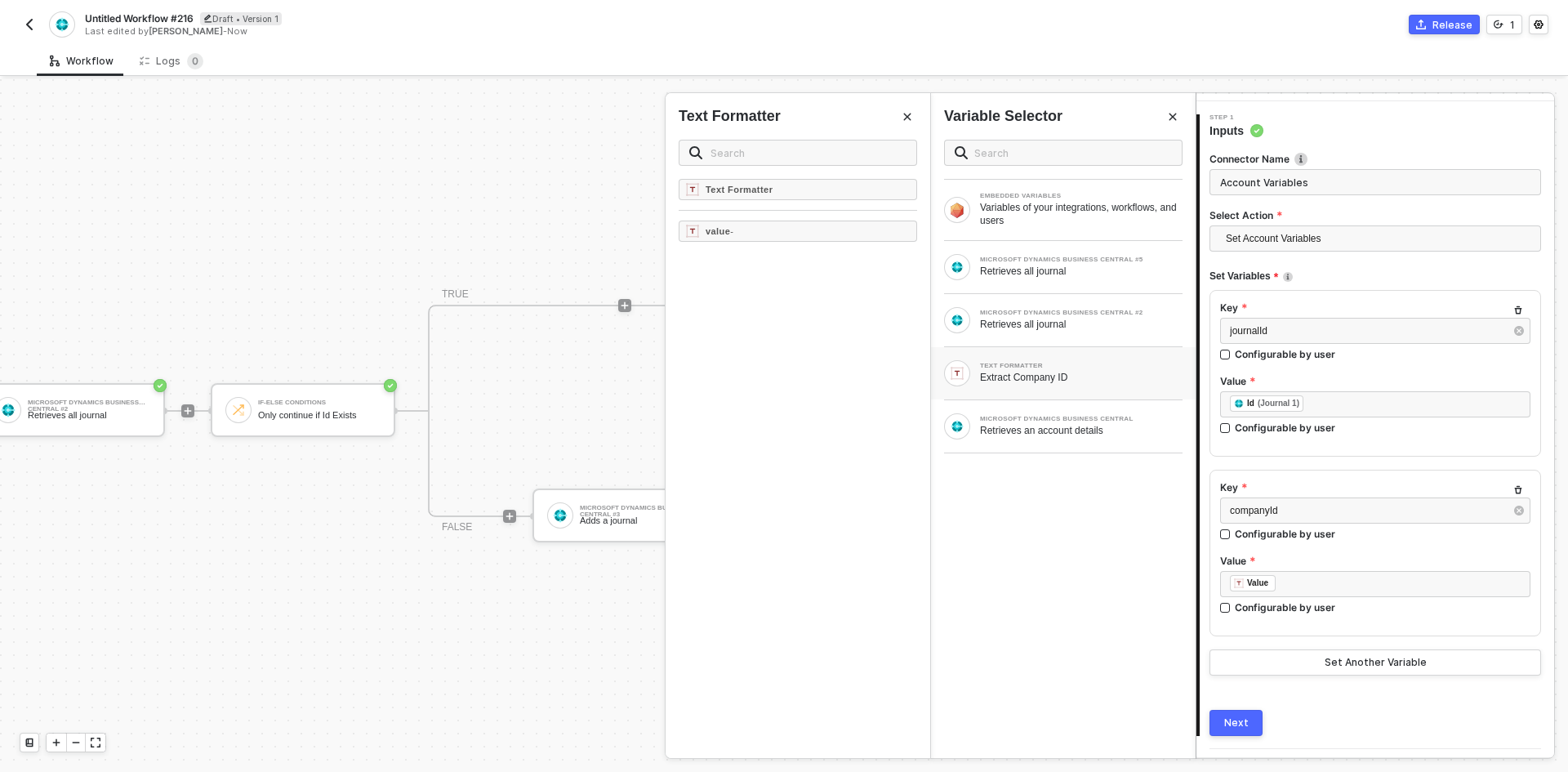
scroll to position [88, 0]
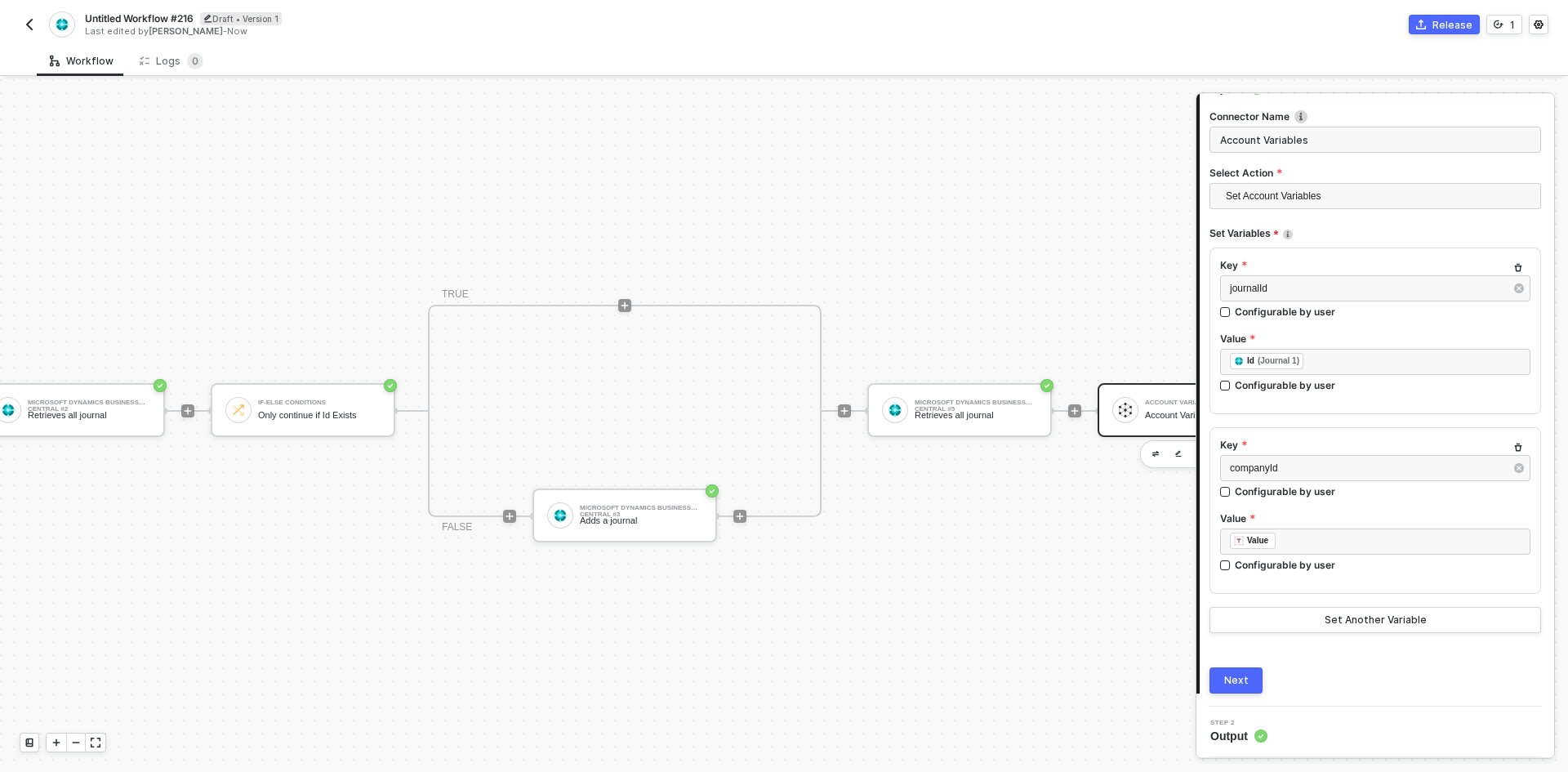
click at [1229, 668] on button "Next" at bounding box center [1236, 681] width 53 height 26
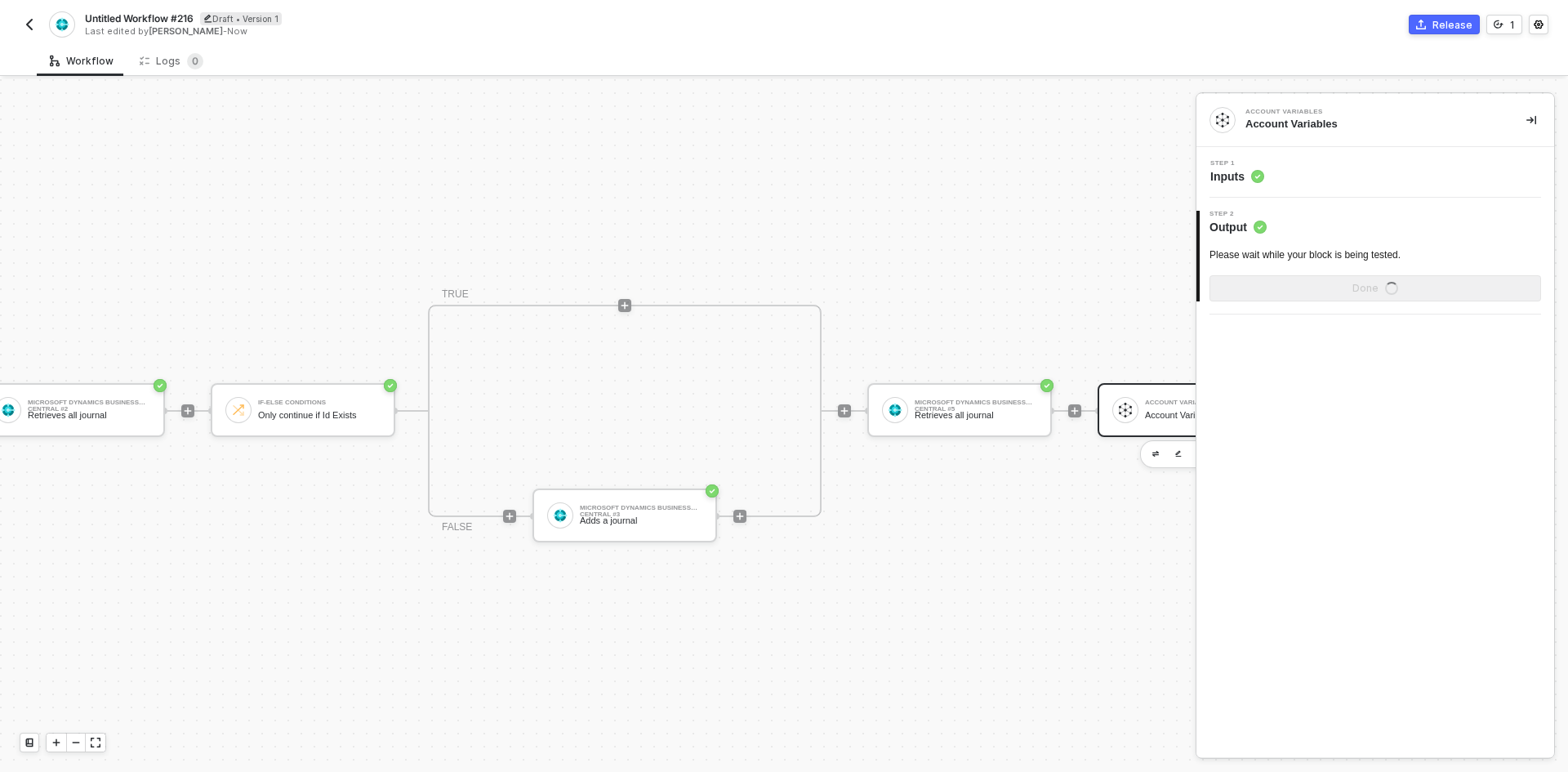
scroll to position [0, 0]
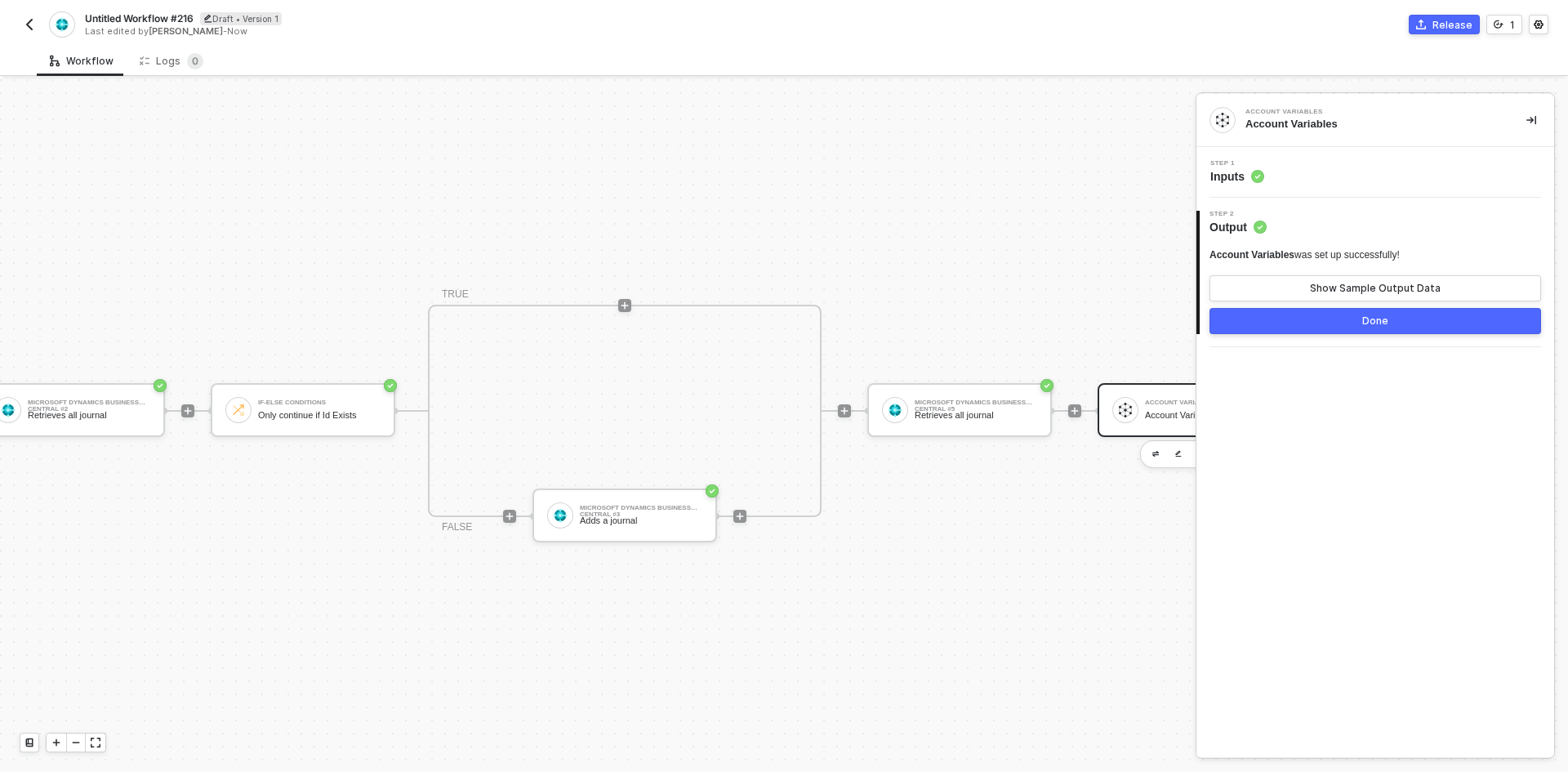
drag, startPoint x: 1355, startPoint y: 325, endPoint x: 1342, endPoint y: 323, distance: 13.2
click at [1342, 323] on button "Done" at bounding box center [1375, 321] width 332 height 26
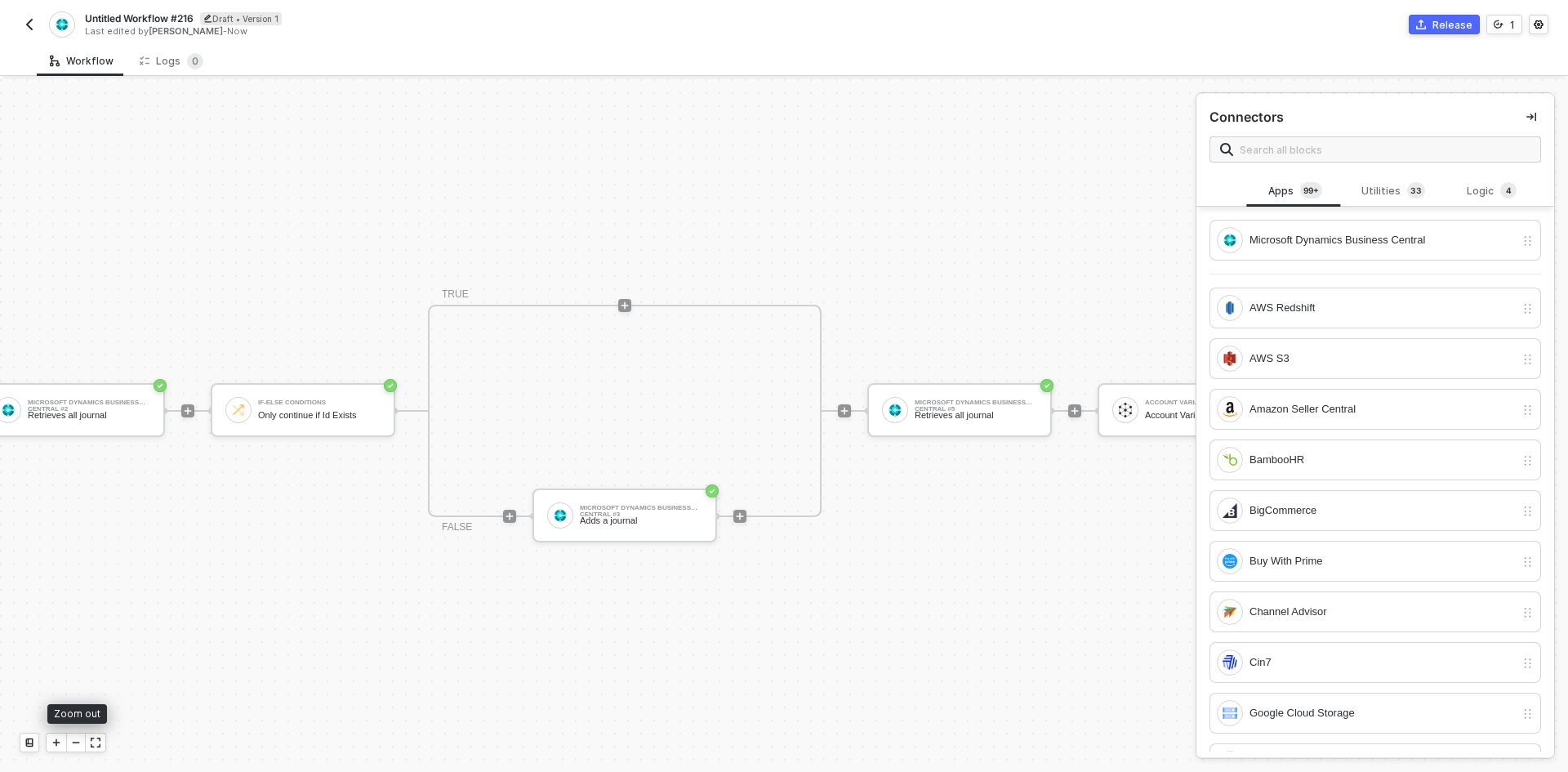
click at [76, 741] on icon "icon-minus" at bounding box center [76, 742] width 9 height 9
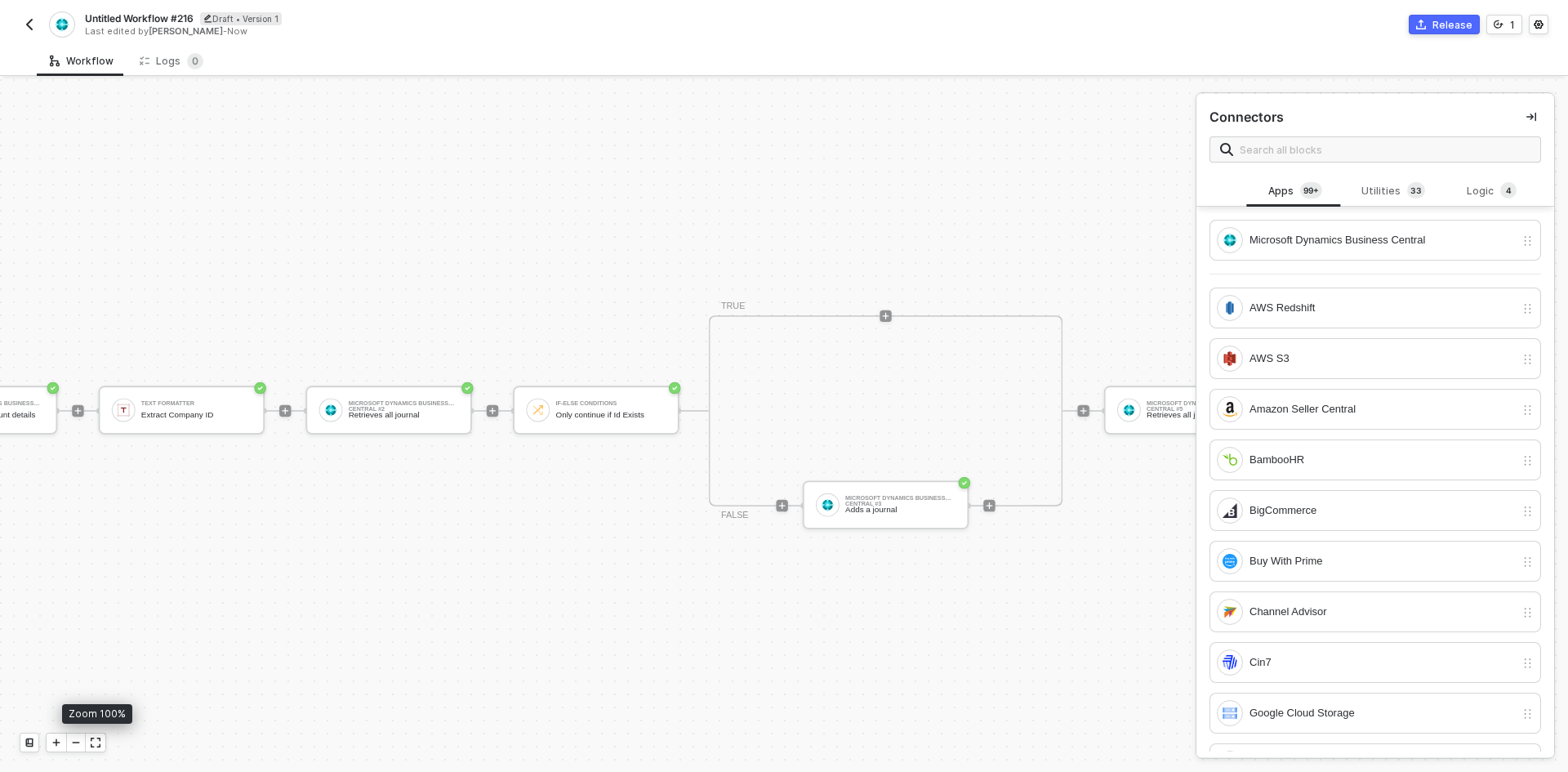
click at [91, 738] on icon "icon-expand" at bounding box center [92, 739] width 3 height 3
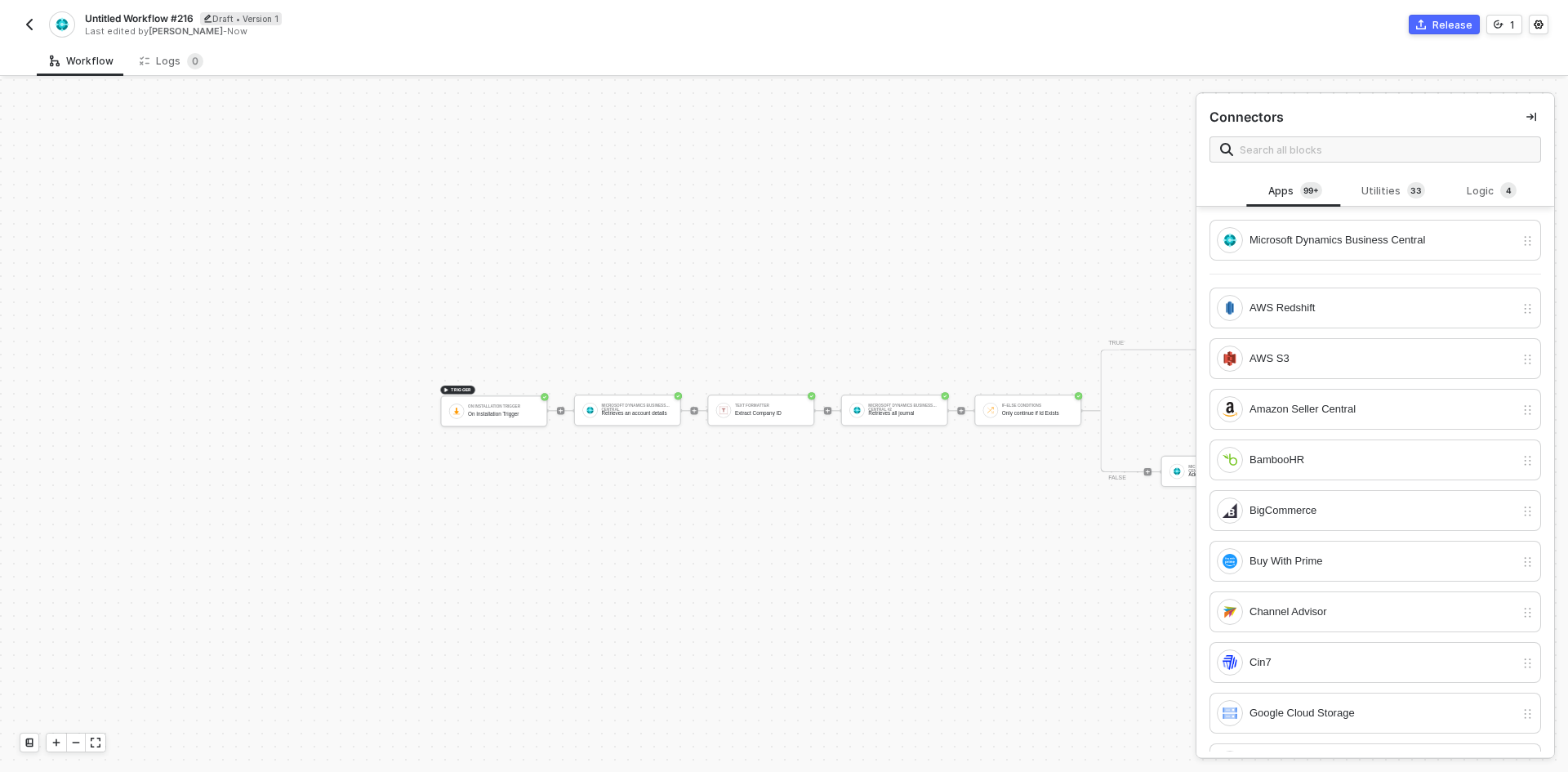
click at [26, 27] on img "button" at bounding box center [29, 24] width 13 height 13
